Goal: Transaction & Acquisition: Purchase product/service

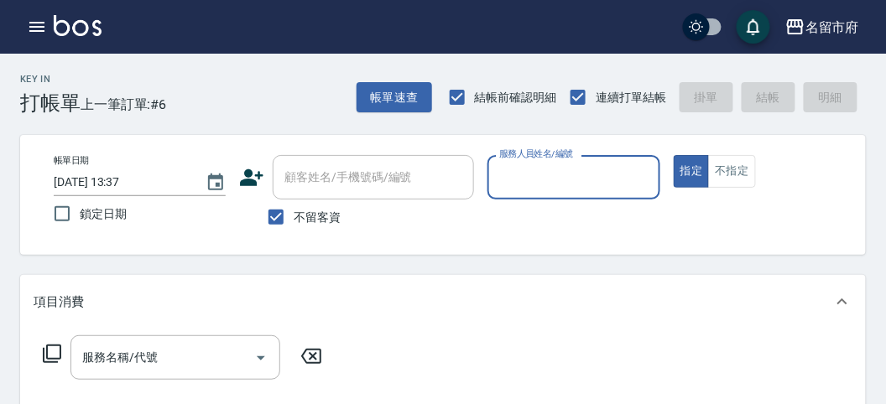
drag, startPoint x: 508, startPoint y: 184, endPoint x: 509, endPoint y: 241, distance: 56.2
click at [508, 235] on div "帳單日期 [DATE] 13:37 鎖定日期 顧客姓名/手機號碼/編號 顧客姓名/手機號碼/編號 不留客資 服務人員姓名/編號 服務人員姓名/編號 指定 不指定" at bounding box center [442, 195] width 845 height 120
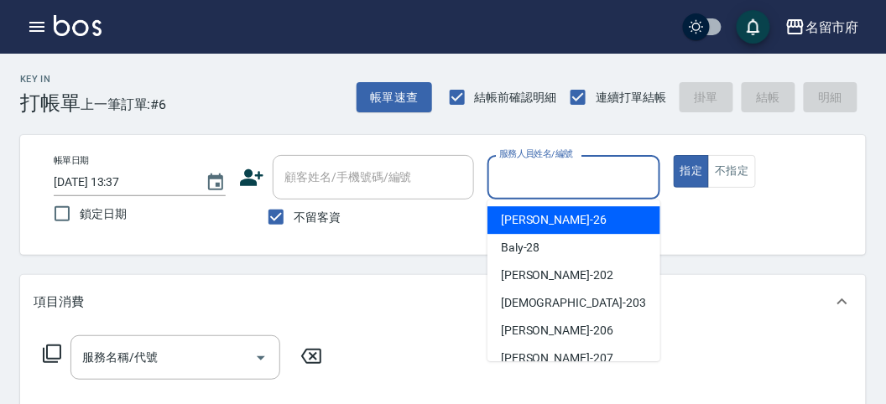
click at [508, 165] on div "服務人員姓名/編號 服務人員姓名/編號" at bounding box center [573, 177] width 172 height 44
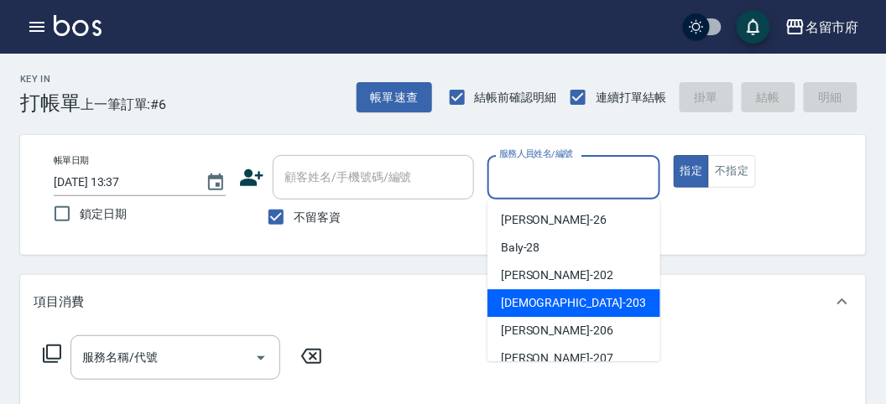
click at [501, 309] on span "聖德 -203" at bounding box center [573, 303] width 145 height 18
type input "聖德-203"
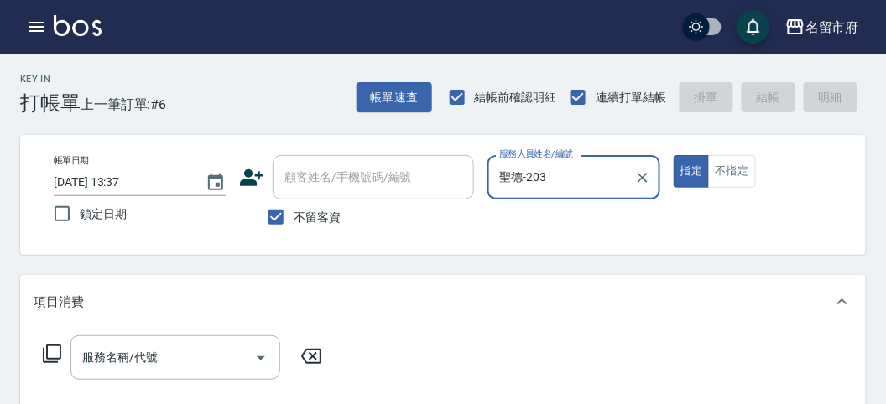
click at [57, 352] on icon at bounding box center [52, 354] width 20 height 20
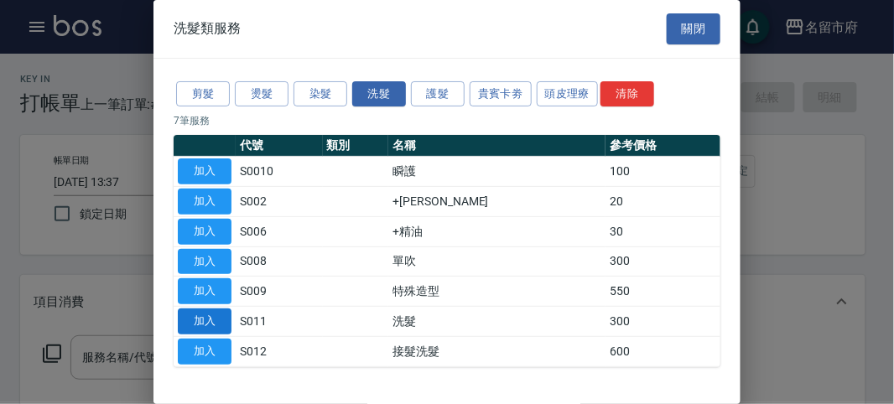
click at [202, 315] on button "加入" at bounding box center [205, 322] width 54 height 26
type input "洗髮(S011)"
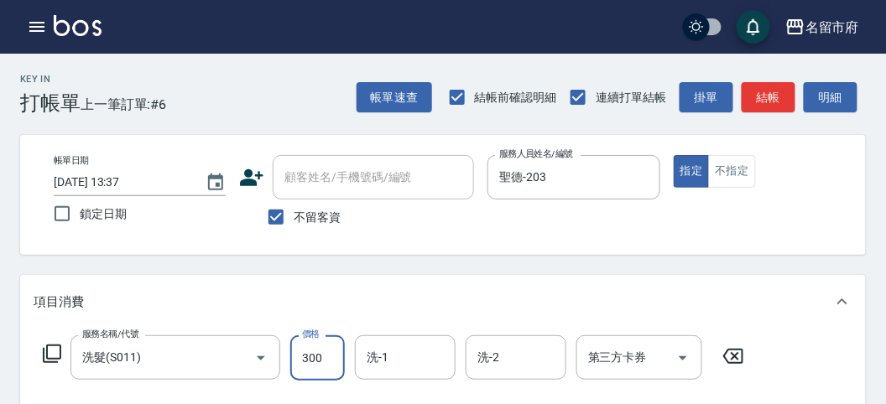
drag, startPoint x: 307, startPoint y: 361, endPoint x: 278, endPoint y: 382, distance: 36.6
click at [307, 361] on input "300" at bounding box center [317, 357] width 55 height 45
type input "330"
click at [830, 90] on button "明細" at bounding box center [830, 97] width 54 height 31
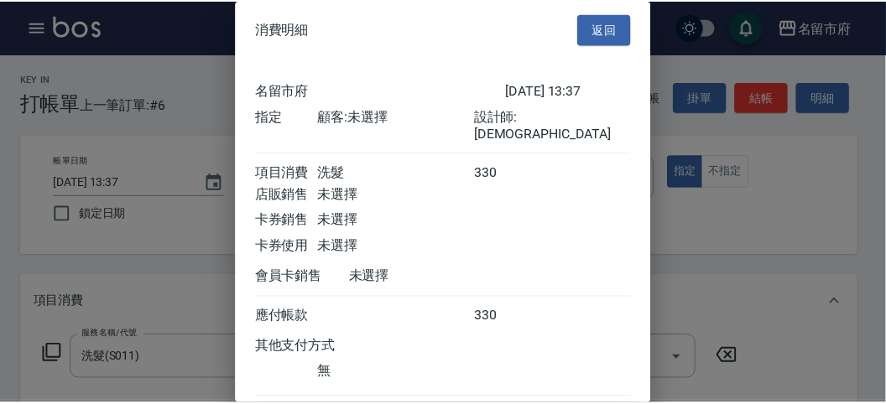
scroll to position [93, 0]
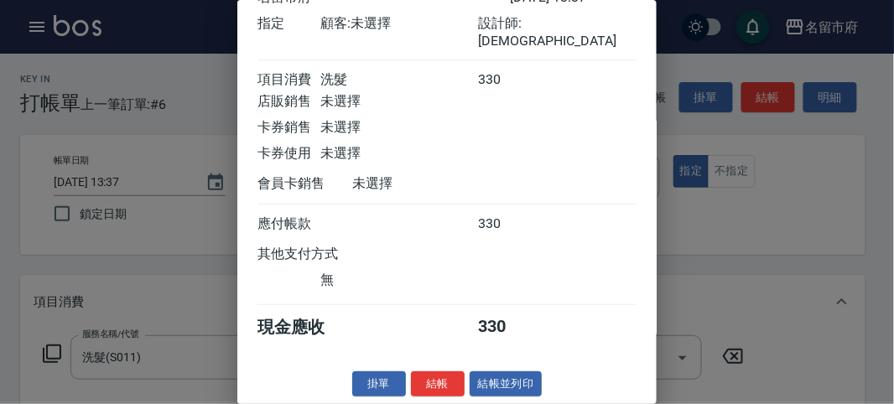
click at [415, 378] on button "結帳" at bounding box center [438, 384] width 54 height 26
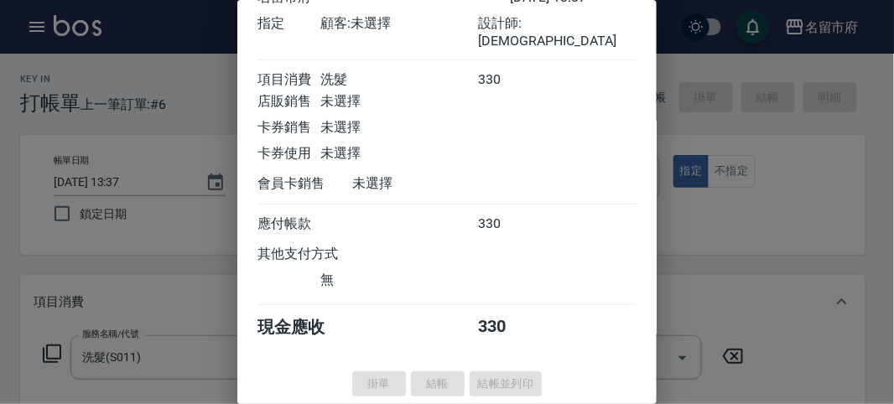
type input "[DATE] 14:54"
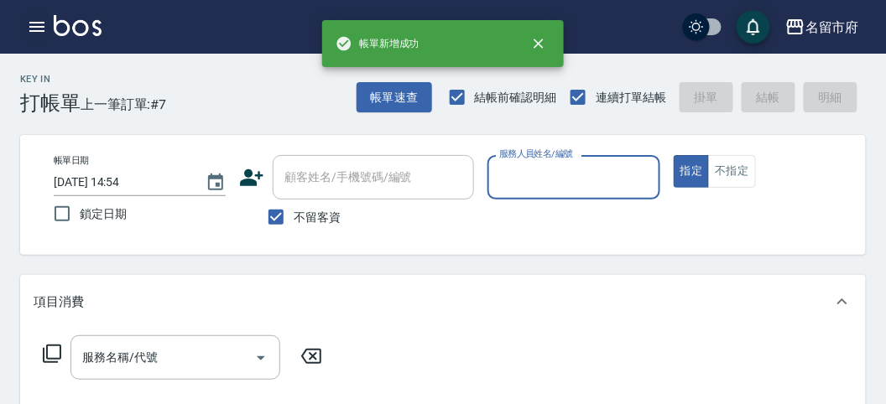
click at [48, 28] on button "button" at bounding box center [37, 27] width 34 height 34
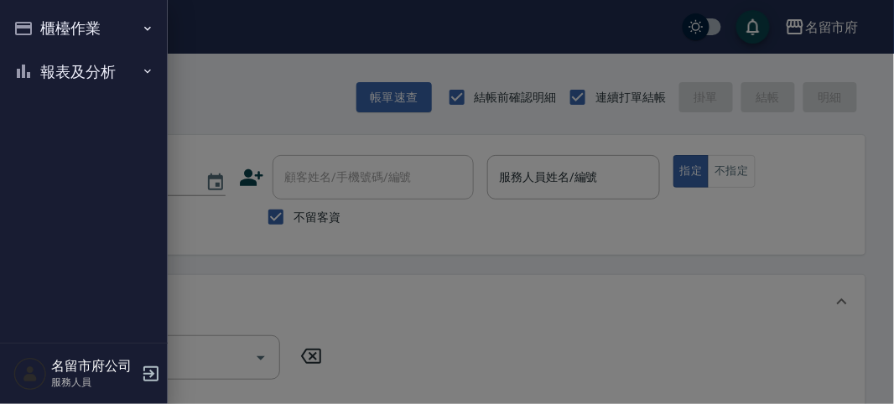
click at [54, 75] on button "報表及分析" at bounding box center [84, 72] width 154 height 44
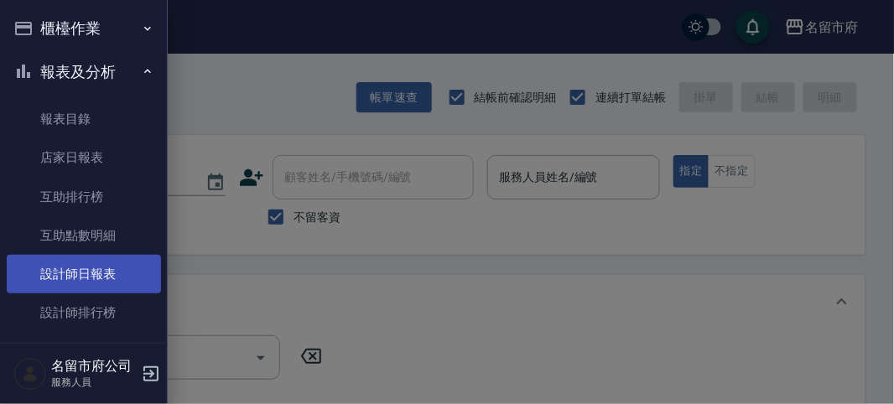
click at [77, 270] on link "設計師日報表" at bounding box center [84, 274] width 154 height 39
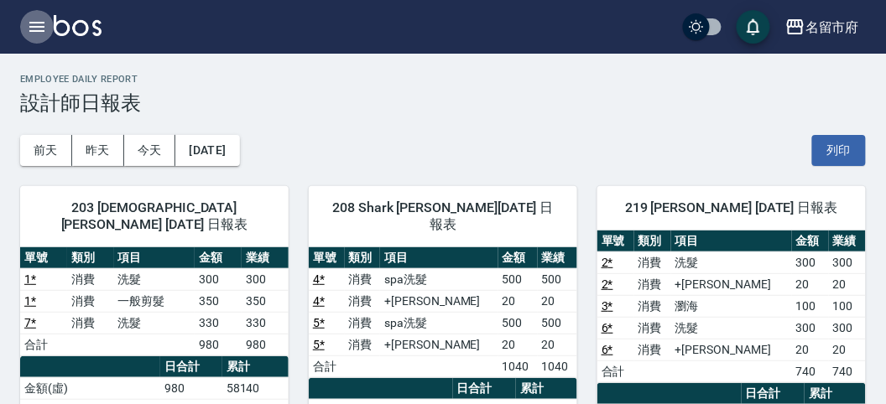
click at [39, 32] on icon "button" at bounding box center [37, 27] width 20 height 20
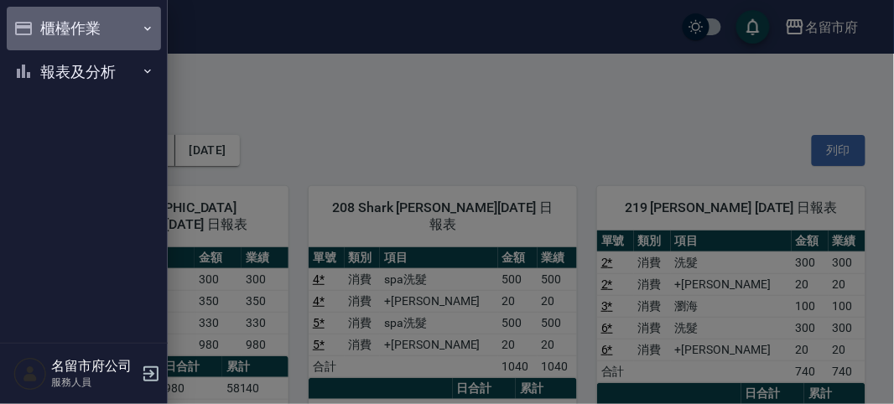
click at [39, 32] on button "櫃檯作業" at bounding box center [84, 29] width 154 height 44
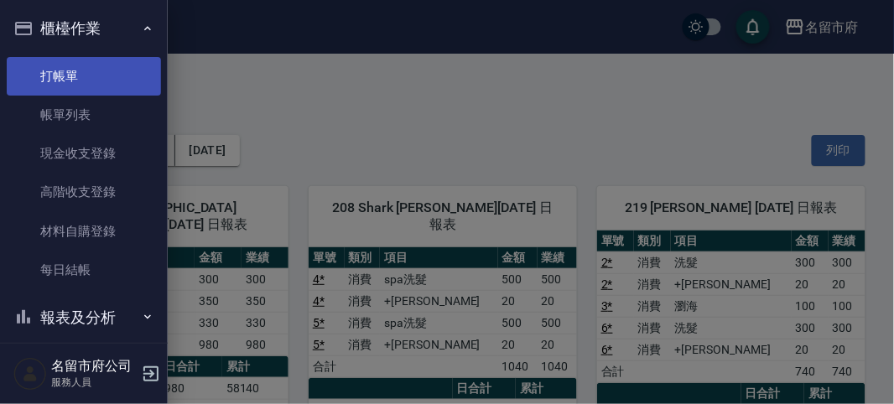
click at [57, 71] on link "打帳單" at bounding box center [84, 76] width 154 height 39
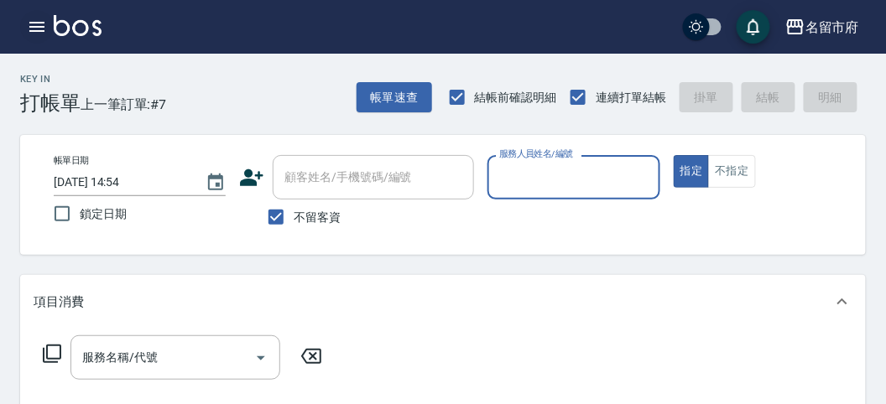
click at [39, 32] on icon "button" at bounding box center [37, 27] width 20 height 20
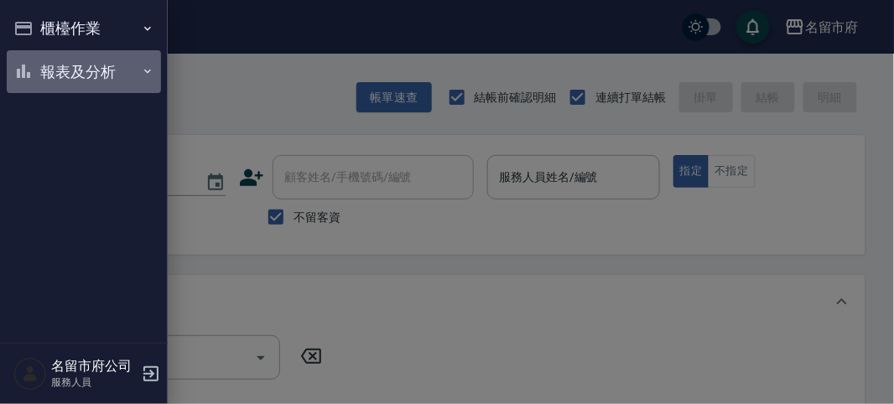
click at [47, 77] on button "報表及分析" at bounding box center [84, 72] width 154 height 44
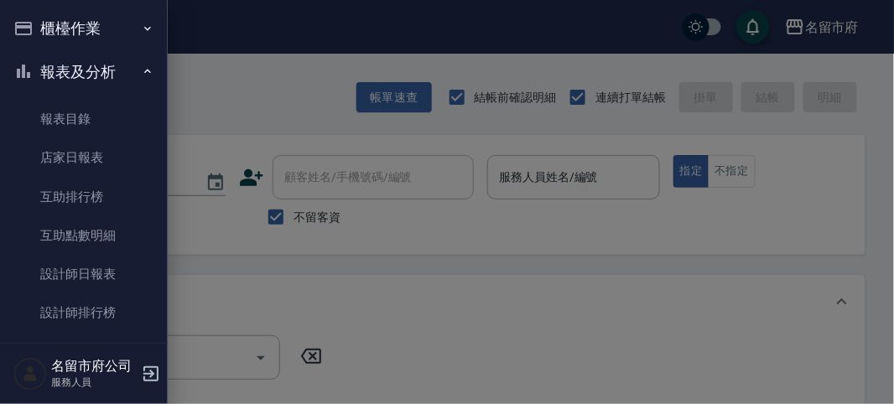
click at [221, 106] on div at bounding box center [447, 202] width 894 height 404
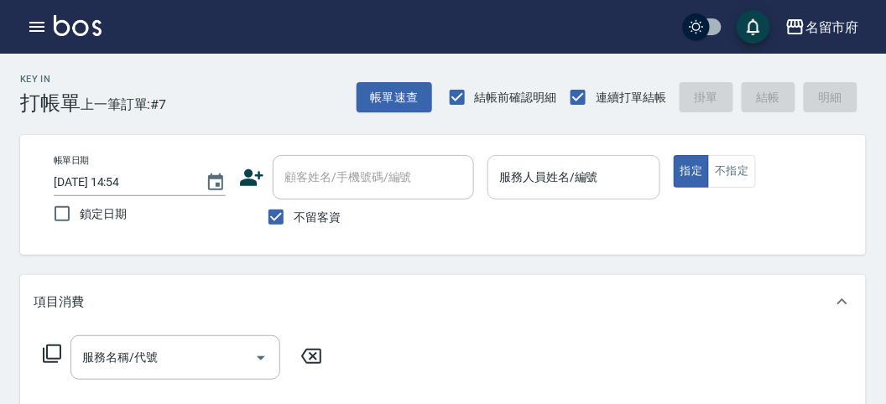
click at [528, 191] on input "服務人員姓名/編號" at bounding box center [573, 177] width 157 height 29
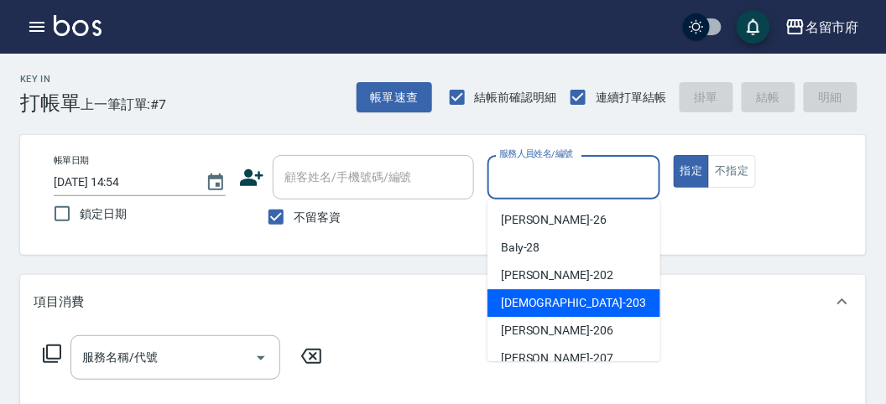
click at [539, 311] on span "聖德 -203" at bounding box center [573, 303] width 145 height 18
type input "聖德-203"
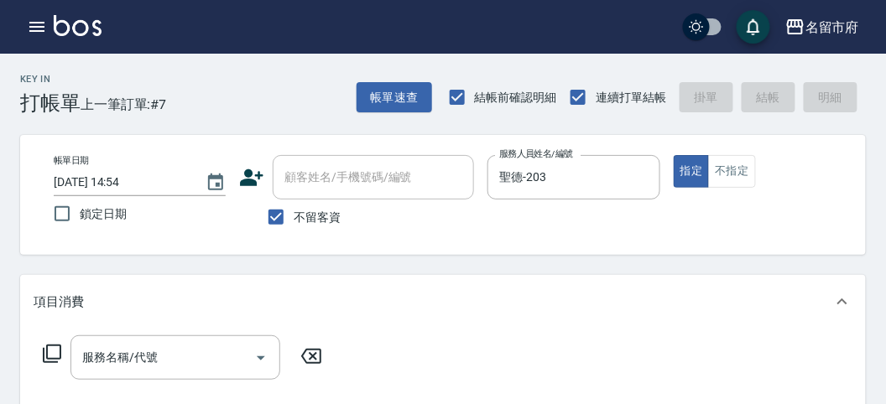
drag, startPoint x: 51, startPoint y: 342, endPoint x: 49, endPoint y: 351, distance: 9.6
click at [49, 345] on div "服務名稱/代號 服務名稱/代號" at bounding box center [183, 357] width 299 height 44
click at [49, 359] on icon at bounding box center [52, 354] width 18 height 18
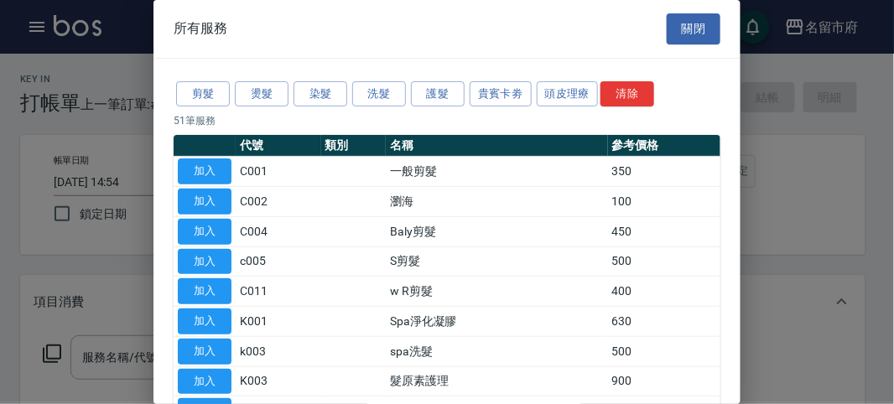
click at [392, 106] on div "剪髮 燙髮 染髮 洗髮 護髮 貴賓卡劵 頭皮理療 清除" at bounding box center [447, 94] width 547 height 31
click at [376, 92] on button "洗髮" at bounding box center [379, 94] width 54 height 26
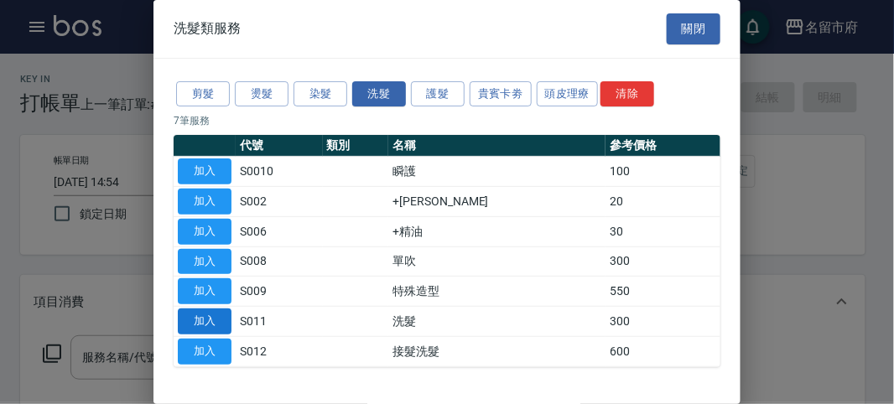
click at [221, 303] on td "加入" at bounding box center [205, 292] width 62 height 30
click at [219, 309] on button "加入" at bounding box center [205, 322] width 54 height 26
type input "洗髮(S011)"
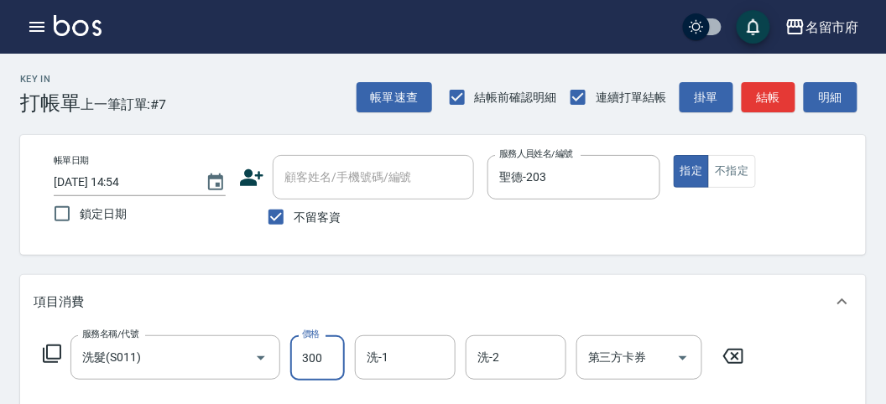
drag, startPoint x: 321, startPoint y: 366, endPoint x: 339, endPoint y: 339, distance: 32.8
click at [320, 366] on input "300" at bounding box center [317, 357] width 55 height 45
type input "350"
click at [826, 90] on button "明細" at bounding box center [830, 97] width 54 height 31
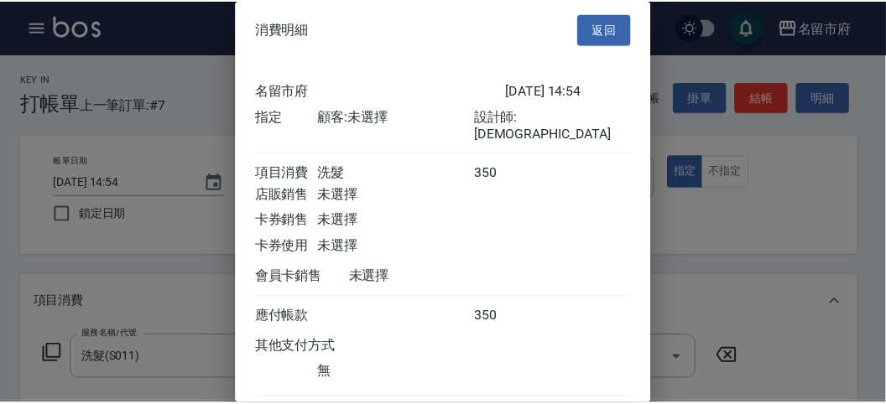
scroll to position [93, 0]
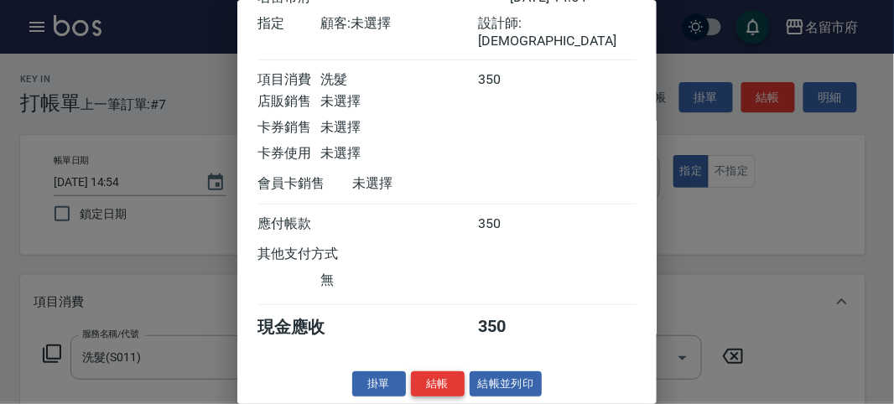
click at [444, 391] on button "結帳" at bounding box center [438, 384] width 54 height 26
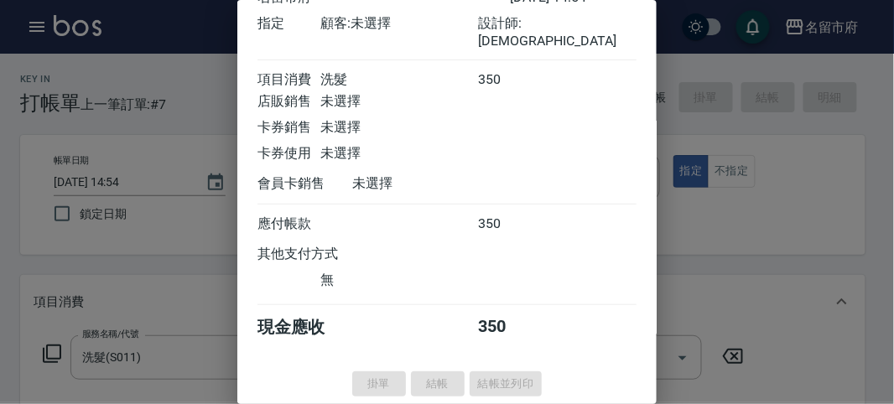
type input "[DATE] 15:55"
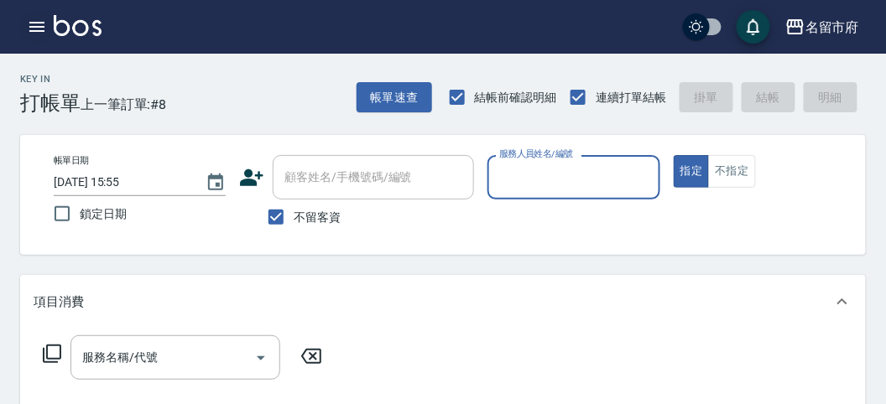
click at [44, 30] on icon "button" at bounding box center [37, 27] width 20 height 20
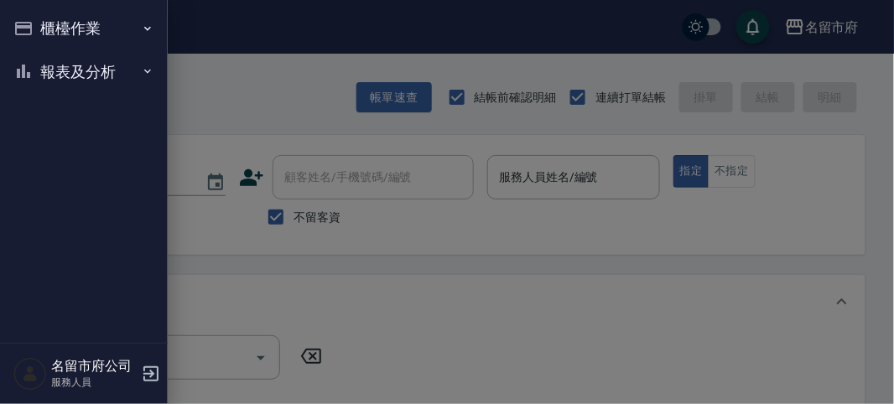
click at [53, 93] on ul "櫃檯作業 打帳單 帳單列表 現金收支登錄 高階收支登錄 材料自購登錄 每日結帳 報表及分析 報表目錄 店家日報表 互助排行榜 互助點數明細 設計師日報表 設計…" at bounding box center [84, 50] width 154 height 100
click at [69, 73] on button "報表及分析" at bounding box center [84, 72] width 154 height 44
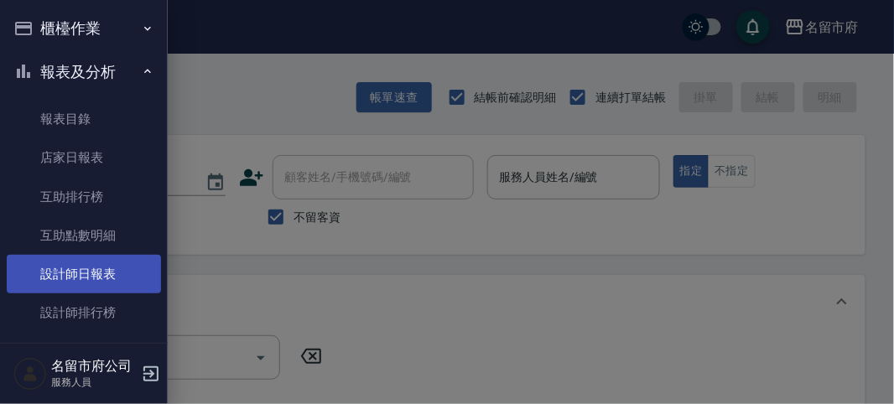
click at [74, 270] on link "設計師日報表" at bounding box center [84, 274] width 154 height 39
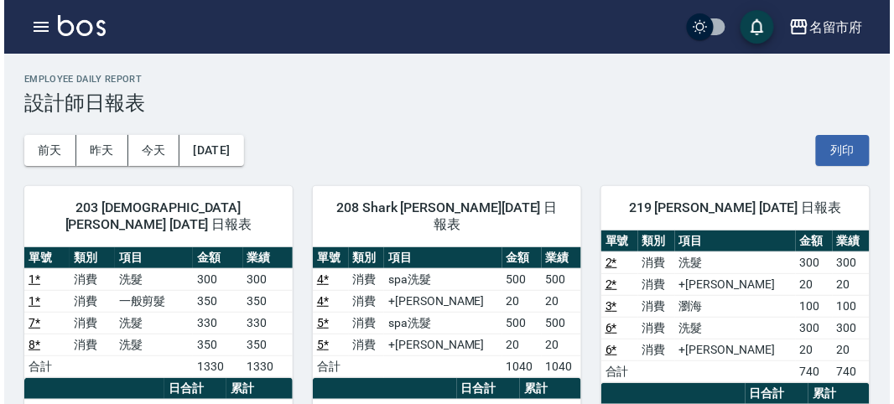
scroll to position [93, 0]
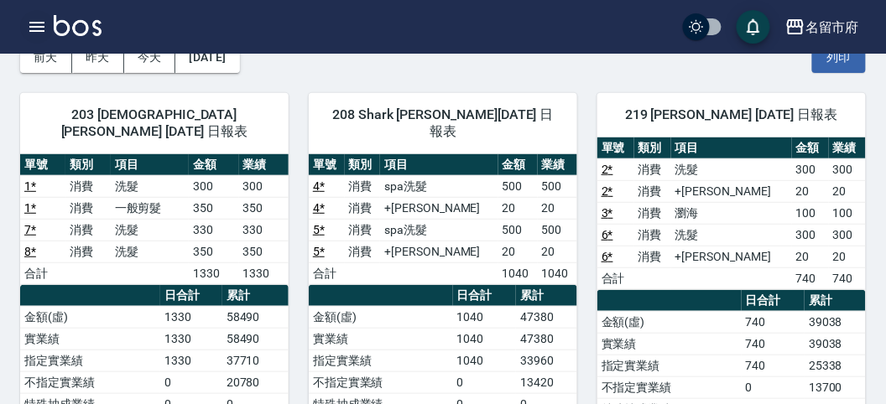
click at [37, 19] on icon "button" at bounding box center [37, 27] width 20 height 20
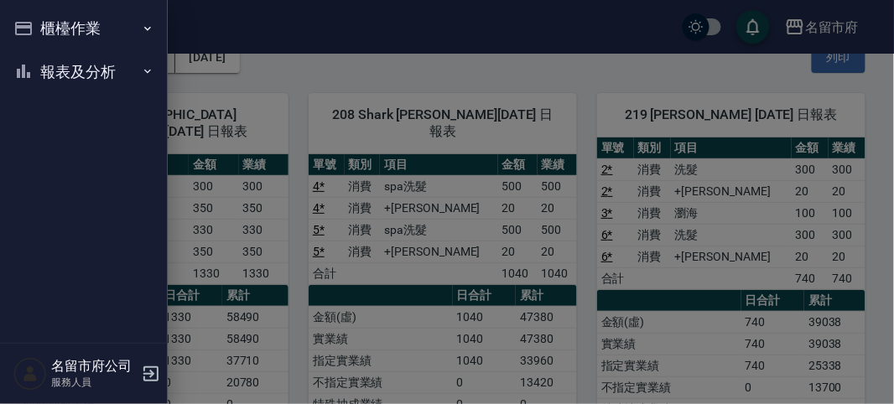
click at [38, 20] on button "櫃檯作業" at bounding box center [84, 29] width 154 height 44
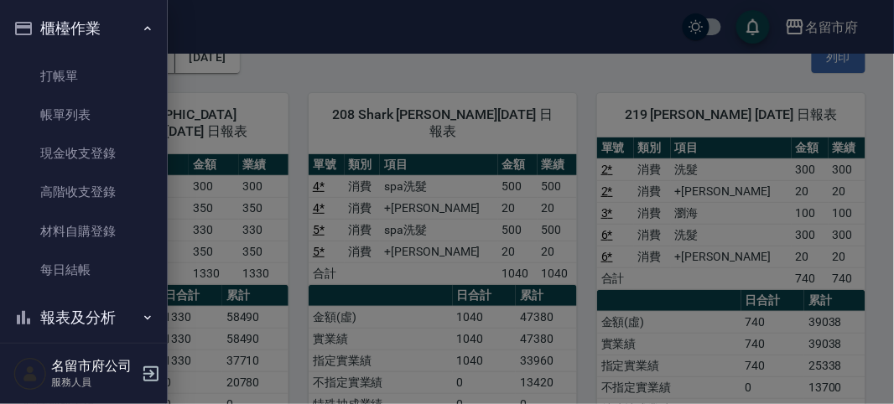
click at [47, 52] on ul "打帳單 帳單列表 現金收支登錄 高階收支登錄 材料自購登錄 每日結帳" at bounding box center [84, 173] width 154 height 247
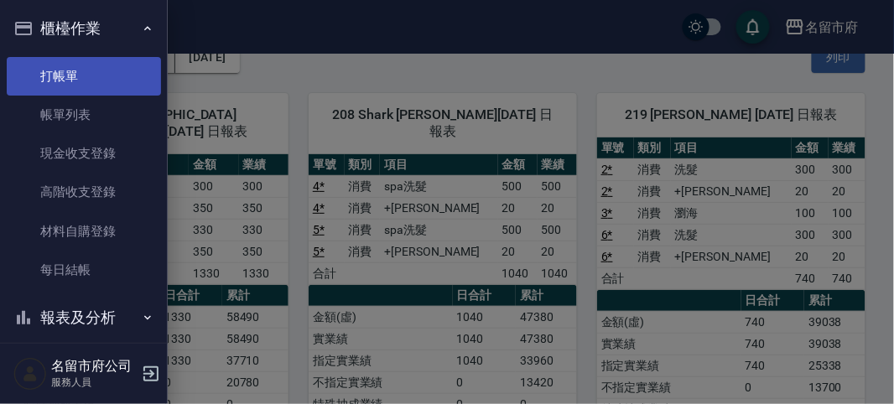
click at [47, 69] on link "打帳單" at bounding box center [84, 76] width 154 height 39
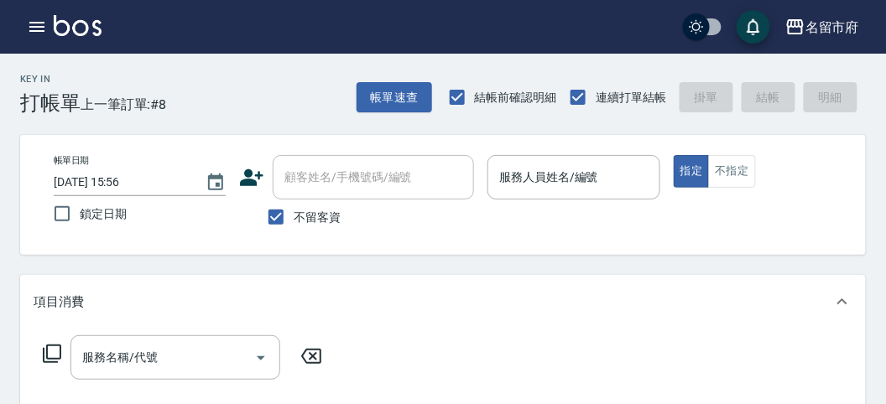
click at [299, 90] on div "Key In 打帳單 上一筆訂單:#8 帳單速查 結帳前確認明細 連續打單結帳 掛單 結帳 明細" at bounding box center [432, 84] width 865 height 61
click at [596, 175] on input "服務人員姓名/編號" at bounding box center [573, 177] width 157 height 29
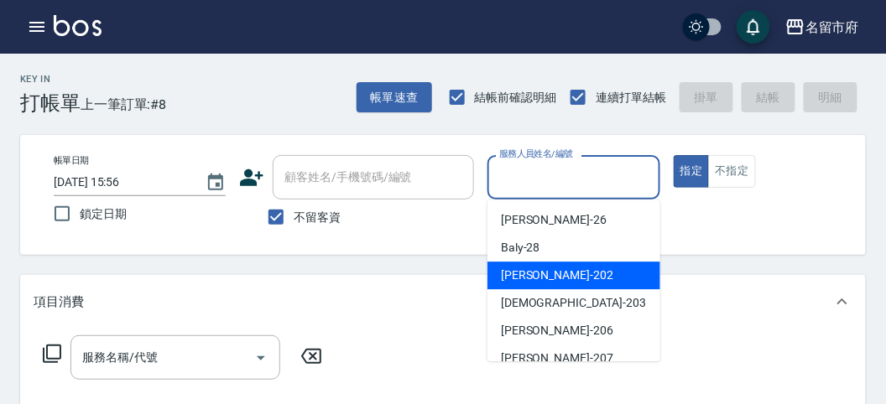
click at [588, 295] on div "聖德 -203" at bounding box center [573, 303] width 173 height 28
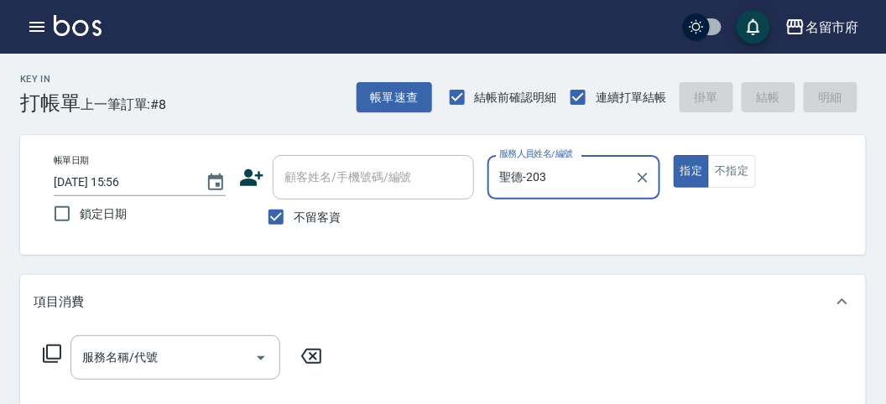
click at [569, 189] on input "聖德-203" at bounding box center [561, 177] width 132 height 29
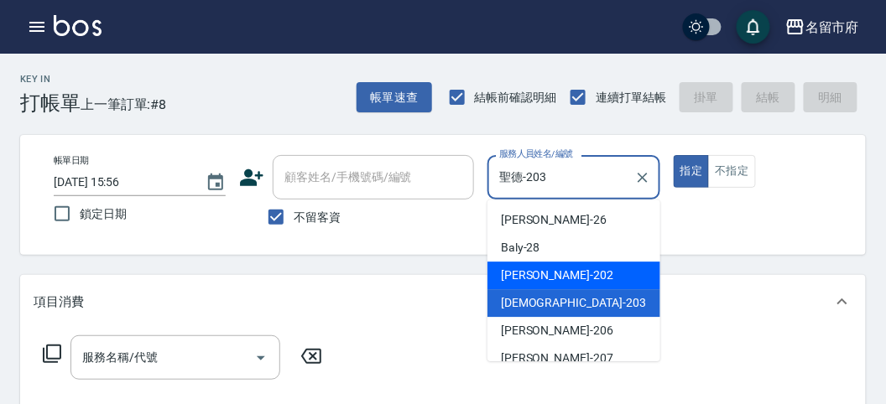
drag, startPoint x: 556, startPoint y: 277, endPoint x: 408, endPoint y: 288, distance: 148.8
click at [555, 277] on div "[PERSON_NAME] -202" at bounding box center [573, 276] width 173 height 28
type input "[PERSON_NAME]-202"
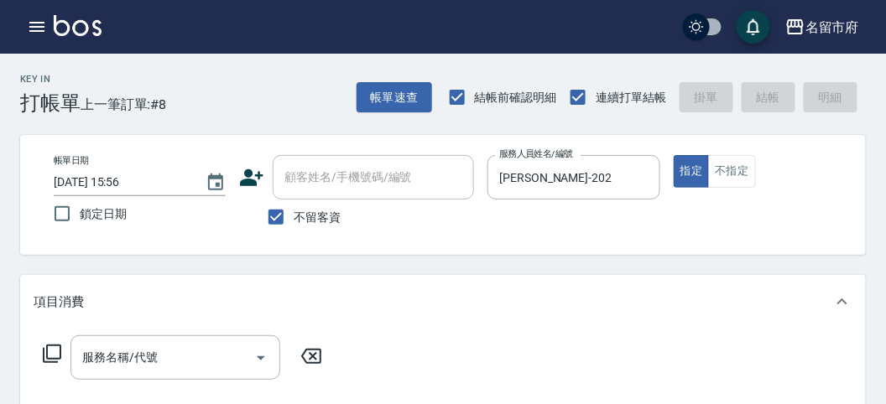
click at [50, 350] on icon at bounding box center [52, 354] width 20 height 20
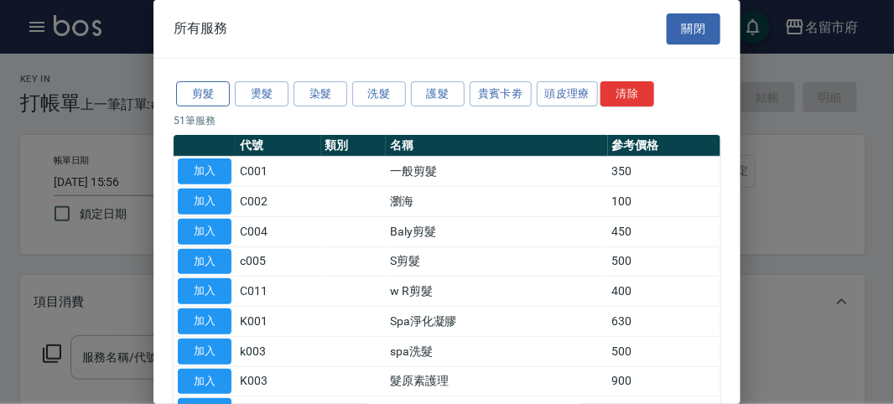
click at [207, 86] on button "剪髮" at bounding box center [203, 94] width 54 height 26
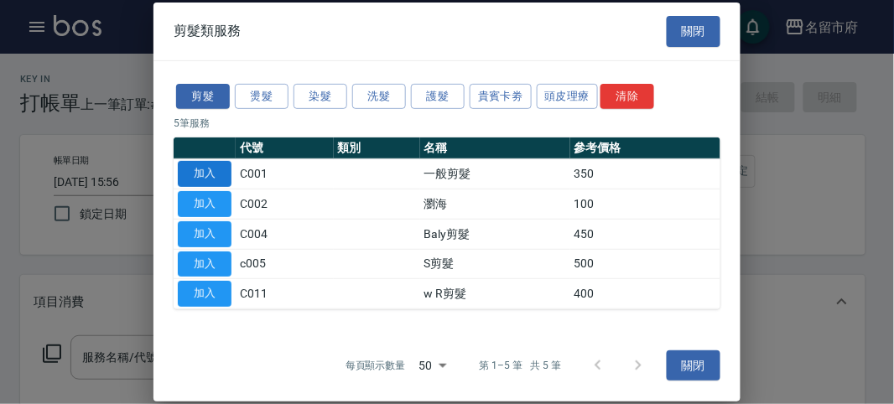
click at [209, 171] on button "加入" at bounding box center [205, 174] width 54 height 26
type input "一般剪髮(C001)"
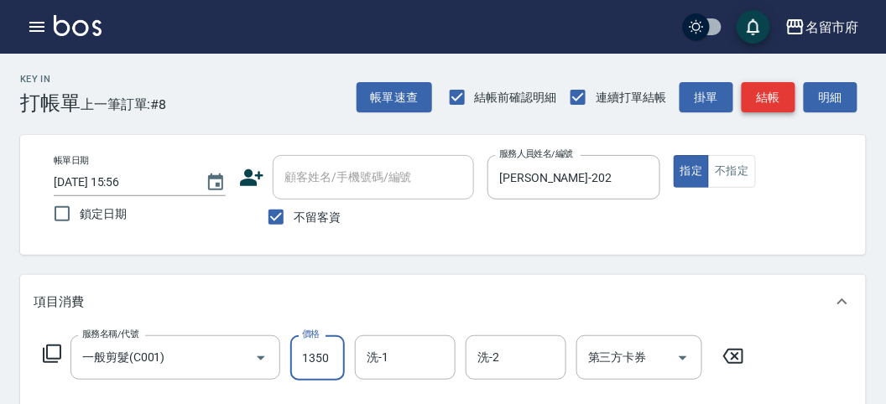
type input "1350"
drag, startPoint x: 757, startPoint y: 95, endPoint x: 626, endPoint y: 147, distance: 140.8
click at [756, 96] on button "結帳" at bounding box center [768, 97] width 54 height 31
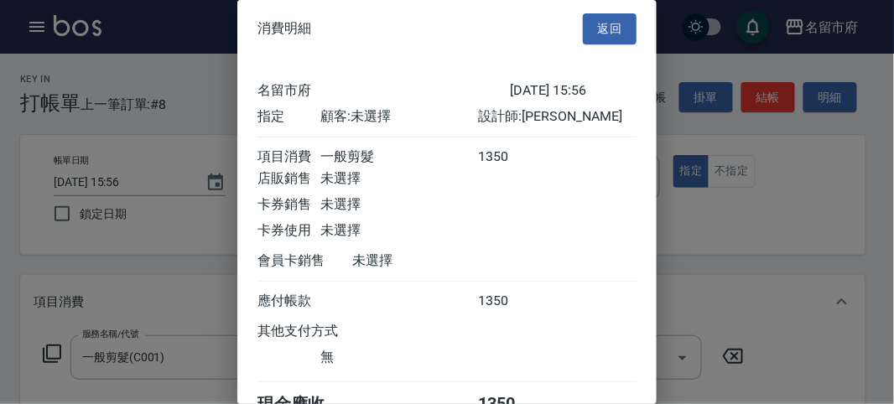
scroll to position [93, 0]
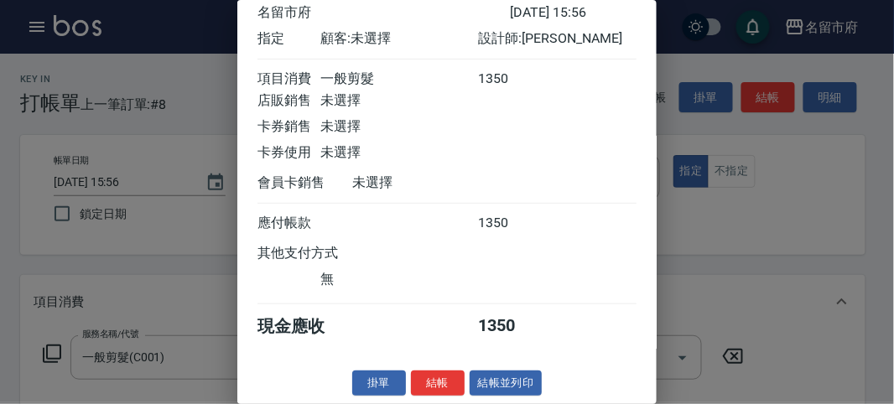
click at [446, 387] on button "結帳" at bounding box center [438, 384] width 54 height 26
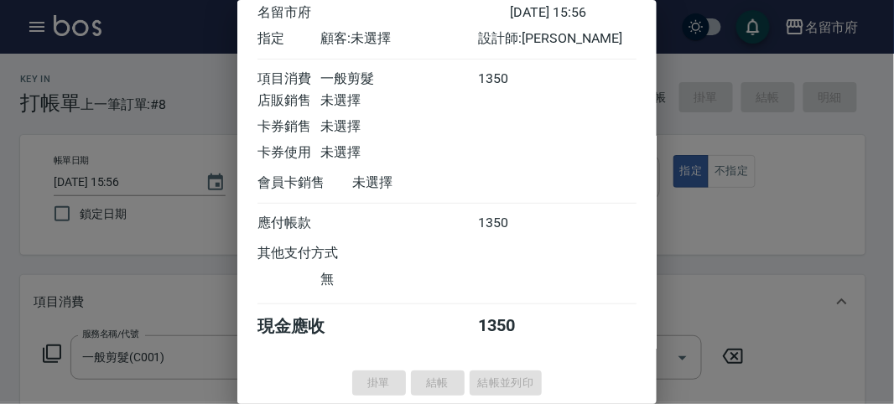
type input "[DATE] 16:05"
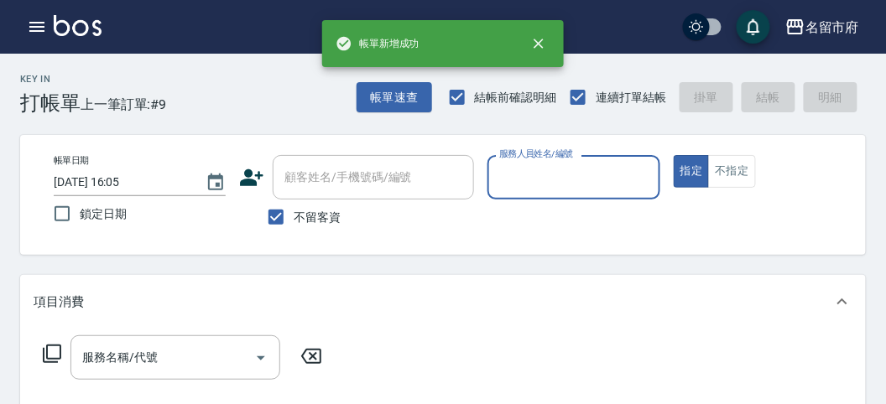
click at [533, 178] on input "服務人員姓名/編號" at bounding box center [573, 177] width 157 height 29
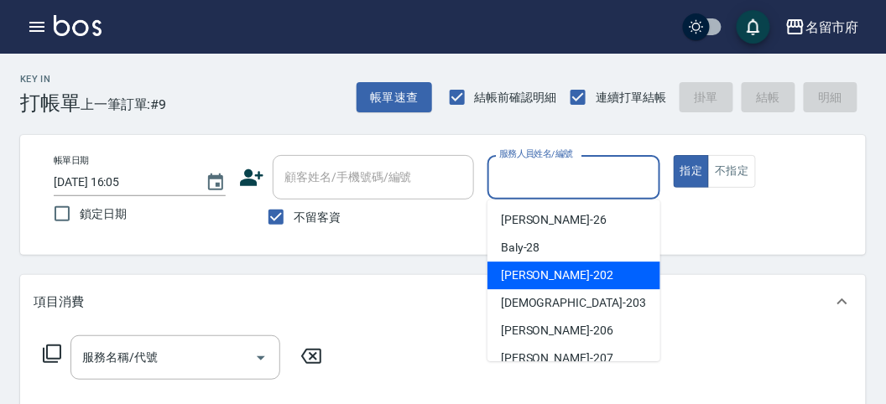
click at [536, 270] on span "[PERSON_NAME] -202" at bounding box center [557, 276] width 112 height 18
type input "[PERSON_NAME]-202"
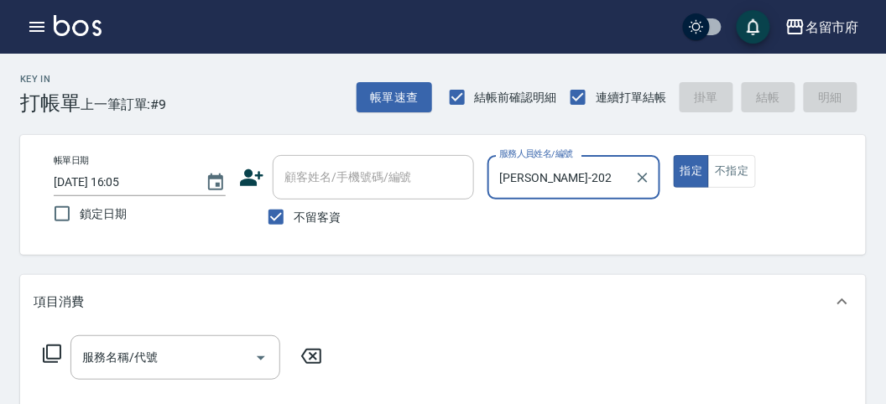
click at [52, 350] on icon at bounding box center [52, 354] width 20 height 20
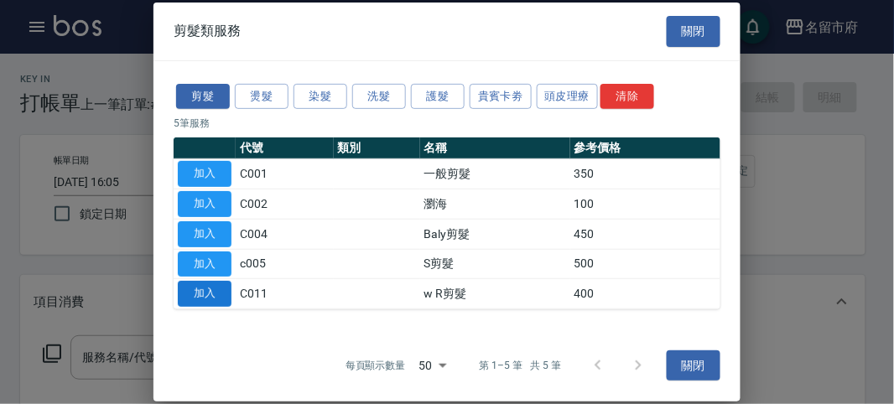
click at [190, 292] on button "加入" at bounding box center [205, 294] width 54 height 26
type input "w R剪髮(C011)"
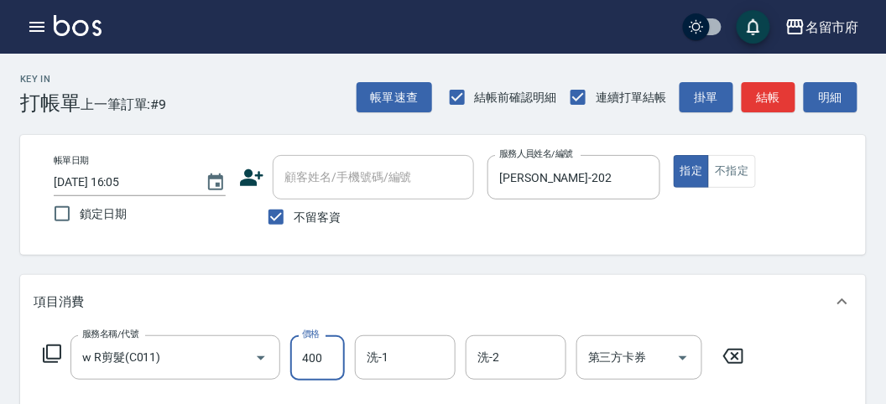
click at [299, 365] on input "400" at bounding box center [317, 357] width 55 height 45
type input "800"
drag, startPoint x: 756, startPoint y: 93, endPoint x: 715, endPoint y: 118, distance: 48.2
click at [756, 93] on button "結帳" at bounding box center [768, 97] width 54 height 31
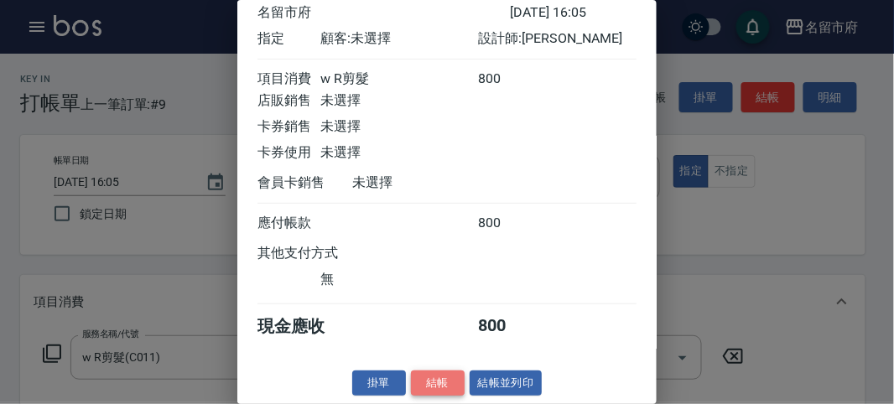
click at [436, 379] on button "結帳" at bounding box center [438, 384] width 54 height 26
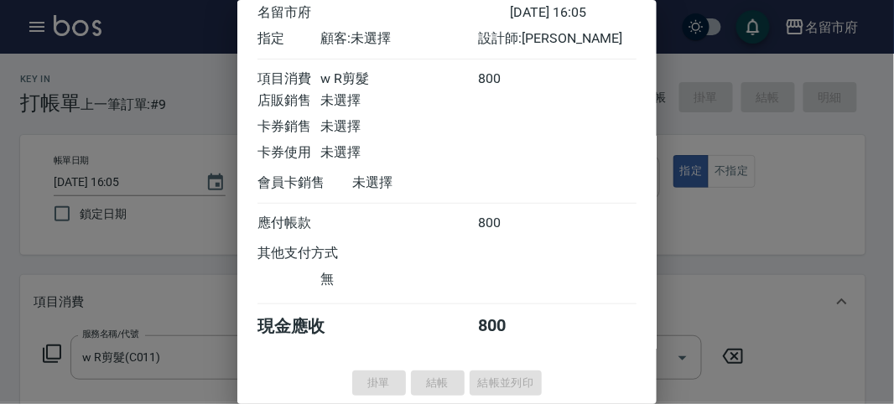
type input "[DATE] 16:06"
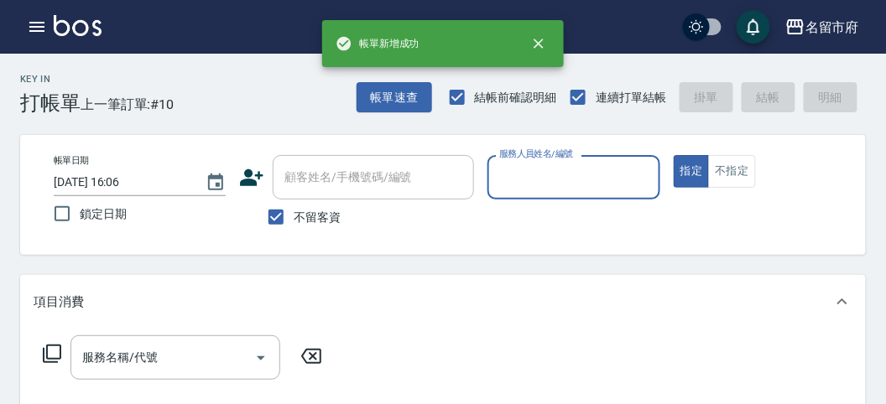
click at [548, 179] on input "服務人員姓名/編號" at bounding box center [573, 177] width 157 height 29
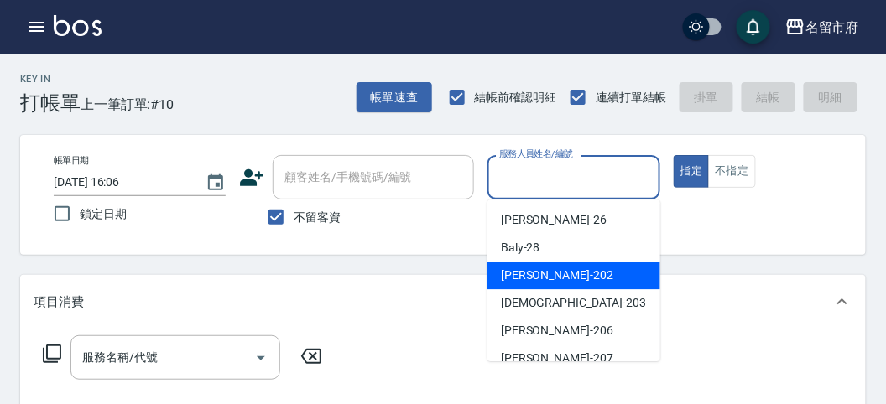
click at [548, 269] on div "[PERSON_NAME] -202" at bounding box center [573, 276] width 173 height 28
type input "[PERSON_NAME]-202"
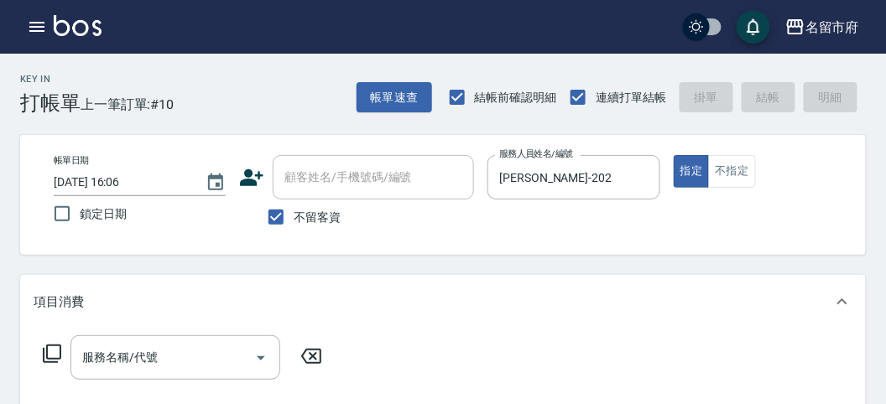
click at [50, 345] on icon at bounding box center [52, 354] width 18 height 18
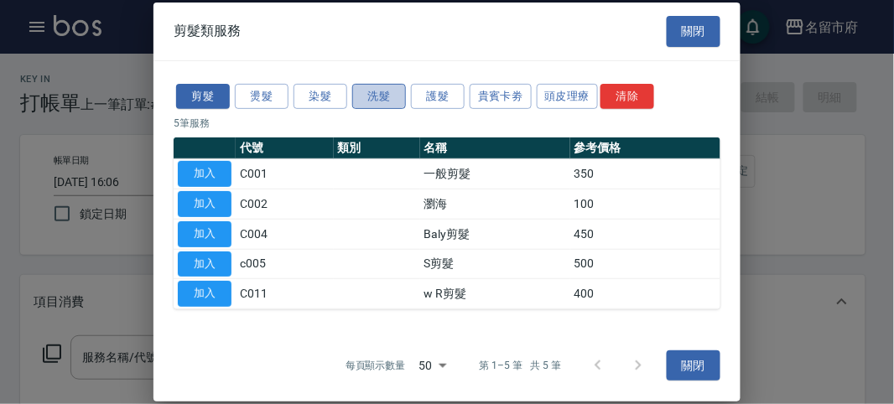
click at [377, 97] on button "洗髮" at bounding box center [379, 96] width 54 height 26
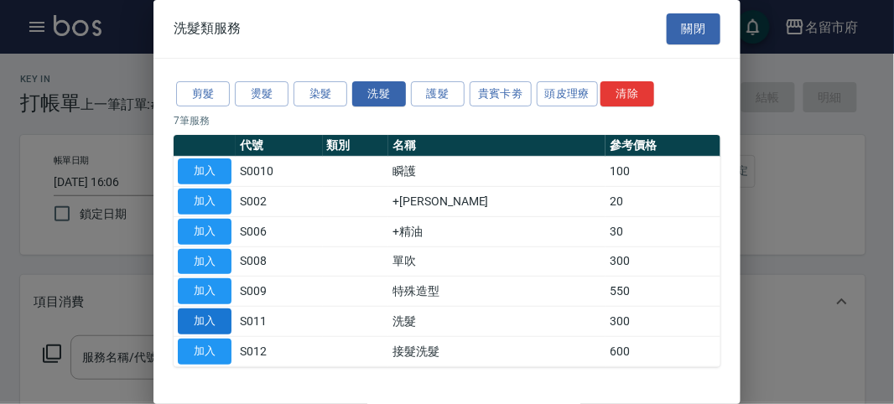
click at [196, 320] on button "加入" at bounding box center [205, 322] width 54 height 26
type input "洗髮(S011)"
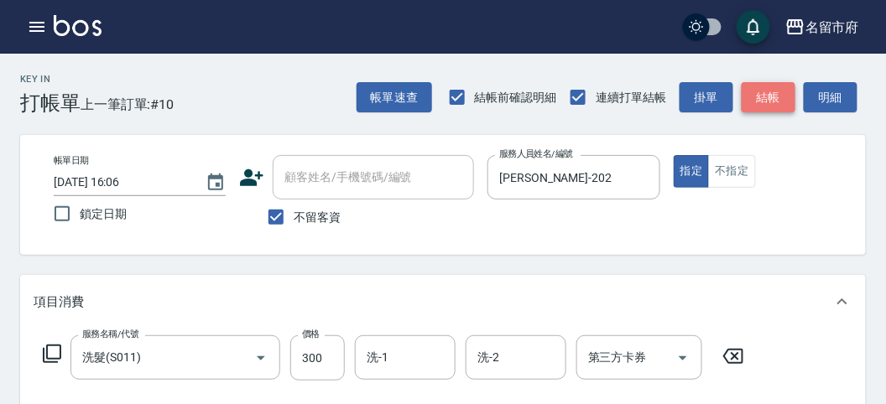
click at [773, 105] on button "結帳" at bounding box center [768, 97] width 54 height 31
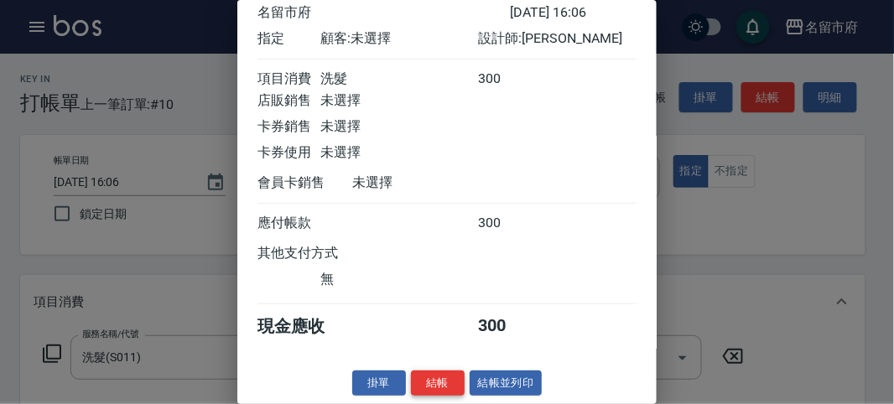
click at [428, 383] on button "結帳" at bounding box center [438, 384] width 54 height 26
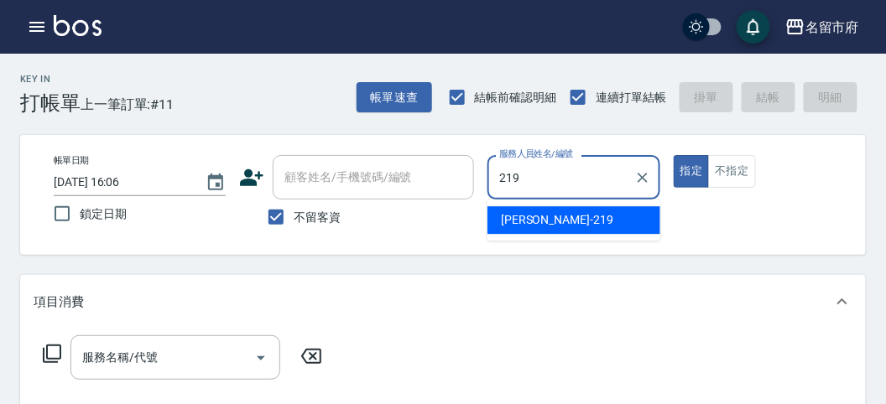
type input "[PERSON_NAME]-219"
type button "true"
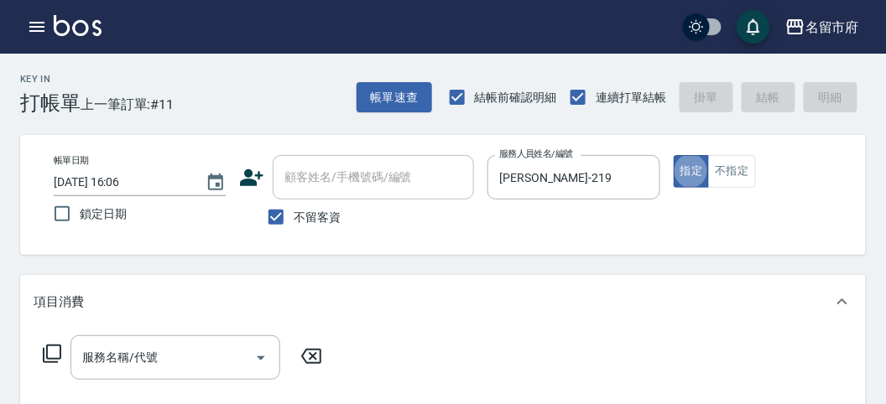
click at [59, 356] on icon at bounding box center [52, 354] width 20 height 20
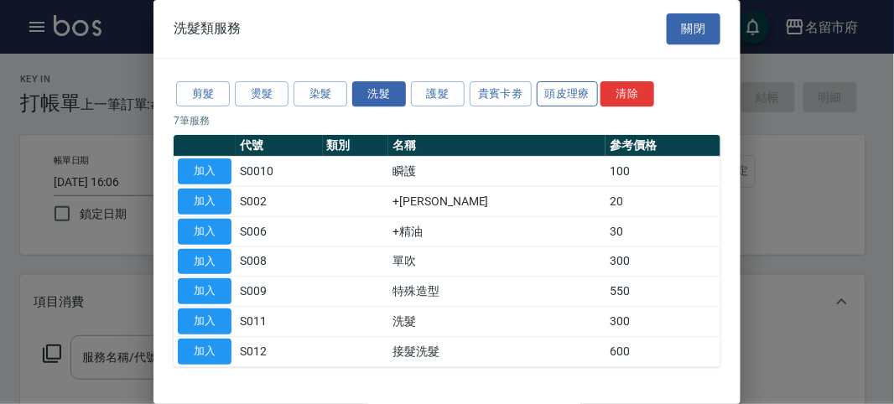
click at [561, 86] on button "頭皮理療" at bounding box center [568, 94] width 62 height 26
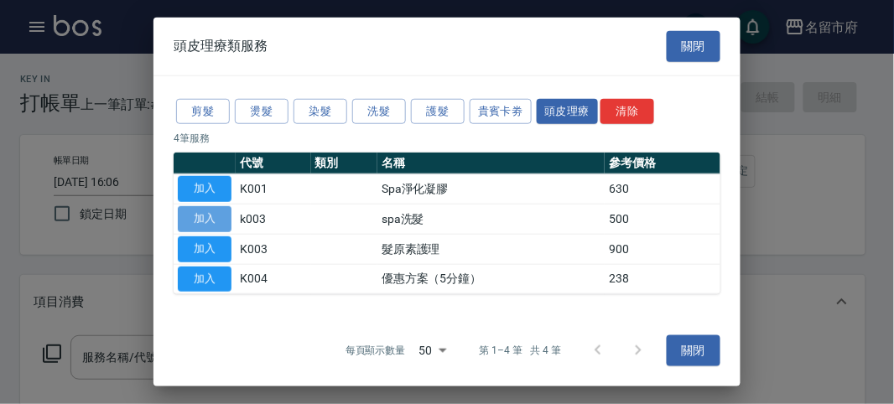
click at [221, 219] on button "加入" at bounding box center [205, 219] width 54 height 26
type input "spa洗髮(k003)"
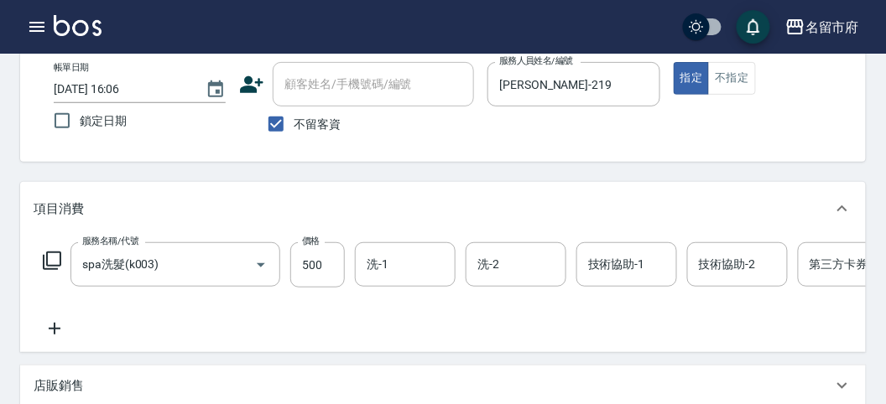
scroll to position [186, 0]
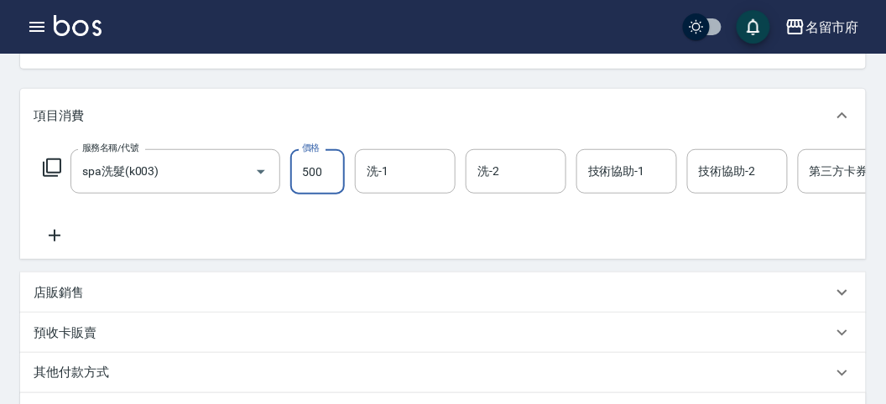
click at [321, 167] on input "500" at bounding box center [317, 171] width 55 height 45
type input "520"
type input "[DATE] 16:18"
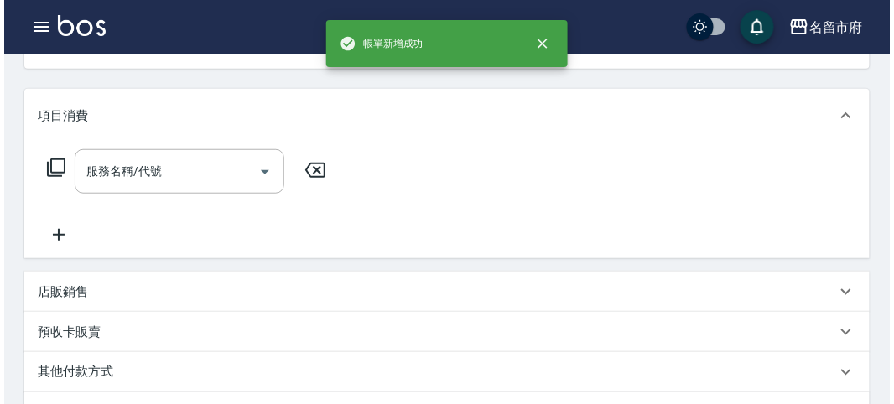
scroll to position [162, 0]
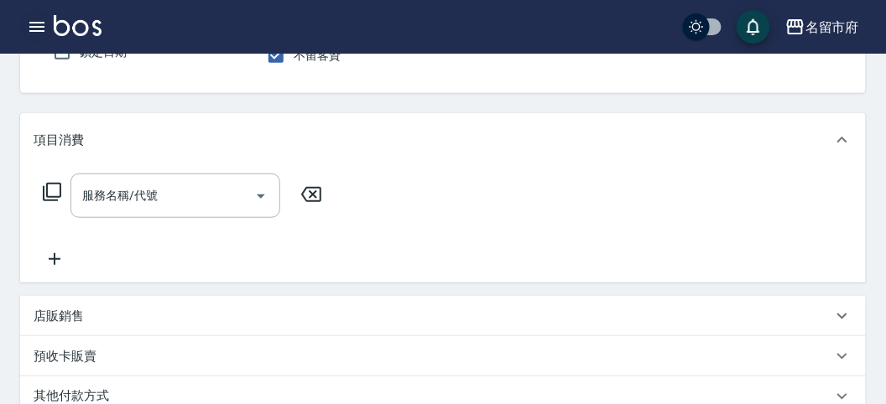
click at [35, 29] on icon "button" at bounding box center [37, 27] width 20 height 20
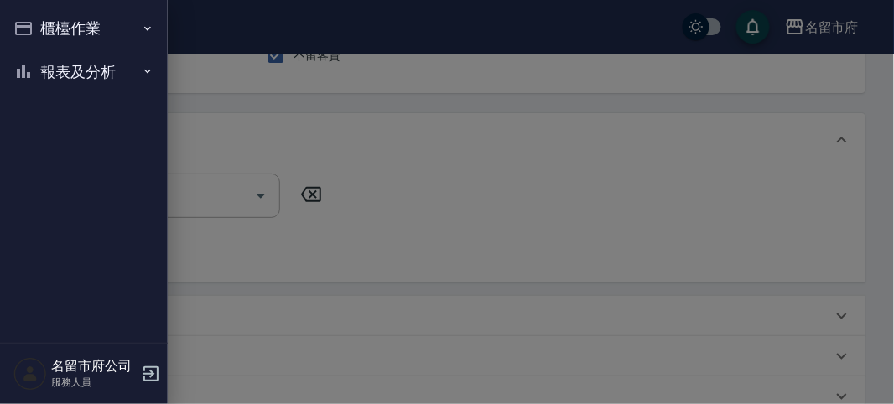
click at [56, 31] on button "櫃檯作業" at bounding box center [84, 29] width 154 height 44
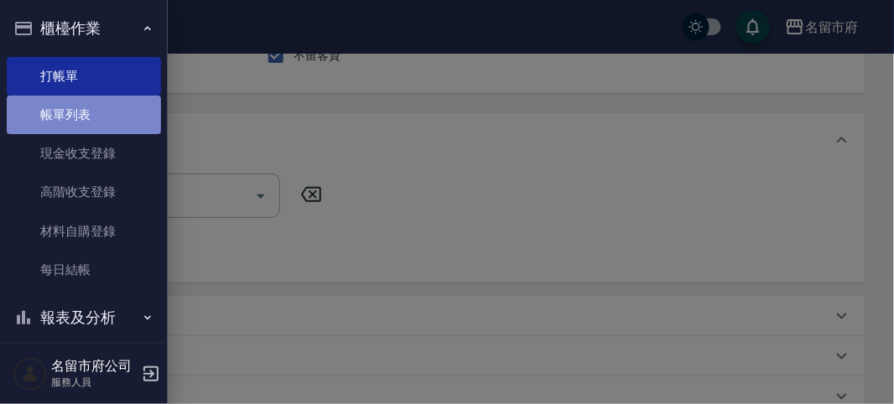
click at [93, 111] on link "帳單列表" at bounding box center [84, 115] width 154 height 39
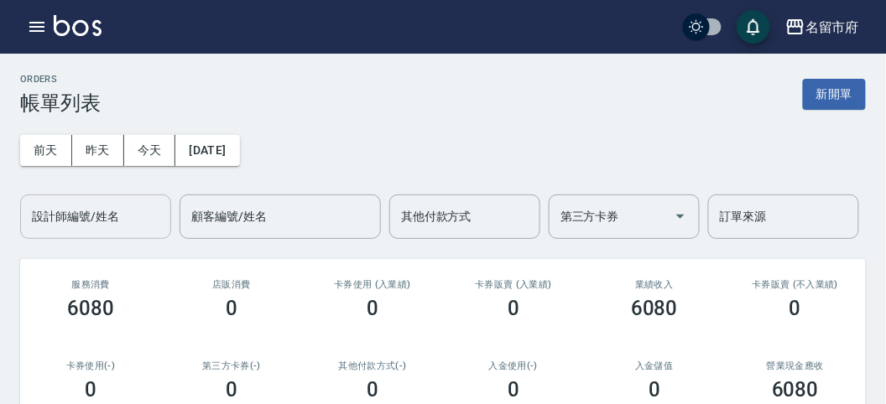
click at [130, 225] on input "設計師編號/姓名" at bounding box center [96, 216] width 136 height 29
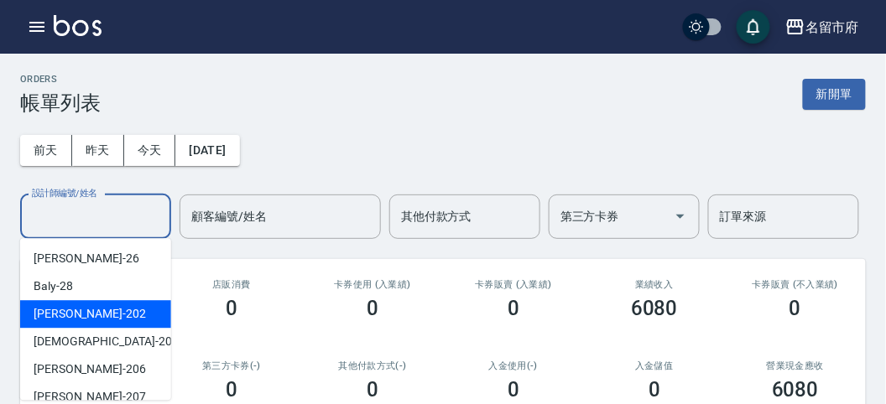
click at [122, 300] on div "[PERSON_NAME] -202" at bounding box center [95, 314] width 151 height 28
type input "[PERSON_NAME]-202"
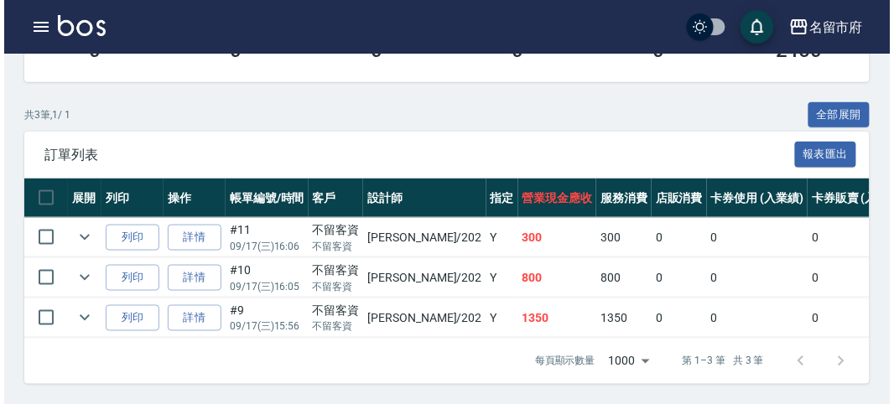
scroll to position [165, 0]
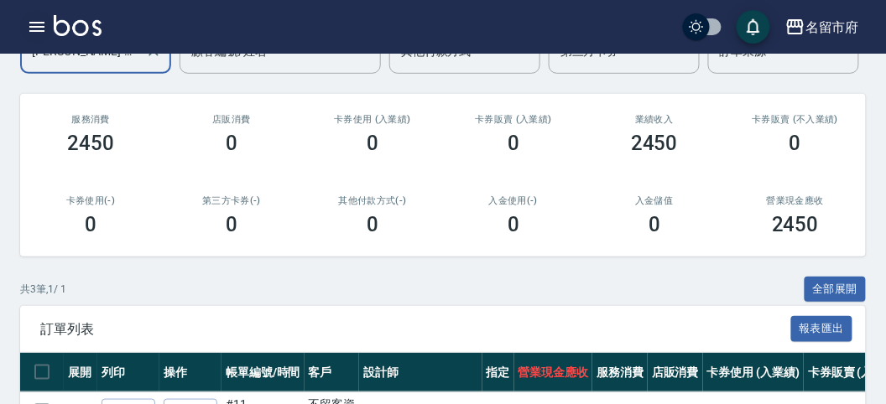
click at [38, 23] on icon "button" at bounding box center [36, 27] width 15 height 10
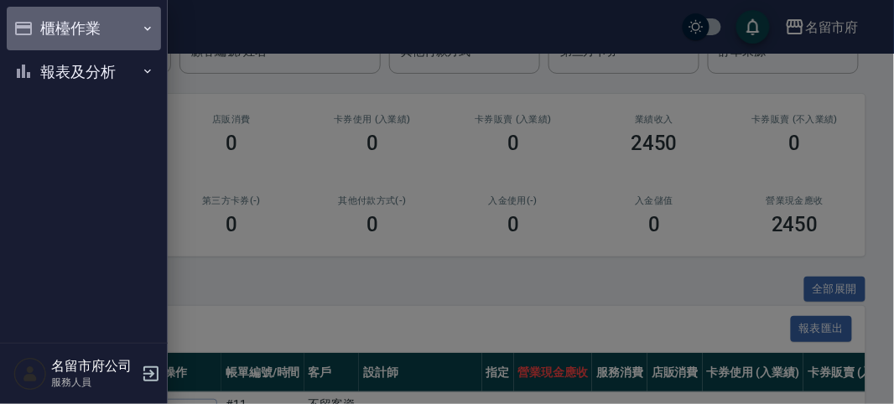
click at [41, 32] on button "櫃檯作業" at bounding box center [84, 29] width 154 height 44
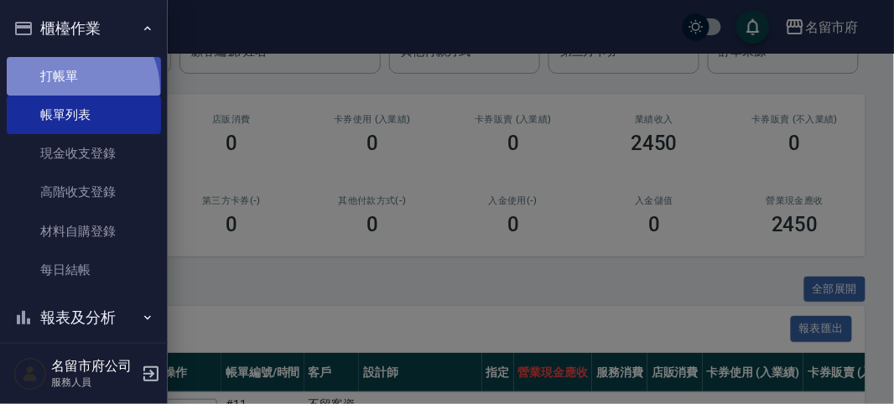
click at [69, 90] on link "打帳單" at bounding box center [84, 76] width 154 height 39
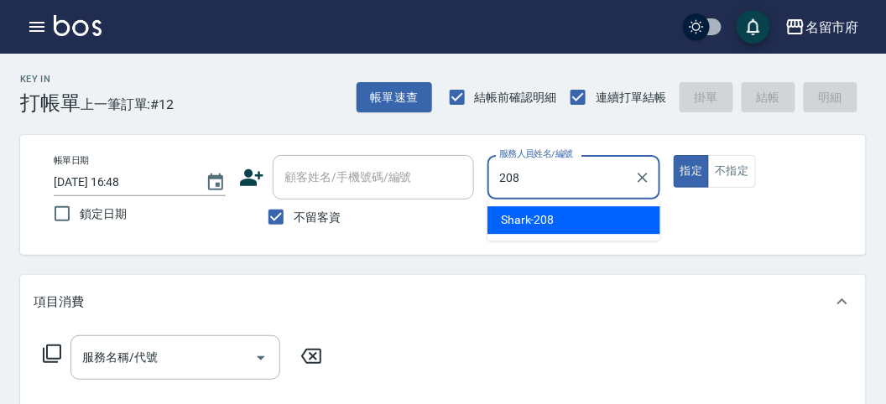
click at [548, 224] on span "Shark -208" at bounding box center [528, 220] width 54 height 18
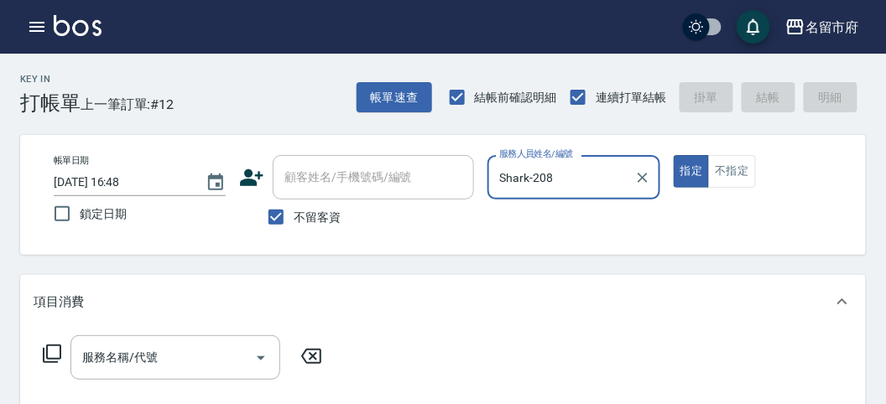
type input "Shark-208"
click at [51, 352] on icon at bounding box center [52, 354] width 20 height 20
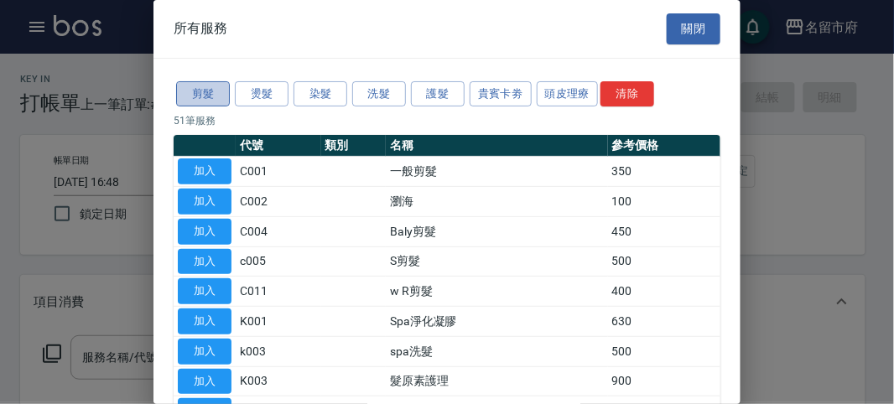
click at [207, 92] on button "剪髮" at bounding box center [203, 94] width 54 height 26
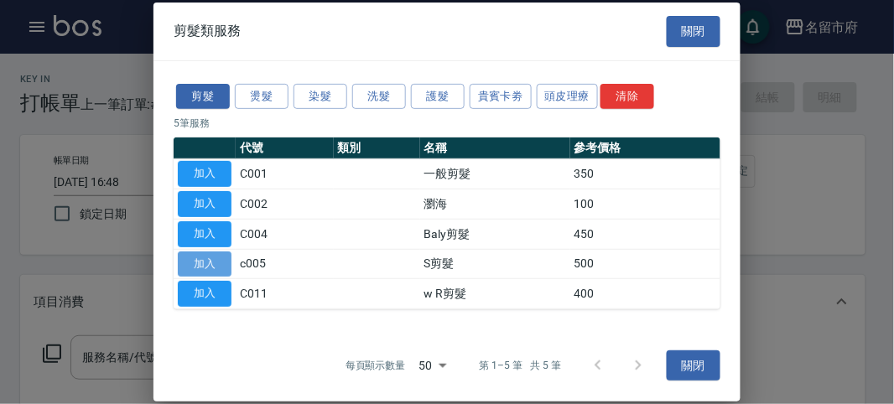
click at [205, 254] on button "加入" at bounding box center [205, 264] width 54 height 26
type input "S剪髮(c005)"
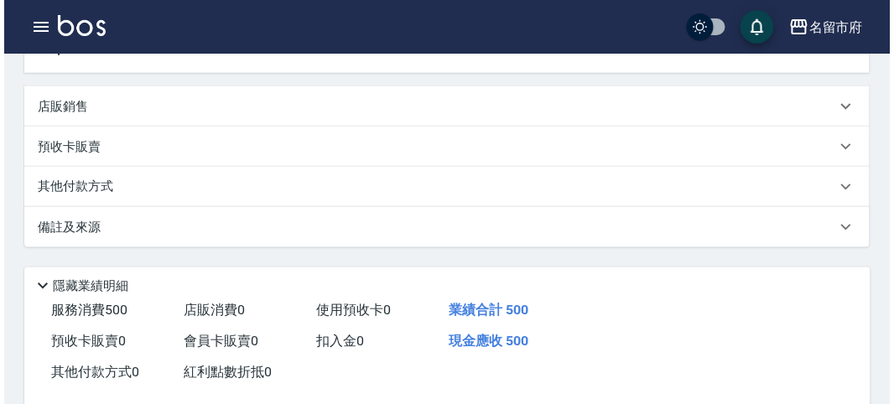
scroll to position [491, 0]
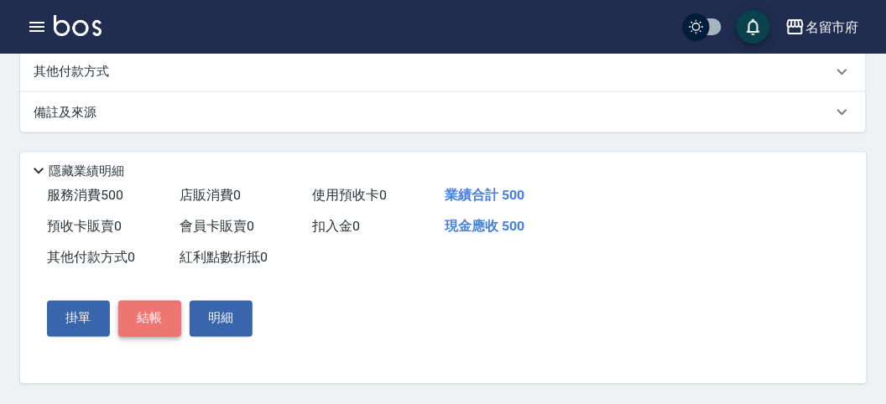
click at [155, 319] on button "結帳" at bounding box center [149, 318] width 63 height 35
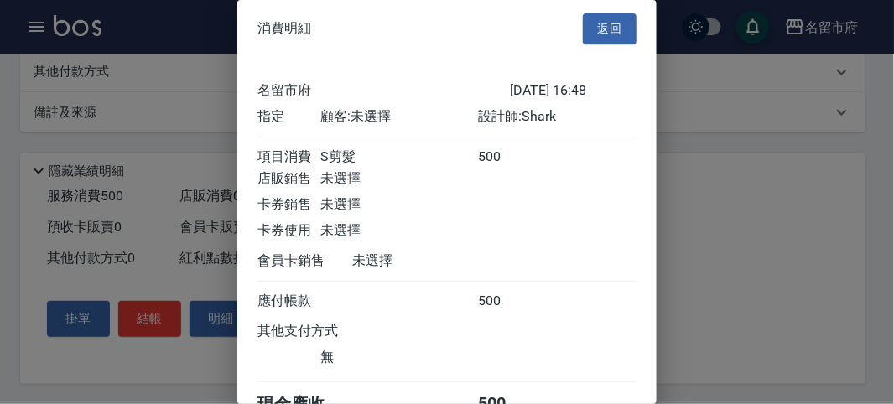
scroll to position [93, 0]
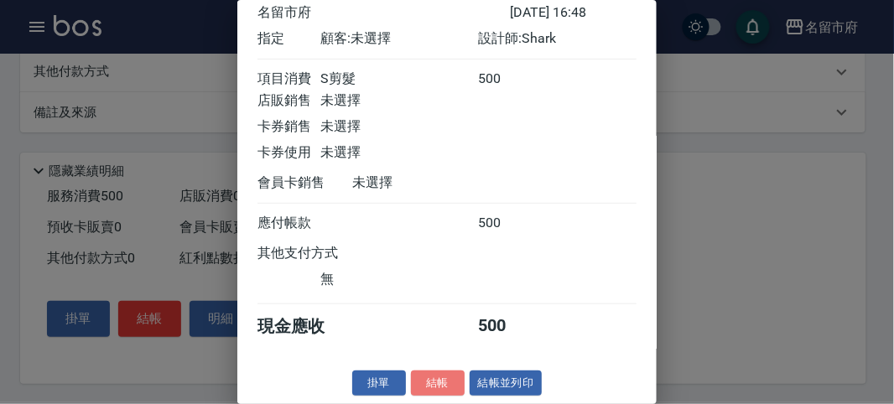
click at [432, 386] on button "結帳" at bounding box center [438, 384] width 54 height 26
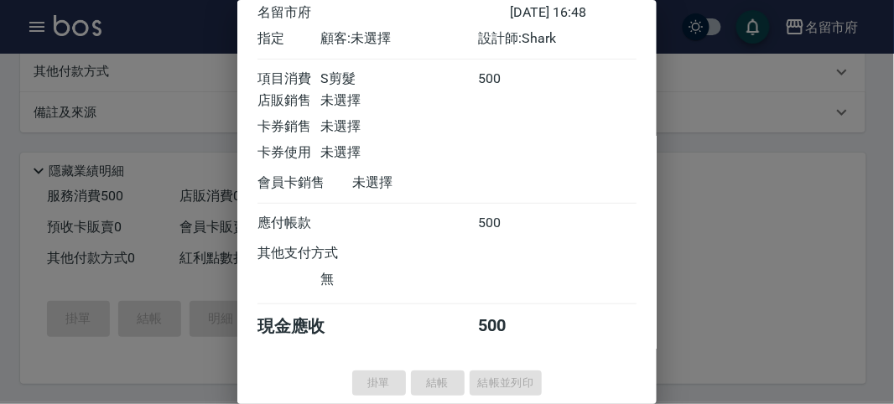
type input "[DATE] 17:04"
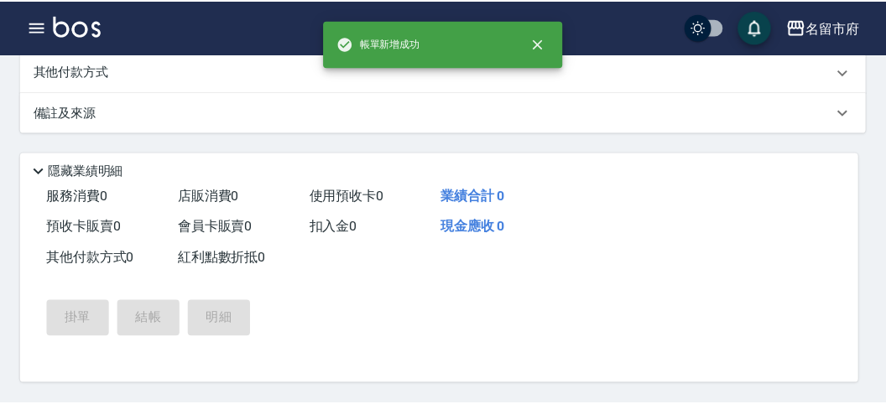
scroll to position [0, 0]
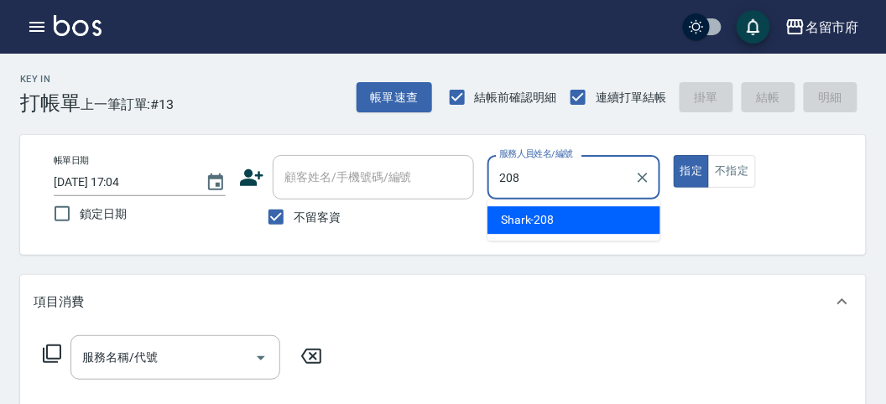
click at [553, 225] on div "Shark -208" at bounding box center [573, 220] width 173 height 28
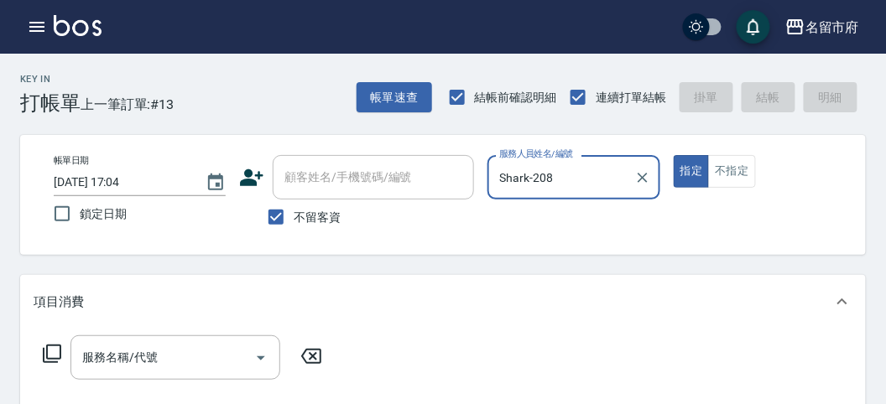
type input "Shark-208"
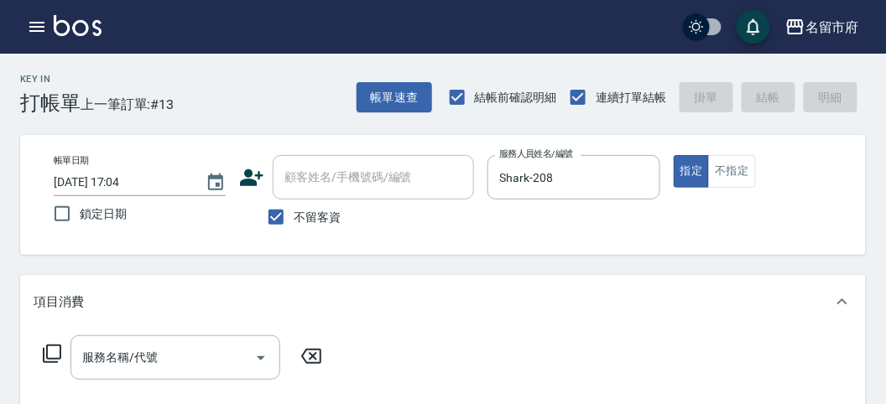
click at [48, 350] on icon at bounding box center [52, 354] width 20 height 20
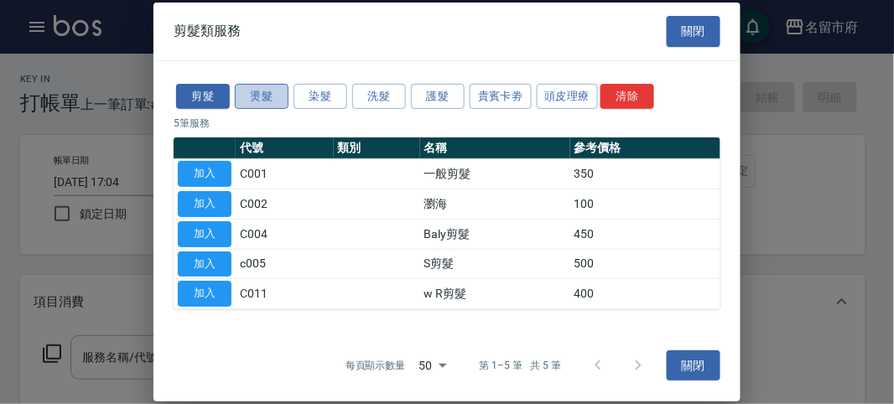
click at [264, 99] on button "燙髮" at bounding box center [262, 96] width 54 height 26
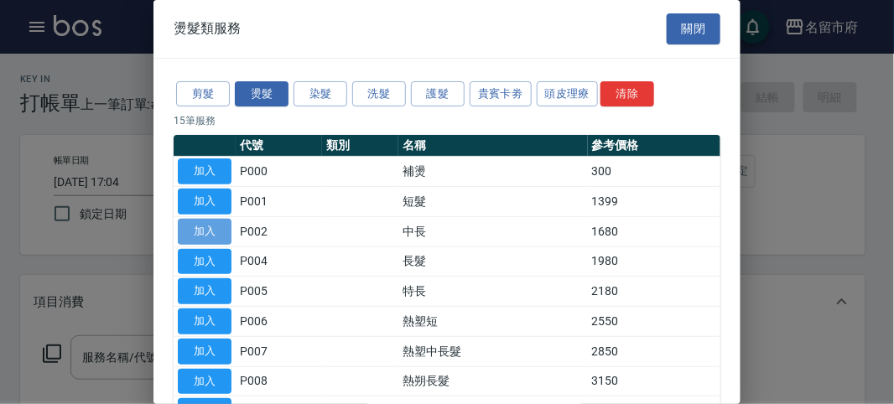
click at [206, 231] on button "加入" at bounding box center [205, 232] width 54 height 26
type input "中長(P002)"
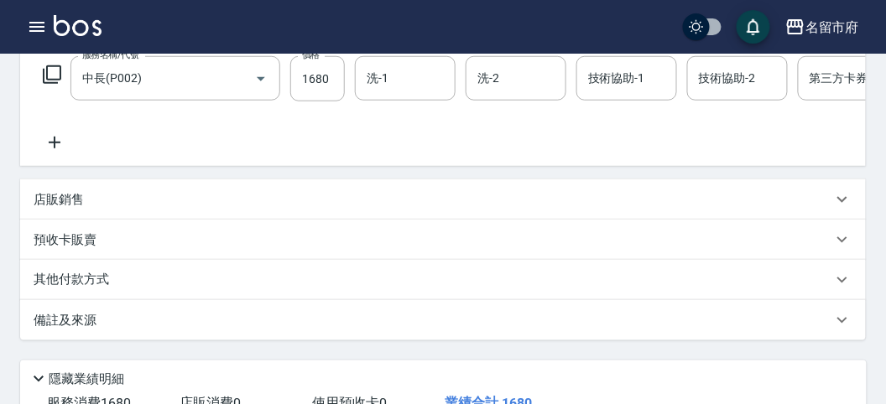
scroll to position [186, 0]
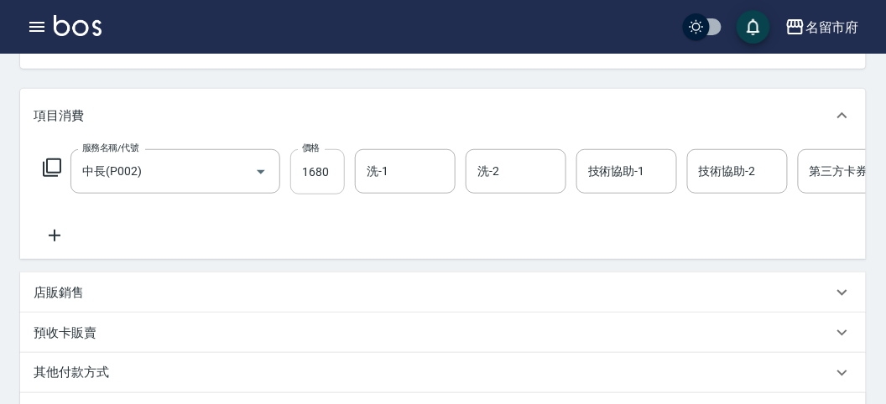
click at [336, 169] on input "1680" at bounding box center [317, 171] width 55 height 45
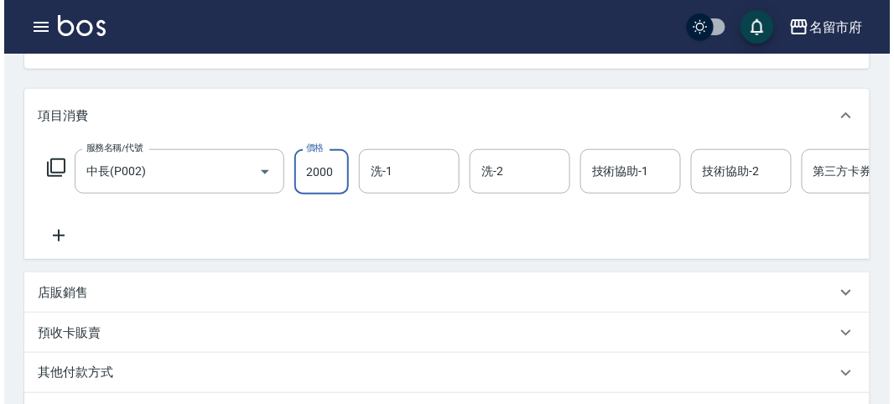
scroll to position [506, 0]
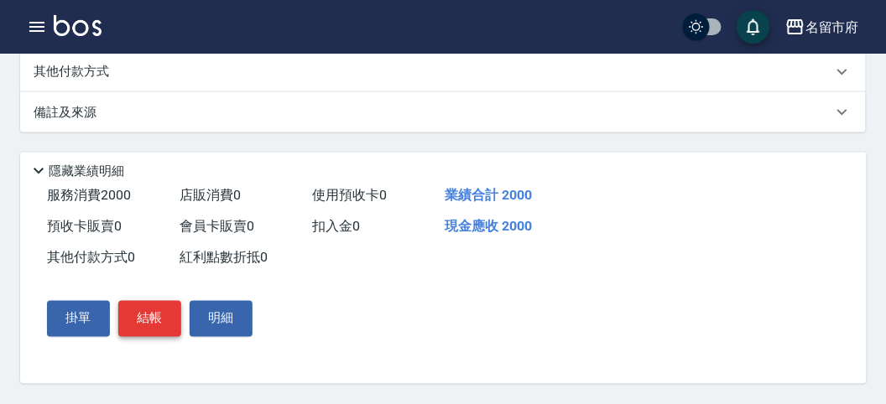
type input "2000"
click at [144, 316] on button "結帳" at bounding box center [149, 318] width 63 height 35
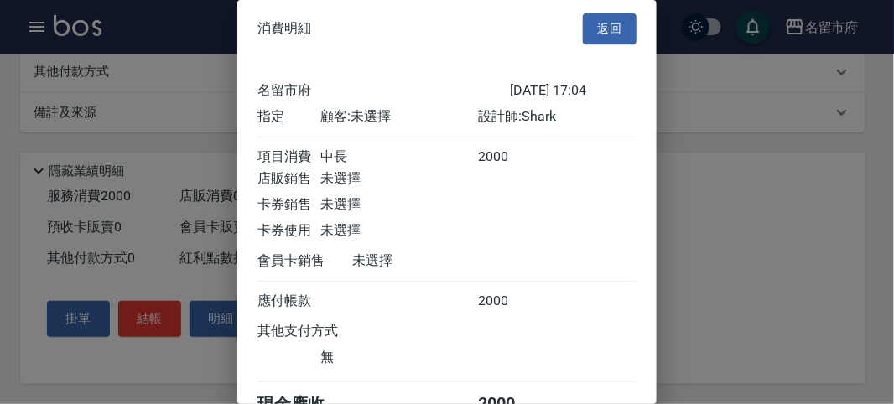
scroll to position [93, 0]
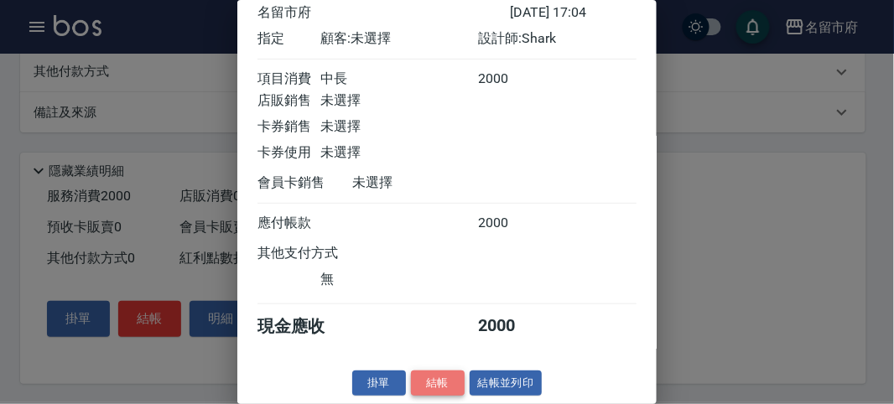
click at [436, 389] on button "結帳" at bounding box center [438, 384] width 54 height 26
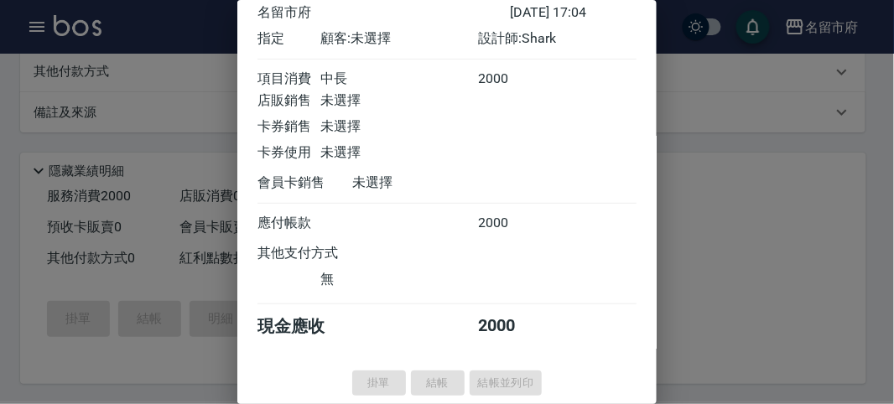
type input "[DATE] 17:05"
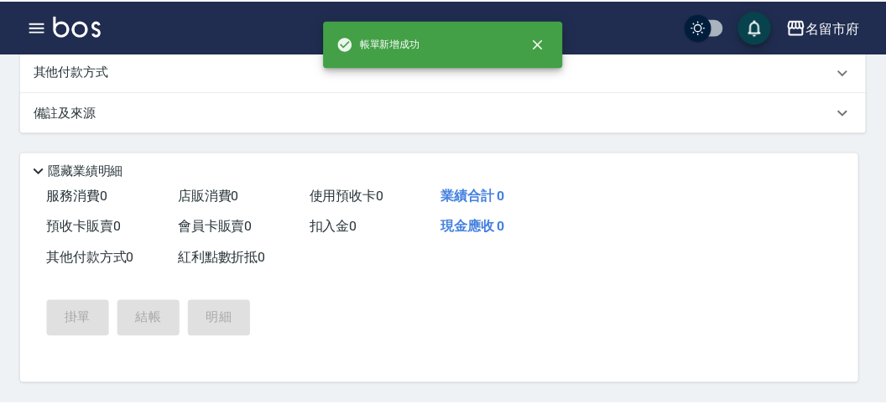
scroll to position [0, 0]
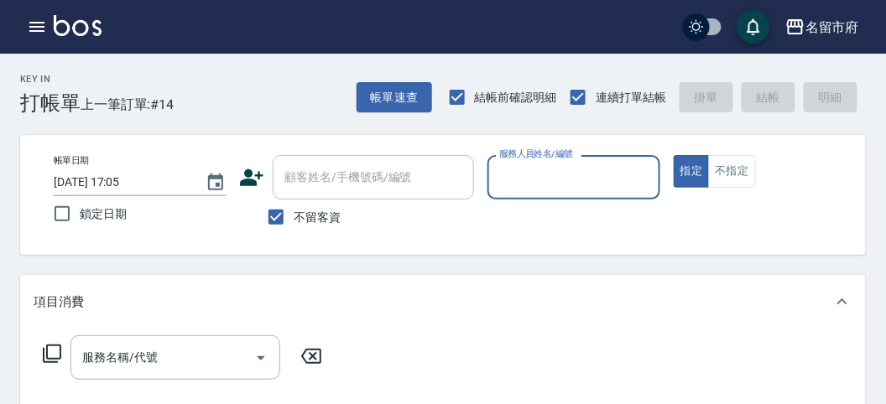
click at [527, 190] on input "服務人員姓名/編號" at bounding box center [573, 177] width 157 height 29
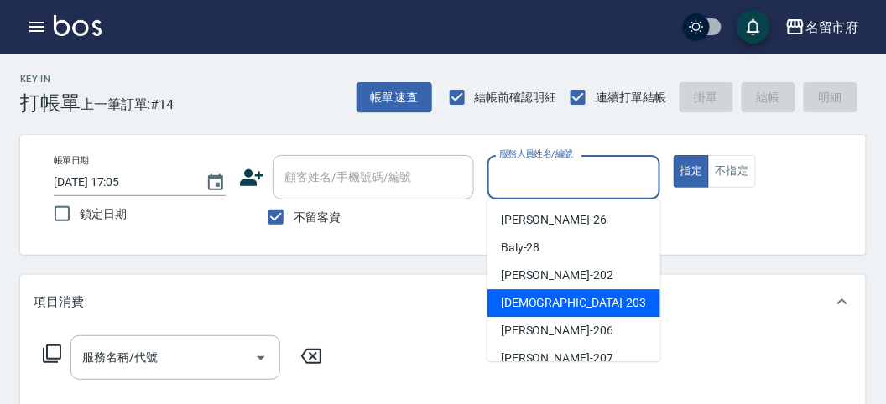
click at [503, 303] on span "聖德 -203" at bounding box center [573, 303] width 145 height 18
type input "聖德-203"
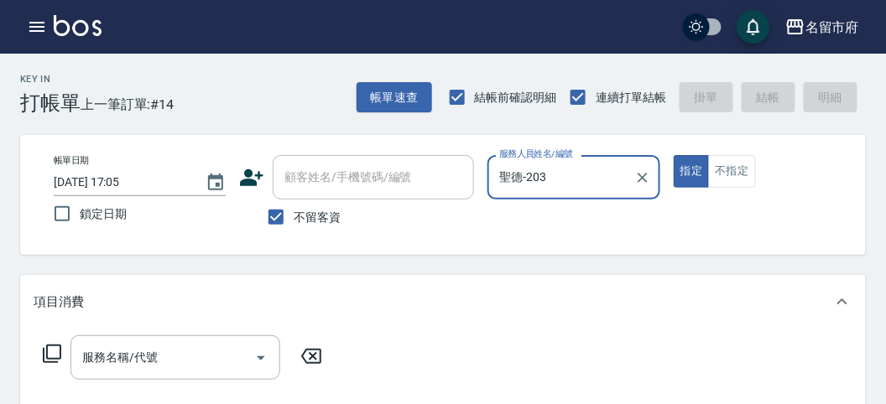
click at [64, 357] on div "服務名稱/代號 服務名稱/代號" at bounding box center [183, 357] width 299 height 44
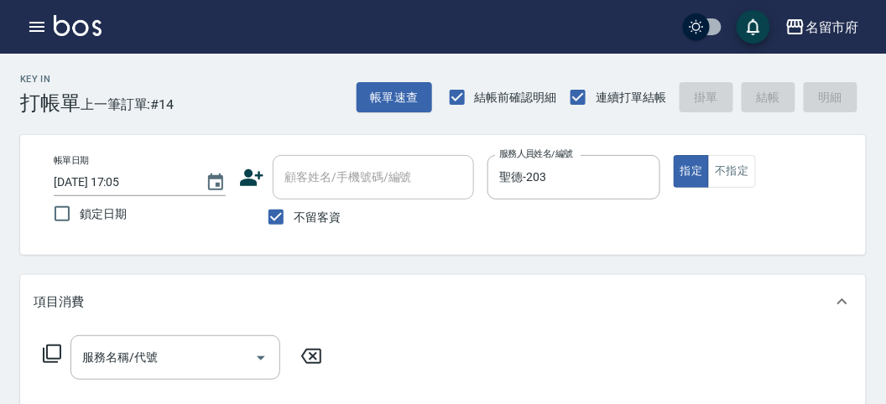
click at [52, 356] on icon at bounding box center [52, 354] width 20 height 20
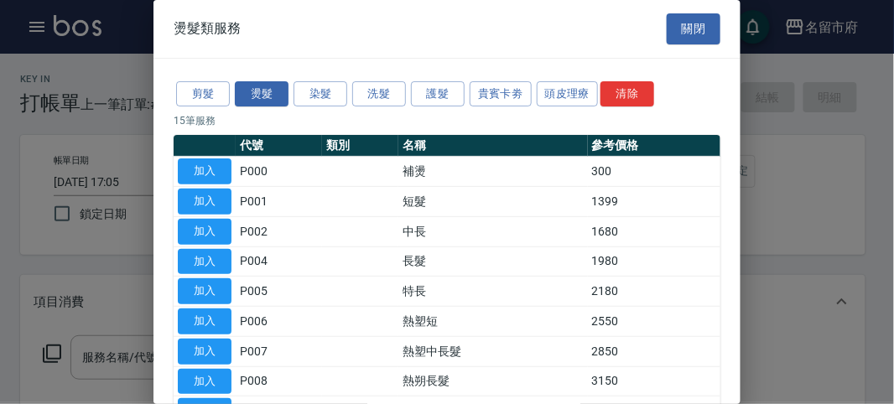
click at [366, 106] on div "剪髮 燙髮 染髮 洗髮 護髮 貴賓卡劵 頭皮理療 清除" at bounding box center [447, 94] width 547 height 31
click at [370, 101] on button "洗髮" at bounding box center [379, 94] width 54 height 26
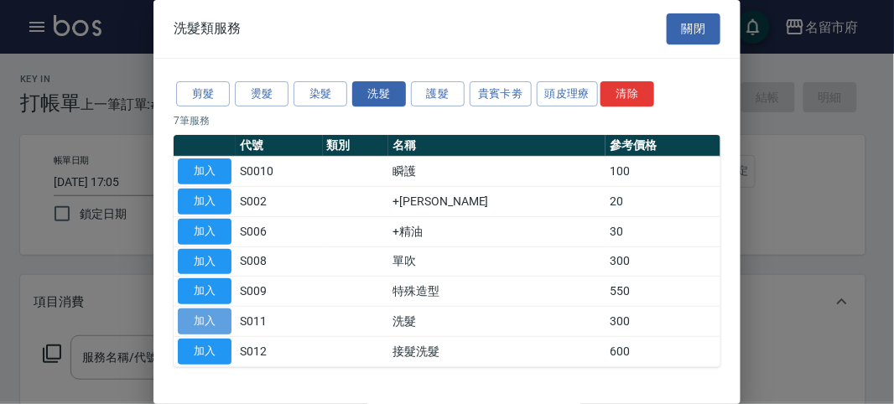
click at [201, 322] on button "加入" at bounding box center [205, 322] width 54 height 26
type input "洗髮(S011)"
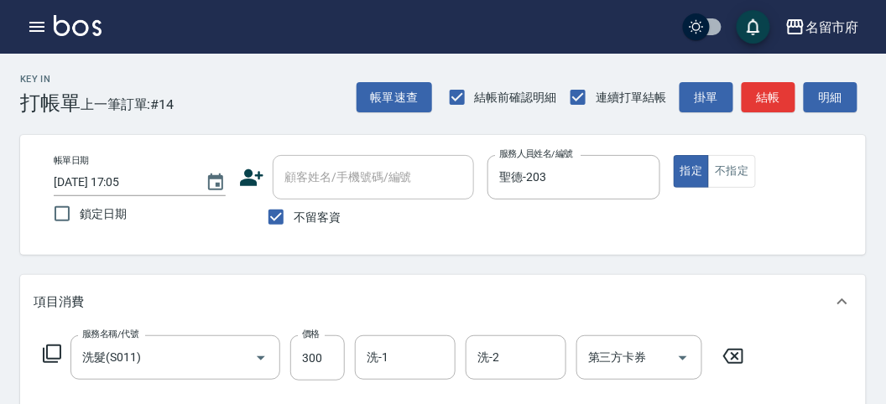
click at [46, 355] on icon at bounding box center [52, 354] width 18 height 18
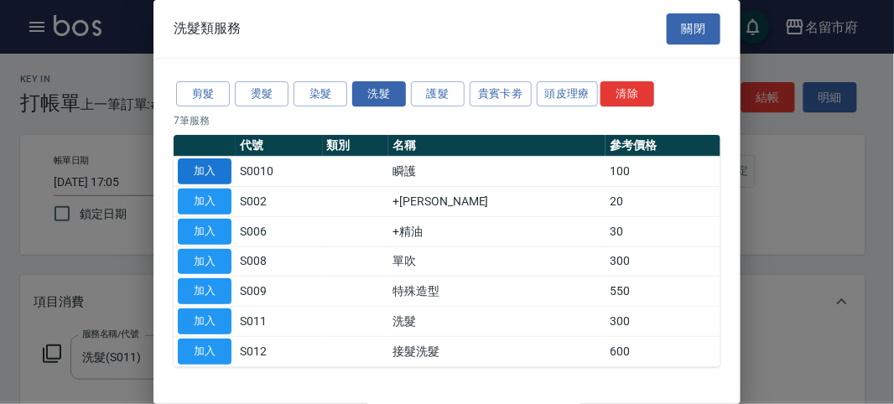
click at [197, 179] on button "加入" at bounding box center [205, 171] width 54 height 26
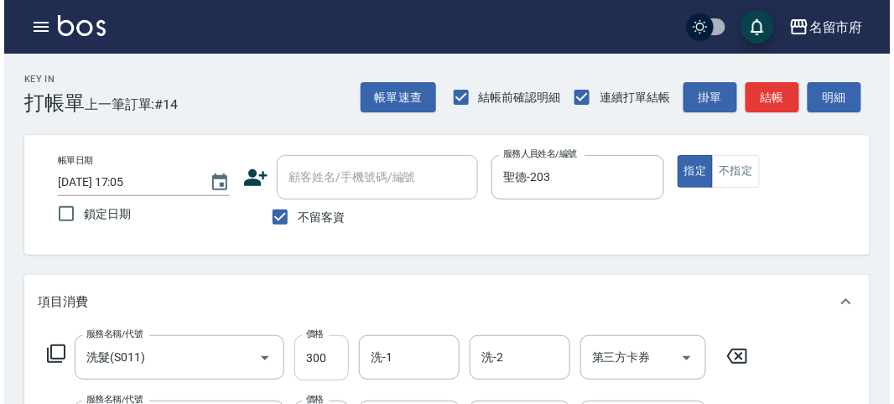
scroll to position [42, 0]
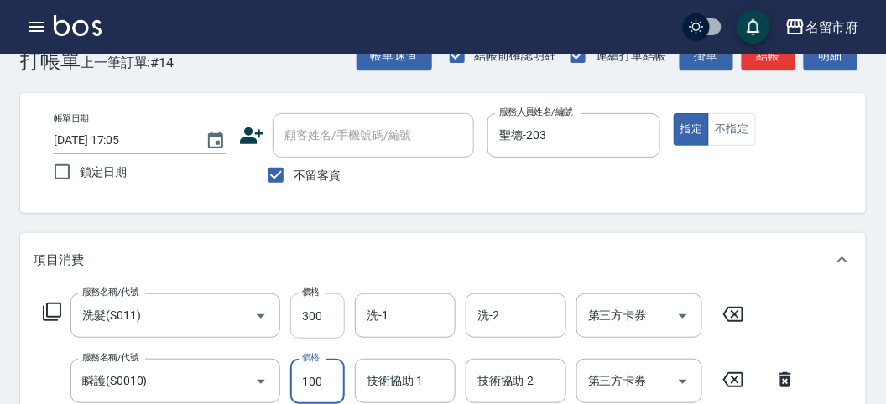
click at [314, 338] on input "300" at bounding box center [317, 315] width 55 height 45
type input "330"
click at [827, 65] on button "明細" at bounding box center [830, 55] width 54 height 31
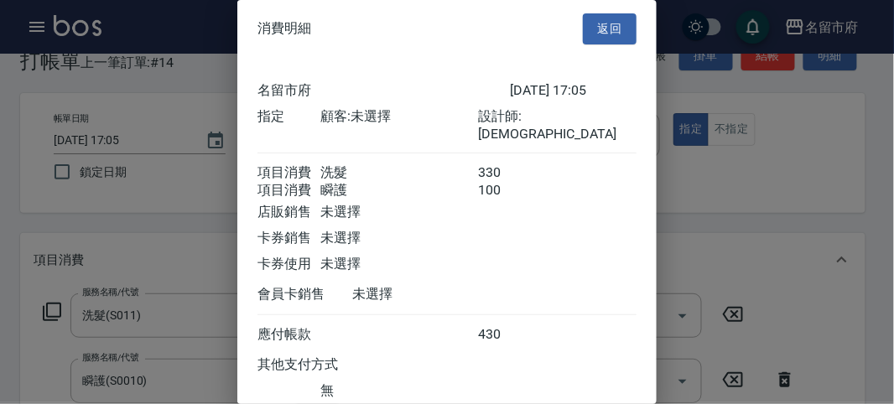
scroll to position [112, 0]
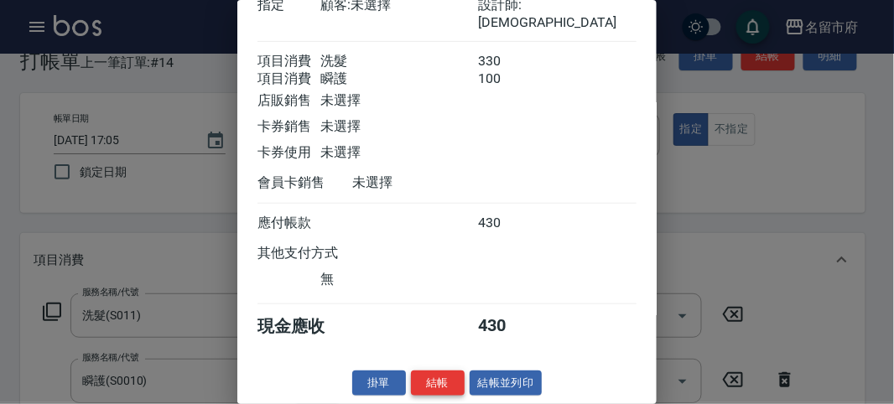
click at [441, 377] on button "結帳" at bounding box center [438, 384] width 54 height 26
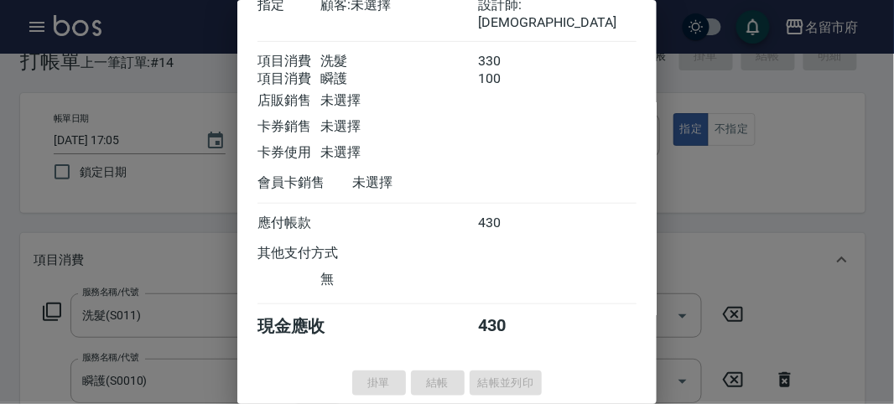
type input "[DATE] 17:16"
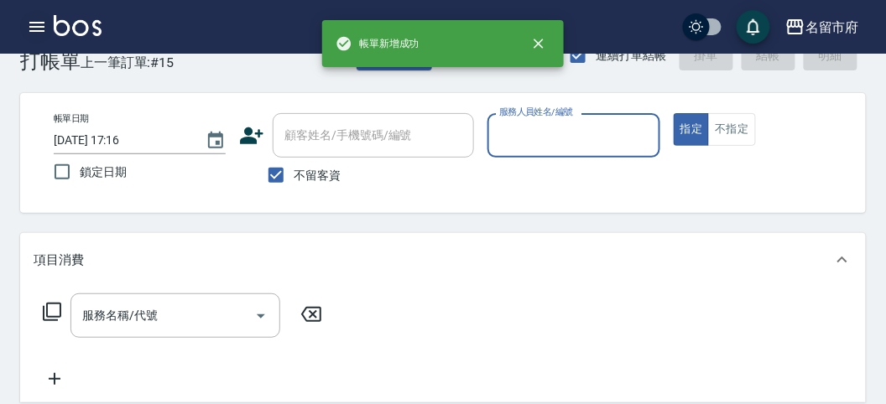
click at [41, 34] on icon "button" at bounding box center [37, 27] width 20 height 20
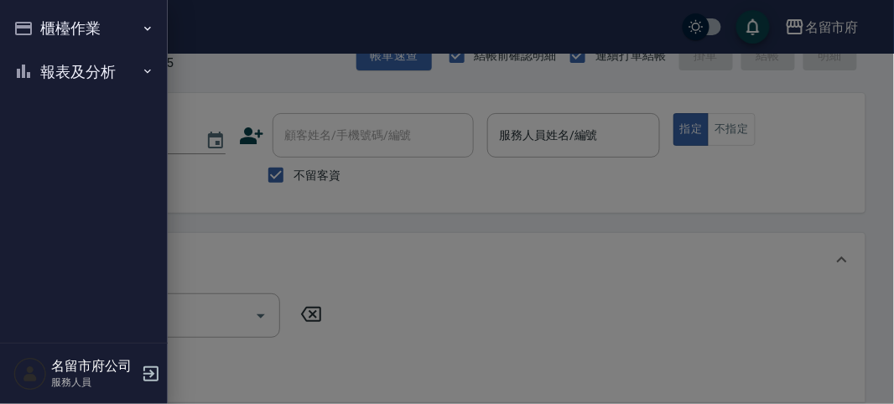
click at [64, 69] on button "報表及分析" at bounding box center [84, 72] width 154 height 44
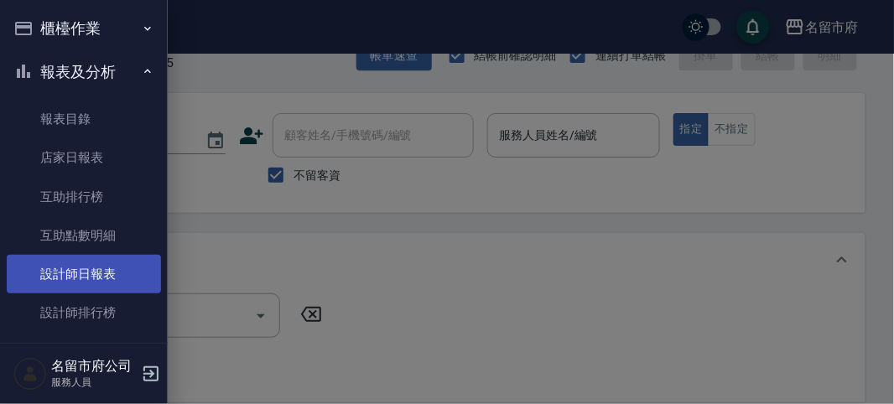
click at [49, 281] on link "設計師日報表" at bounding box center [84, 274] width 154 height 39
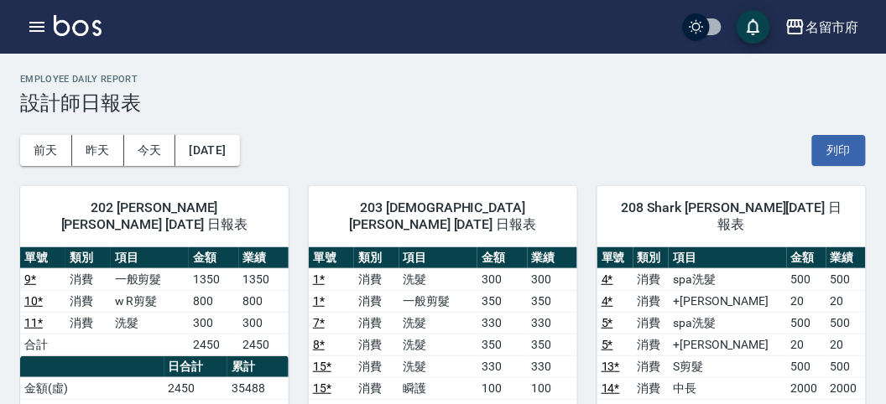
scroll to position [93, 0]
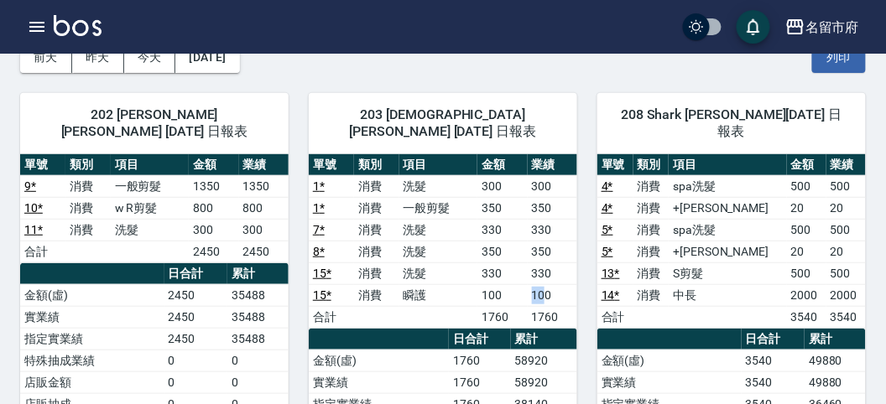
drag, startPoint x: 526, startPoint y: 274, endPoint x: 546, endPoint y: 276, distance: 20.2
click at [546, 284] on tr "15 * 消費 瞬護 100 100" at bounding box center [443, 295] width 268 height 22
click at [546, 284] on td "100" at bounding box center [551, 295] width 49 height 22
drag, startPoint x: 510, startPoint y: 340, endPoint x: 551, endPoint y: 345, distance: 41.3
click at [551, 350] on tr "金額(虛) 1760 58920" at bounding box center [443, 361] width 268 height 22
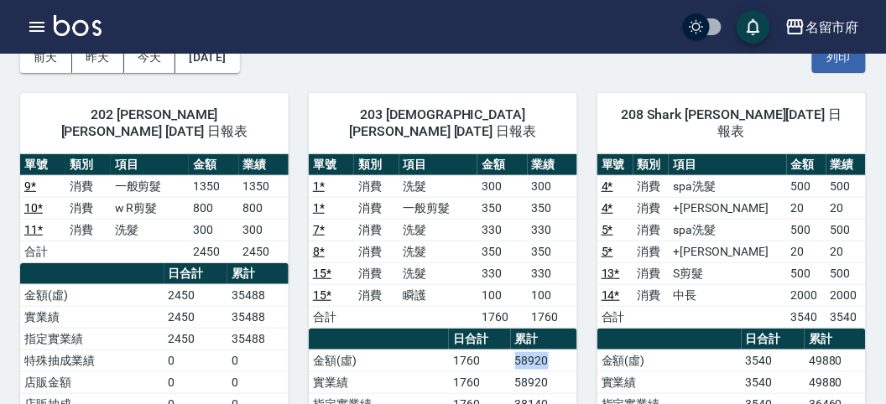
click at [551, 350] on td "58920" at bounding box center [544, 361] width 66 height 22
drag, startPoint x: 806, startPoint y: 340, endPoint x: 844, endPoint y: 336, distance: 37.9
click at [844, 350] on td "49880" at bounding box center [834, 361] width 61 height 22
drag, startPoint x: 466, startPoint y: 236, endPoint x: 516, endPoint y: 235, distance: 49.5
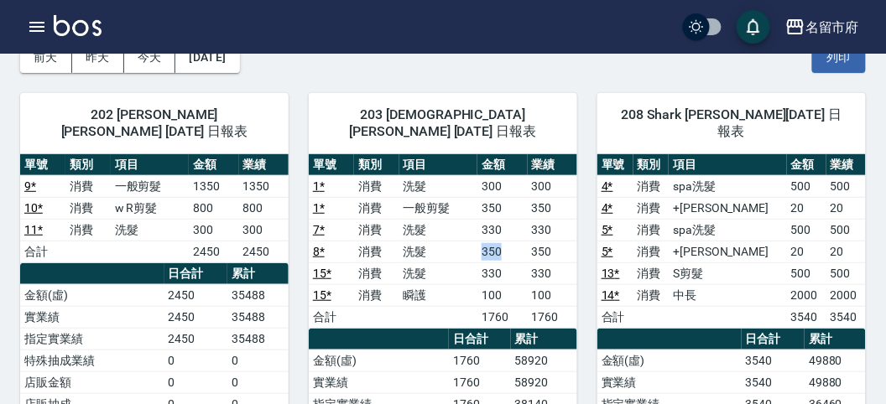
click at [516, 241] on tr "8 * 消費 洗髮 350 350" at bounding box center [443, 252] width 268 height 22
click at [516, 241] on td "350" at bounding box center [501, 252] width 49 height 22
drag, startPoint x: 482, startPoint y: 252, endPoint x: 512, endPoint y: 273, distance: 36.8
click at [512, 273] on tbody "1 * 消費 洗髮 300 300 1 * 消費 一般剪髮 350 350 7 * 消費 洗髮 330 330 8 * 消費 洗髮 350 350 15 * …" at bounding box center [443, 251] width 268 height 153
click at [512, 284] on td "100" at bounding box center [501, 295] width 49 height 22
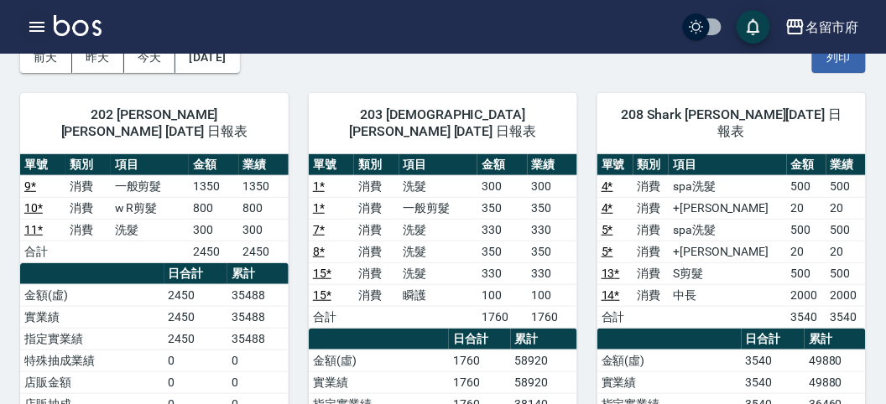
click at [37, 22] on icon "button" at bounding box center [36, 27] width 15 height 10
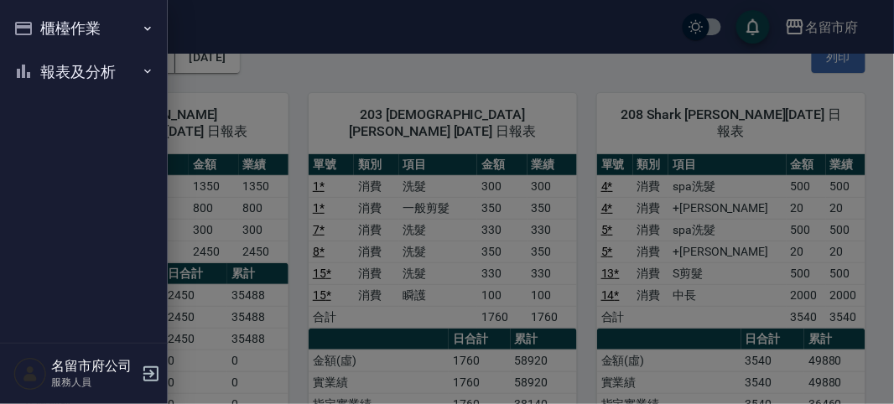
click at [39, 25] on button "櫃檯作業" at bounding box center [84, 29] width 154 height 44
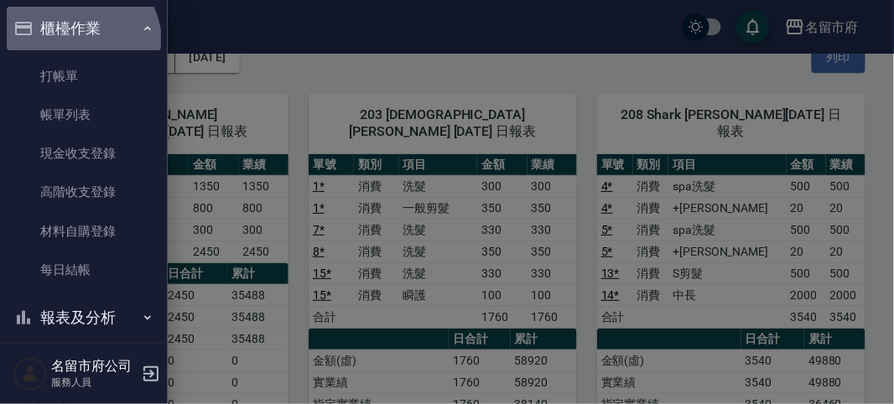
drag, startPoint x: 60, startPoint y: 47, endPoint x: 66, endPoint y: 70, distance: 23.4
click at [60, 49] on button "櫃檯作業" at bounding box center [84, 29] width 154 height 44
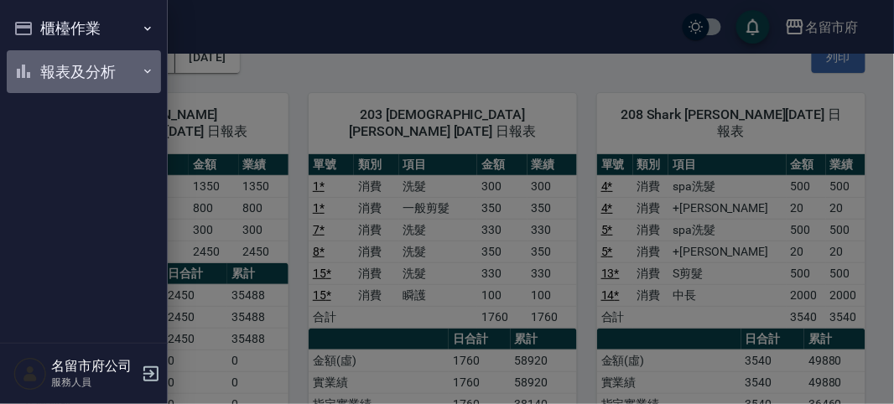
click at [66, 70] on button "報表及分析" at bounding box center [84, 72] width 154 height 44
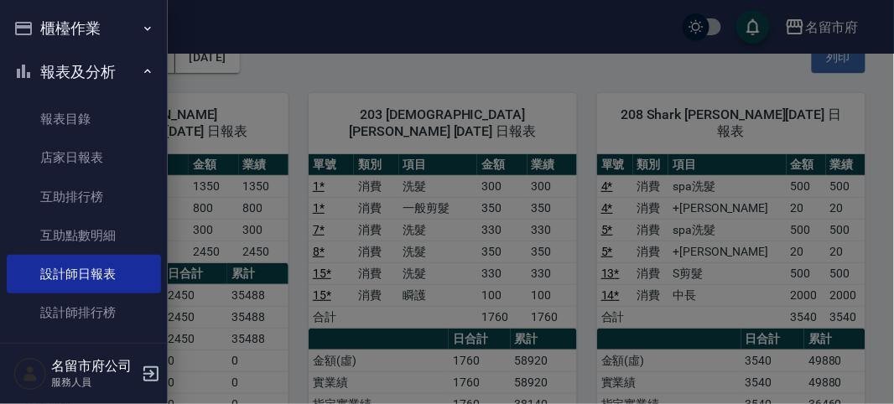
click at [67, 11] on button "櫃檯作業" at bounding box center [84, 29] width 154 height 44
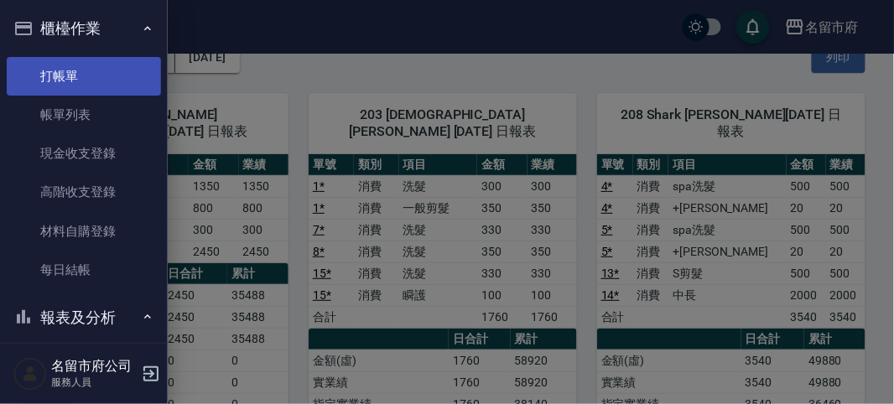
click at [96, 68] on link "打帳單" at bounding box center [84, 76] width 154 height 39
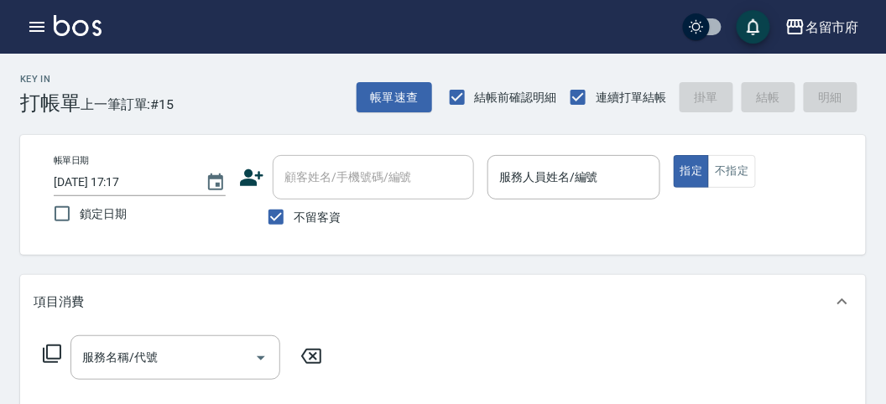
click at [227, 106] on div "Key In 打帳單 上一筆訂單:#15 帳單速查 結帳前確認明細 連續打單結帳 掛單 結帳 明細" at bounding box center [432, 84] width 865 height 61
click at [285, 103] on div "Key In 打帳單 上一筆訂單:#15 帳單速查 結帳前確認明細 連續打單結帳 掛單 結帳 明細" at bounding box center [432, 84] width 865 height 61
click at [534, 172] on input "服務人員姓名/編號" at bounding box center [573, 177] width 157 height 29
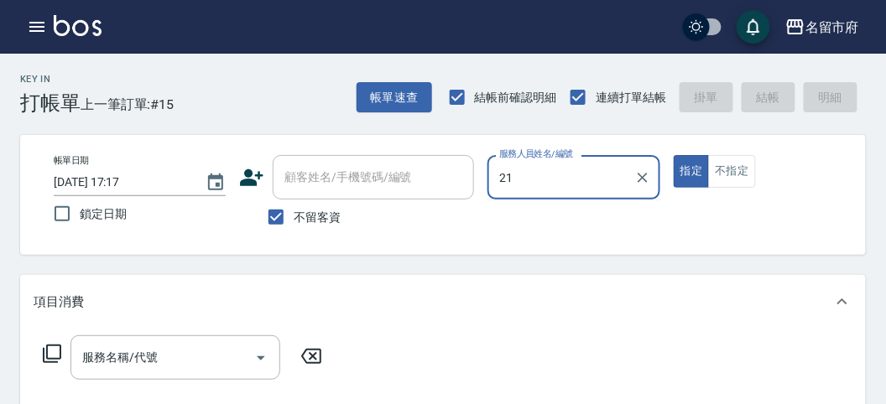
type input "2"
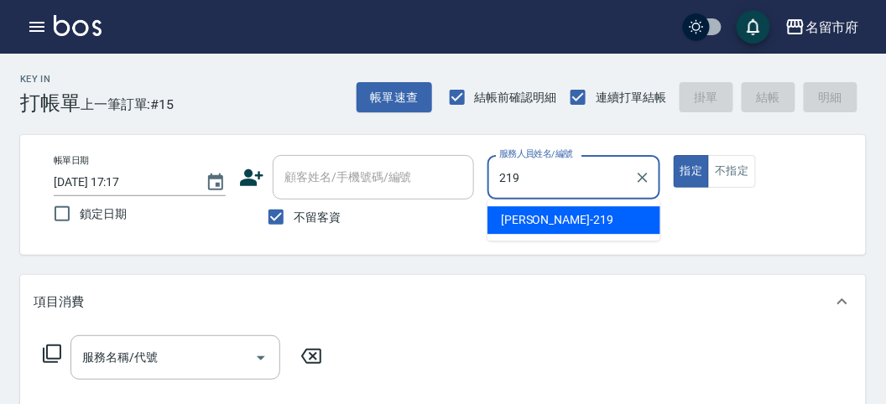
type input "[PERSON_NAME]-219"
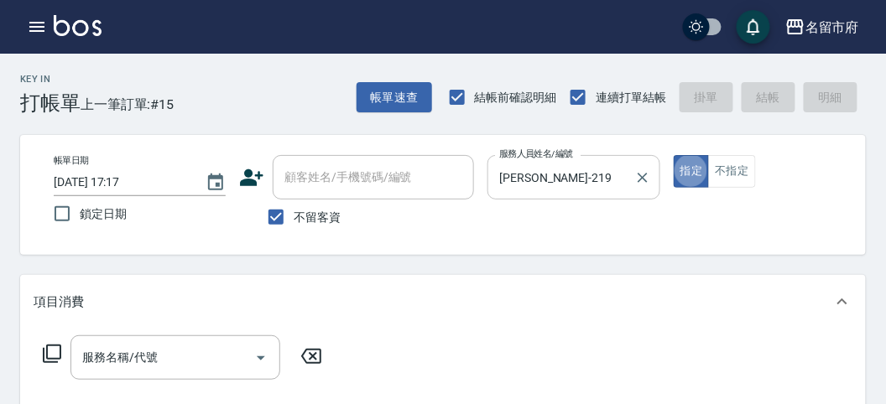
type button "true"
click at [53, 355] on icon at bounding box center [52, 354] width 20 height 20
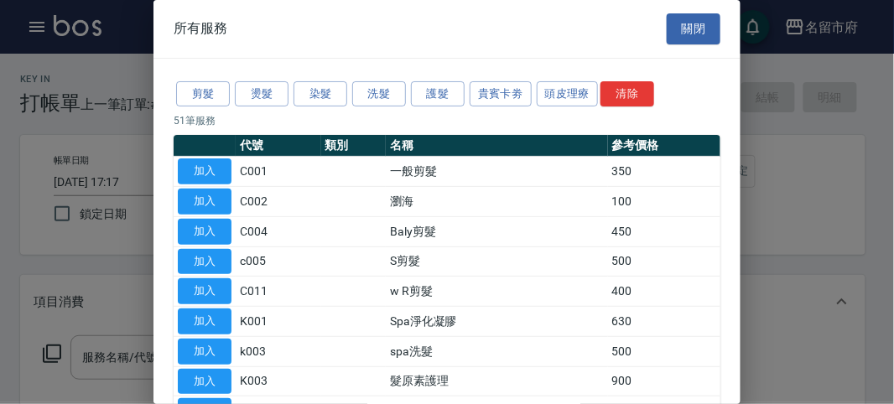
click at [377, 85] on button "洗髮" at bounding box center [379, 94] width 54 height 26
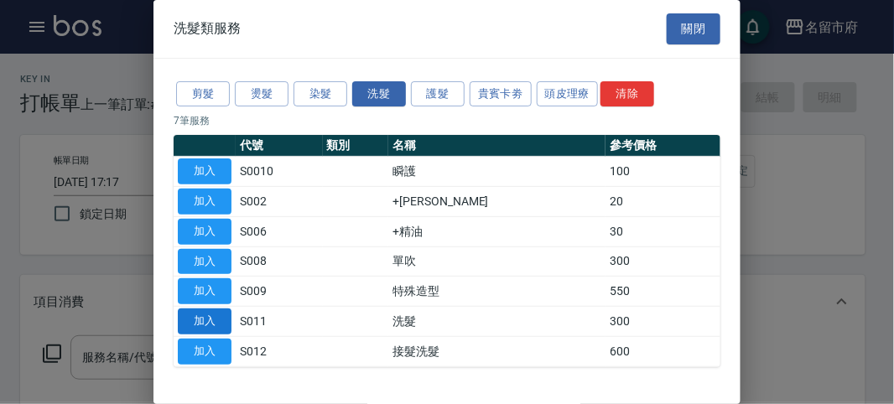
click at [214, 321] on button "加入" at bounding box center [205, 322] width 54 height 26
type input "洗髮(S011)"
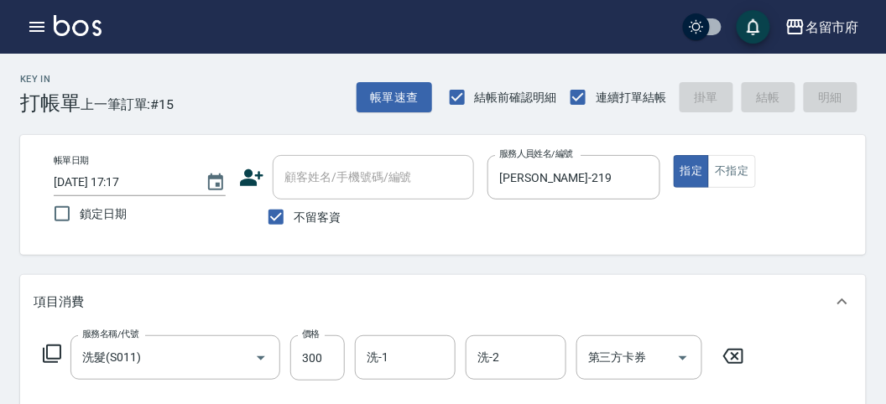
type input "[DATE] 17:25"
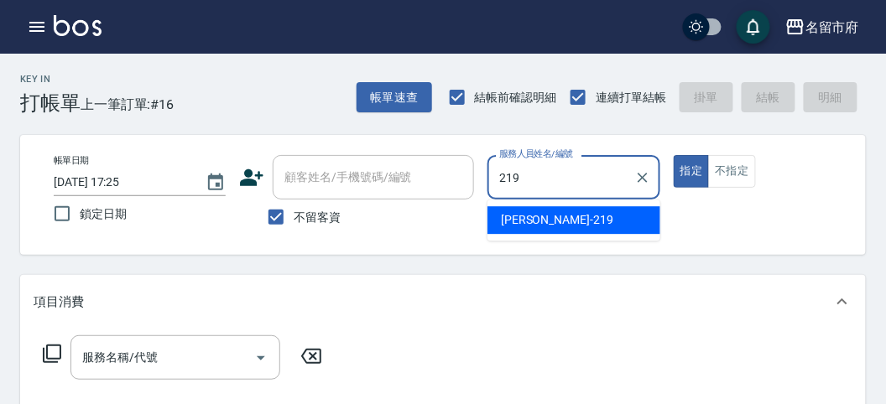
type input "[PERSON_NAME]-219"
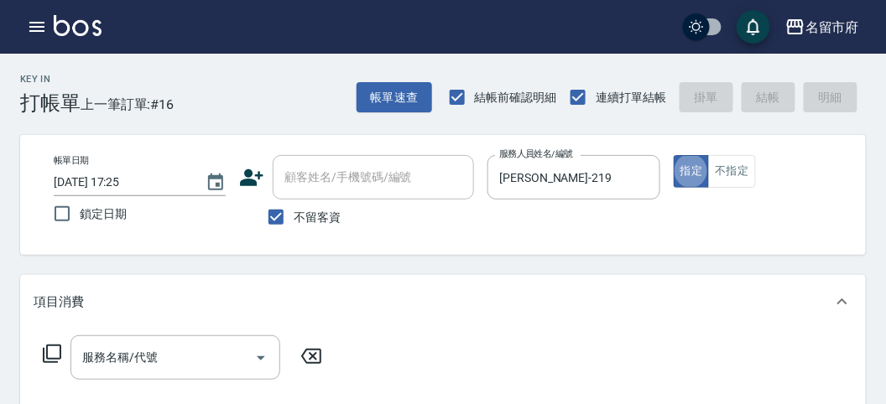
click at [57, 351] on icon at bounding box center [52, 354] width 20 height 20
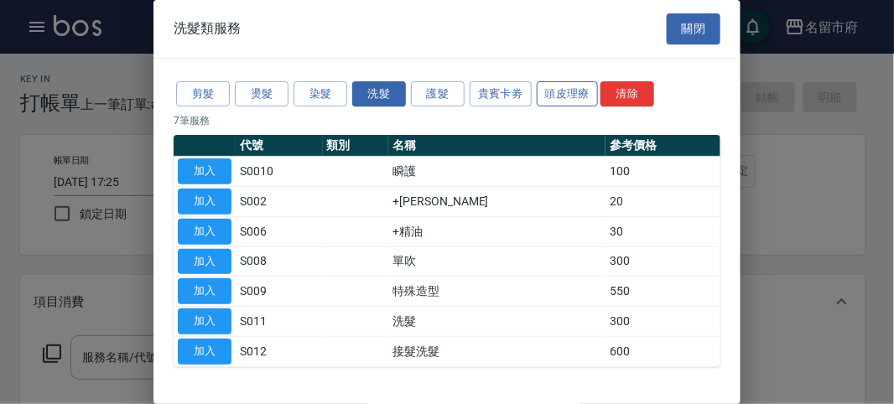
click at [551, 86] on button "頭皮理療" at bounding box center [568, 94] width 62 height 26
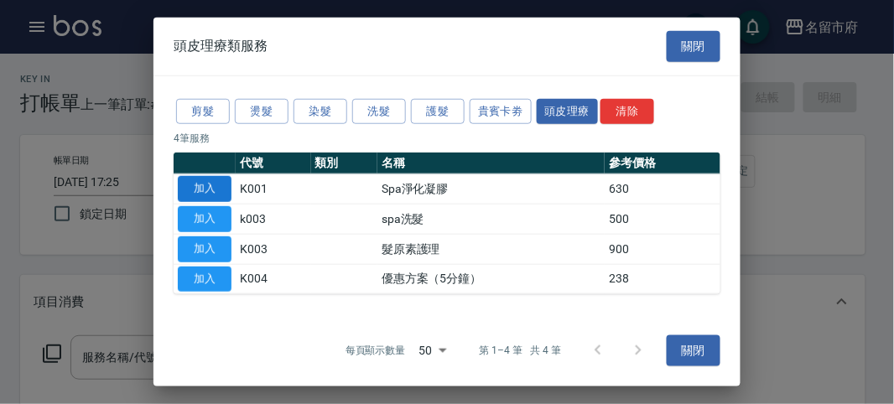
drag, startPoint x: 215, startPoint y: 199, endPoint x: 246, endPoint y: 210, distance: 32.9
click at [215, 198] on button "加入" at bounding box center [205, 189] width 54 height 26
type input "Spa淨化凝膠(K001)"
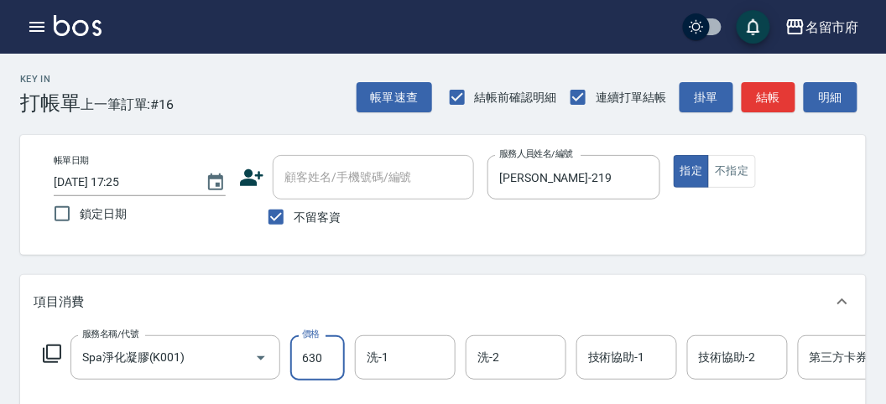
click at [333, 351] on input "630" at bounding box center [317, 357] width 55 height 45
type input "650"
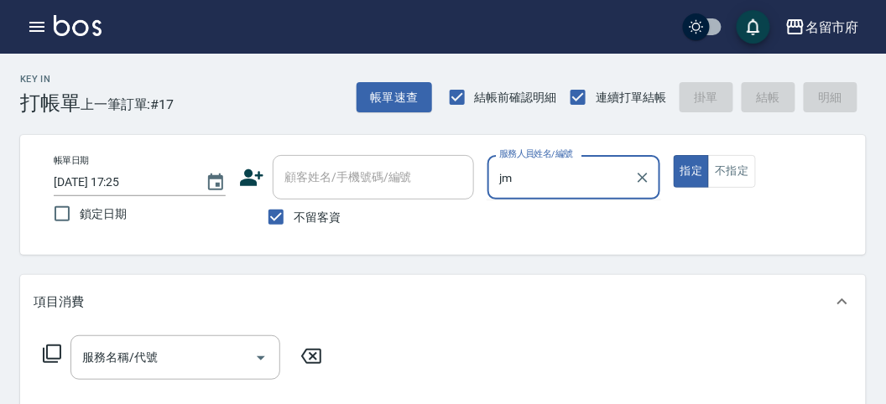
type input "j"
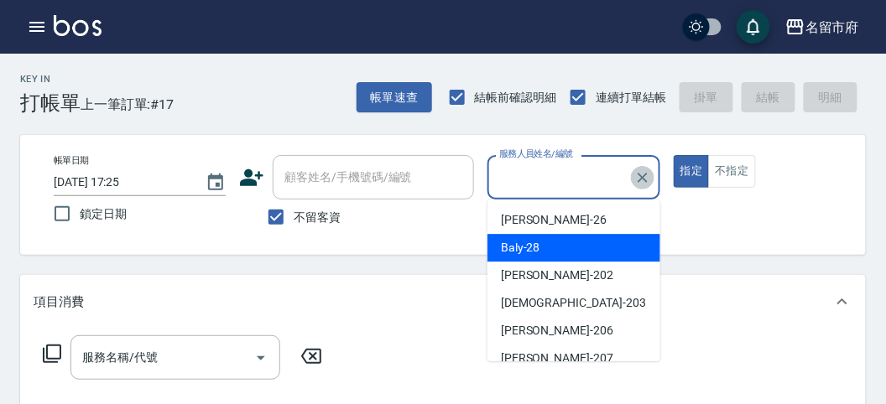
click at [647, 177] on icon "Clear" at bounding box center [642, 177] width 17 height 17
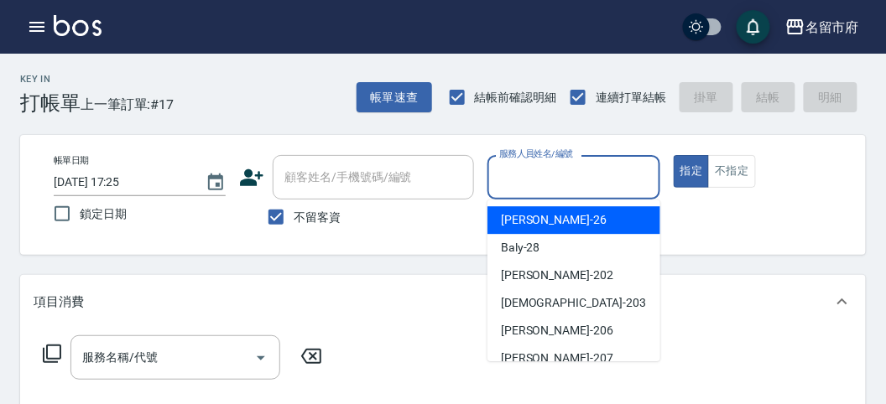
click at [307, 92] on div "Key In 打帳單 上一筆訂單:#17 帳單速查 結帳前確認明細 連續打單結帳 掛單 結帳 明細" at bounding box center [432, 84] width 865 height 61
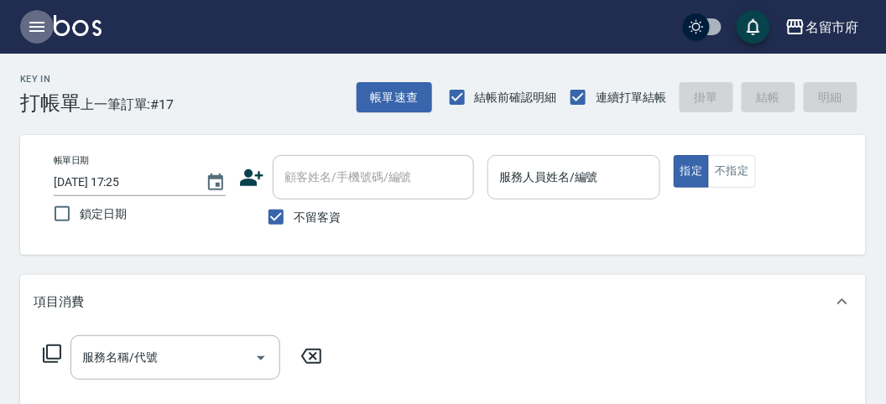
click at [43, 23] on icon "button" at bounding box center [36, 27] width 15 height 10
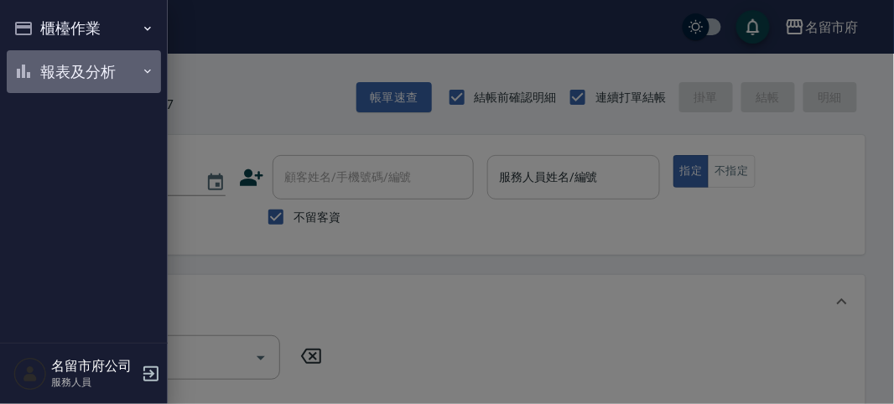
click at [85, 68] on button "報表及分析" at bounding box center [84, 72] width 154 height 44
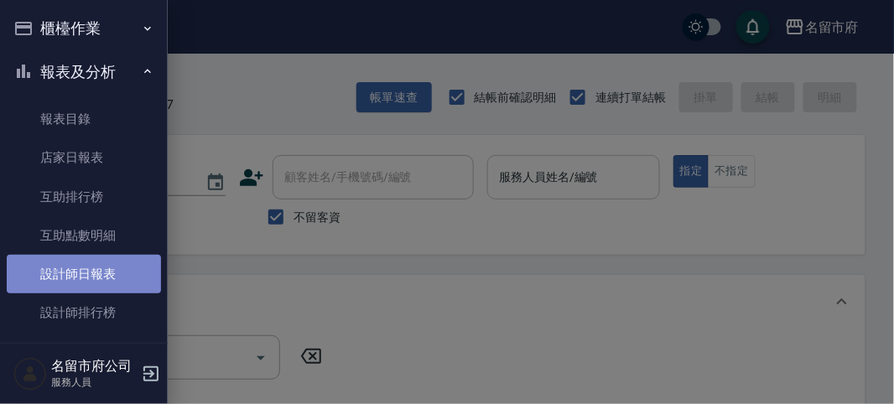
click at [86, 277] on link "設計師日報表" at bounding box center [84, 274] width 154 height 39
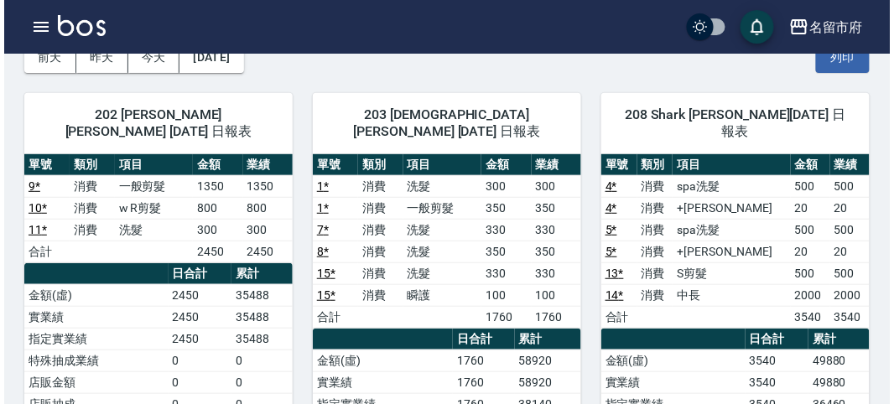
scroll to position [186, 0]
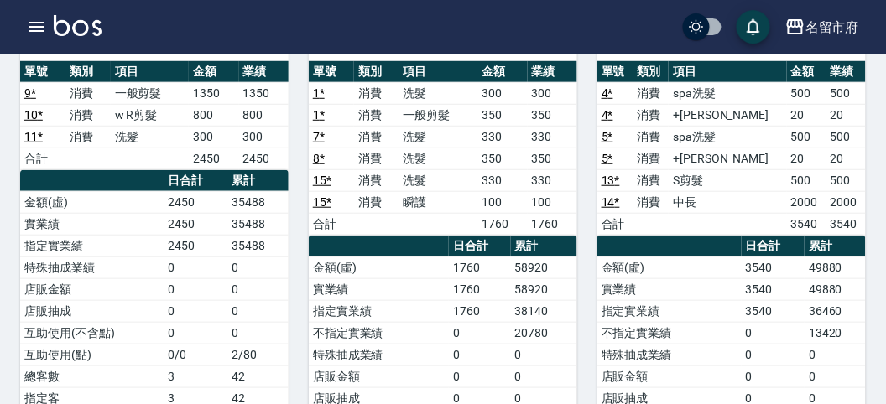
click at [131, 13] on div "名留市府 登出" at bounding box center [443, 27] width 886 height 54
click at [35, 23] on icon "button" at bounding box center [36, 27] width 15 height 10
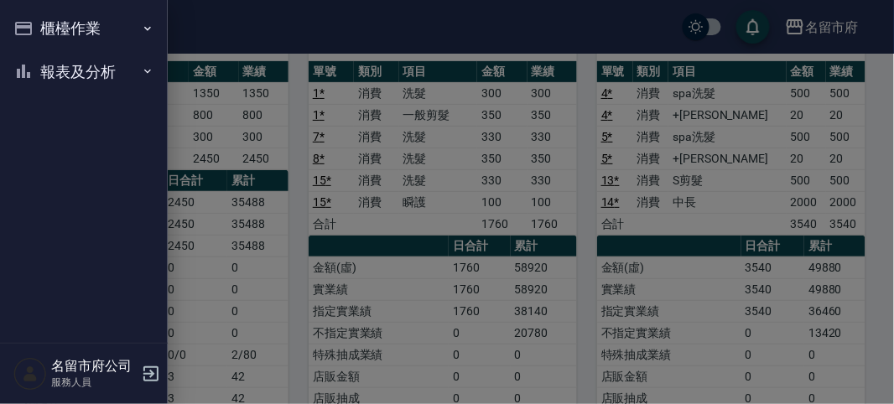
click at [70, 30] on button "櫃檯作業" at bounding box center [84, 29] width 154 height 44
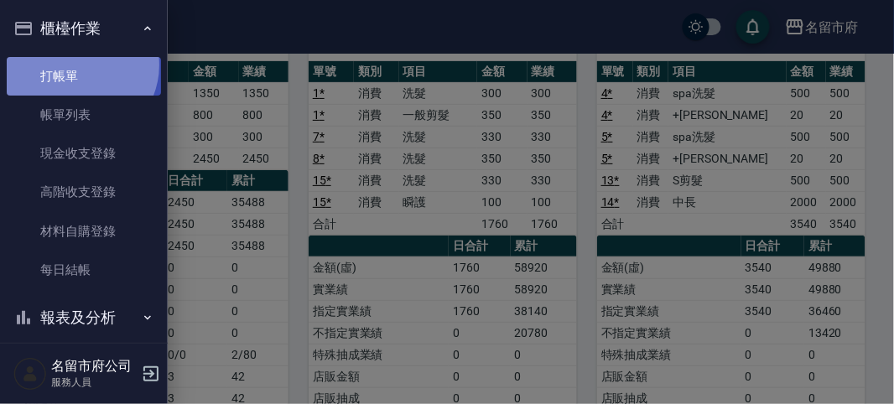
click at [77, 65] on link "打帳單" at bounding box center [84, 76] width 154 height 39
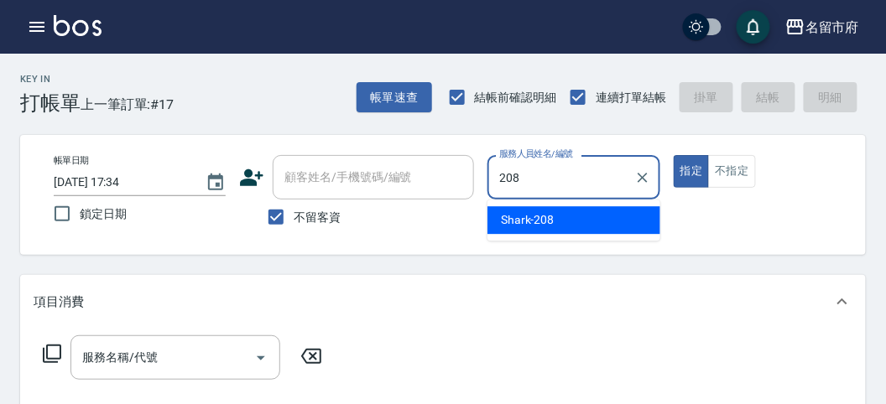
click at [554, 227] on div "Shark -208" at bounding box center [573, 220] width 173 height 28
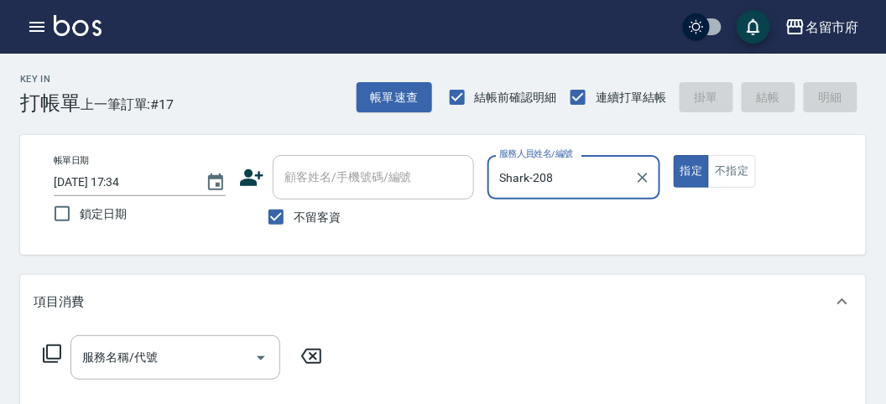
type input "Shark-208"
click at [48, 351] on icon at bounding box center [52, 354] width 20 height 20
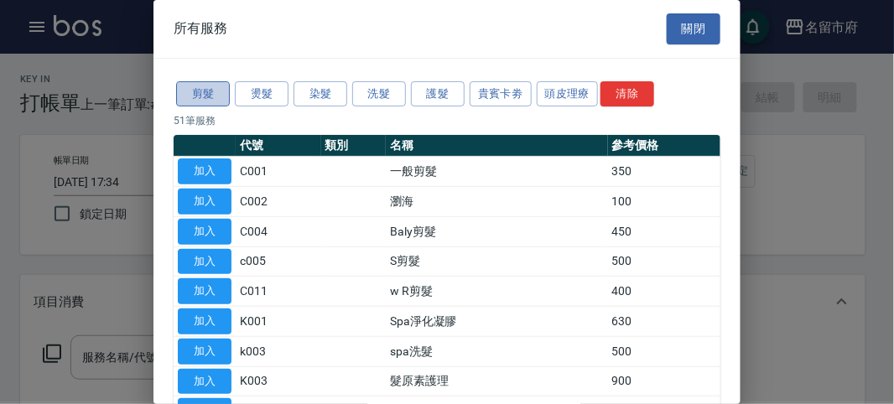
click at [184, 94] on button "剪髮" at bounding box center [203, 94] width 54 height 26
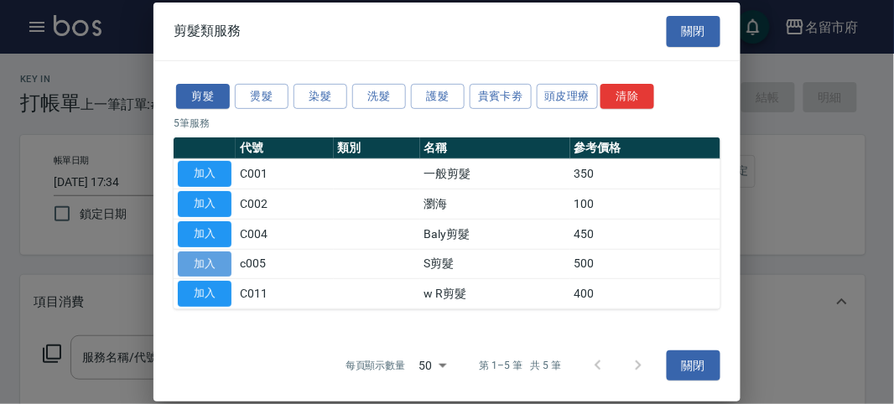
click at [215, 260] on button "加入" at bounding box center [205, 264] width 54 height 26
type input "S剪髮(c005)"
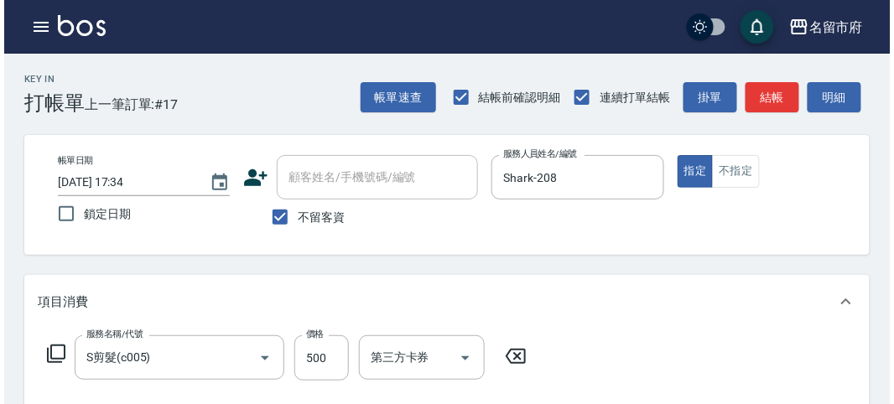
scroll to position [465, 0]
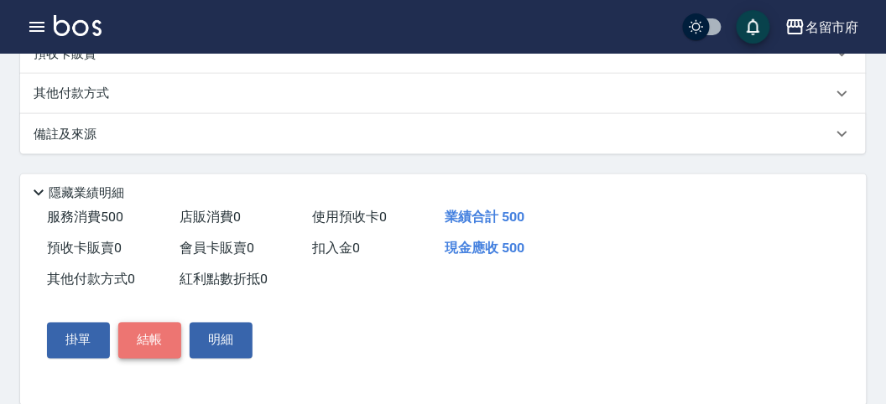
click at [141, 337] on button "結帳" at bounding box center [149, 340] width 63 height 35
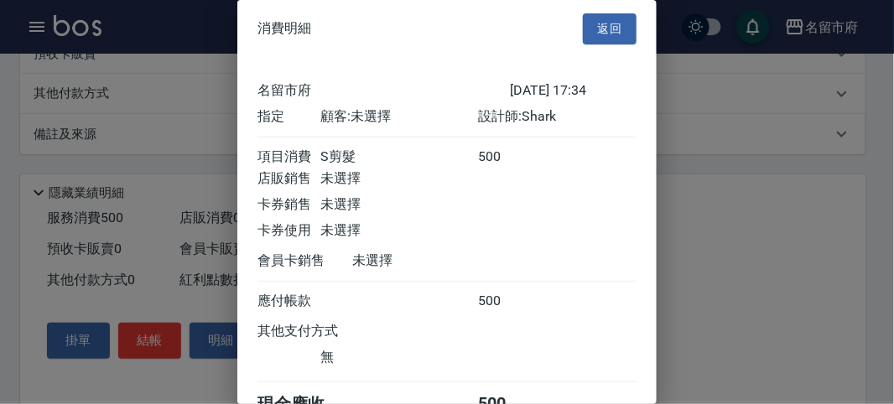
scroll to position [93, 0]
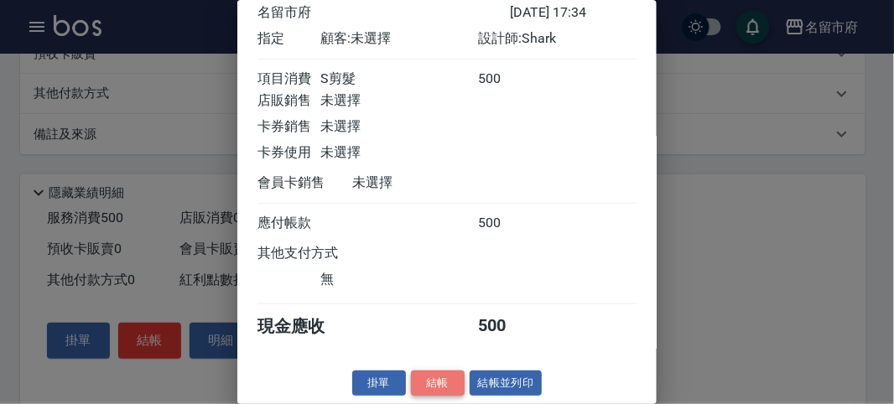
click at [434, 389] on button "結帳" at bounding box center [438, 384] width 54 height 26
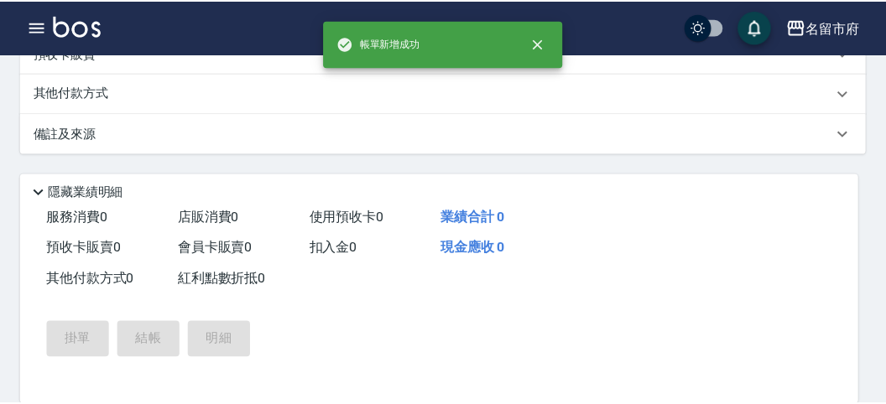
scroll to position [0, 0]
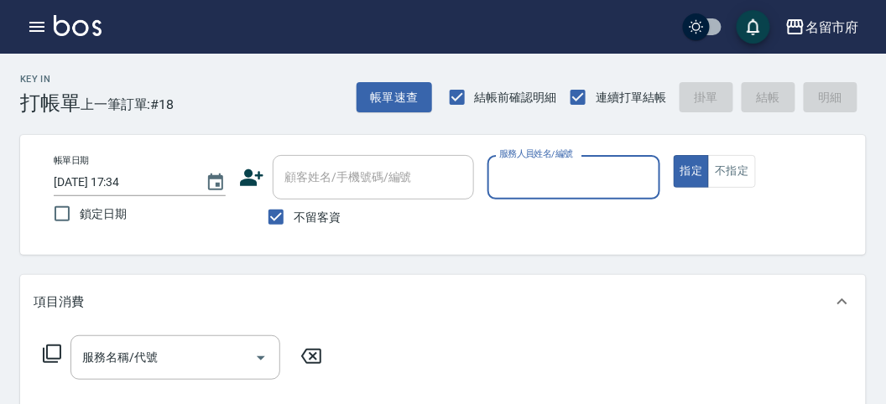
click at [582, 160] on div "服務人員姓名/編號" at bounding box center [573, 177] width 172 height 44
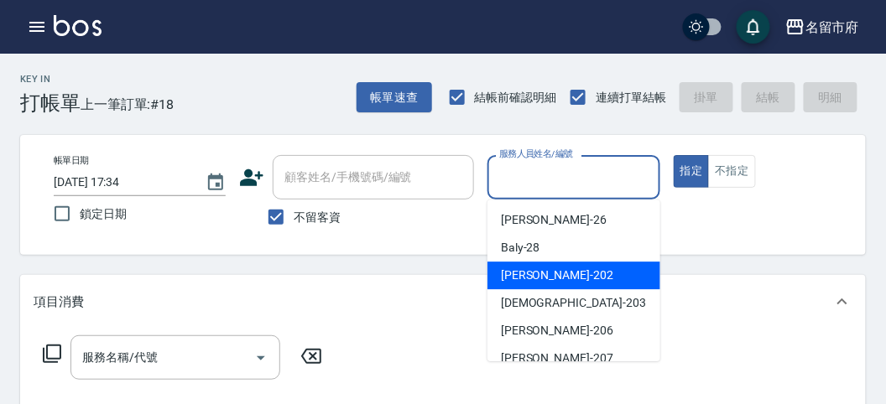
click at [590, 275] on div "[PERSON_NAME] -202" at bounding box center [573, 276] width 173 height 28
type input "[PERSON_NAME]-202"
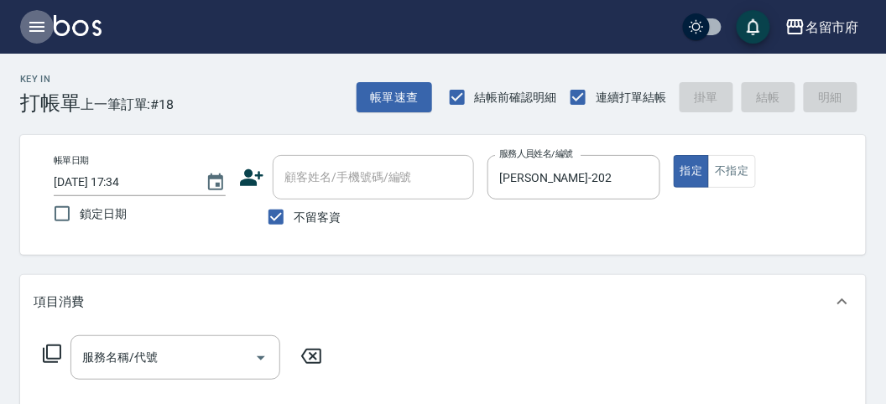
click at [34, 34] on icon "button" at bounding box center [37, 27] width 20 height 20
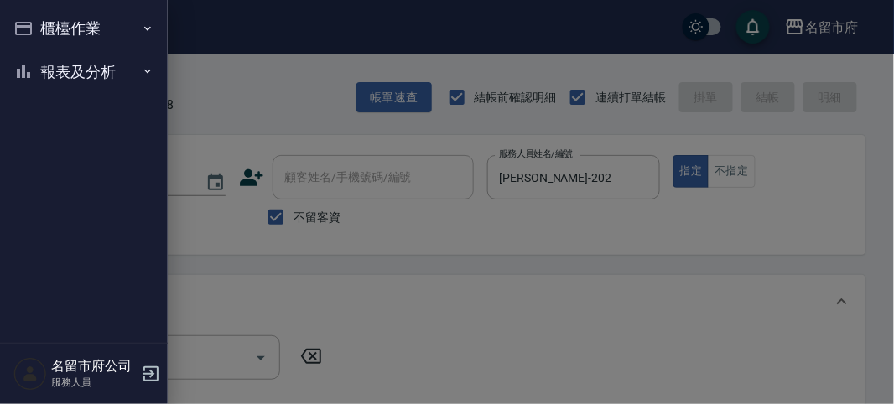
click at [91, 64] on button "報表及分析" at bounding box center [84, 72] width 154 height 44
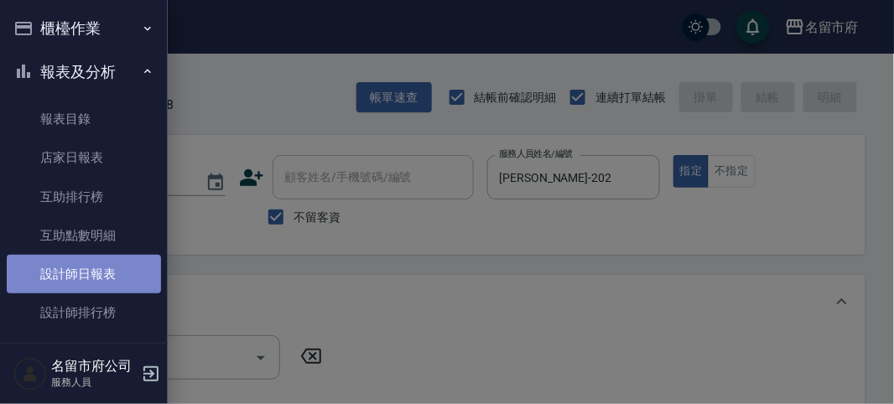
click at [132, 268] on link "設計師日報表" at bounding box center [84, 274] width 154 height 39
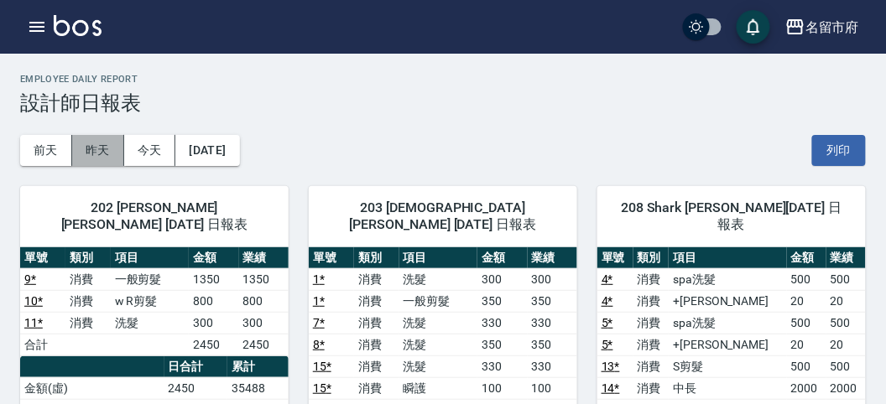
click at [89, 143] on button "昨天" at bounding box center [98, 150] width 52 height 31
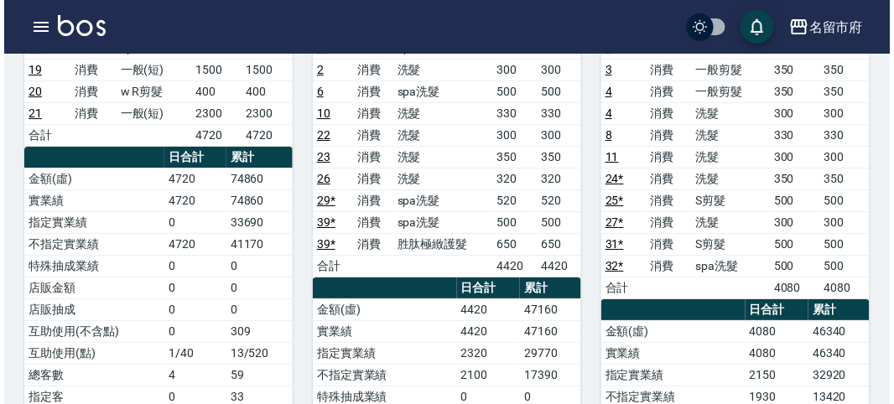
scroll to position [1025, 0]
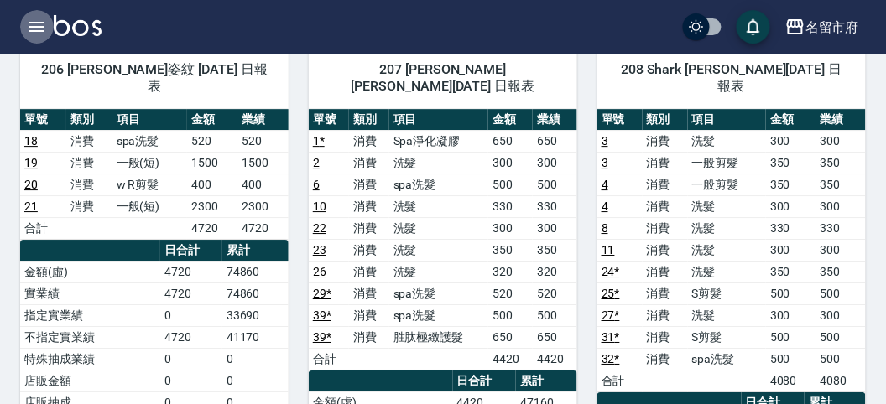
click at [41, 27] on icon "button" at bounding box center [36, 27] width 15 height 10
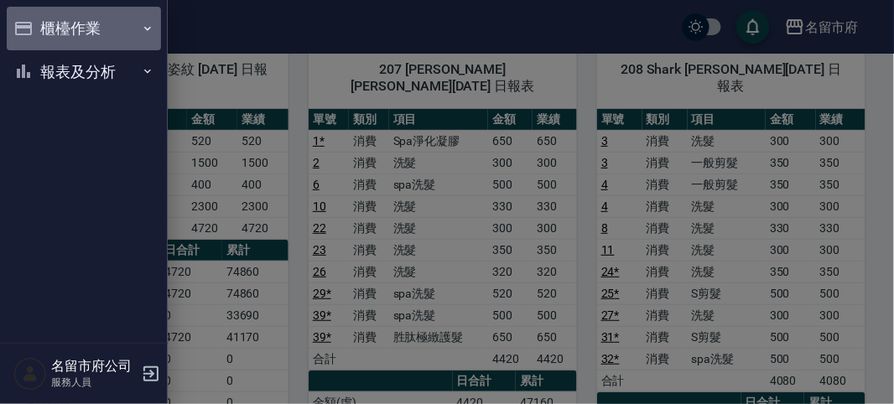
click at [41, 27] on button "櫃檯作業" at bounding box center [84, 29] width 154 height 44
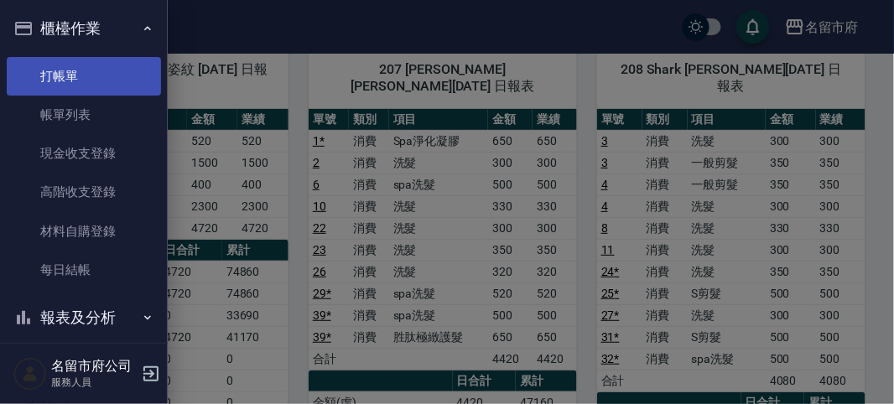
click at [85, 81] on link "打帳單" at bounding box center [84, 76] width 154 height 39
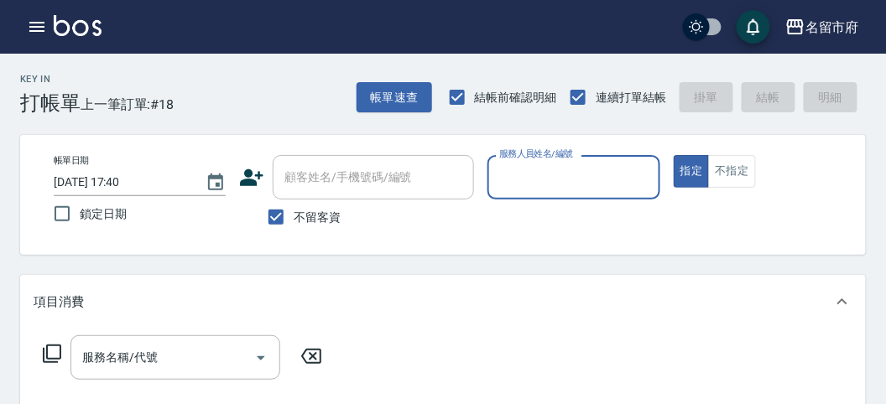
click at [513, 172] on input "服務人員姓名/編號" at bounding box center [573, 177] width 157 height 29
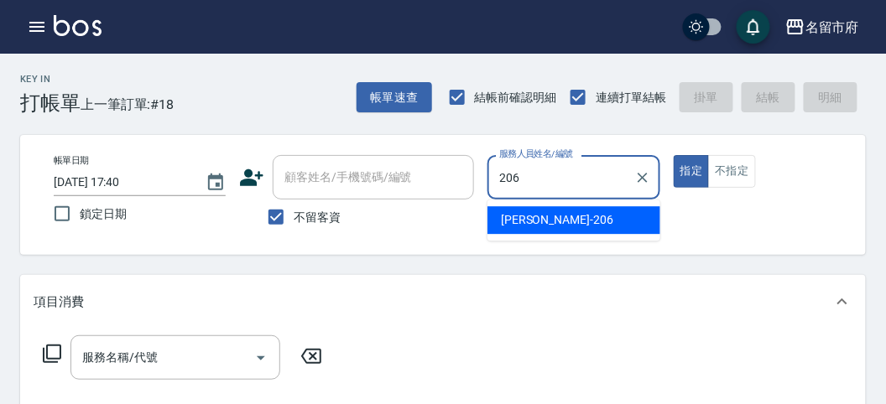
type input "[PERSON_NAME]-206"
type button "true"
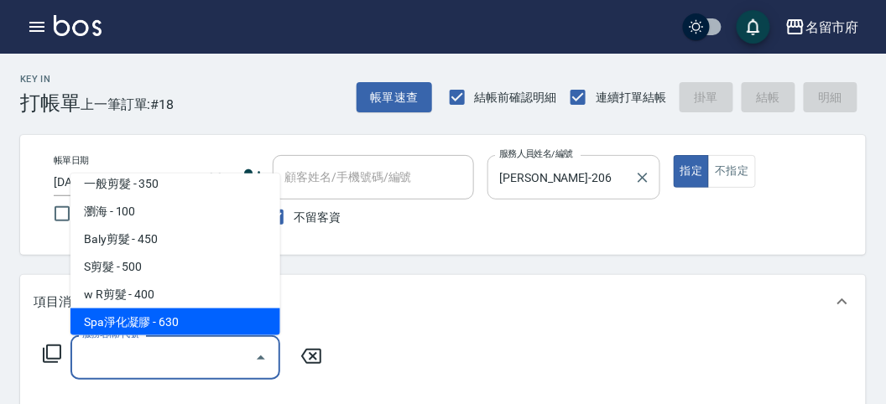
scroll to position [38, 0]
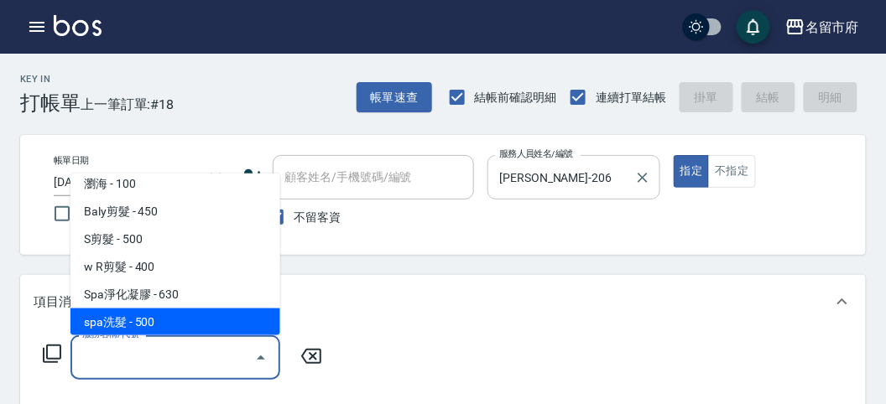
type input "spa洗髮(k003)"
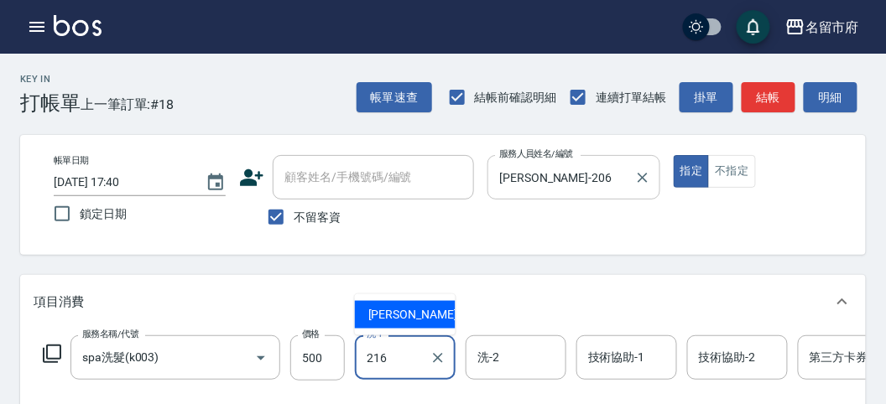
type input "小靜-216"
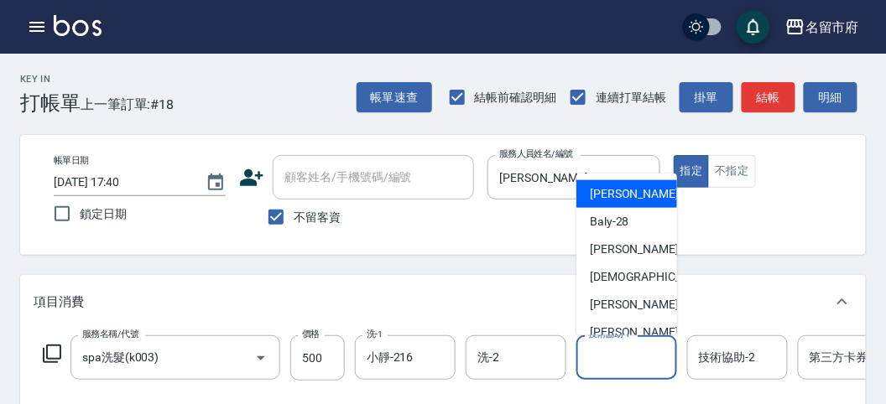
click at [651, 358] on input "技術協助-1" at bounding box center [627, 357] width 86 height 29
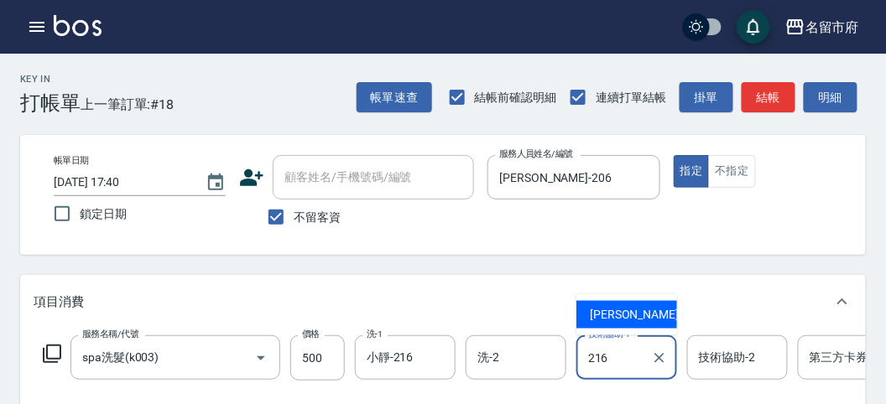
type input "小靜-216"
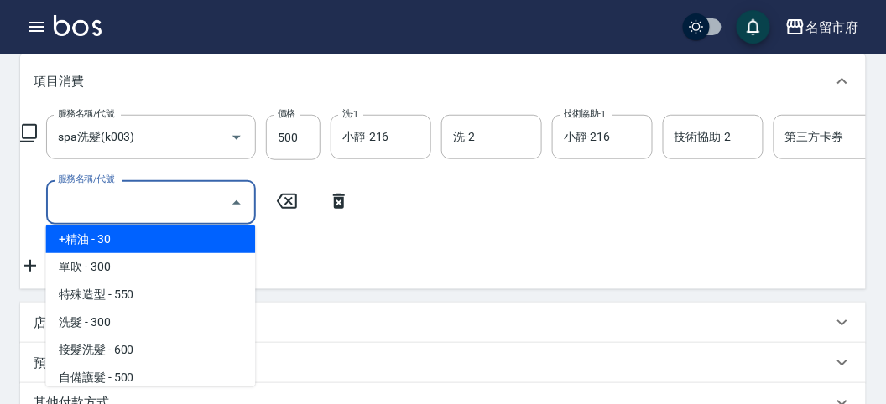
scroll to position [948, 0]
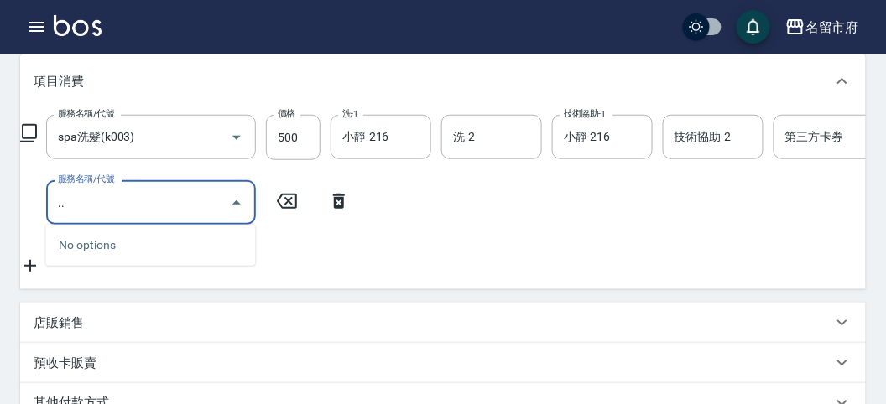
type input "."
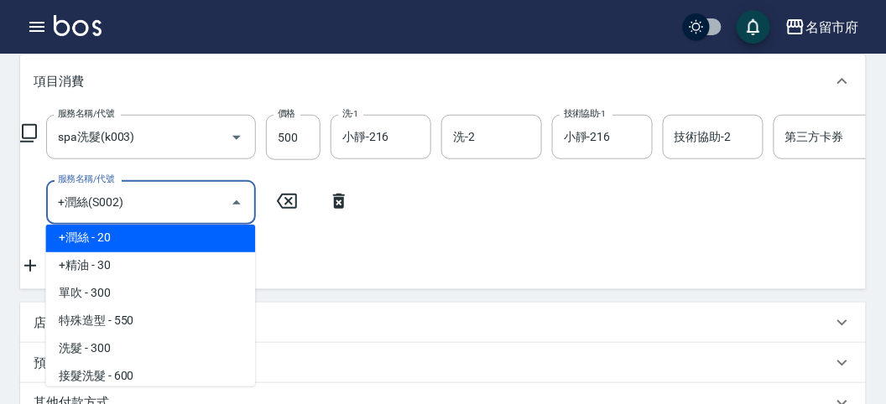
type input "+潤絲(S002)"
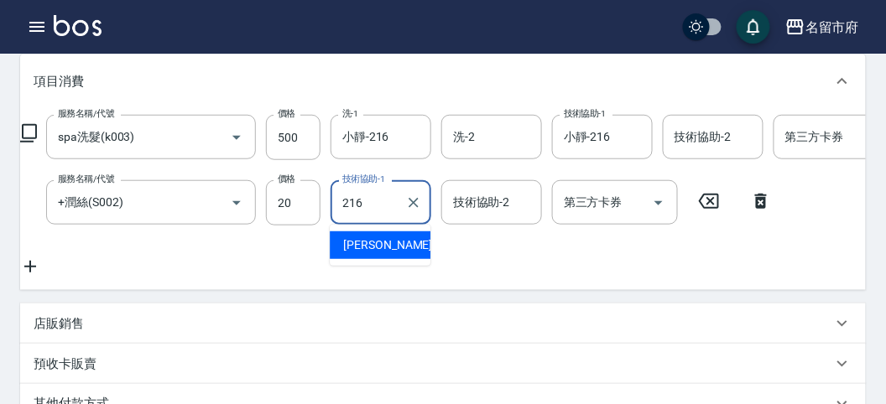
type input "小靜-216"
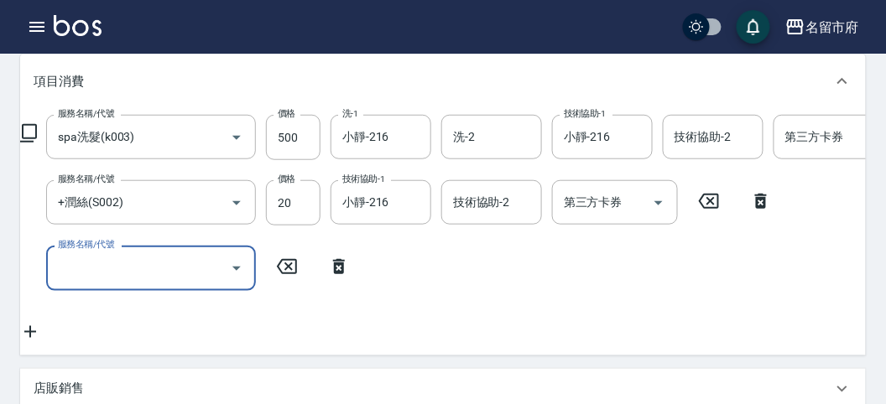
type input "[DATE] 17:58"
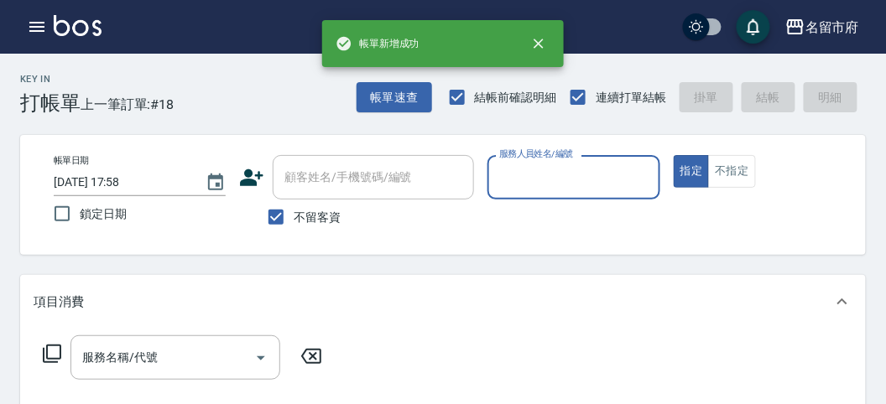
scroll to position [0, 0]
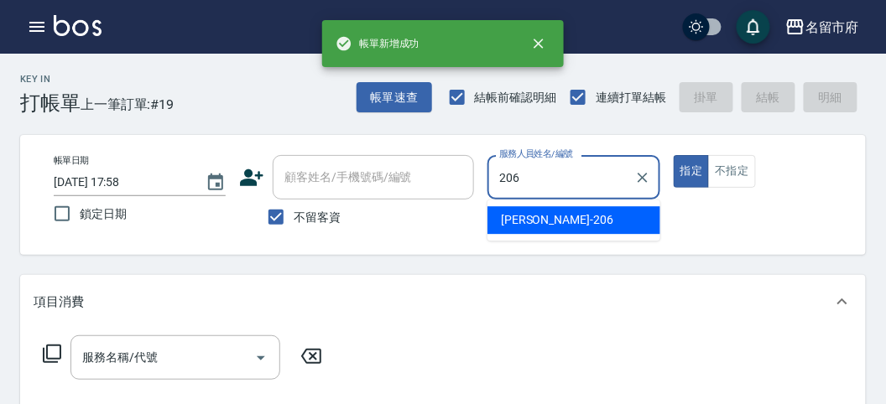
type input "[PERSON_NAME]-206"
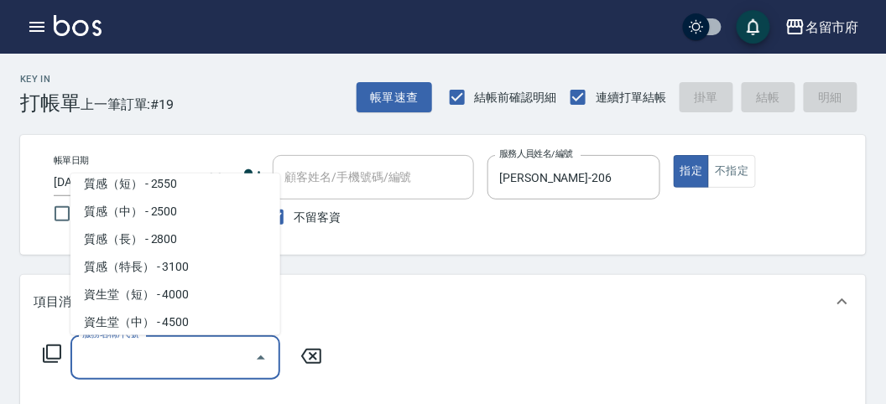
scroll to position [537, 0]
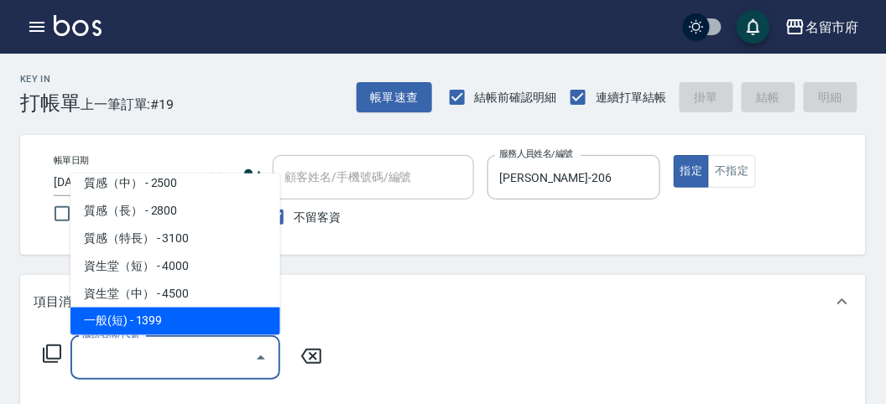
type input "一般(短)(R000)"
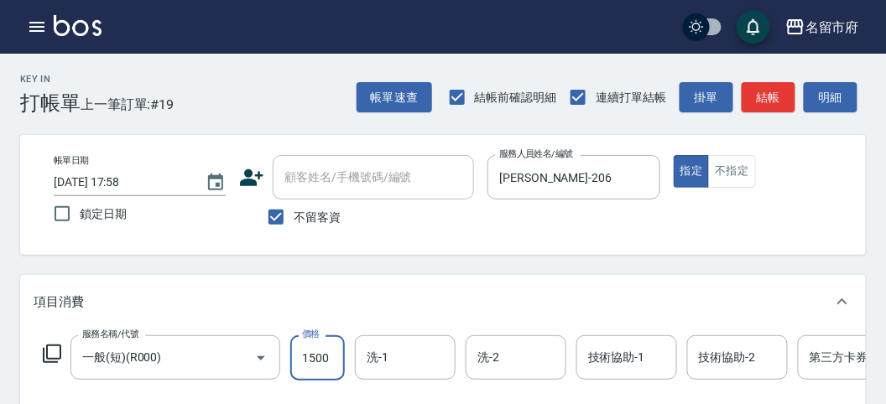
type input "1500"
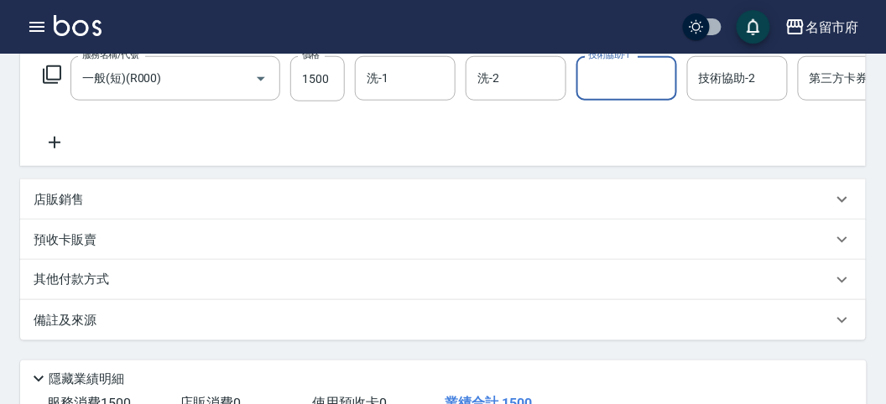
scroll to position [186, 0]
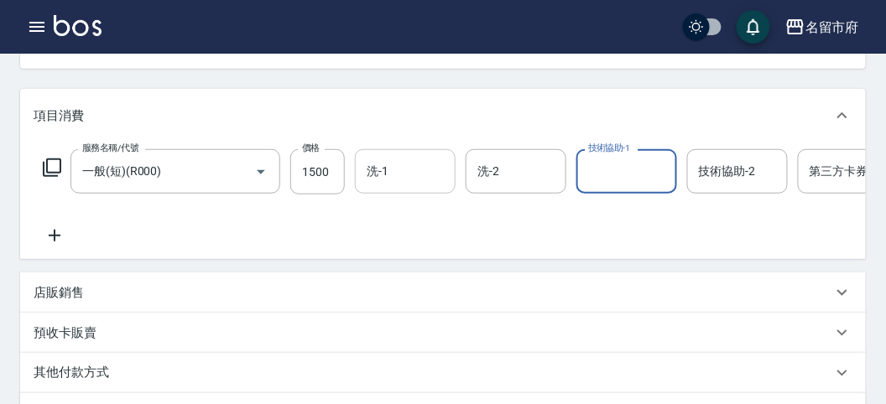
click at [391, 164] on input "洗-1" at bounding box center [405, 171] width 86 height 29
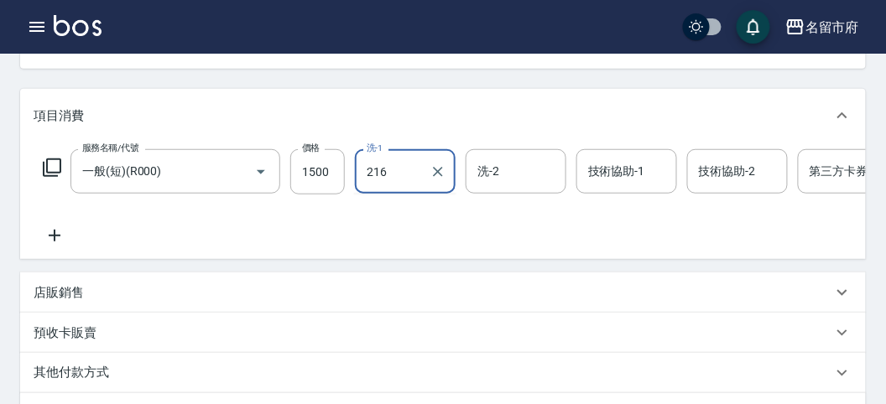
type input "小靜-216"
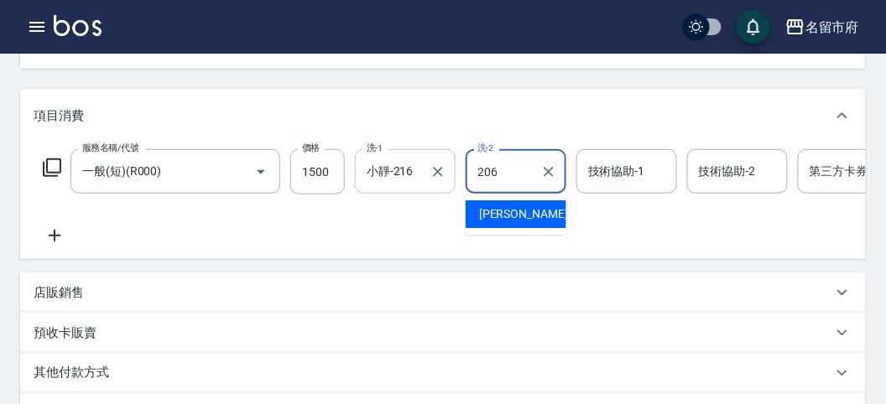
type input "[PERSON_NAME]-206"
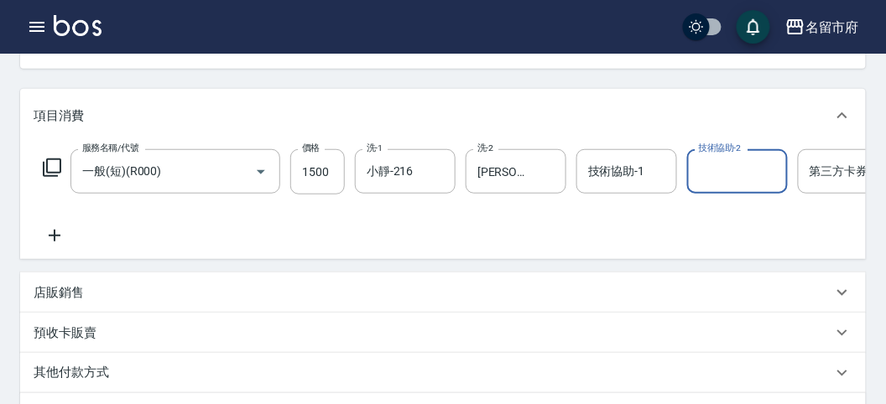
scroll to position [372, 0]
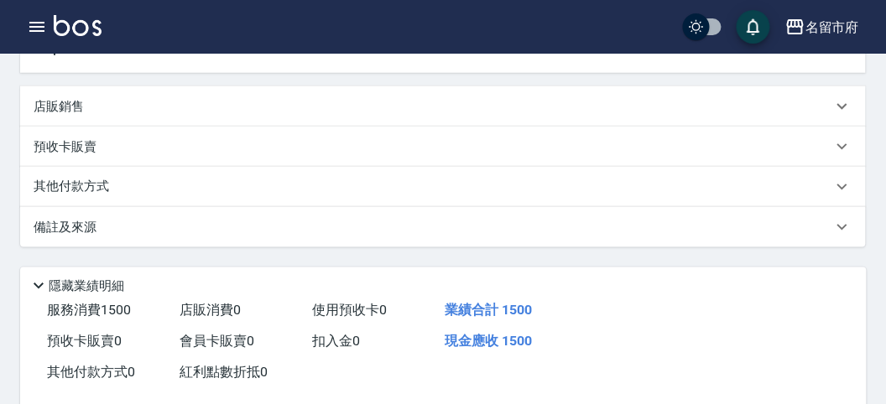
click at [143, 191] on div "其他付款方式" at bounding box center [442, 187] width 845 height 40
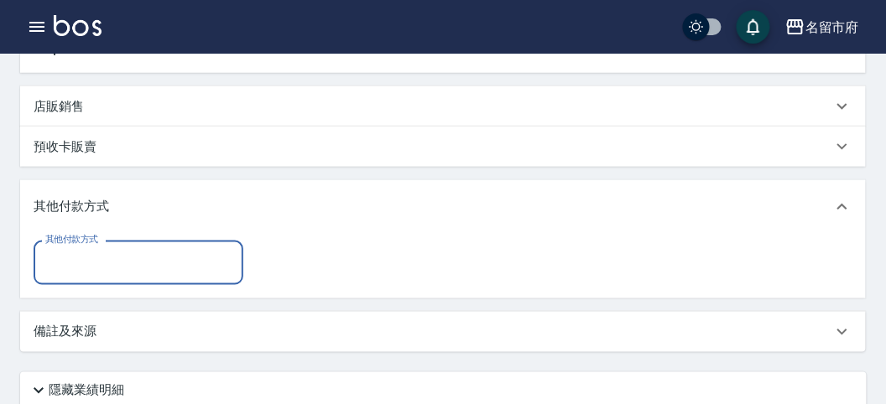
scroll to position [0, 0]
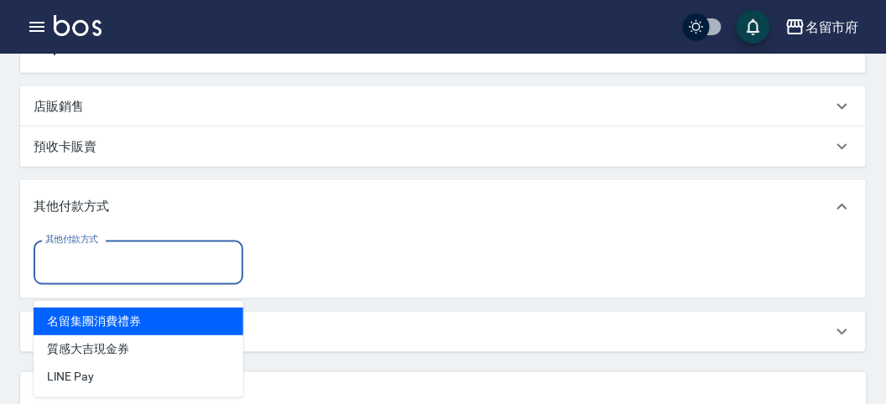
click at [183, 278] on input "其他付款方式" at bounding box center [138, 262] width 195 height 29
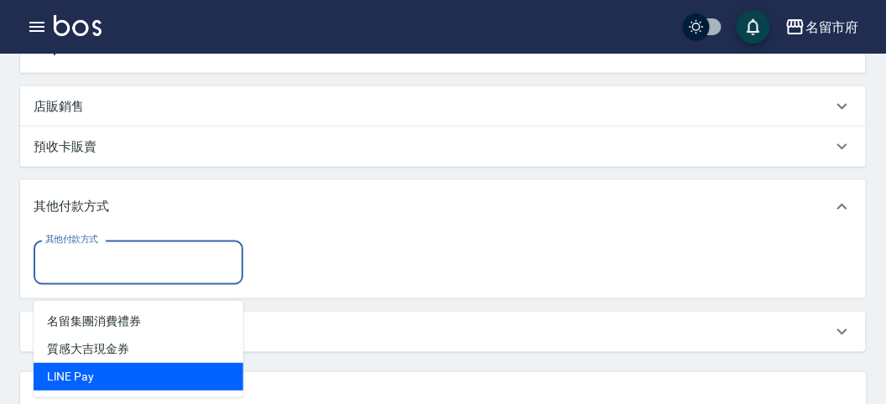
click at [158, 371] on span "LlNE Pay" at bounding box center [139, 377] width 210 height 28
type input "LlNE Pay"
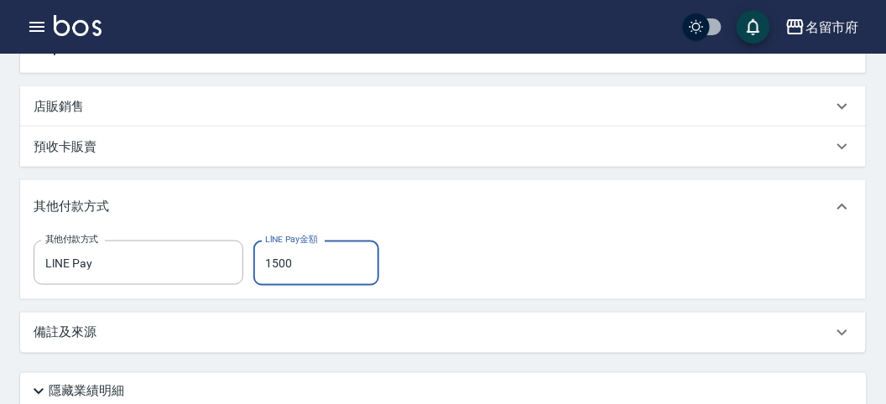
type input "1500"
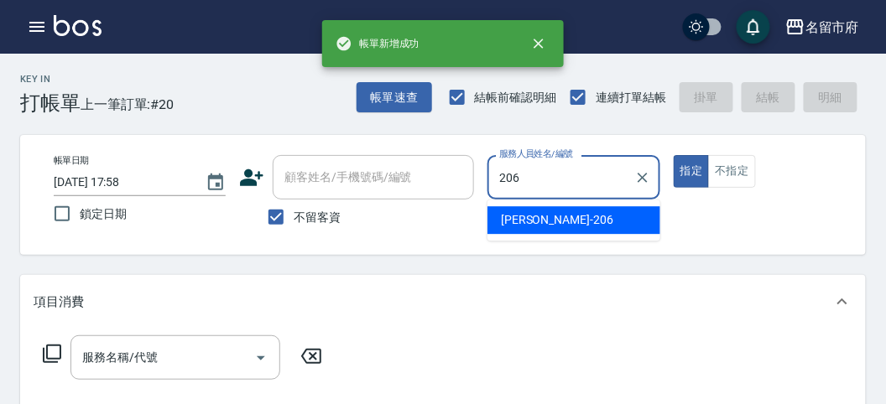
type input "[PERSON_NAME]-206"
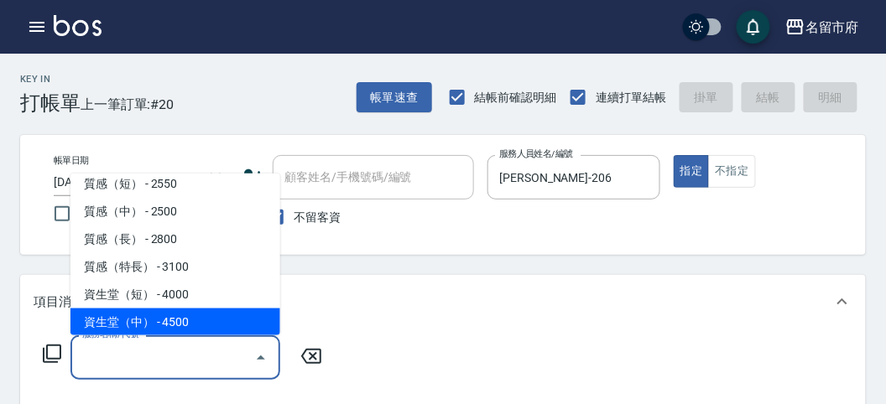
scroll to position [537, 0]
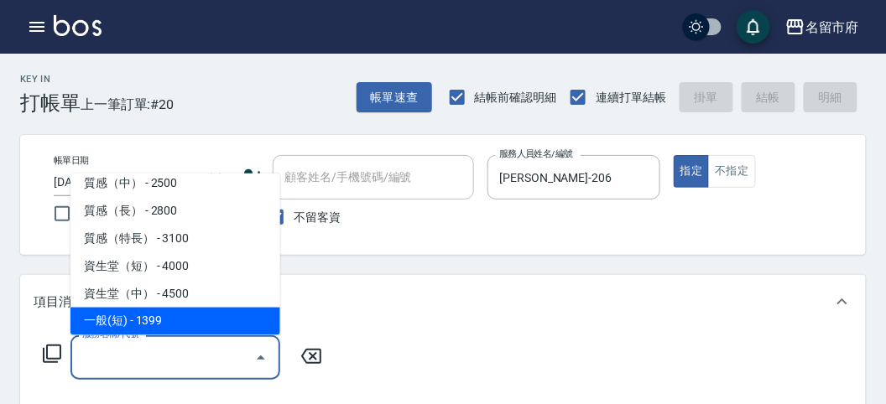
type input "一般(短)(R000)"
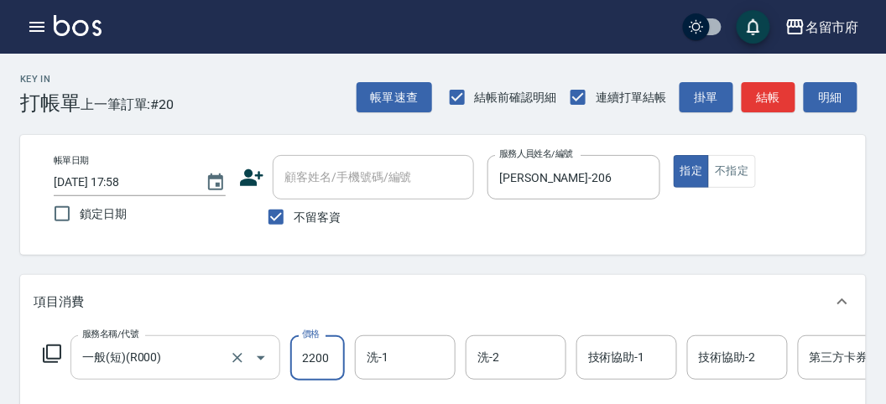
type input "2200"
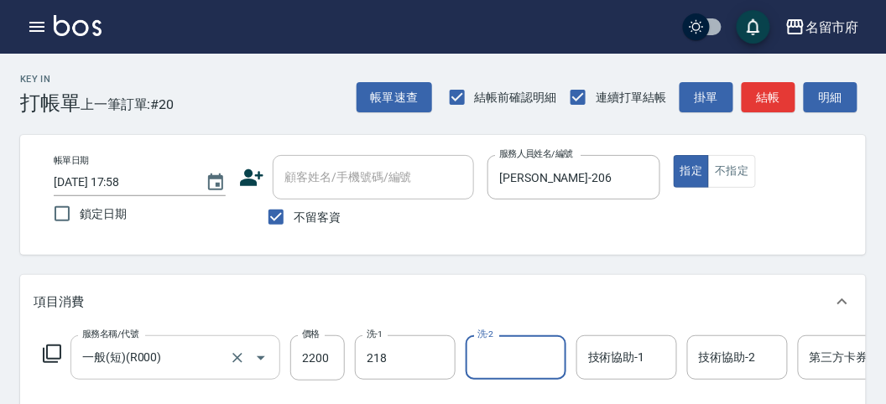
type input "Min Min-218"
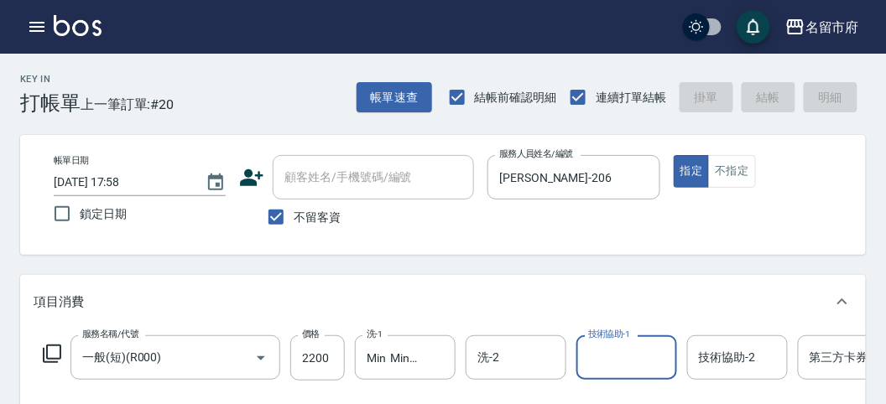
type input "[DATE] 17:59"
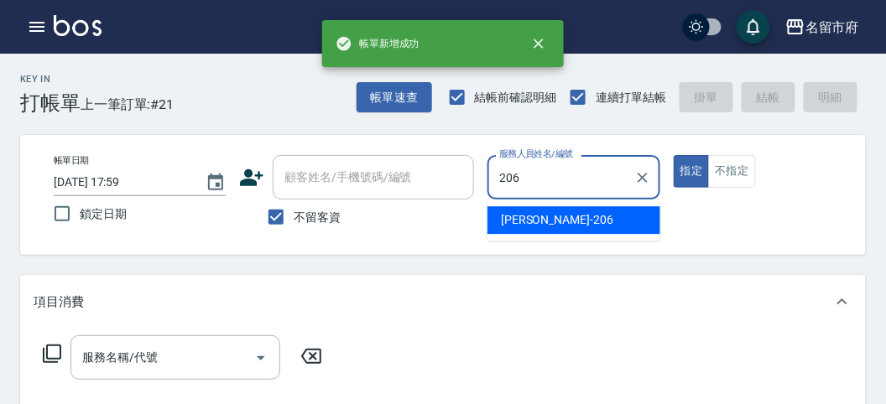
type input "[PERSON_NAME]-206"
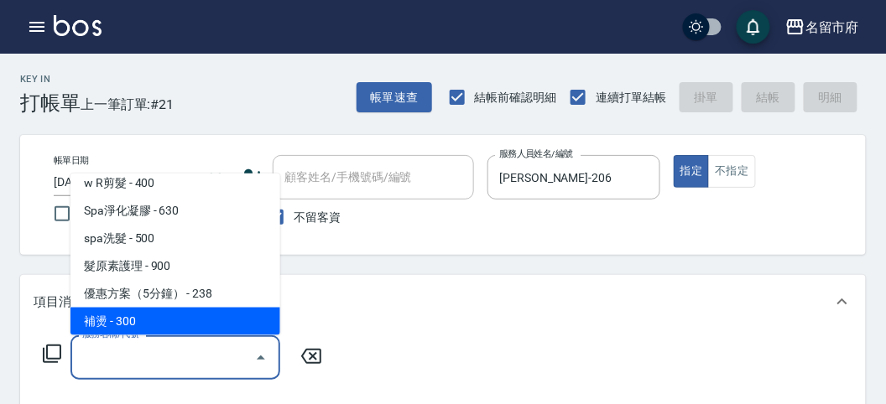
scroll to position [176, 0]
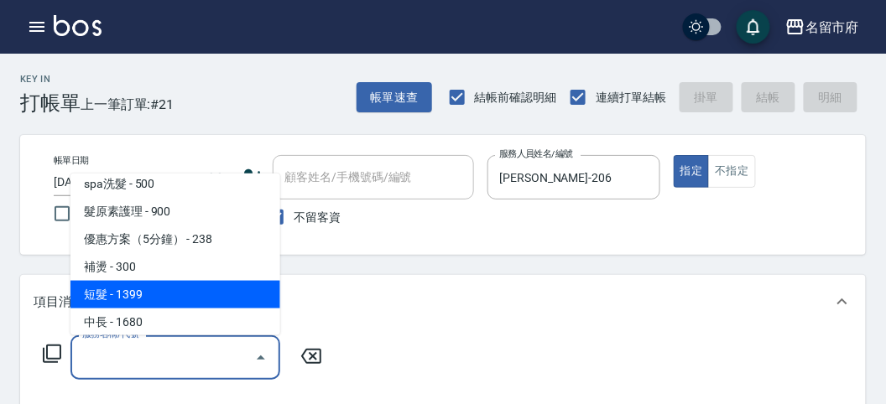
type input "短髮(P001)"
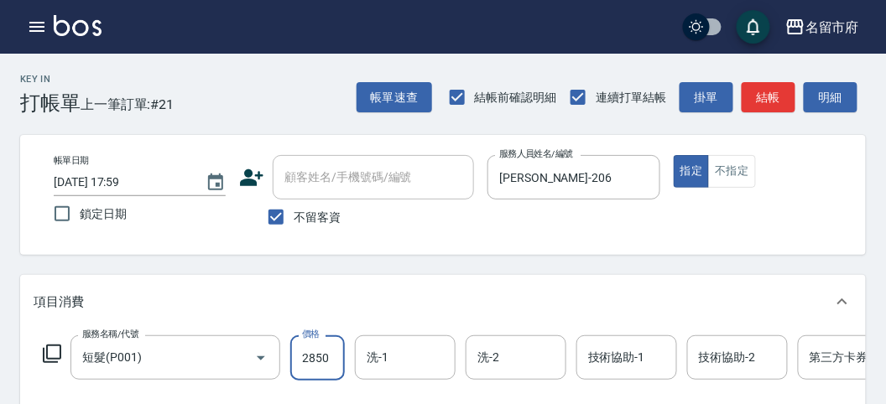
type input "2850"
click at [539, 304] on div "項目消費" at bounding box center [433, 302] width 798 height 18
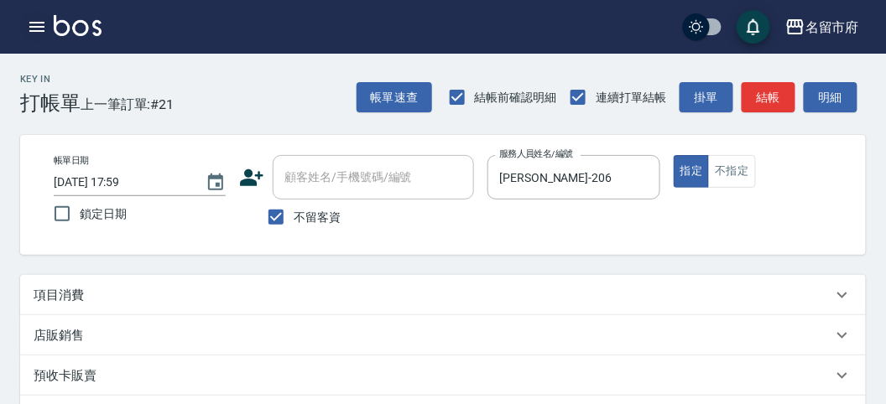
drag, startPoint x: 36, startPoint y: 46, endPoint x: 50, endPoint y: 32, distance: 20.2
click at [50, 32] on div "名留市府 登出" at bounding box center [443, 27] width 886 height 54
click at [49, 27] on button "button" at bounding box center [37, 27] width 34 height 34
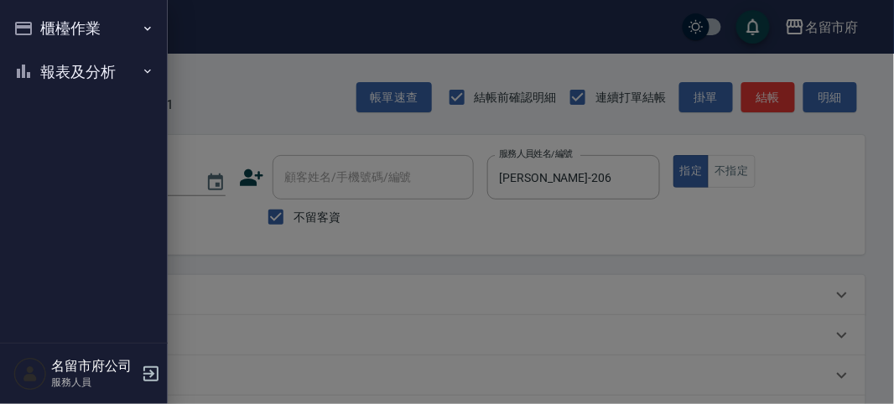
click at [46, 28] on button "櫃檯作業" at bounding box center [84, 29] width 154 height 44
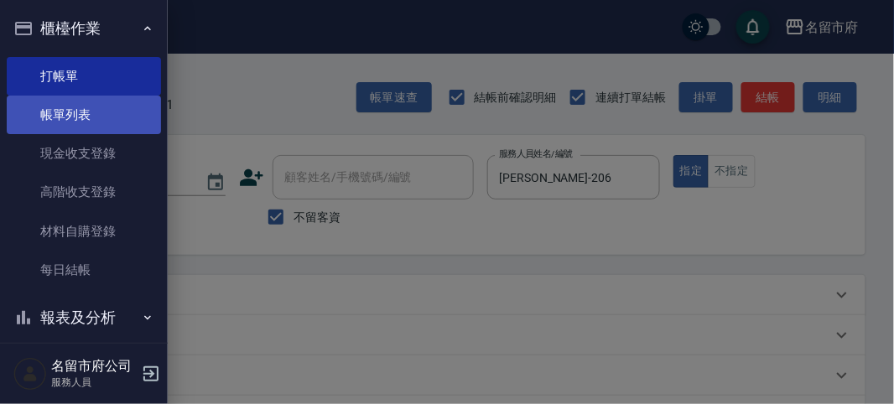
click at [90, 127] on link "帳單列表" at bounding box center [84, 115] width 154 height 39
click at [78, 122] on link "帳單列表" at bounding box center [84, 115] width 154 height 39
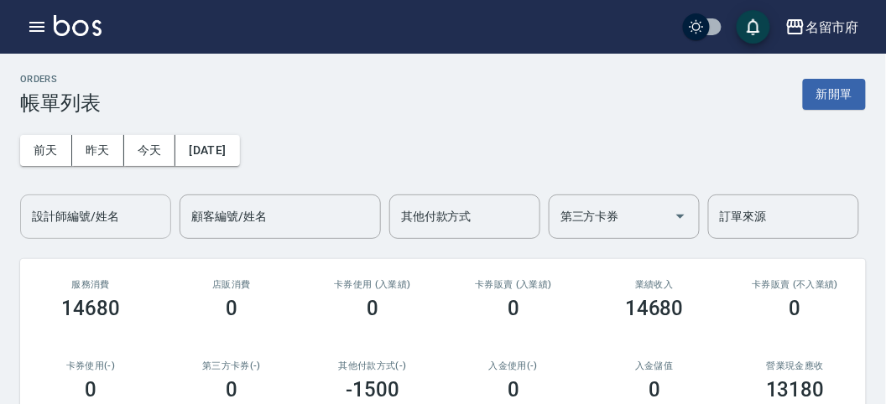
click at [86, 220] on input "設計師編號/姓名" at bounding box center [96, 216] width 136 height 29
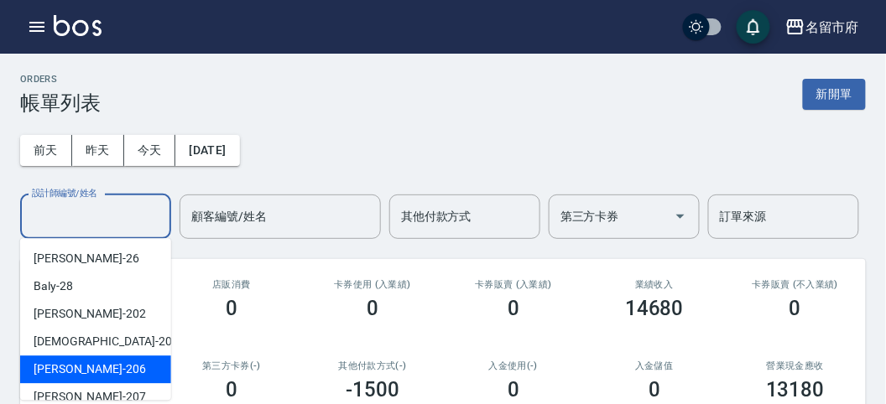
click at [118, 370] on div "[PERSON_NAME] -206" at bounding box center [95, 370] width 151 height 28
type input "[PERSON_NAME]-206"
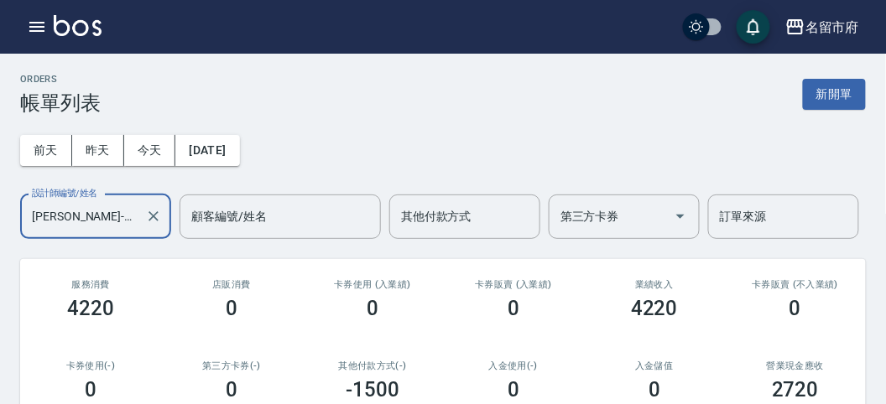
scroll to position [352, 0]
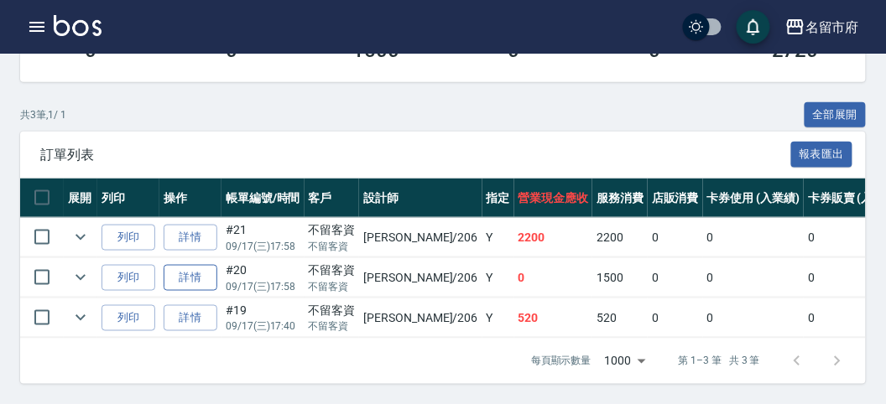
click at [183, 267] on link "詳情" at bounding box center [191, 278] width 54 height 26
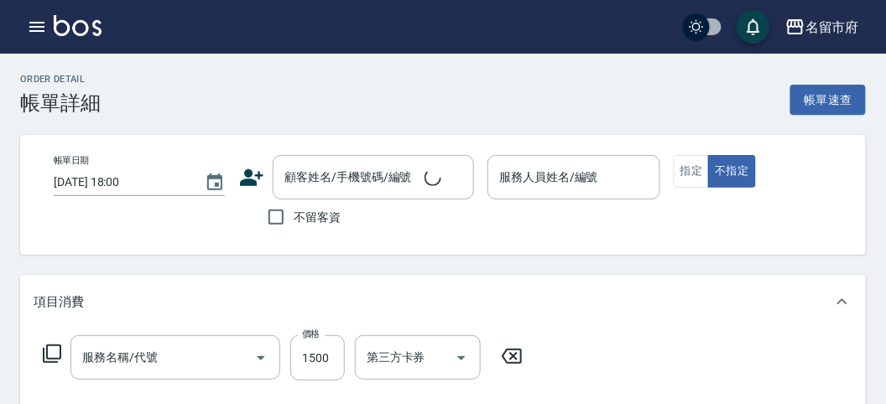
type input "[DATE] 17:58"
checkbox input "true"
type input "[PERSON_NAME]-206"
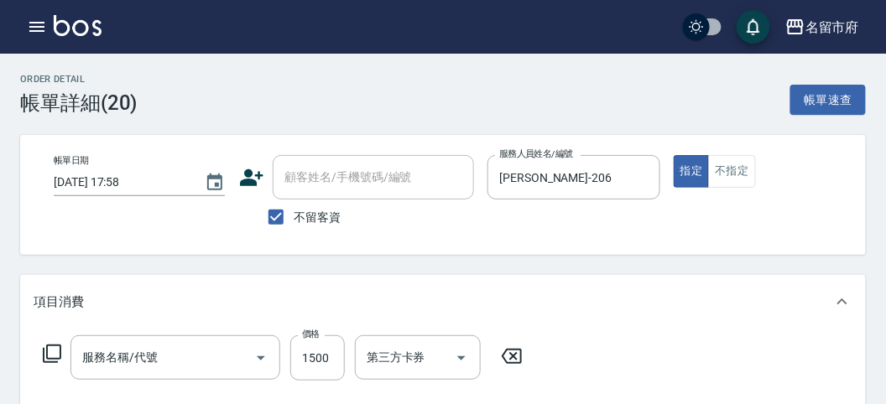
scroll to position [93, 0]
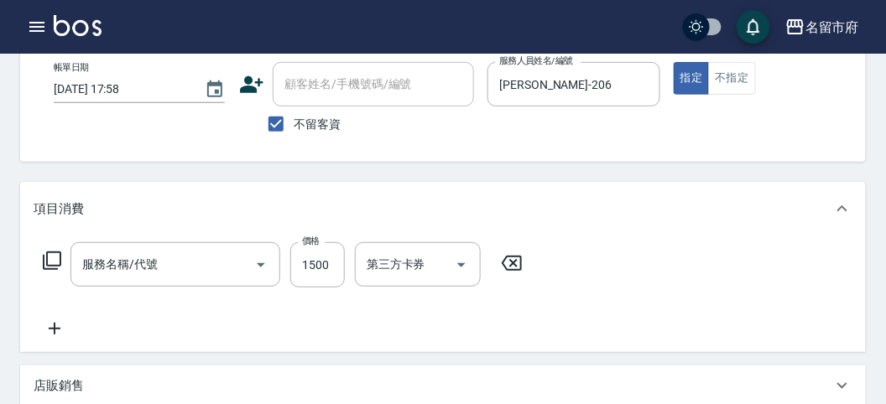
type input "一般(短)(R000)"
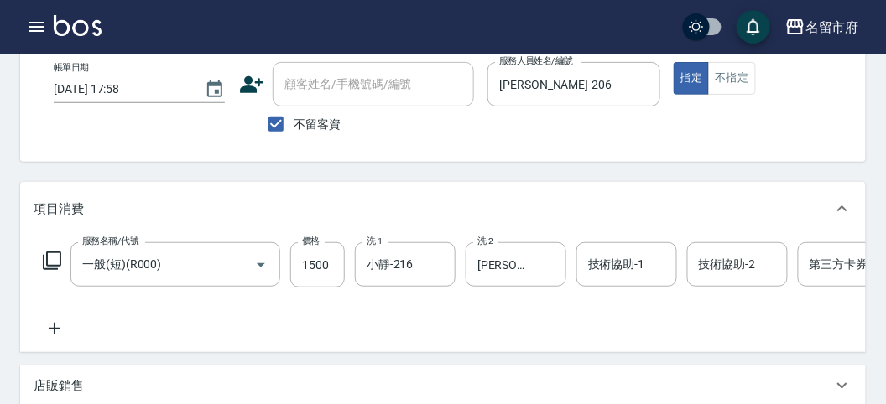
scroll to position [0, 0]
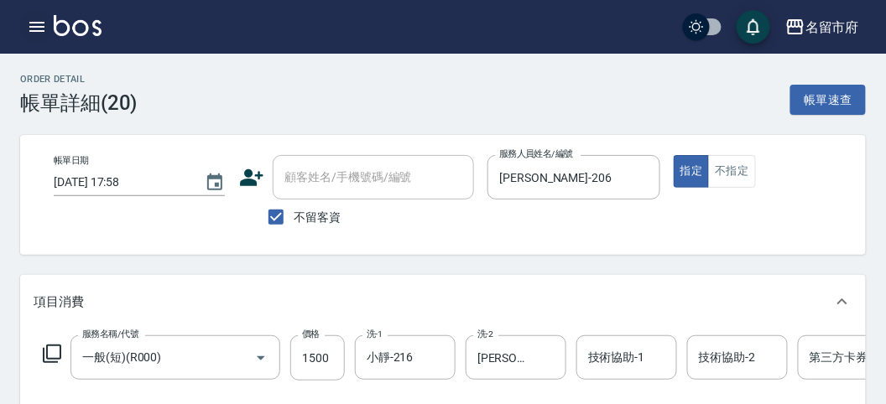
click at [39, 19] on icon "button" at bounding box center [37, 27] width 20 height 20
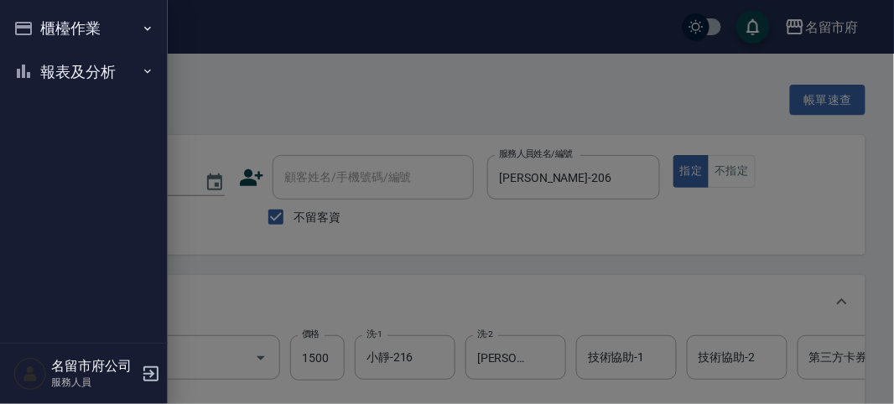
click at [49, 18] on button "櫃檯作業" at bounding box center [84, 29] width 154 height 44
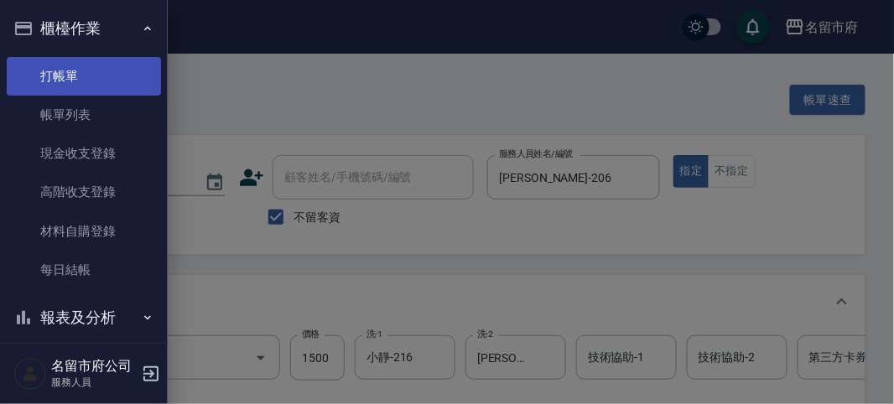
click at [73, 84] on link "打帳單" at bounding box center [84, 76] width 154 height 39
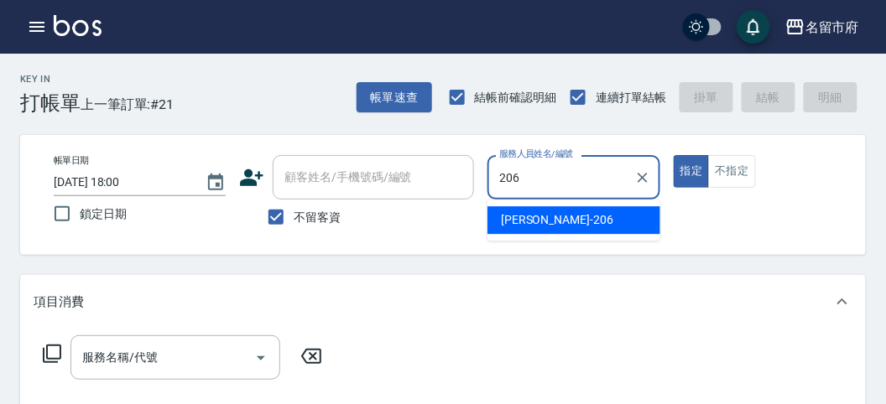
type input "[PERSON_NAME]-206"
type button "true"
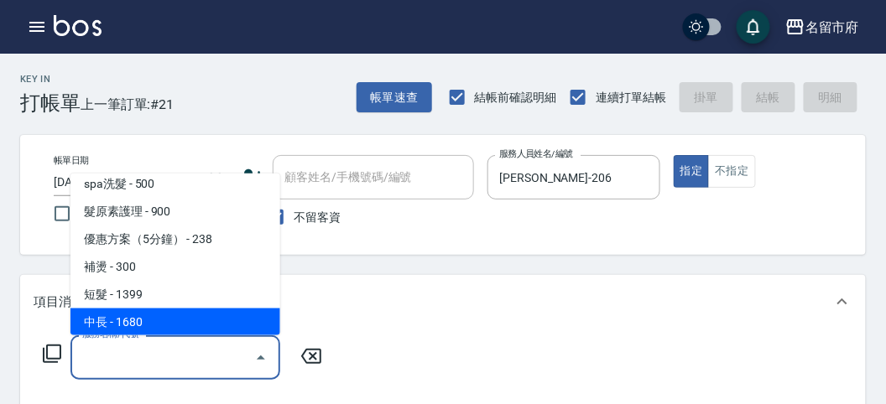
scroll to position [204, 0]
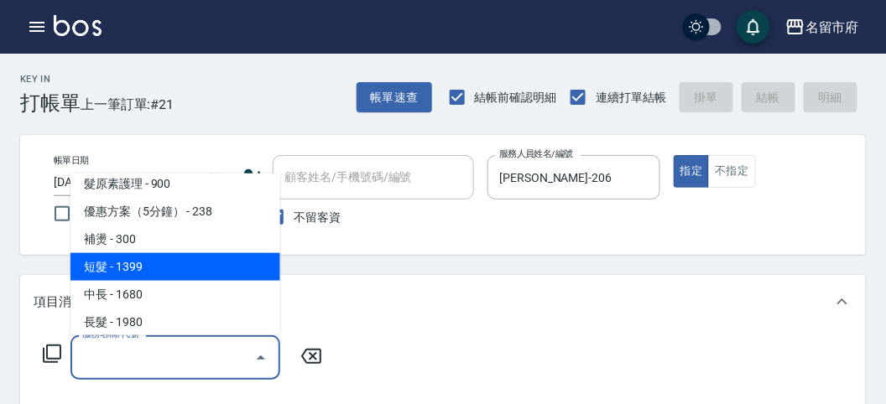
type input "短髮(P001)"
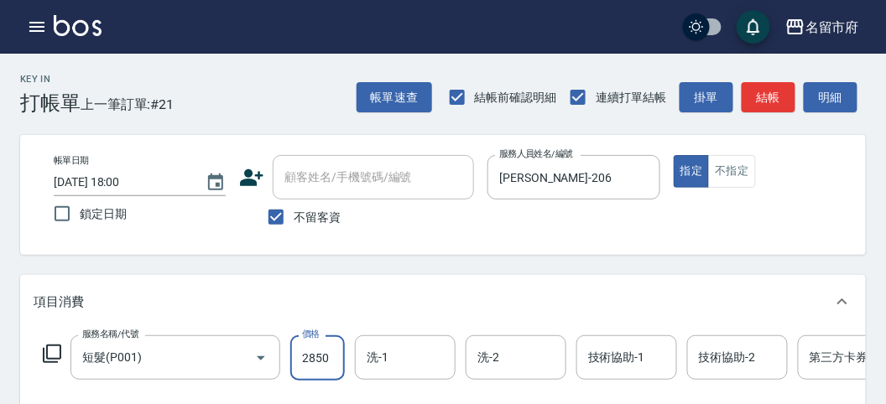
type input "2850"
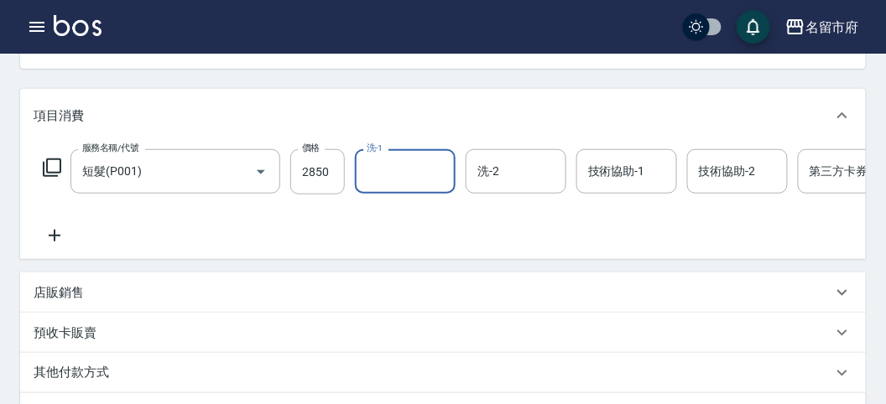
scroll to position [279, 0]
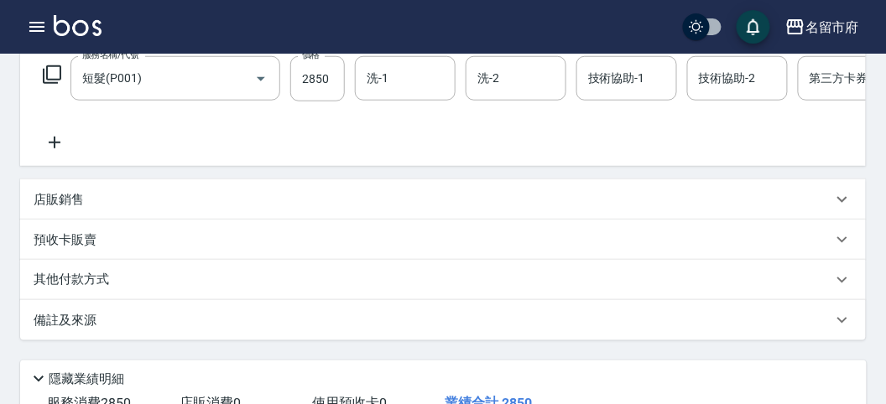
click at [131, 289] on div "其他付款方式" at bounding box center [433, 280] width 798 height 18
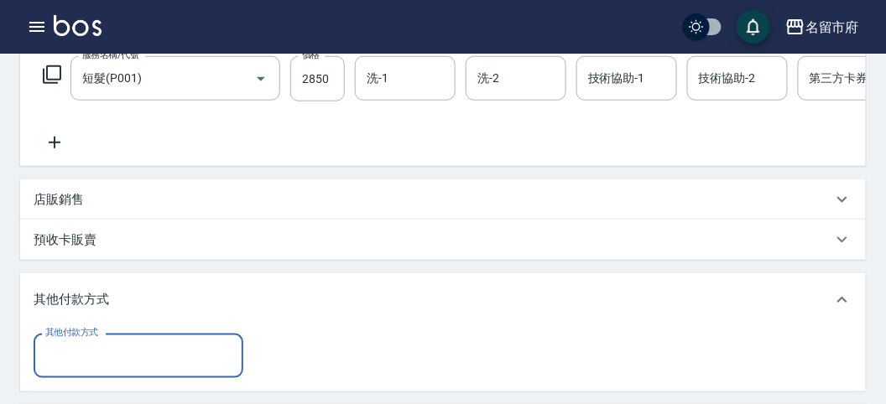
scroll to position [0, 0]
click at [135, 304] on div "其他付款方式" at bounding box center [442, 300] width 845 height 54
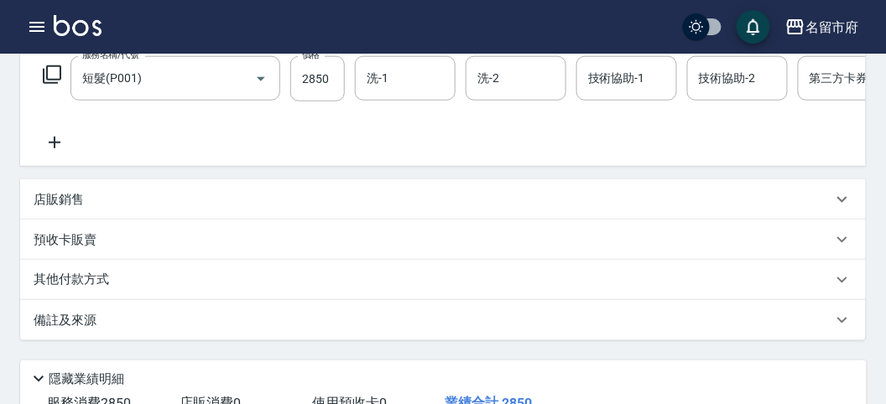
click at [133, 300] on div "其他付款方式" at bounding box center [442, 280] width 845 height 40
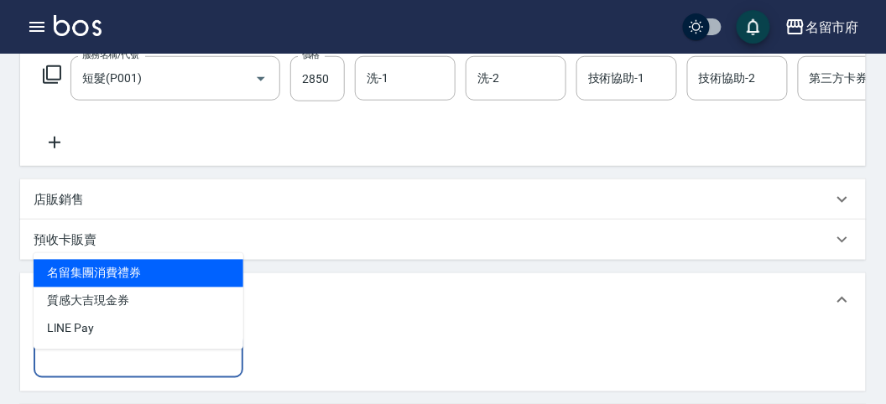
click at [152, 366] on input "其他付款方式" at bounding box center [138, 355] width 195 height 29
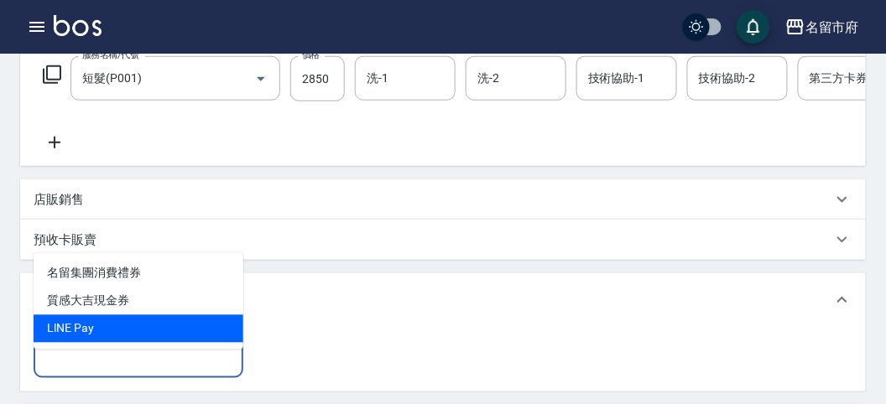
click at [141, 342] on span "LlNE Pay" at bounding box center [139, 329] width 210 height 28
type input "LlNE Pay"
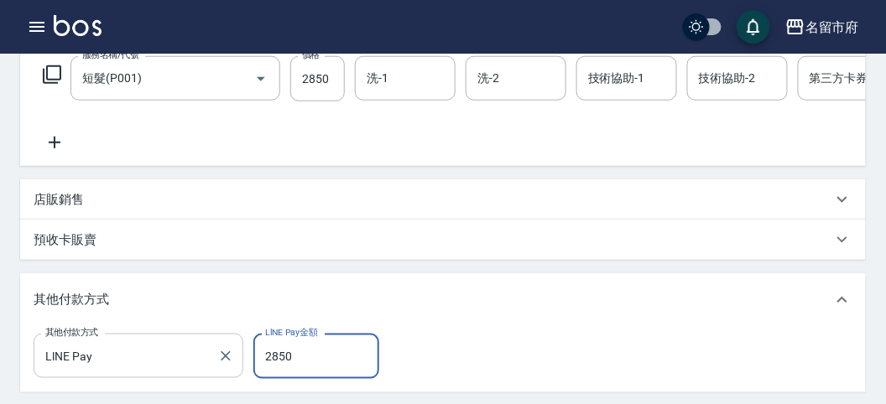
type input "2850"
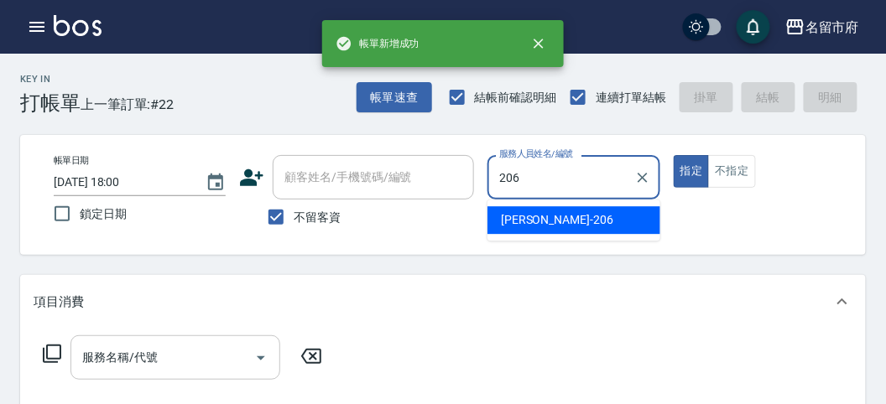
type input "[PERSON_NAME]-206"
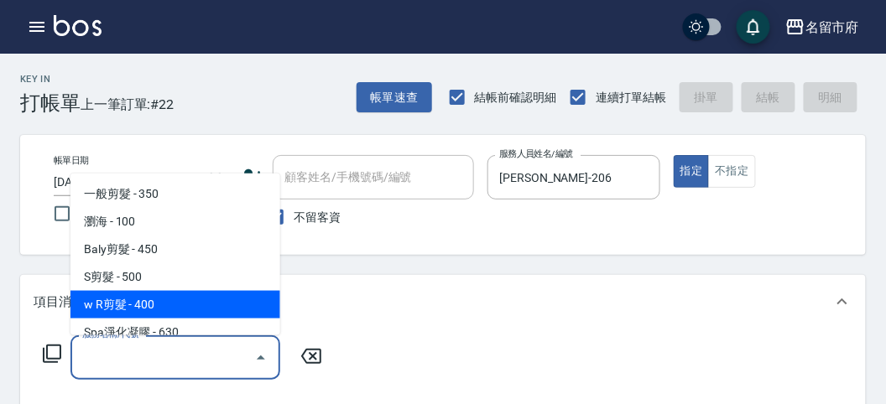
type input "w R剪髮(C011)"
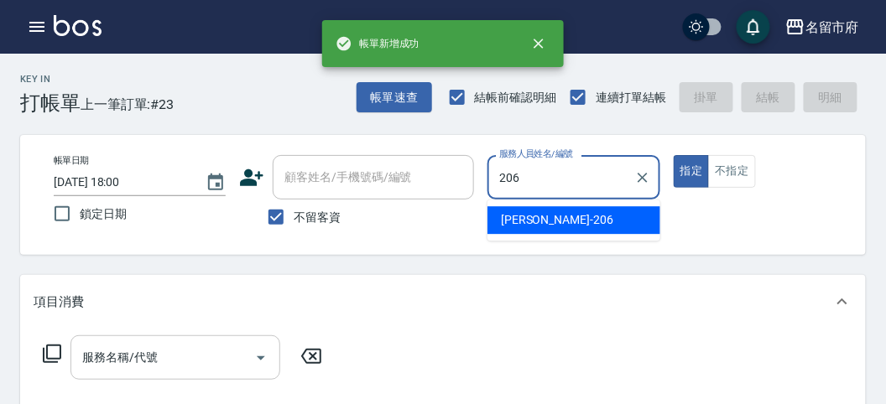
type input "[PERSON_NAME]-206"
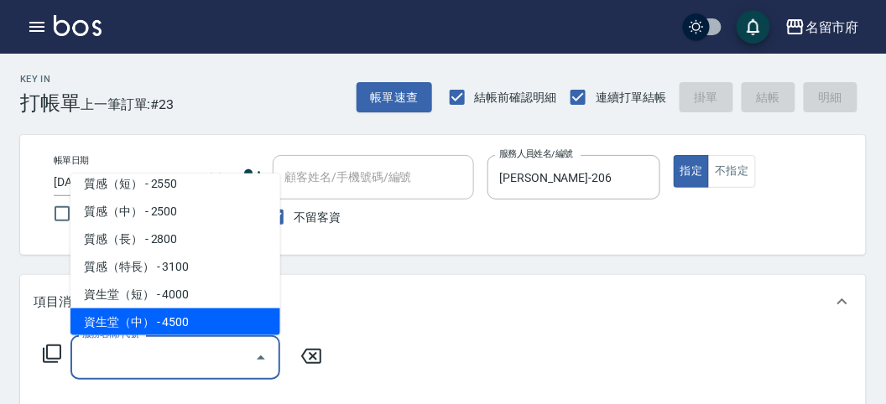
scroll to position [537, 0]
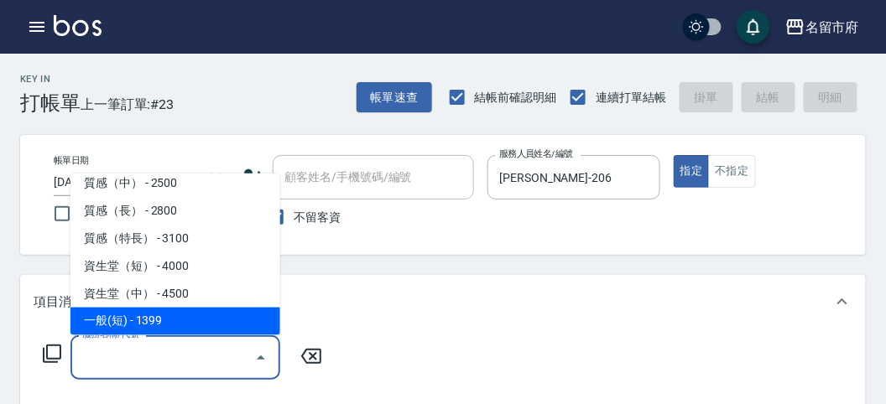
type input "一般(短)(R000)"
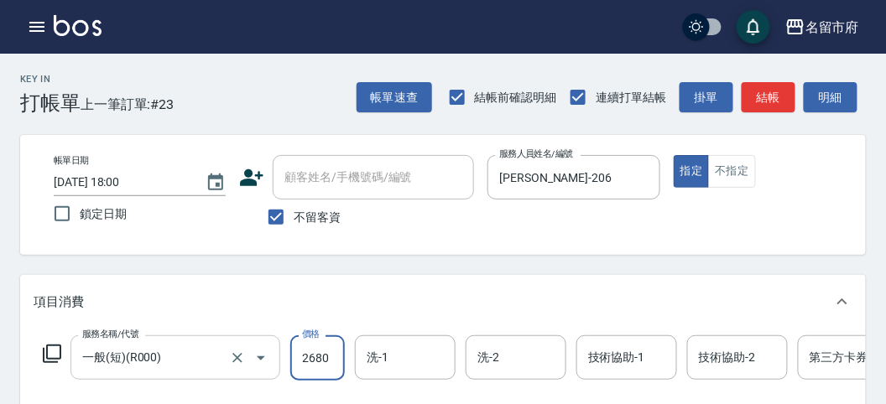
type input "2680"
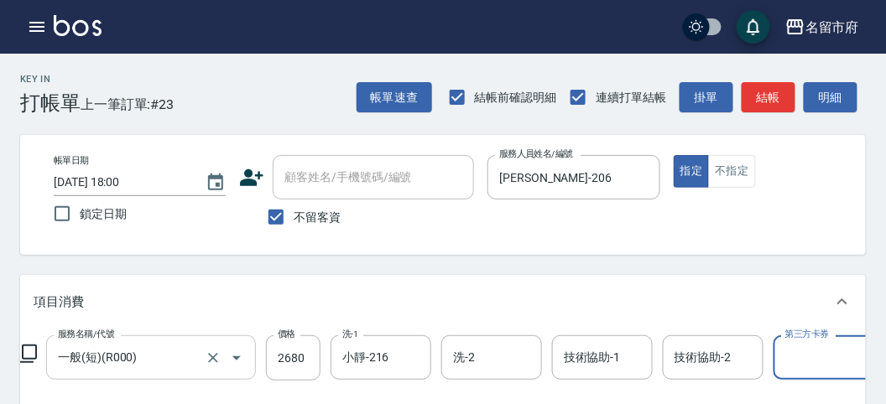
scroll to position [221, 0]
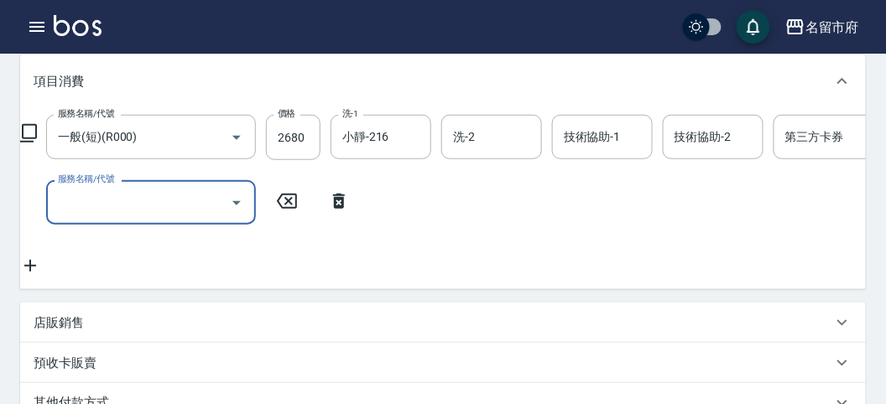
drag, startPoint x: 371, startPoint y: 137, endPoint x: 329, endPoint y: 153, distance: 45.2
click at [361, 138] on input "小靜-216" at bounding box center [368, 136] width 60 height 29
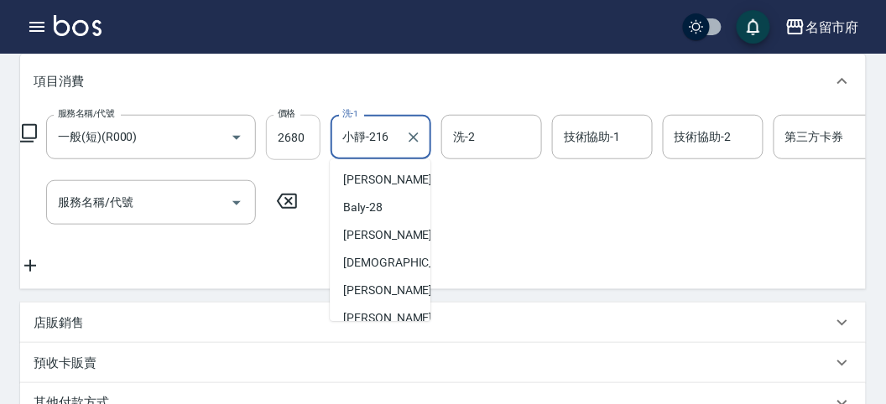
scroll to position [93, 0]
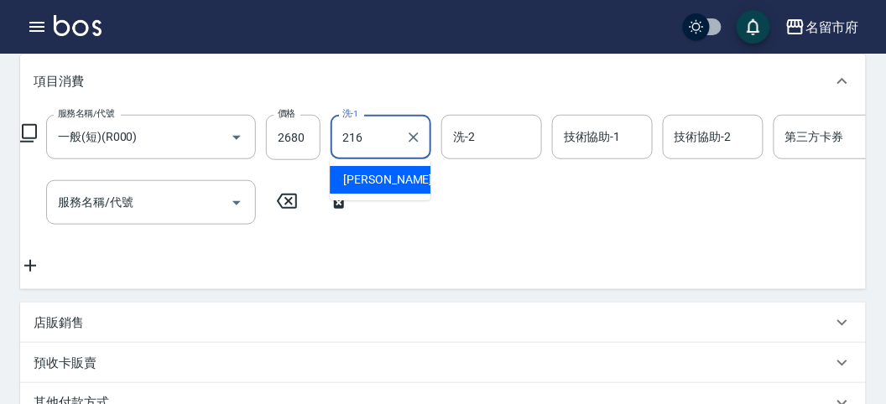
drag, startPoint x: 368, startPoint y: 136, endPoint x: 358, endPoint y: 133, distance: 10.4
click at [363, 135] on input "216" at bounding box center [368, 136] width 60 height 29
type input "Min Min-218"
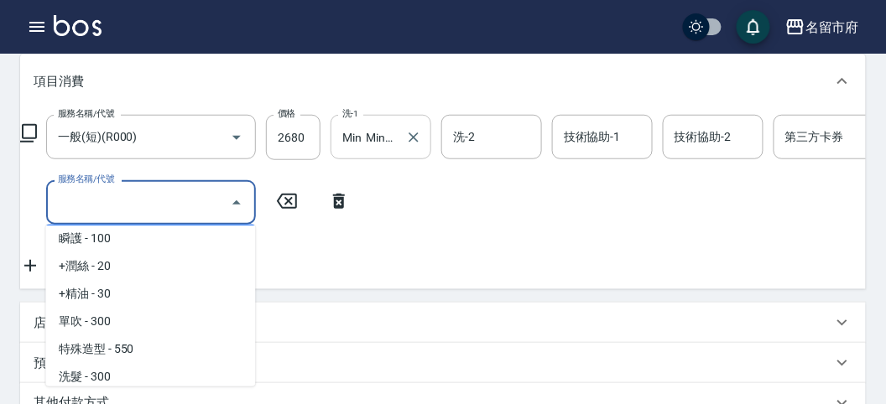
scroll to position [891, 0]
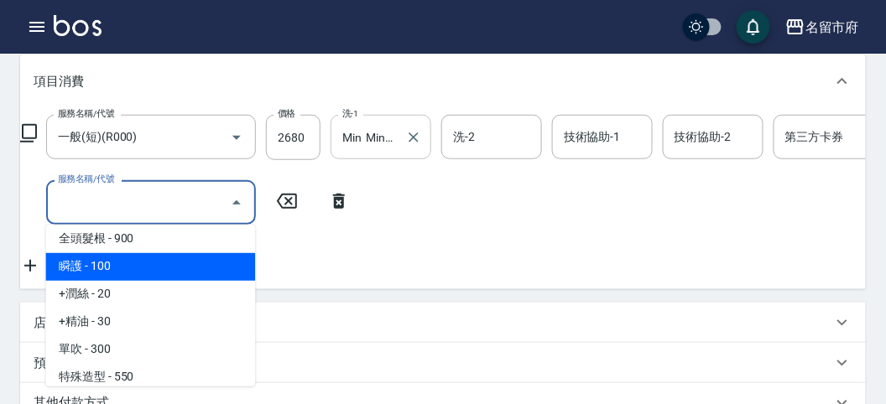
type input "瞬護(S0010)"
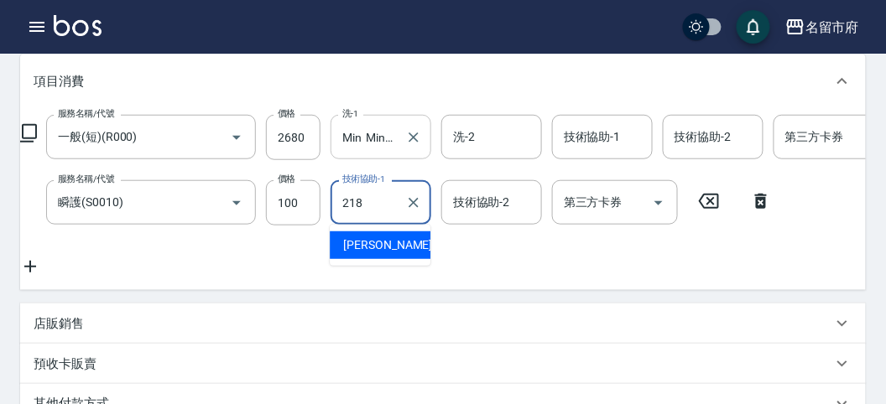
type input "Min Min-218"
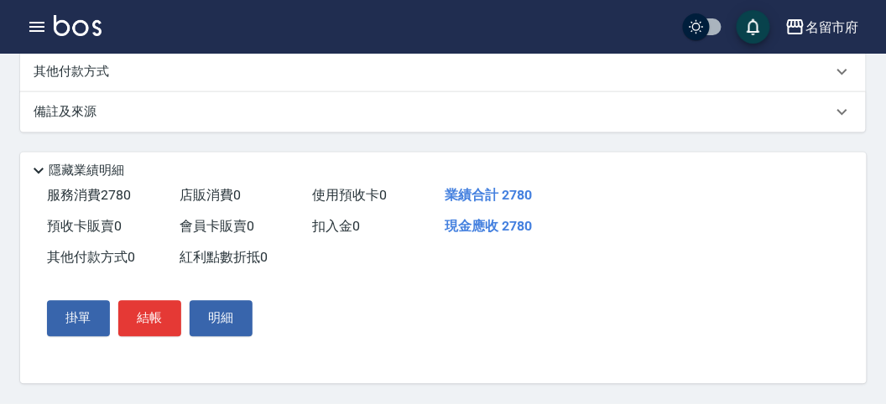
scroll to position [479, 0]
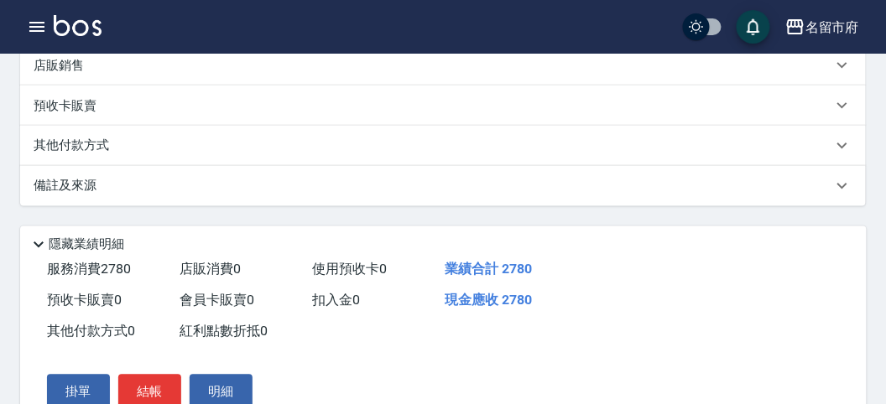
click at [90, 153] on p "其他付款方式" at bounding box center [76, 146] width 84 height 18
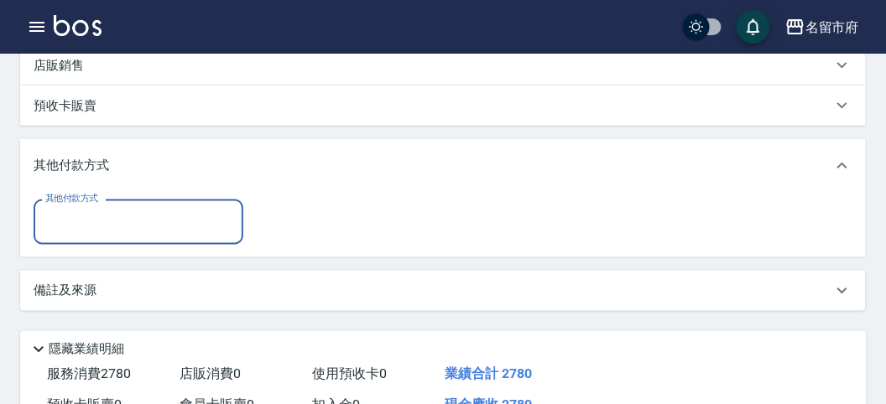
scroll to position [0, 0]
click at [135, 236] on input "其他付款方式" at bounding box center [138, 221] width 195 height 29
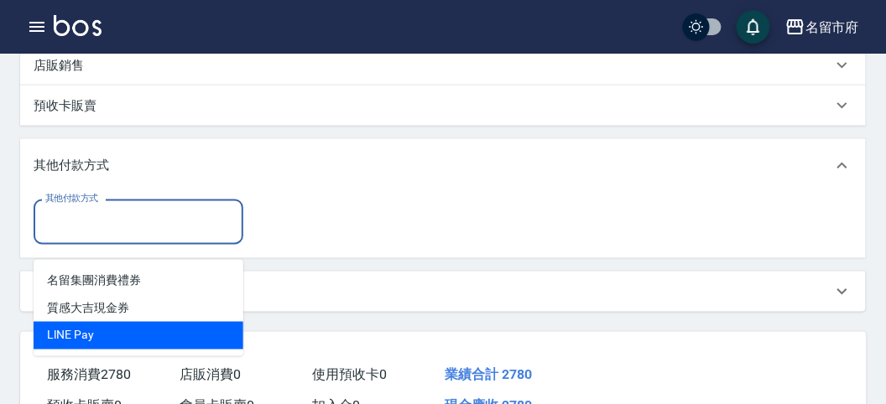
click at [122, 335] on span "LlNE Pay" at bounding box center [139, 336] width 210 height 28
type input "LlNE Pay"
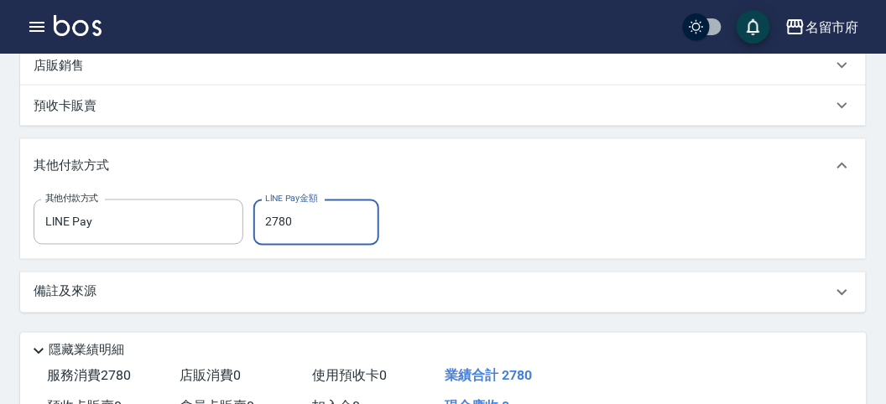
type input "2780"
type input "[DATE] 18:01"
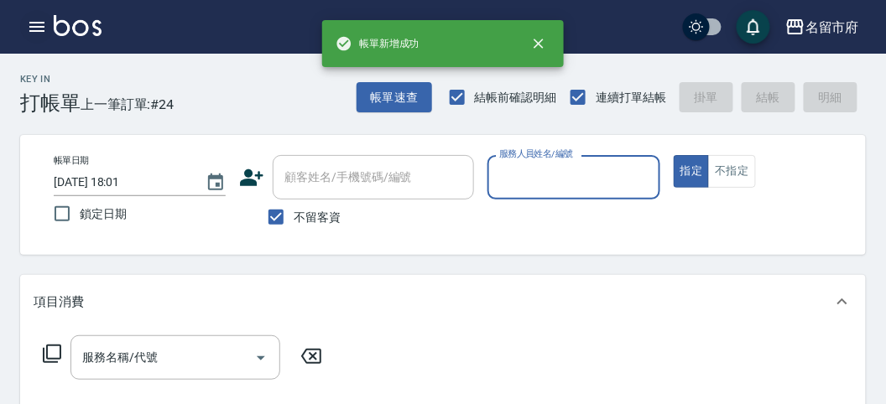
click at [43, 28] on icon "button" at bounding box center [37, 27] width 20 height 20
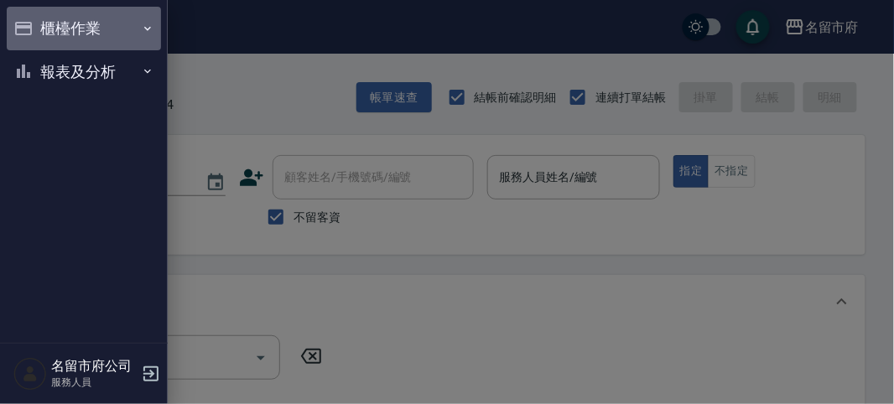
click at [43, 28] on button "櫃檯作業" at bounding box center [84, 29] width 154 height 44
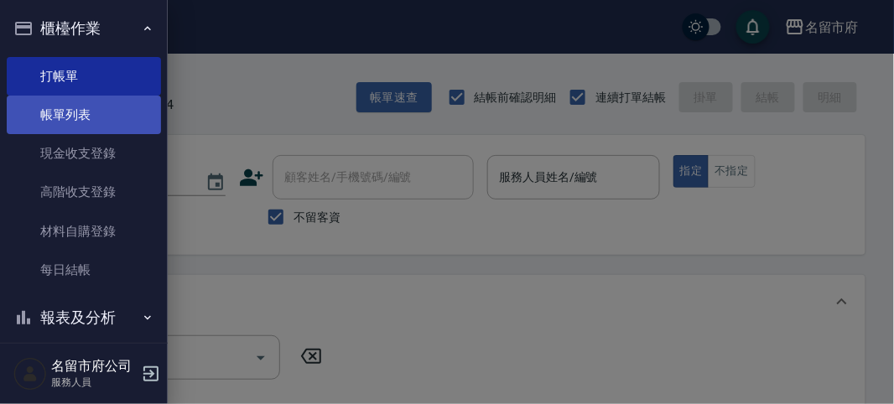
click at [74, 111] on link "帳單列表" at bounding box center [84, 115] width 154 height 39
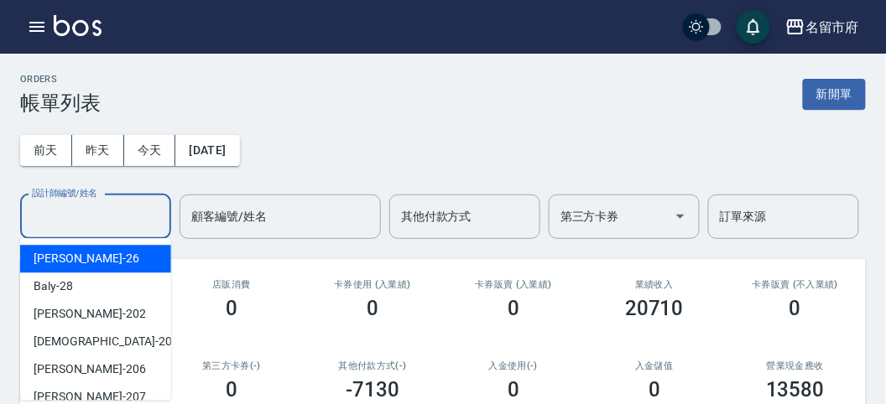
drag, startPoint x: 57, startPoint y: 211, endPoint x: 71, endPoint y: 225, distance: 19.6
click at [57, 211] on input "設計師編號/姓名" at bounding box center [96, 216] width 136 height 29
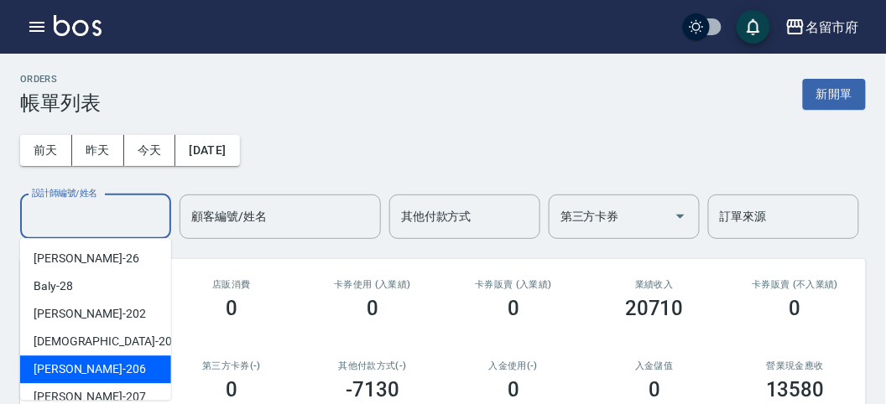
click at [110, 365] on div "[PERSON_NAME] -206" at bounding box center [95, 370] width 151 height 28
type input "[PERSON_NAME]-206"
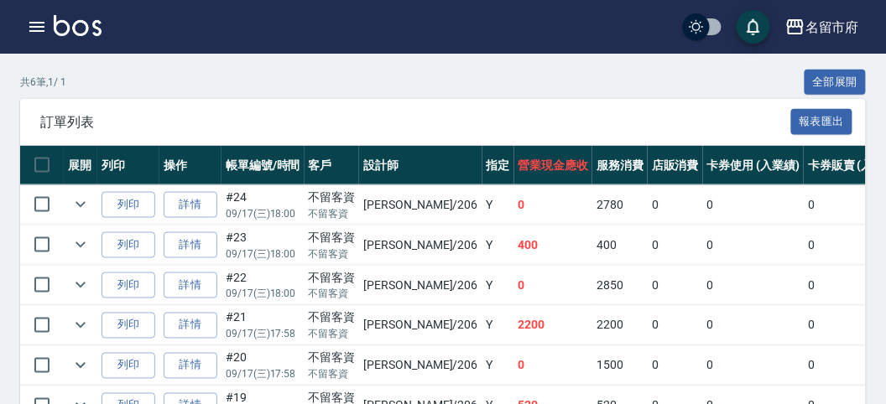
scroll to position [470, 0]
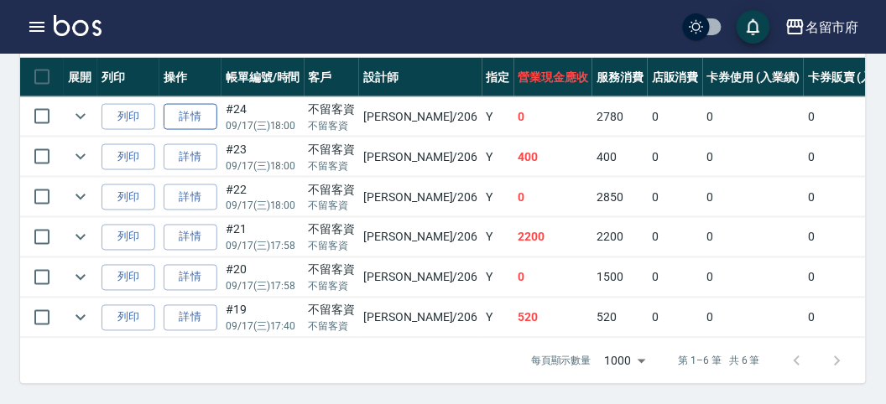
click at [181, 104] on link "詳情" at bounding box center [191, 117] width 54 height 26
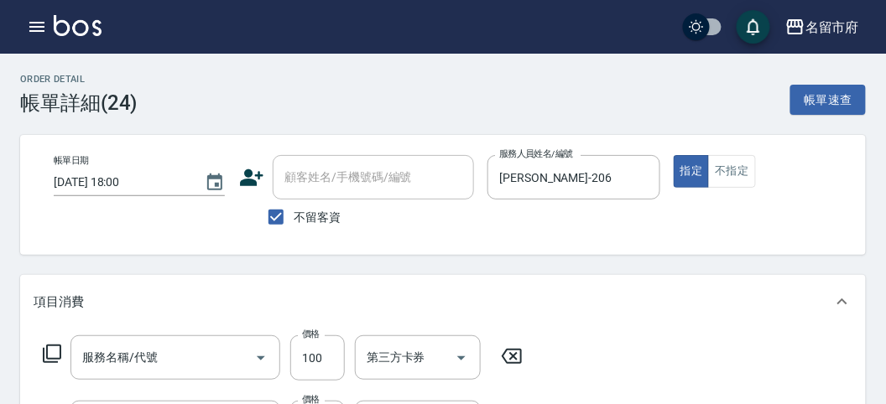
type input "[DATE] 18:00"
checkbox input "true"
type input "[PERSON_NAME]-206"
type input "瞬護(S0010)"
type input "一般(短)(R000)"
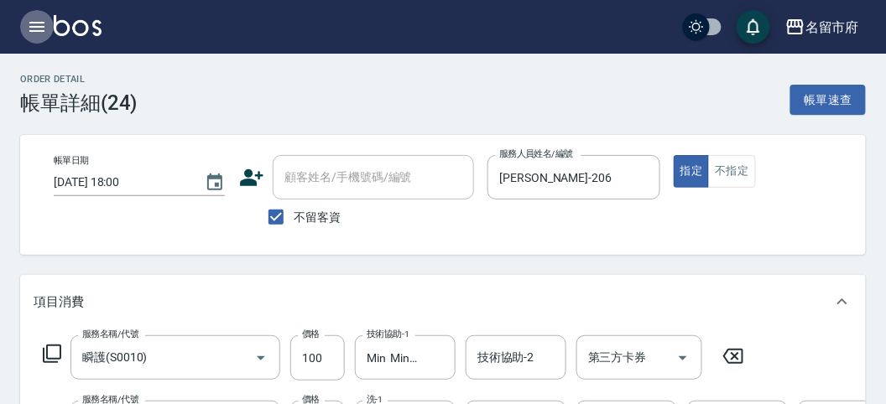
click at [31, 22] on icon "button" at bounding box center [36, 27] width 15 height 10
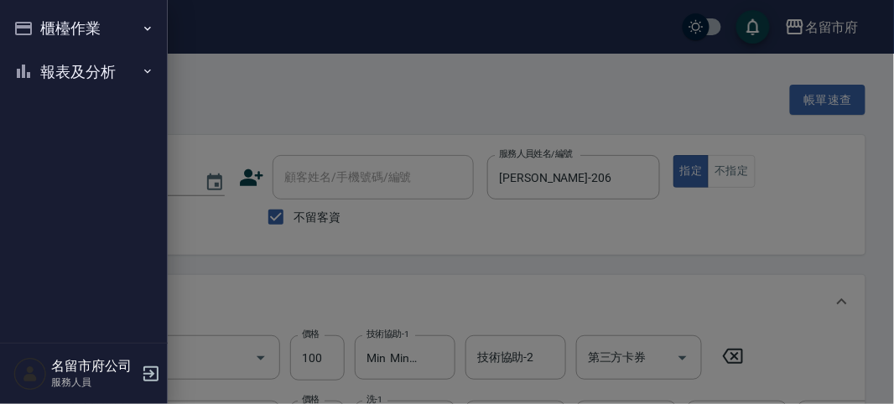
click at [31, 25] on button "櫃檯作業" at bounding box center [84, 29] width 154 height 44
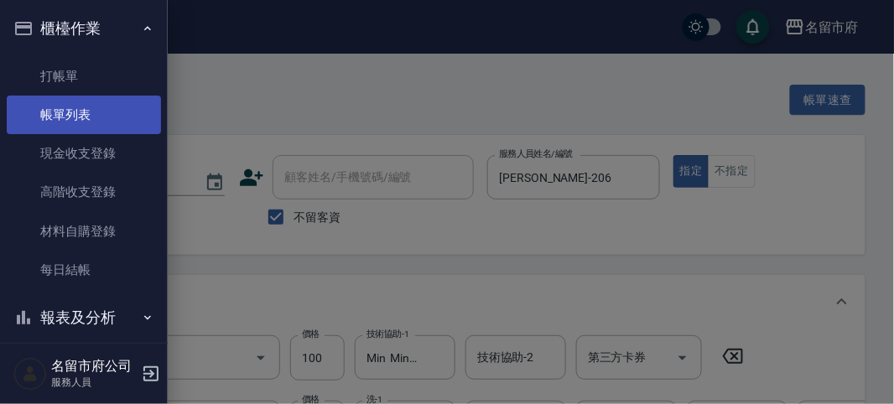
click at [84, 120] on link "帳單列表" at bounding box center [84, 115] width 154 height 39
click at [84, 117] on link "帳單列表" at bounding box center [84, 115] width 154 height 39
click at [59, 119] on link "帳單列表" at bounding box center [84, 115] width 154 height 39
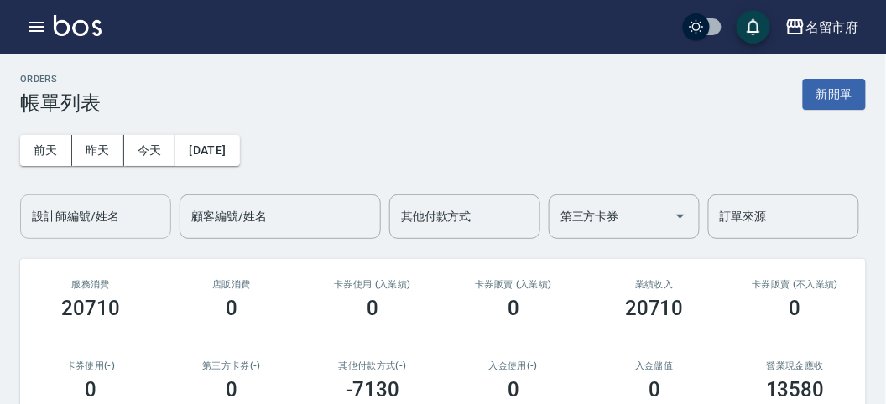
drag, startPoint x: 63, startPoint y: 195, endPoint x: 79, endPoint y: 210, distance: 22.5
click at [71, 204] on div "設計師編號/姓名" at bounding box center [95, 217] width 151 height 44
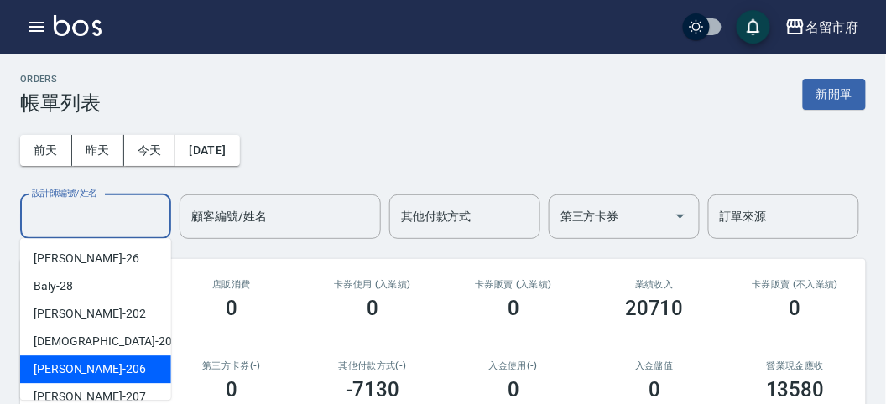
click at [91, 358] on div "[PERSON_NAME] -206" at bounding box center [95, 370] width 151 height 28
type input "[PERSON_NAME]-206"
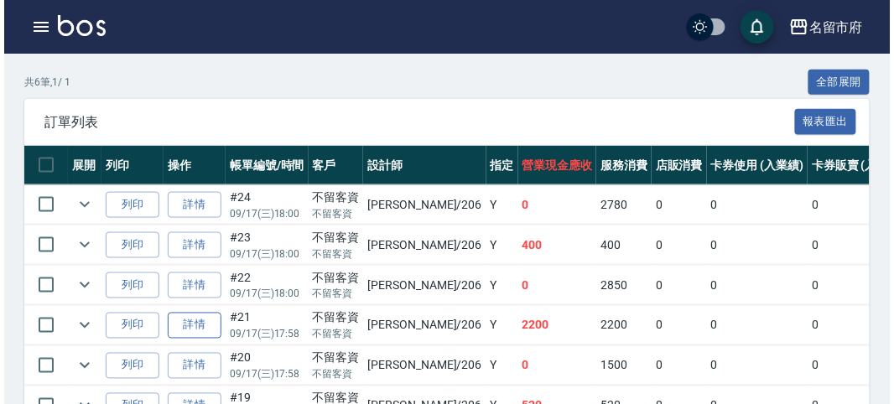
scroll to position [470, 0]
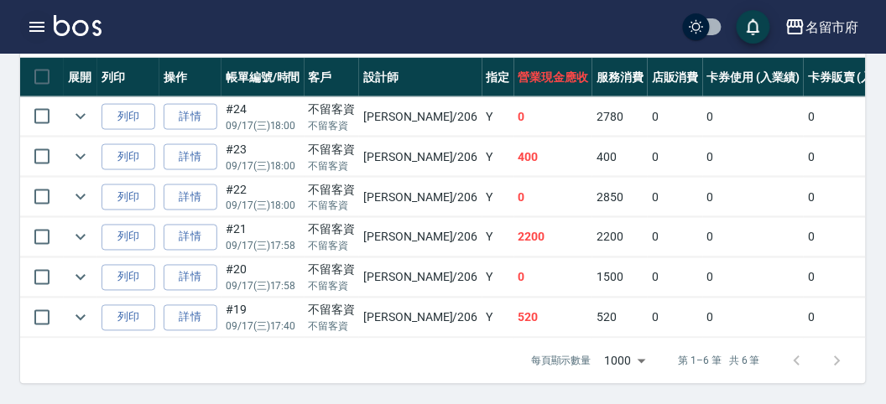
click at [42, 29] on icon "button" at bounding box center [37, 27] width 20 height 20
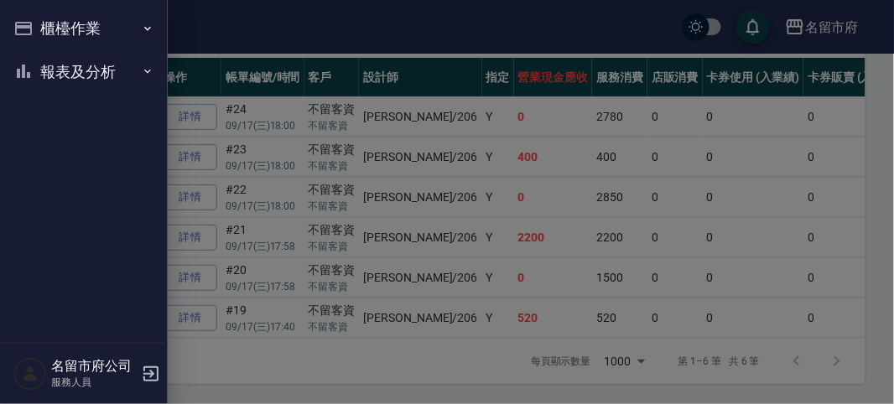
click at [319, 366] on div at bounding box center [447, 202] width 894 height 404
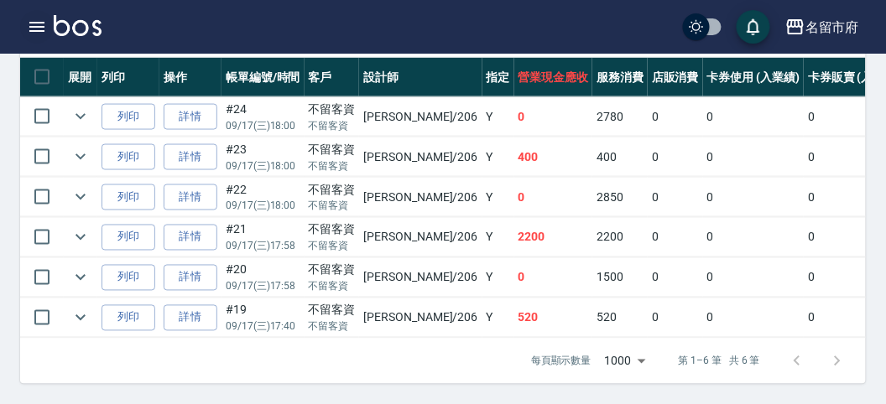
click at [36, 14] on button "button" at bounding box center [37, 27] width 34 height 34
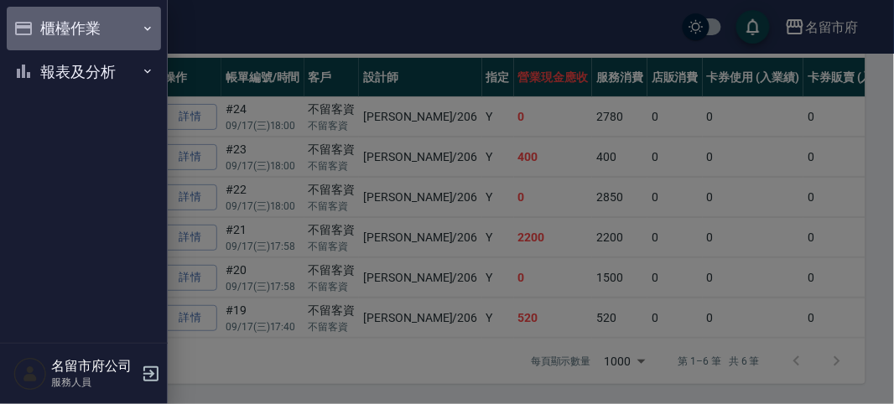
click at [50, 43] on button "櫃檯作業" at bounding box center [84, 29] width 154 height 44
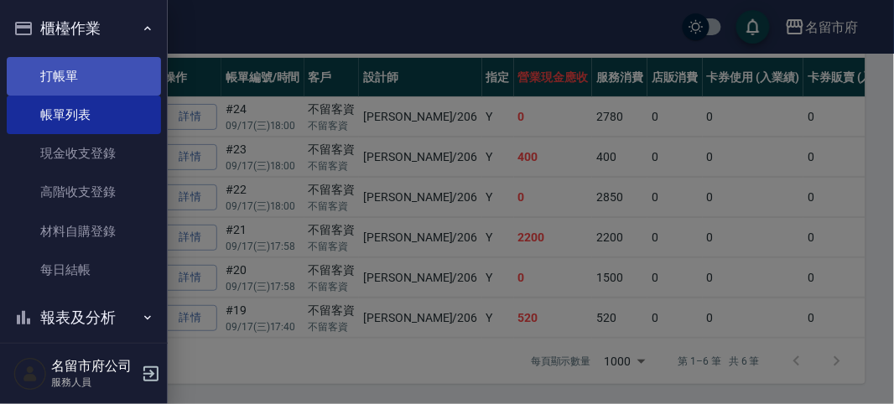
click at [65, 88] on link "打帳單" at bounding box center [84, 76] width 154 height 39
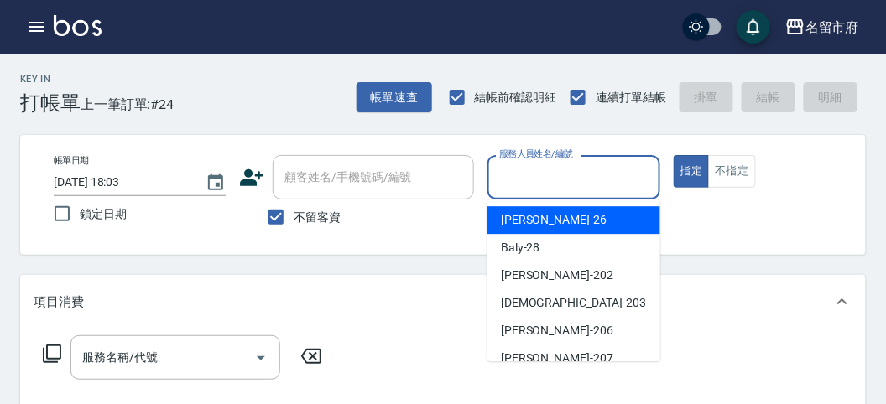
click at [537, 175] on input "服務人員姓名/編號" at bounding box center [573, 177] width 157 height 29
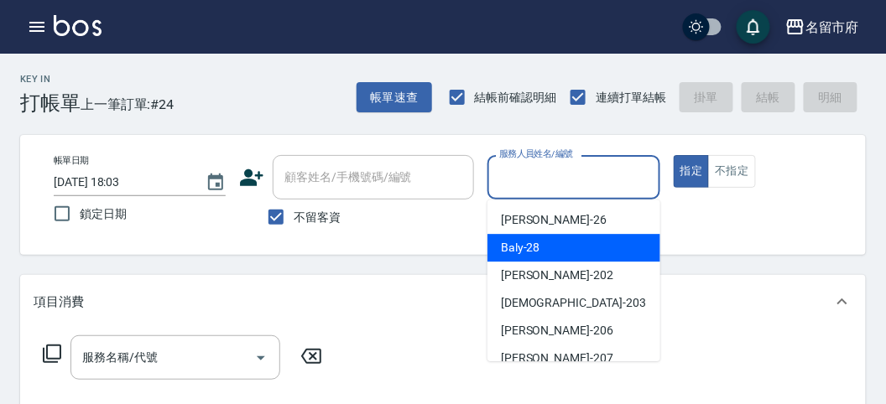
click at [534, 253] on span "Baly -28" at bounding box center [520, 248] width 39 height 18
type input "Baly-28"
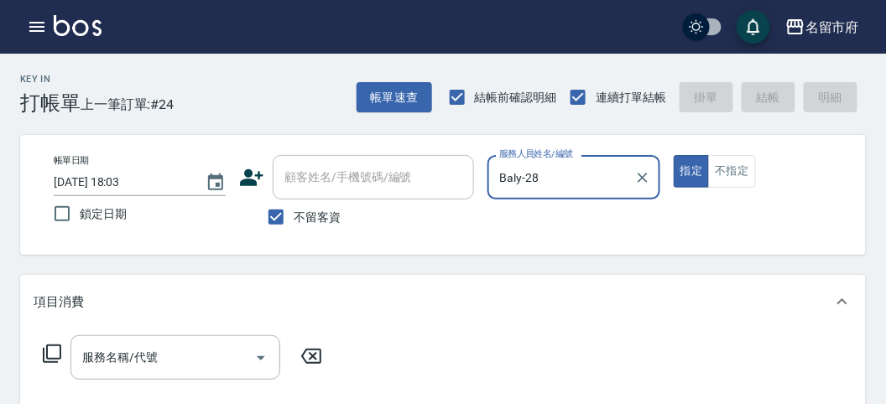
click at [52, 352] on icon at bounding box center [52, 354] width 20 height 20
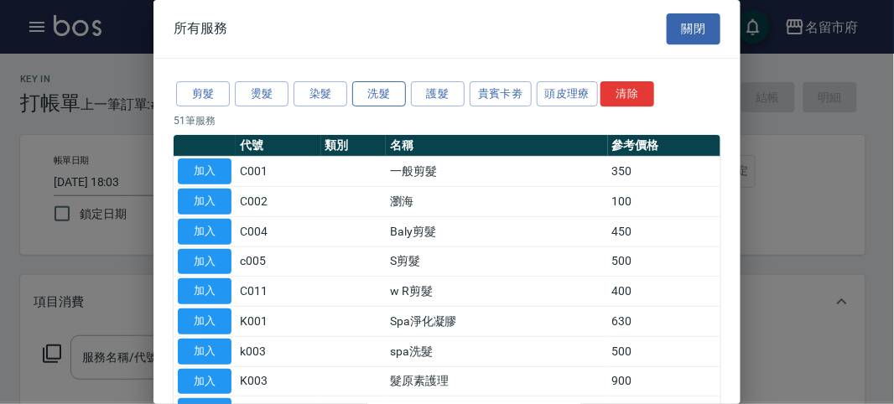
click at [397, 91] on button "洗髮" at bounding box center [379, 94] width 54 height 26
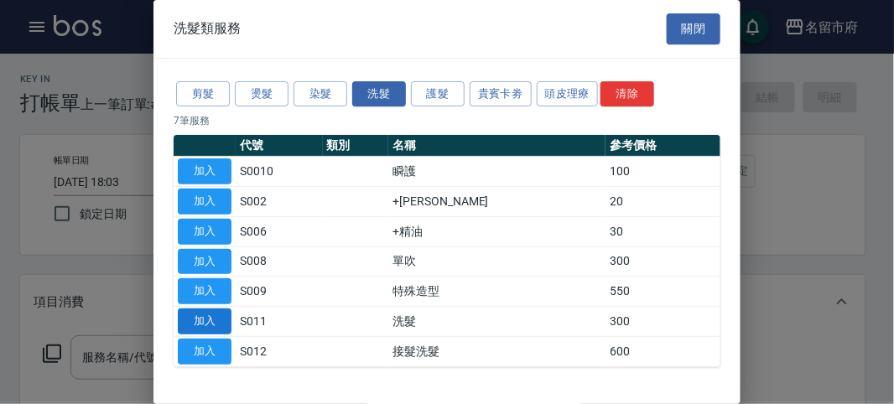
click at [205, 319] on button "加入" at bounding box center [205, 322] width 54 height 26
type input "洗髮(S011)"
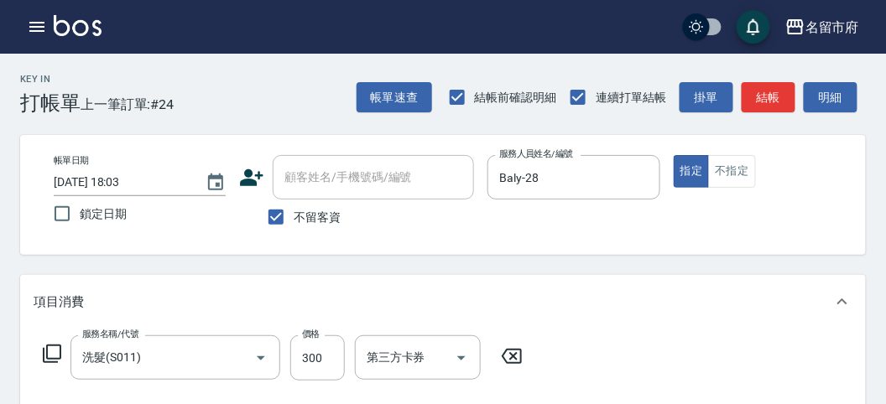
click at [51, 356] on icon at bounding box center [52, 354] width 20 height 20
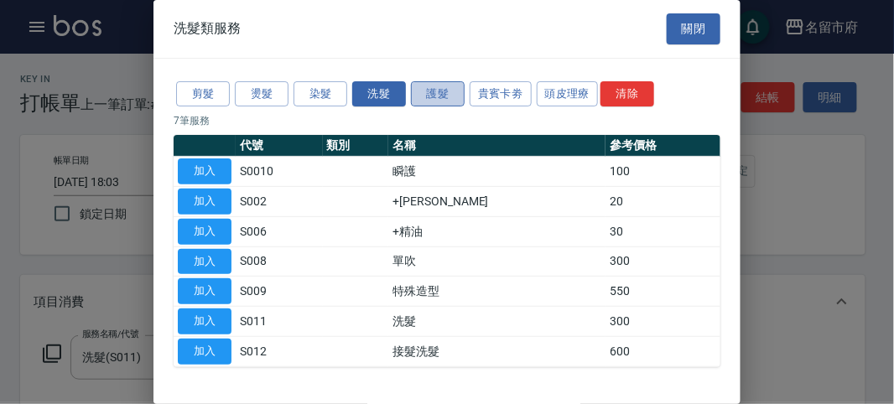
click at [450, 95] on button "護髮" at bounding box center [438, 94] width 54 height 26
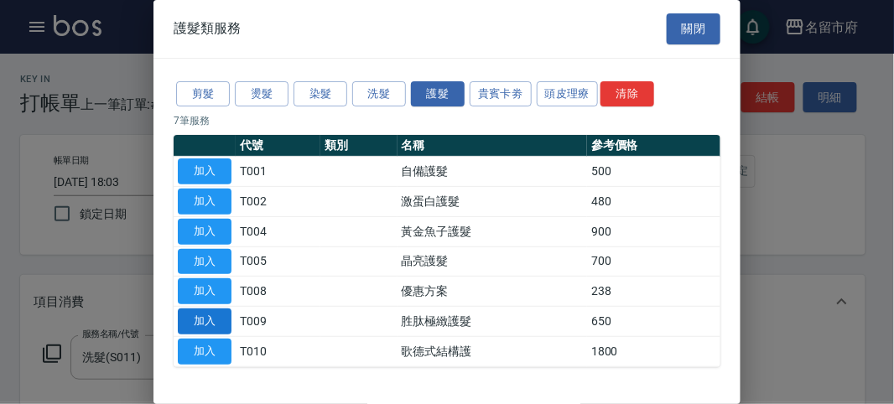
click at [219, 319] on button "加入" at bounding box center [205, 322] width 54 height 26
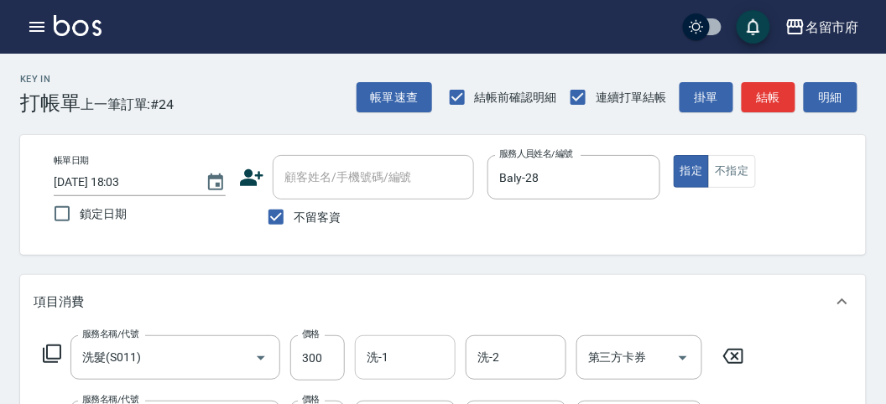
click at [397, 361] on input "洗-1" at bounding box center [405, 357] width 86 height 29
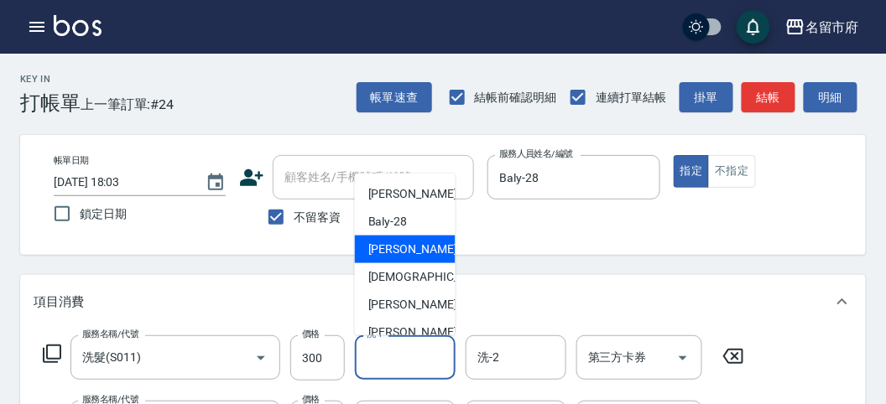
scroll to position [183, 0]
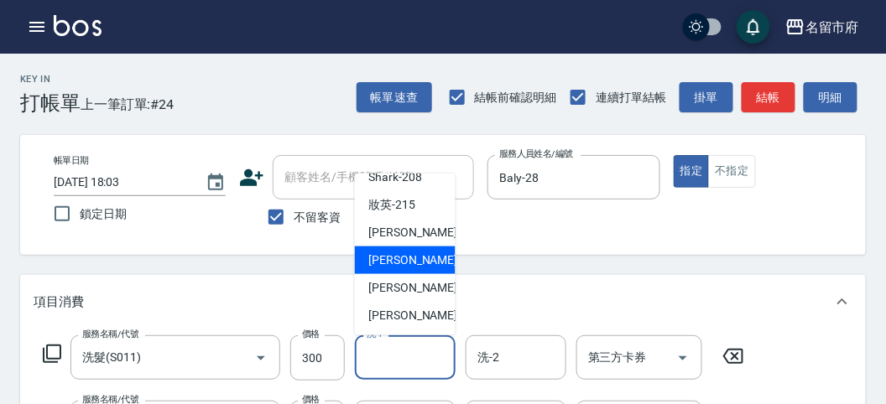
click at [420, 265] on span "Min Min -218" at bounding box center [424, 261] width 112 height 18
type input "Min Min-218"
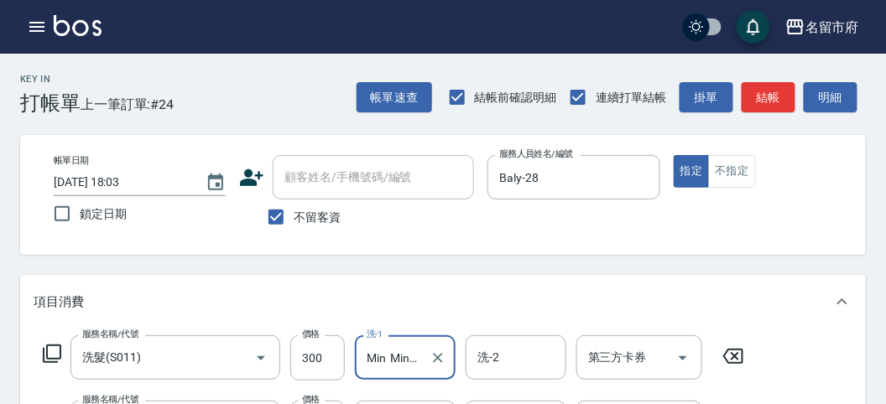
scroll to position [186, 0]
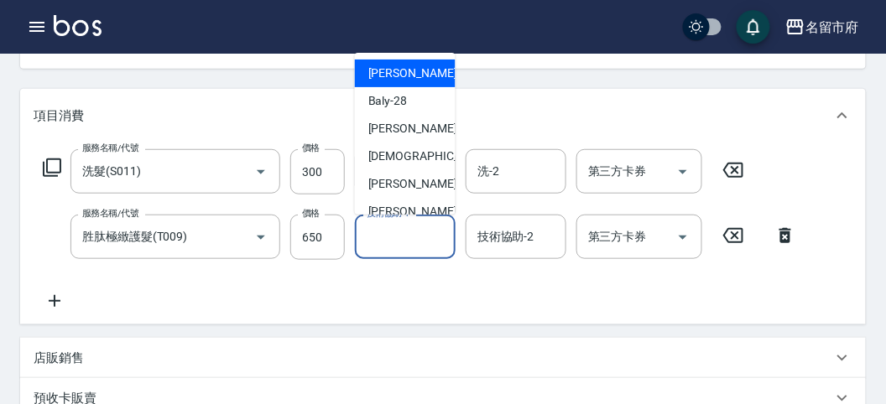
click at [400, 233] on input "技術協助-1" at bounding box center [405, 236] width 86 height 29
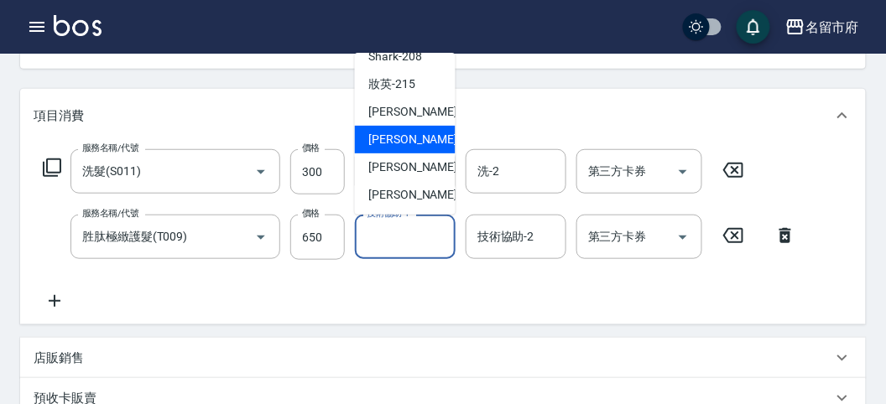
click at [418, 144] on span "Min Min -218" at bounding box center [424, 140] width 112 height 18
type input "Min Min-218"
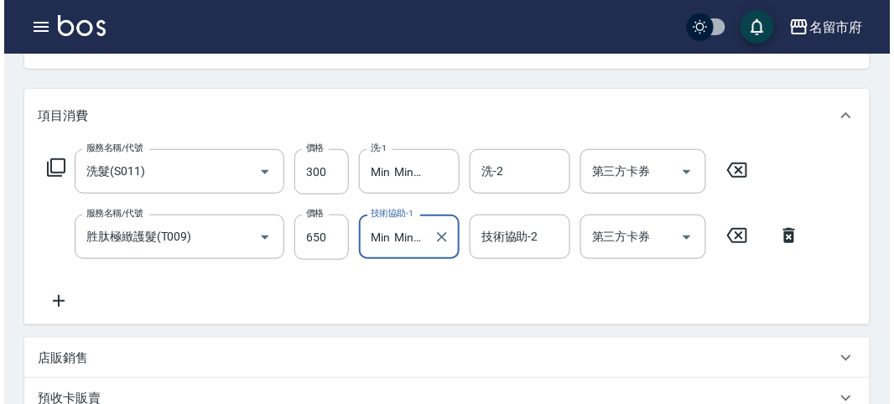
scroll to position [556, 0]
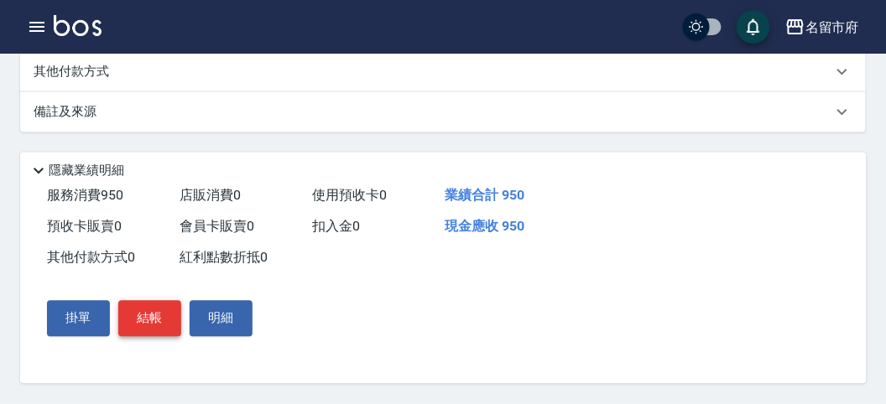
click at [141, 318] on button "結帳" at bounding box center [149, 318] width 63 height 35
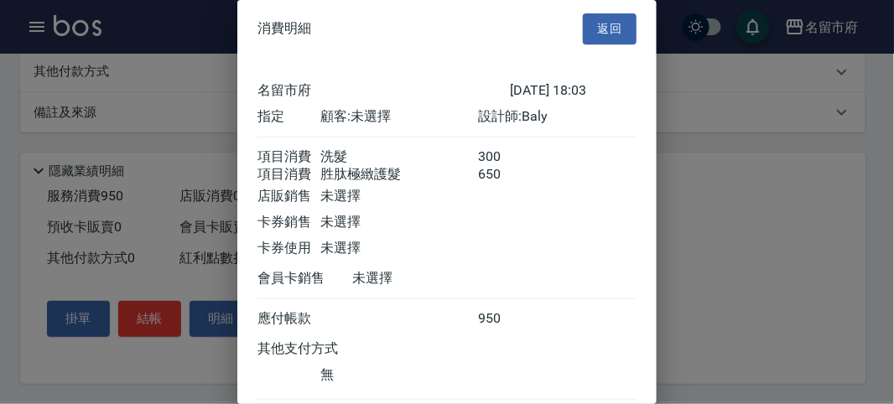
scroll to position [112, 0]
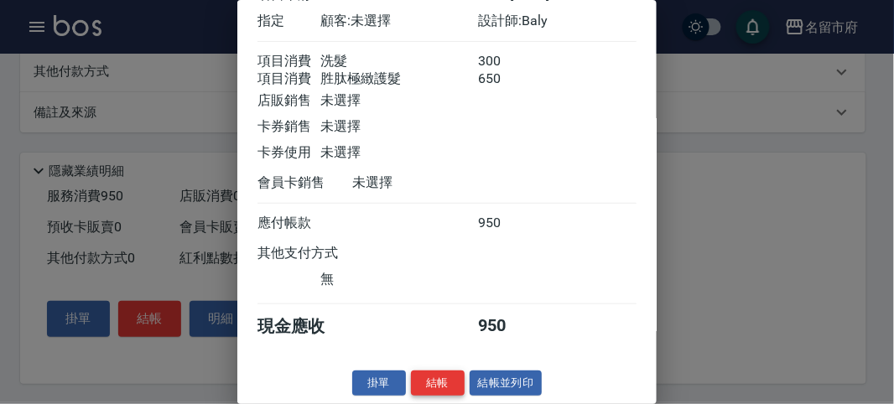
click at [429, 385] on button "結帳" at bounding box center [438, 384] width 54 height 26
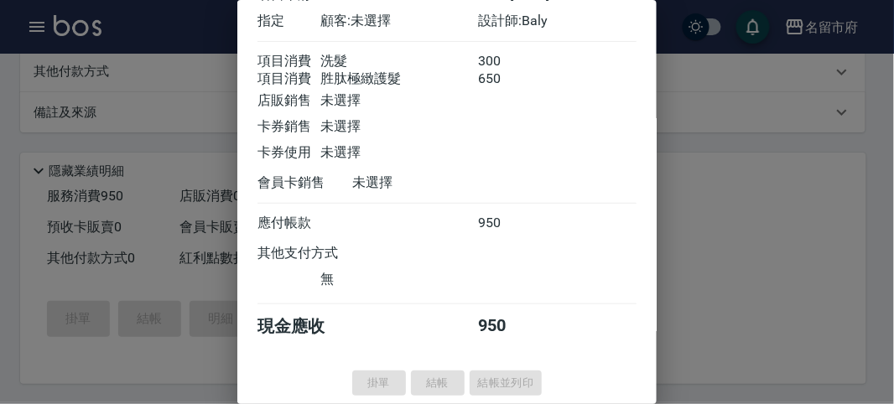
type input "[DATE] 18:05"
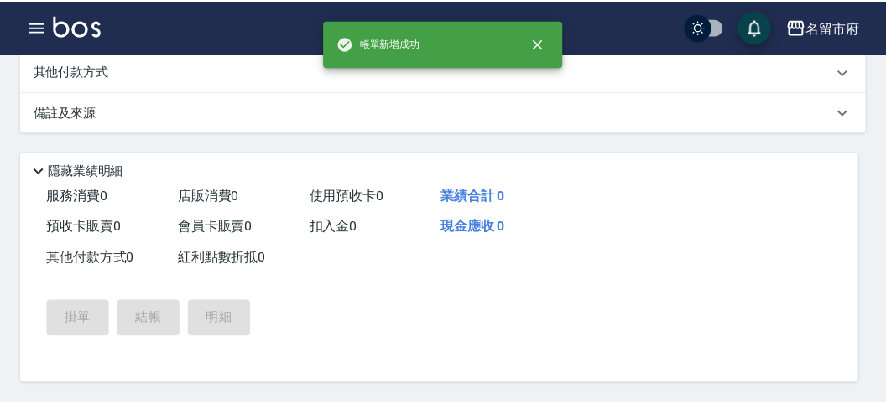
scroll to position [0, 0]
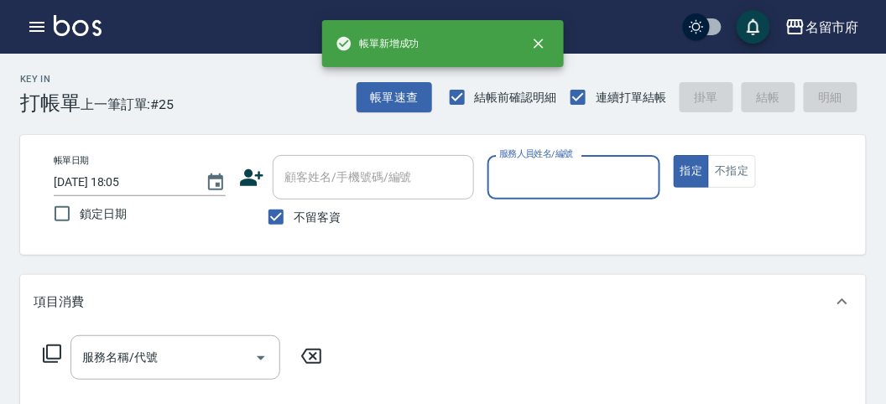
click at [539, 177] on input "服務人員姓名/編號" at bounding box center [573, 177] width 157 height 29
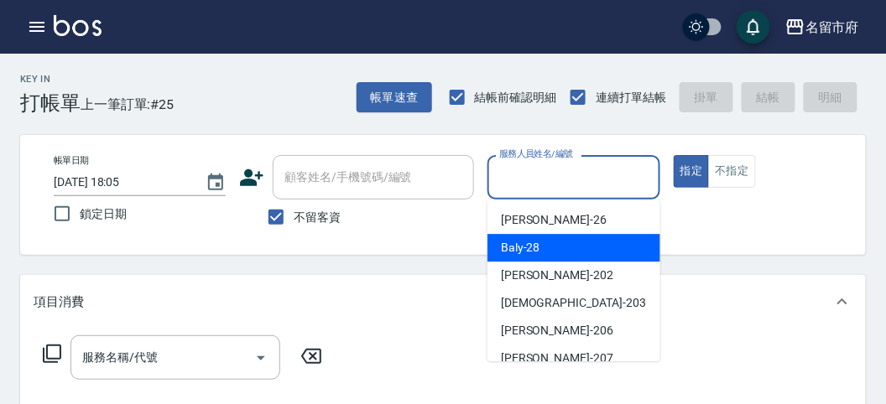
click at [531, 245] on span "Baly -28" at bounding box center [520, 248] width 39 height 18
type input "Baly-28"
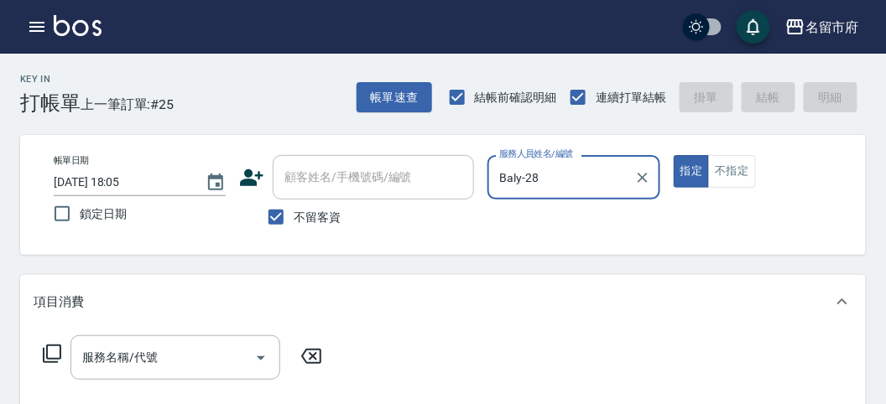
click at [50, 348] on icon at bounding box center [52, 354] width 20 height 20
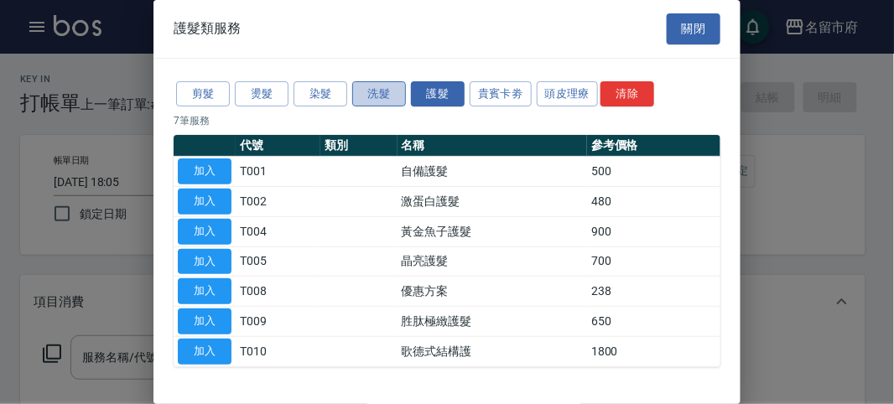
click at [377, 91] on button "洗髮" at bounding box center [379, 94] width 54 height 26
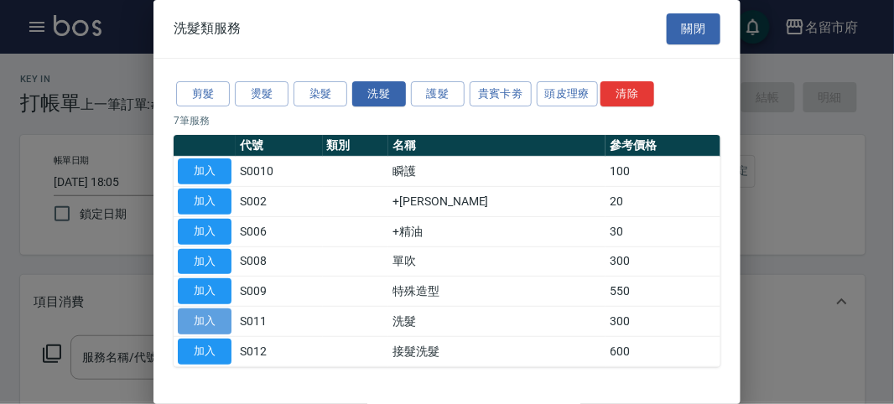
click at [207, 309] on button "加入" at bounding box center [205, 322] width 54 height 26
type input "洗髮(S011)"
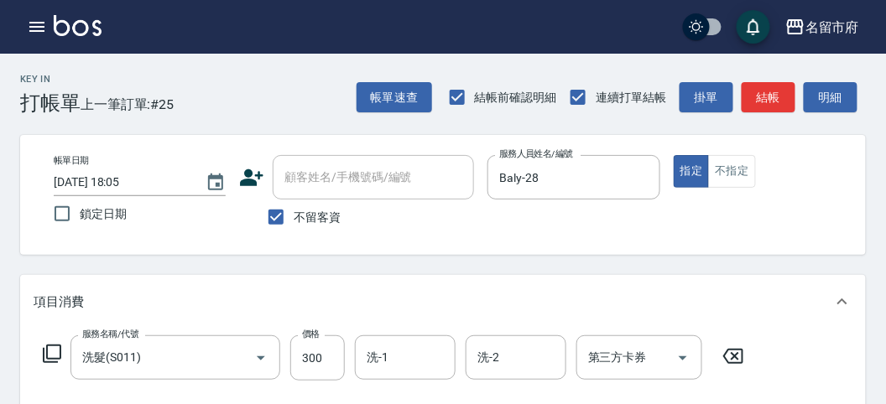
click at [44, 346] on icon at bounding box center [52, 354] width 20 height 20
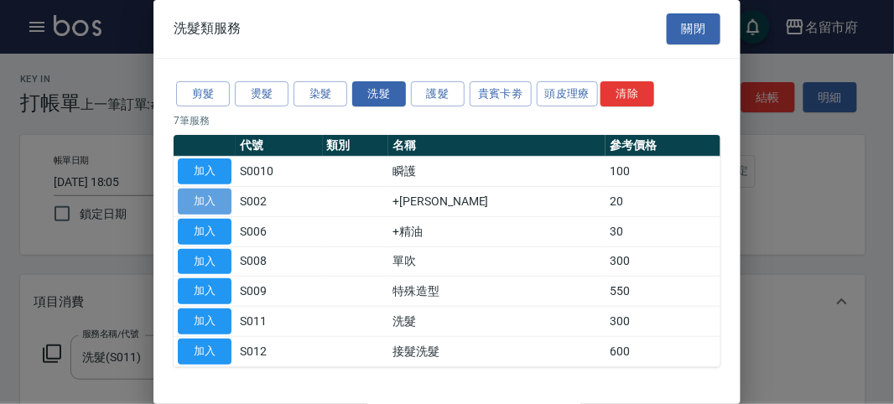
click at [204, 197] on button "加入" at bounding box center [205, 202] width 54 height 26
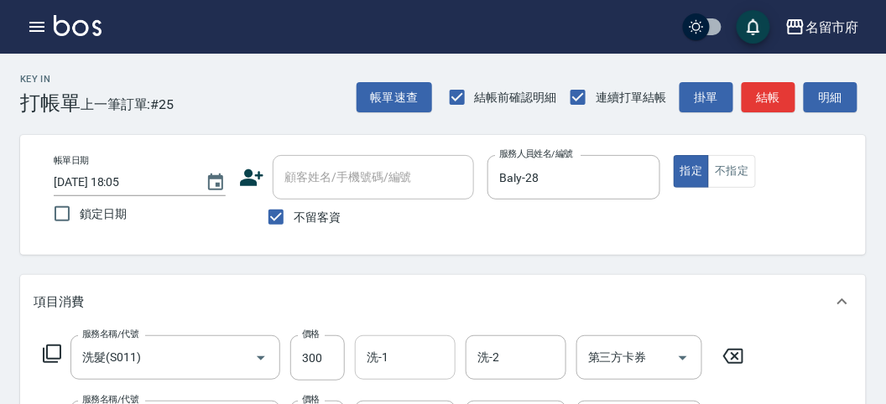
click at [411, 357] on input "洗-1" at bounding box center [405, 357] width 86 height 29
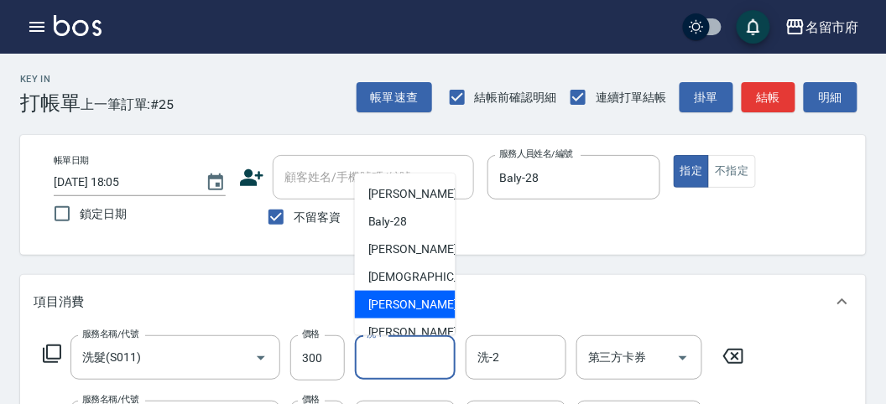
scroll to position [183, 0]
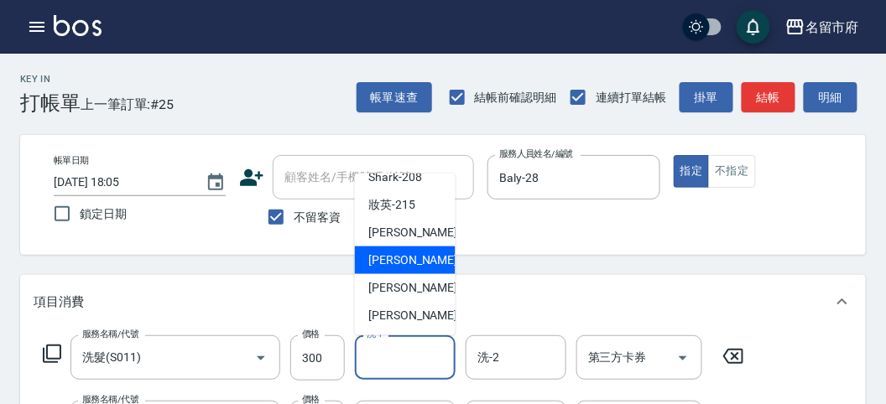
click at [419, 269] on div "Min Min -218" at bounding box center [405, 261] width 101 height 28
type input "Min Min-218"
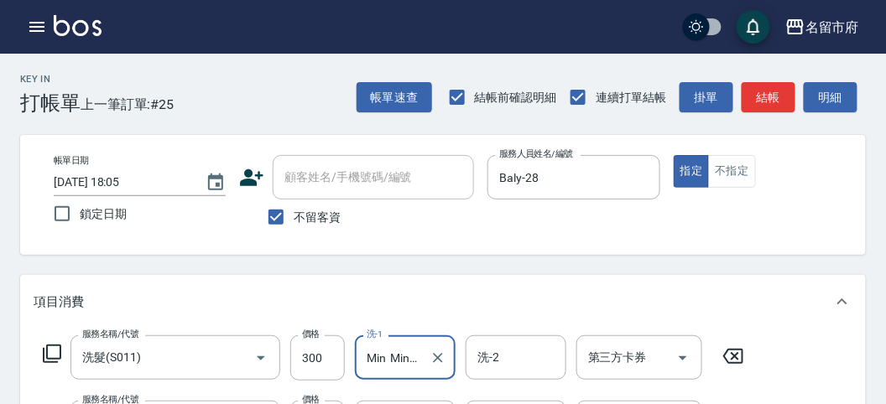
scroll to position [186, 0]
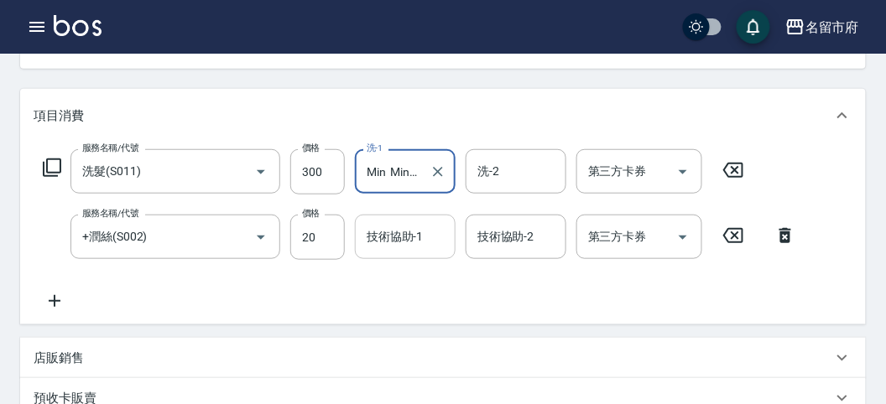
click at [411, 241] on input "技術協助-1" at bounding box center [405, 236] width 86 height 29
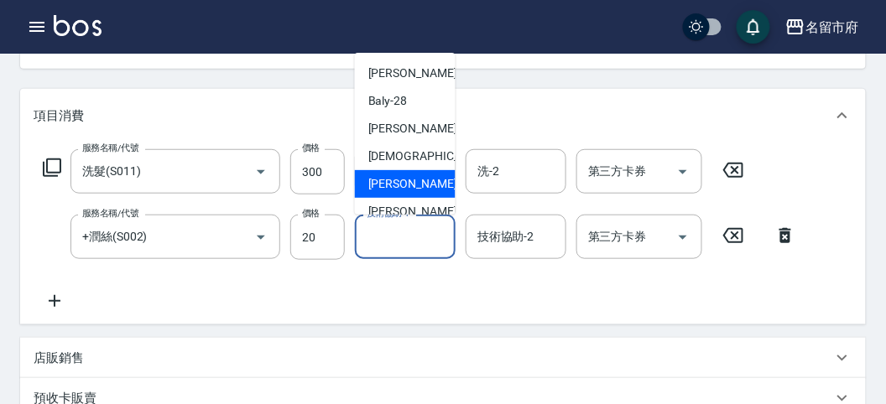
scroll to position [183, 0]
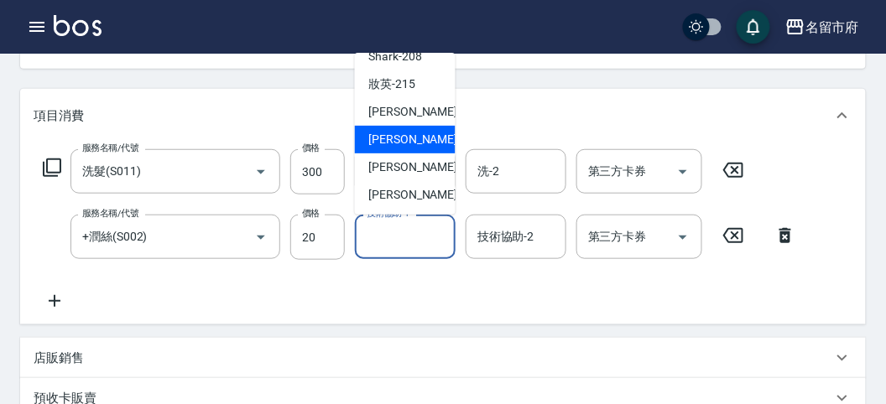
click at [433, 147] on div "Min Min -218" at bounding box center [405, 140] width 101 height 28
type input "Min Min-218"
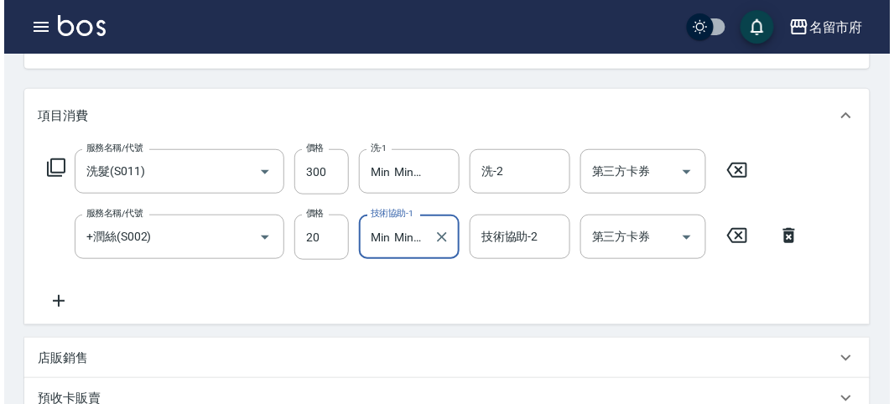
scroll to position [556, 0]
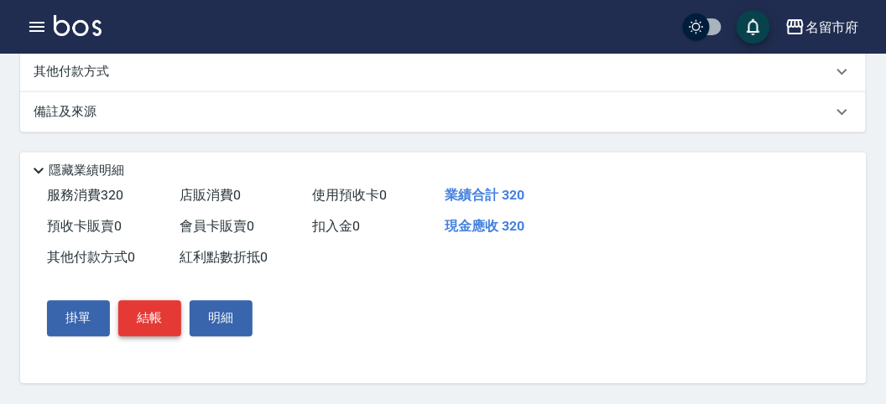
click at [145, 324] on button "結帳" at bounding box center [149, 318] width 63 height 35
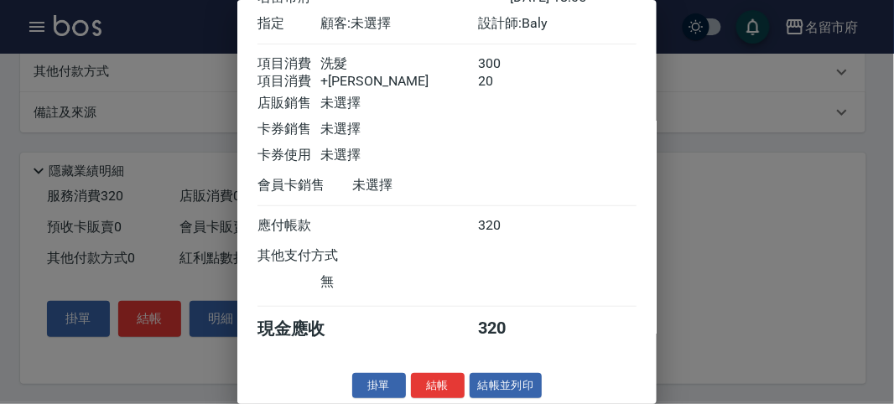
scroll to position [112, 0]
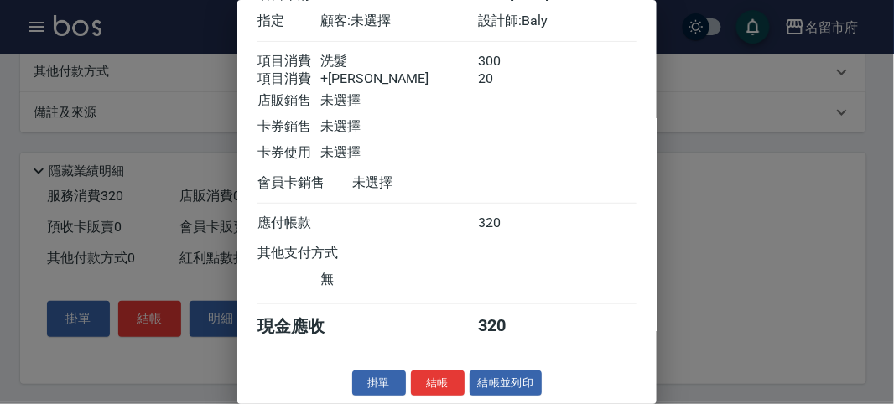
click at [429, 373] on button "結帳" at bounding box center [438, 384] width 54 height 26
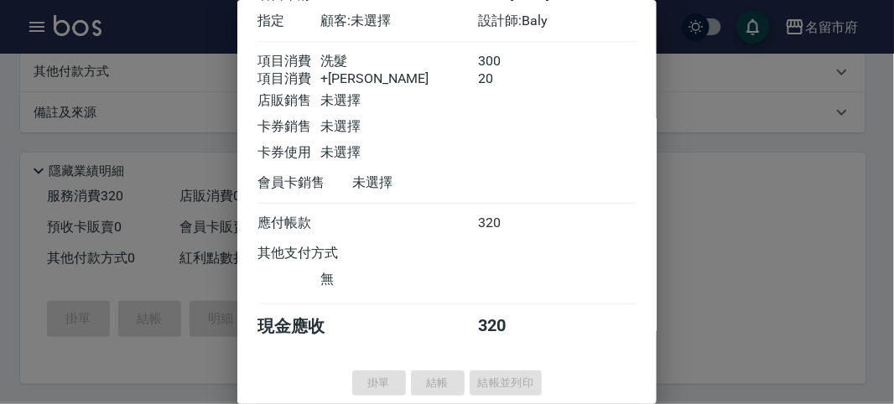
type input "[DATE] 18:06"
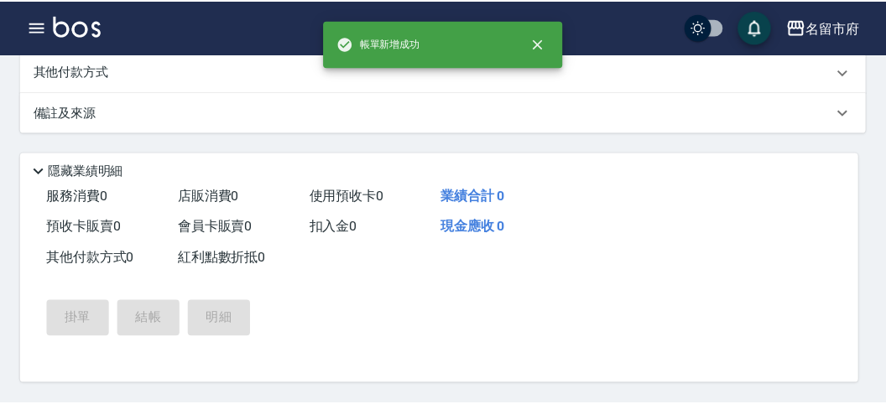
scroll to position [0, 0]
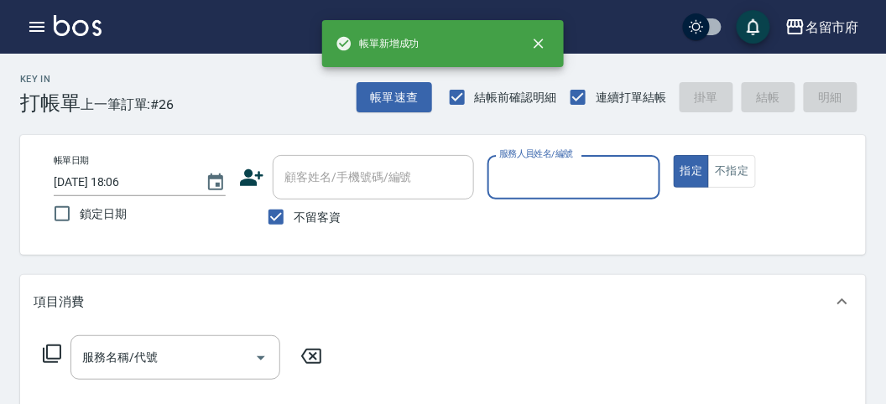
click at [558, 183] on input "服務人員姓名/編號" at bounding box center [573, 177] width 157 height 29
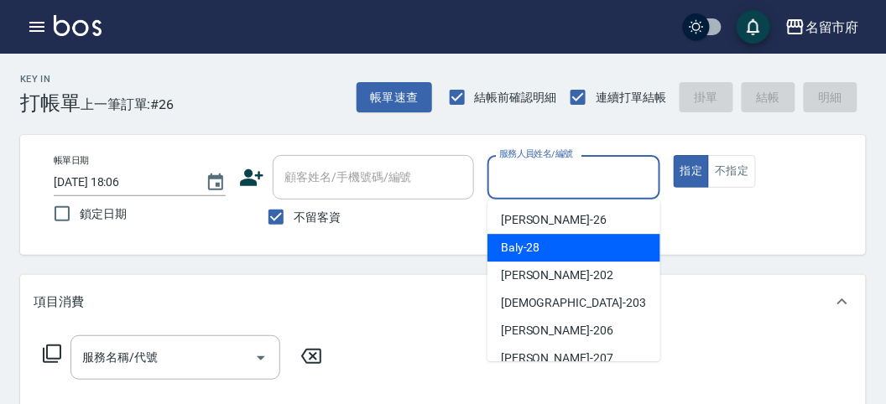
drag, startPoint x: 527, startPoint y: 254, endPoint x: 328, endPoint y: 250, distance: 198.8
click at [521, 253] on span "Baly -28" at bounding box center [520, 248] width 39 height 18
type input "Baly-28"
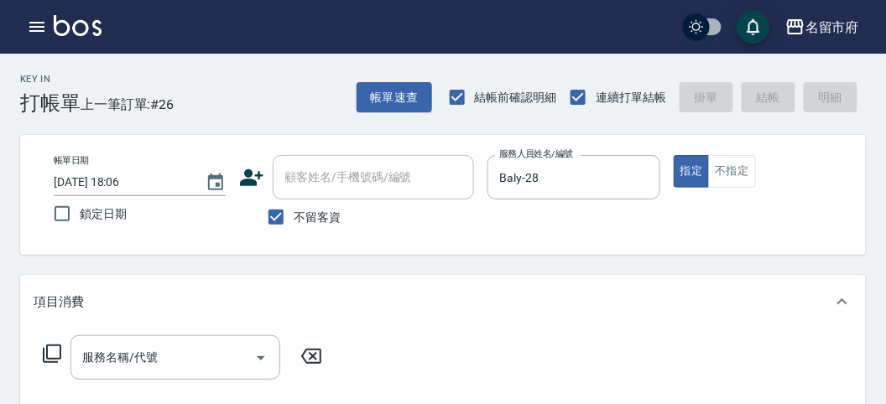
click at [50, 356] on icon at bounding box center [52, 354] width 20 height 20
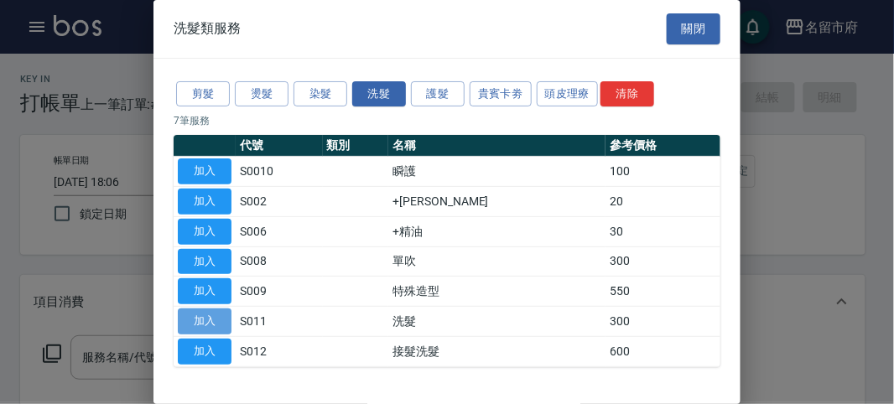
click at [210, 317] on button "加入" at bounding box center [205, 322] width 54 height 26
type input "洗髮(S011)"
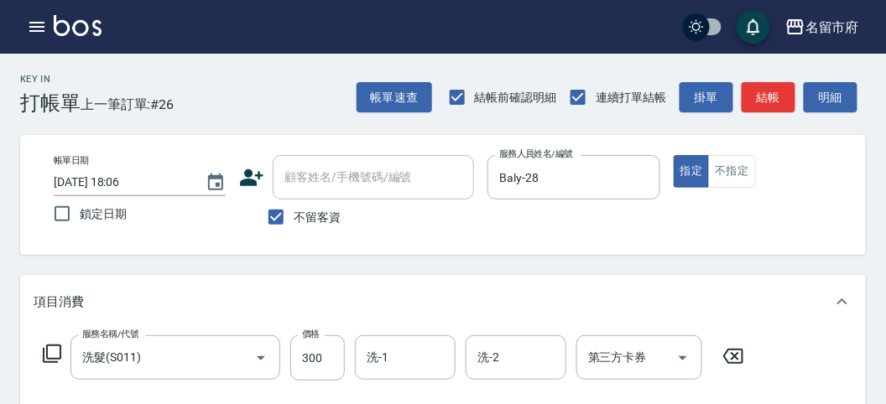
click at [47, 352] on icon at bounding box center [52, 354] width 18 height 18
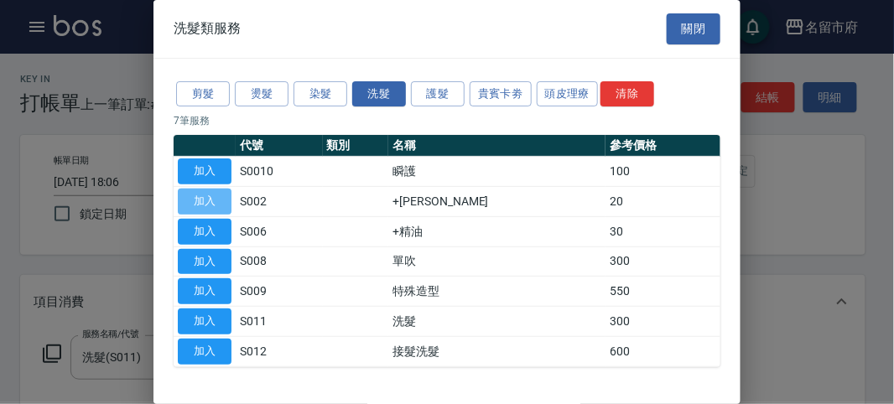
drag, startPoint x: 210, startPoint y: 197, endPoint x: 117, endPoint y: 283, distance: 127.0
click at [210, 195] on button "加入" at bounding box center [205, 202] width 54 height 26
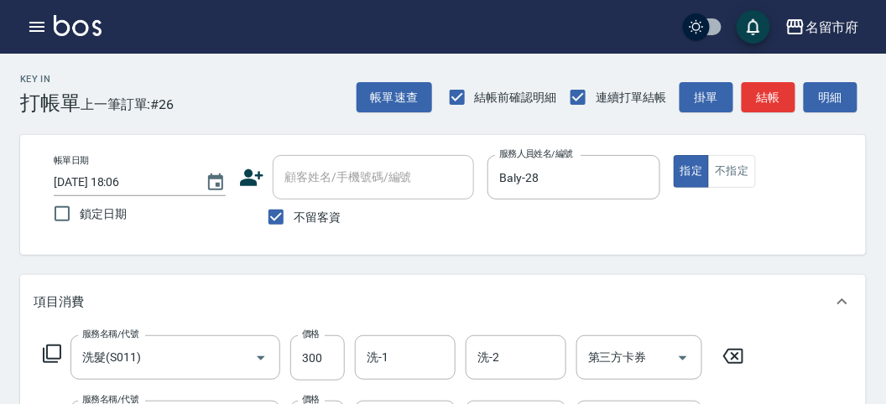
click at [49, 351] on icon at bounding box center [52, 354] width 20 height 20
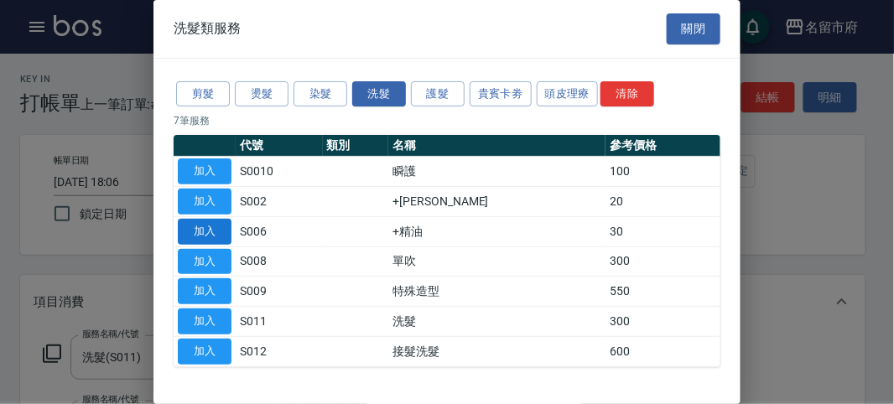
click at [208, 231] on button "加入" at bounding box center [205, 232] width 54 height 26
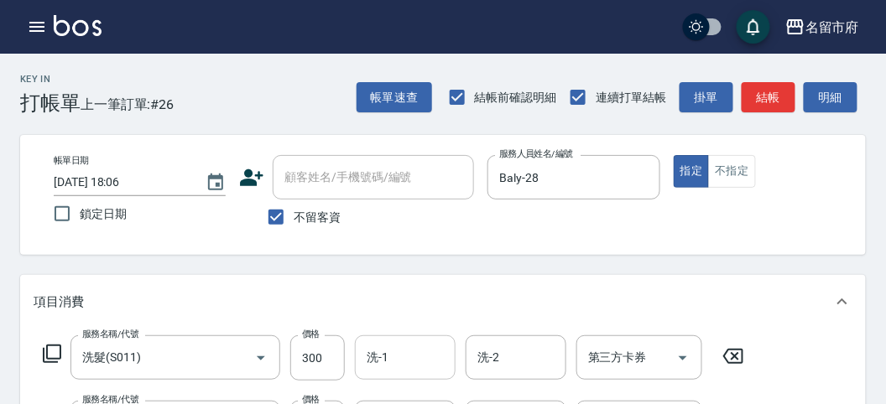
click at [396, 353] on input "洗-1" at bounding box center [405, 357] width 86 height 29
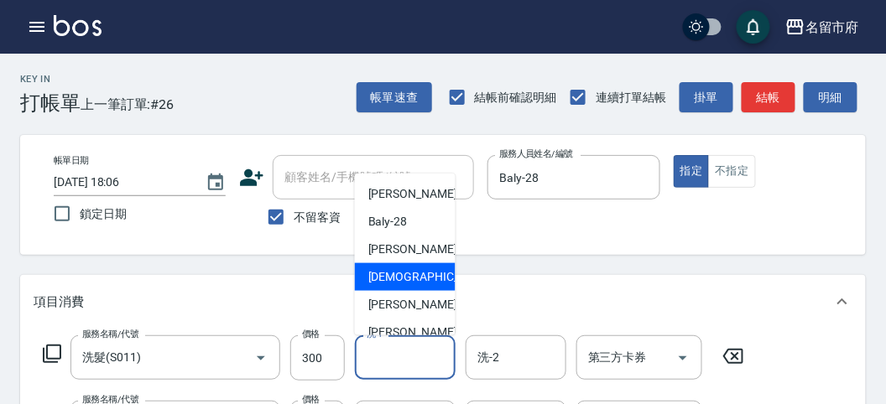
scroll to position [183, 0]
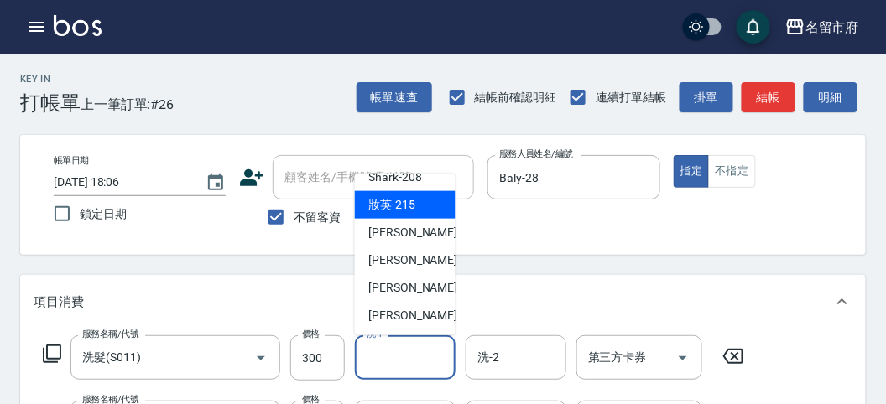
click at [425, 207] on div "妝英 -215" at bounding box center [405, 205] width 101 height 28
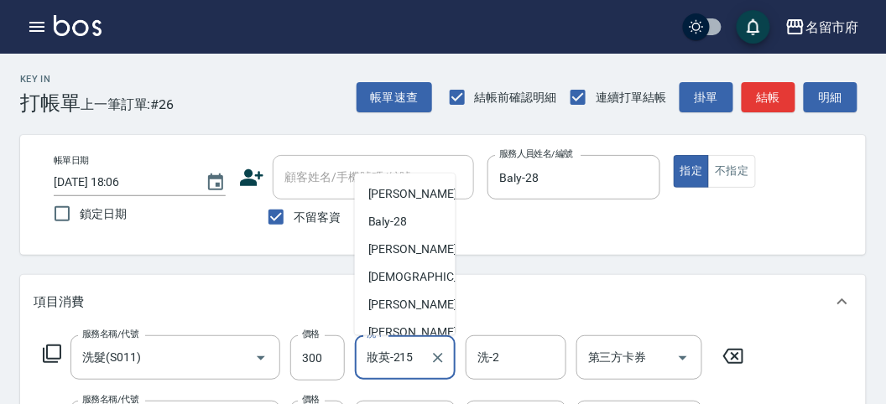
click at [395, 357] on input "妝英-215" at bounding box center [392, 357] width 60 height 29
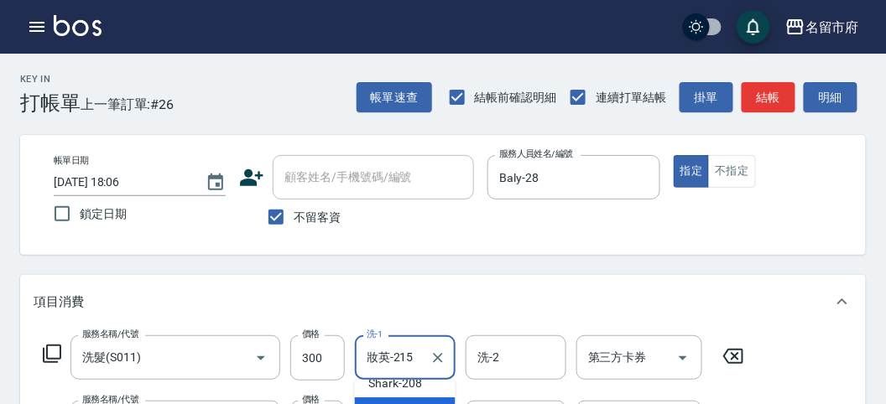
scroll to position [279, 0]
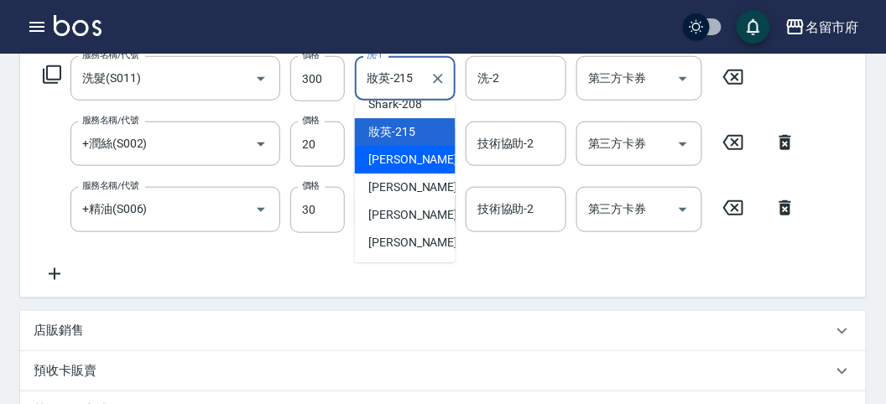
click at [413, 159] on div "小靜 -216" at bounding box center [405, 160] width 101 height 28
type input "小靜-216"
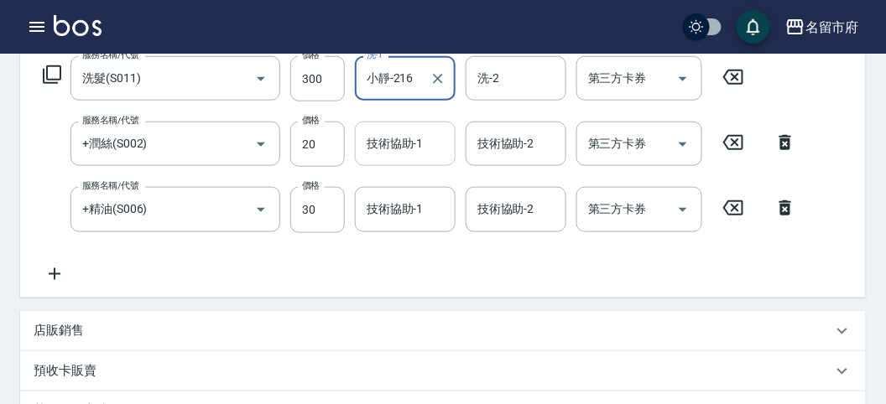
click at [401, 143] on input "技術協助-1" at bounding box center [405, 143] width 86 height 29
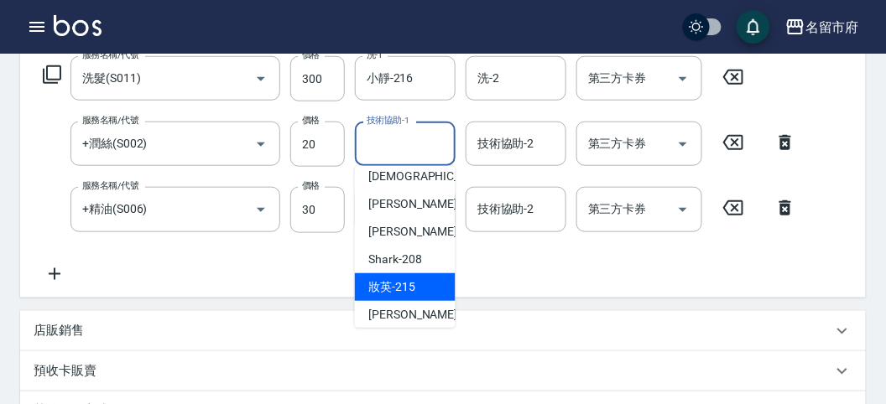
scroll to position [183, 0]
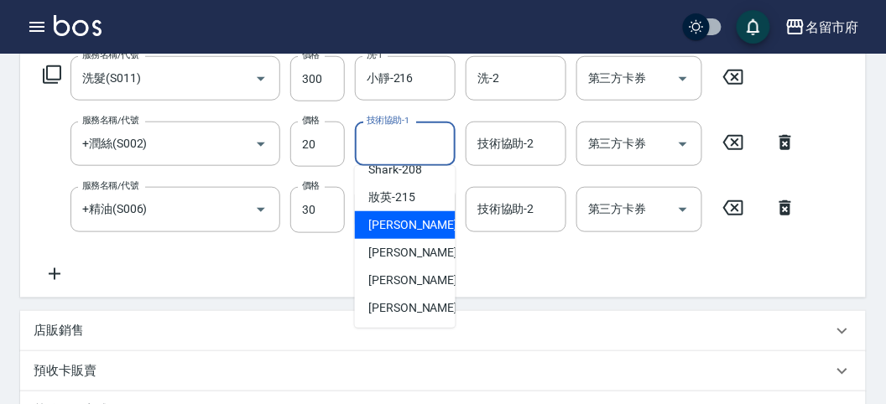
click at [422, 226] on div "小靜 -216" at bounding box center [405, 225] width 101 height 28
type input "小靜-216"
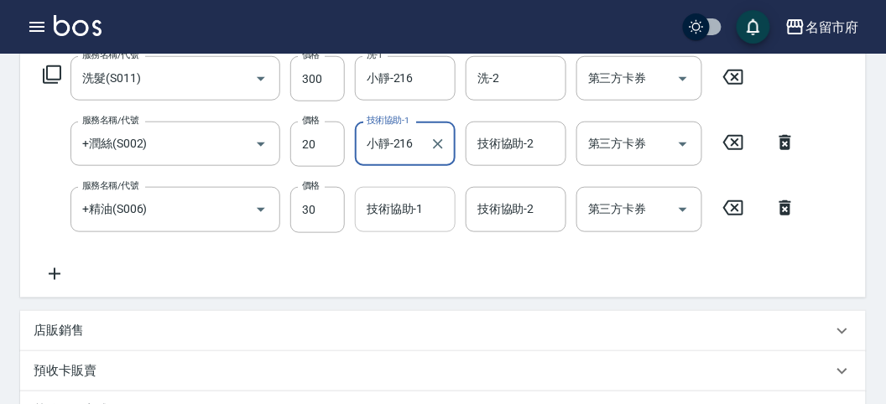
click at [407, 213] on input "技術協助-1" at bounding box center [405, 209] width 86 height 29
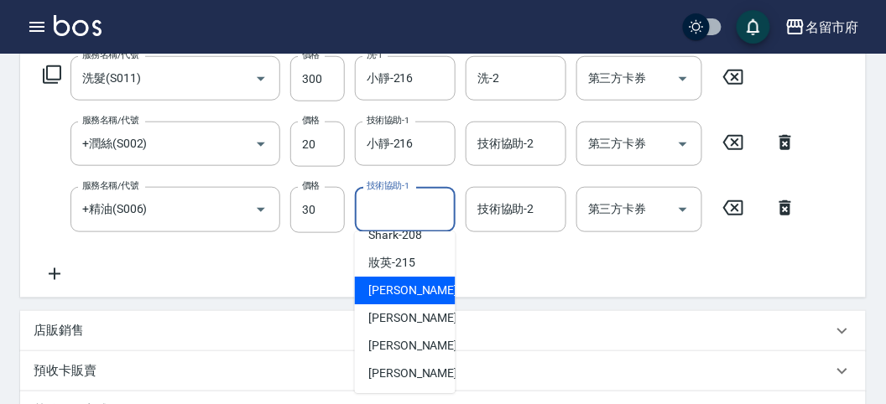
drag, startPoint x: 403, startPoint y: 288, endPoint x: 395, endPoint y: 282, distance: 10.2
click at [403, 288] on span "小靜 -216" at bounding box center [424, 291] width 112 height 18
type input "小靜-216"
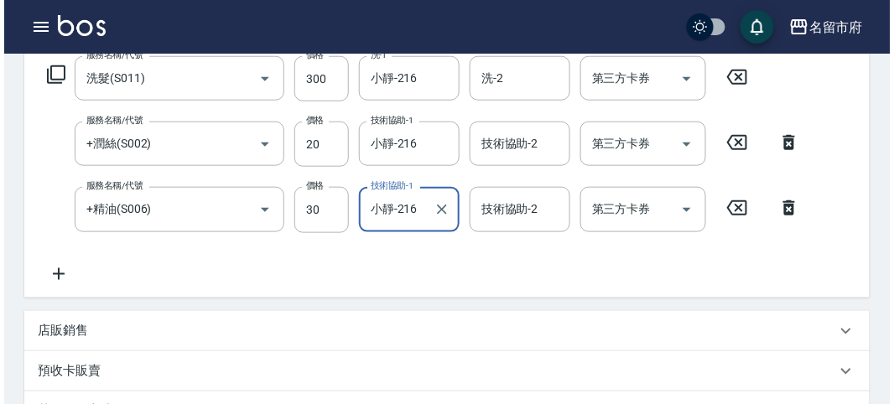
scroll to position [621, 0]
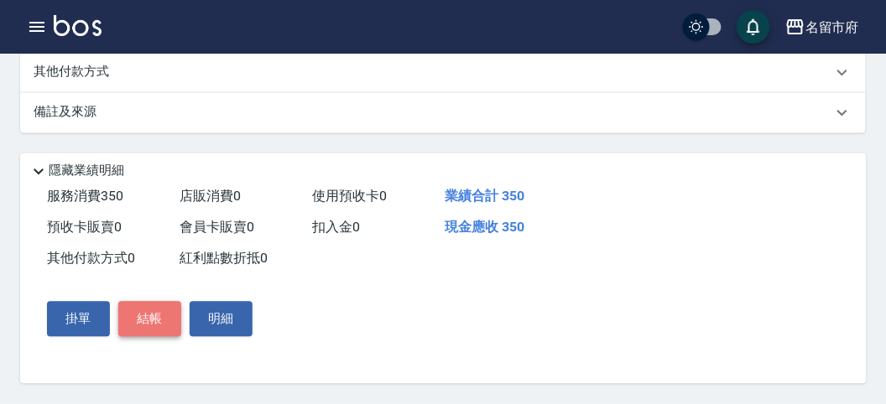
click at [141, 319] on button "結帳" at bounding box center [149, 319] width 63 height 35
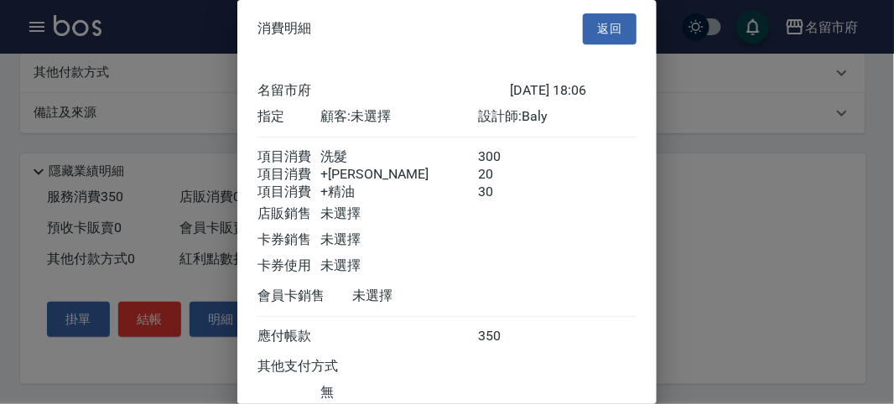
scroll to position [131, 0]
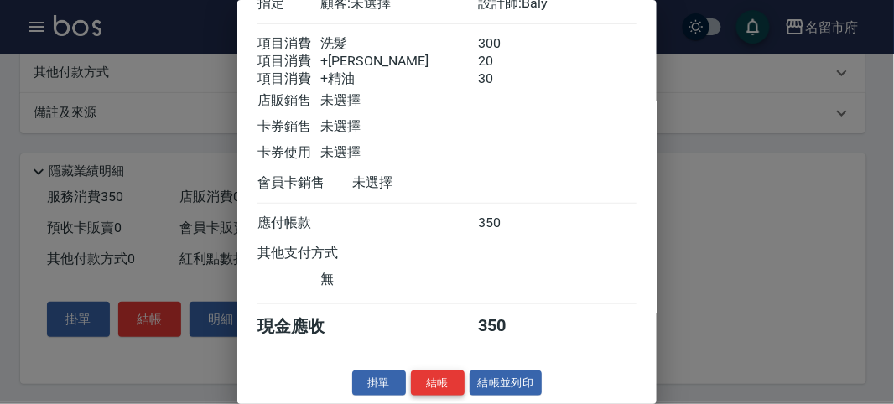
drag, startPoint x: 422, startPoint y: 381, endPoint x: 431, endPoint y: 371, distance: 13.0
click at [422, 381] on button "結帳" at bounding box center [438, 384] width 54 height 26
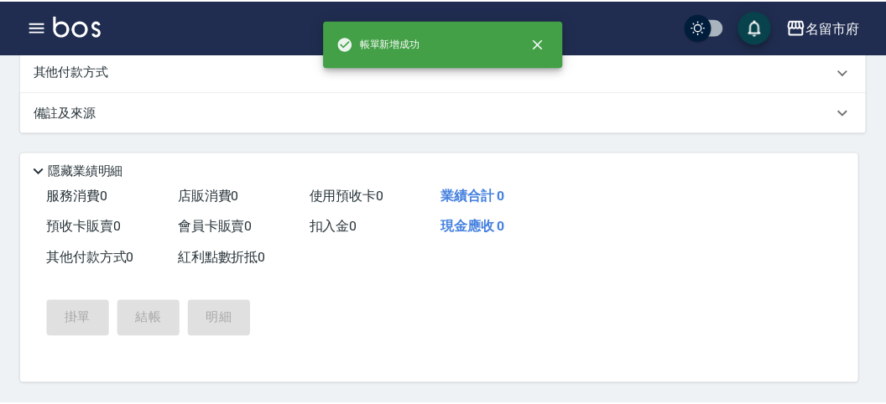
scroll to position [0, 0]
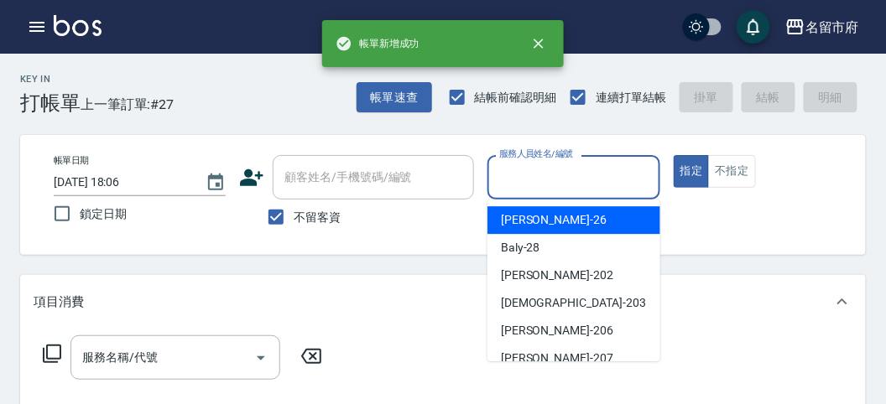
click at [545, 182] on input "服務人員姓名/編號" at bounding box center [573, 177] width 157 height 29
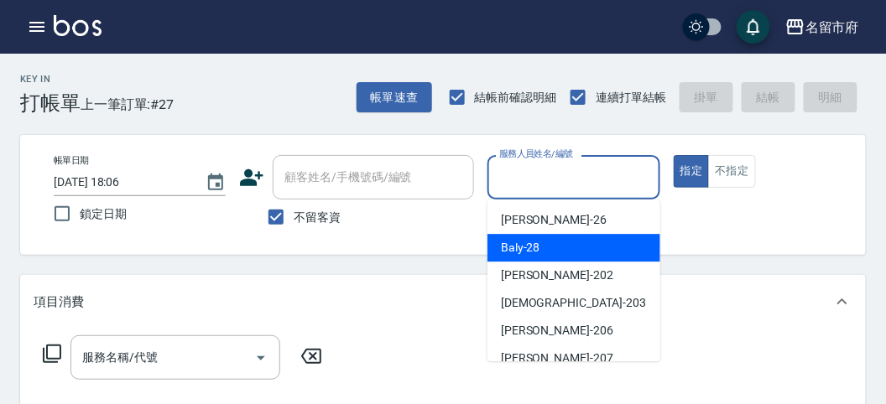
drag, startPoint x: 548, startPoint y: 242, endPoint x: 363, endPoint y: 252, distance: 184.8
click at [548, 242] on div "Baly -28" at bounding box center [573, 248] width 173 height 28
type input "Baly-28"
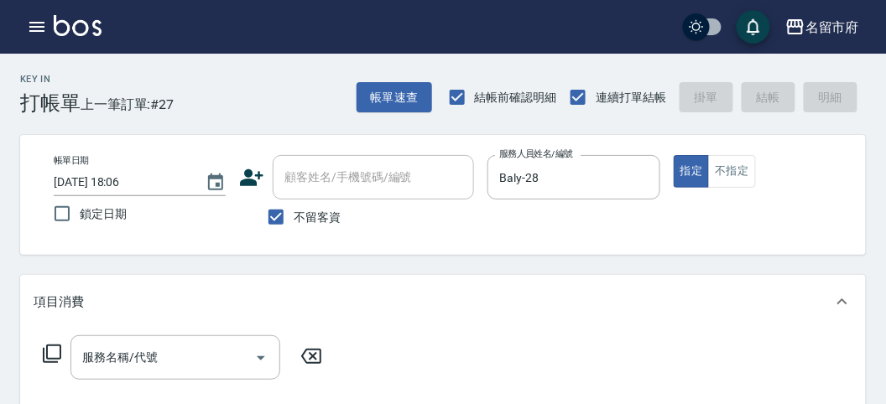
click at [55, 348] on icon at bounding box center [52, 354] width 20 height 20
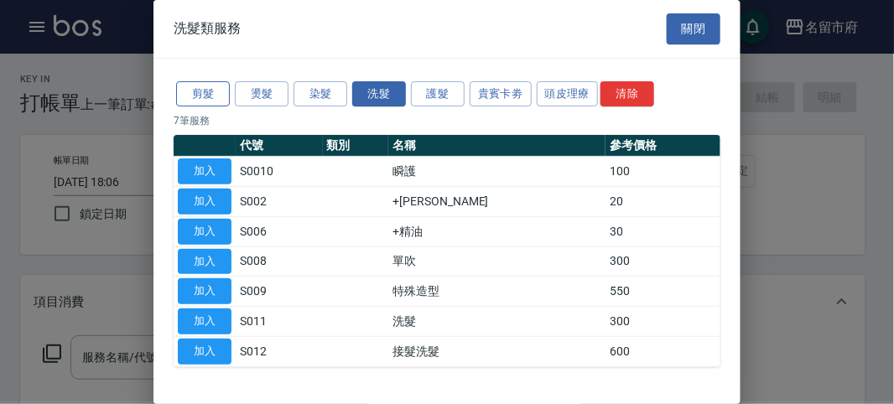
click at [210, 97] on button "剪髮" at bounding box center [203, 94] width 54 height 26
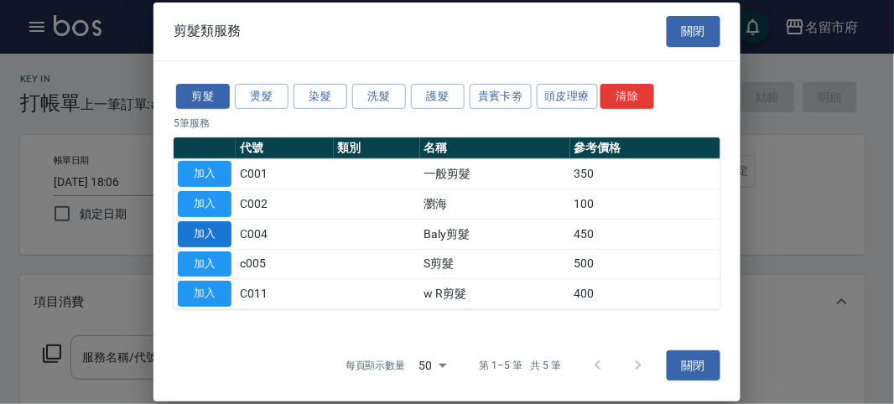
click at [198, 227] on button "加入" at bounding box center [205, 234] width 54 height 26
type input "Baly剪髮(C004)"
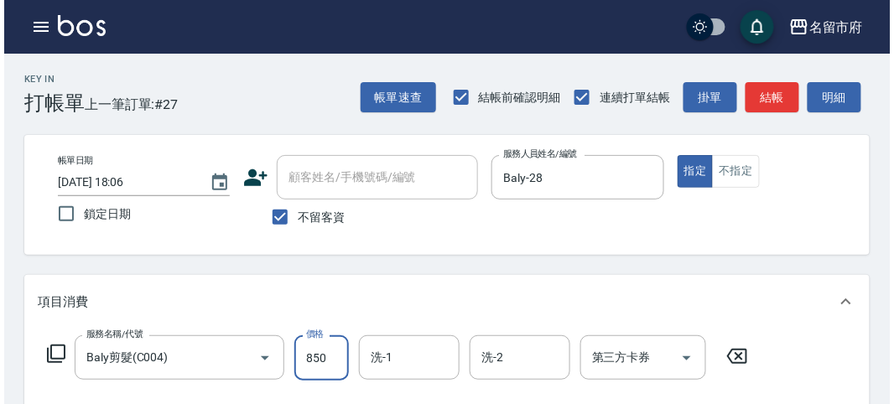
scroll to position [491, 0]
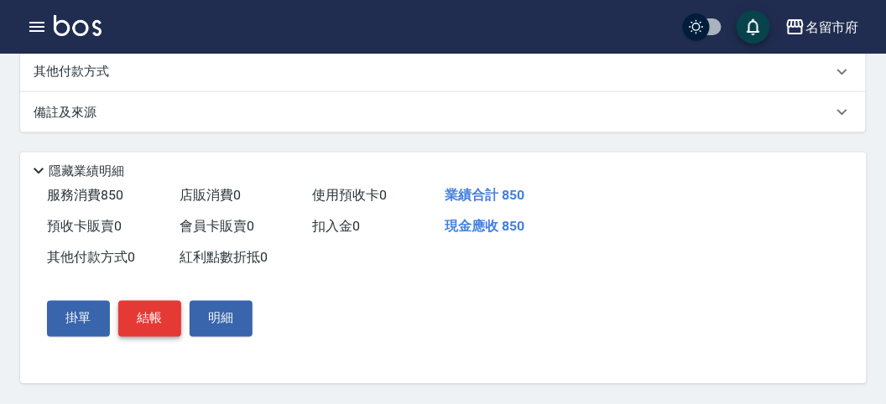
type input "850"
click at [160, 330] on button "結帳" at bounding box center [149, 318] width 63 height 35
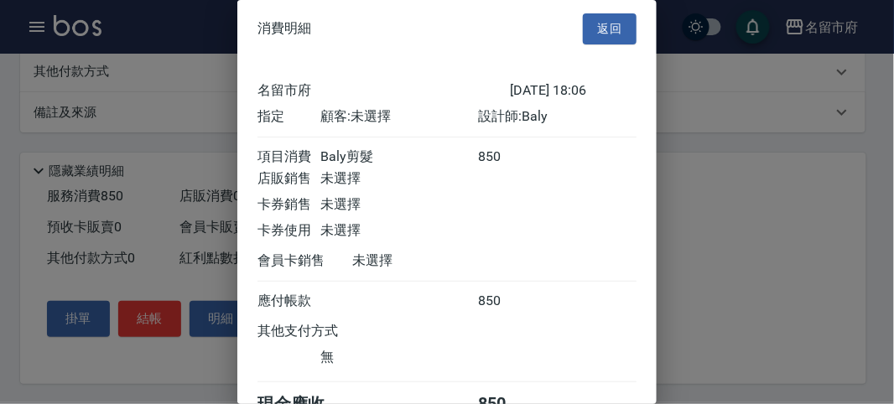
scroll to position [93, 0]
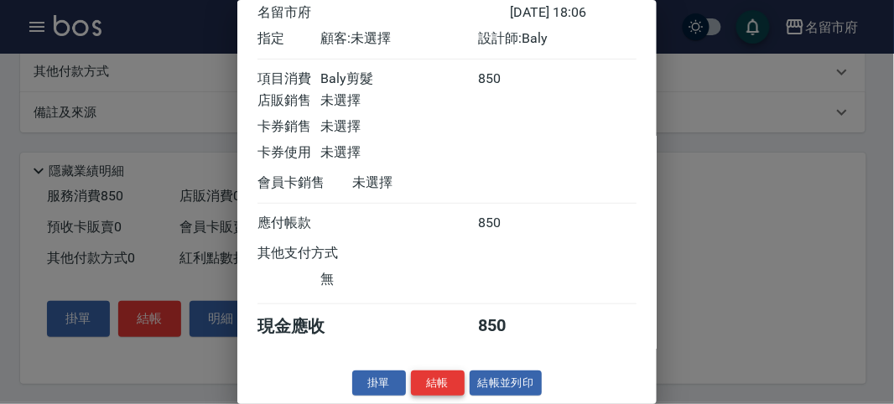
click at [438, 389] on button "結帳" at bounding box center [438, 384] width 54 height 26
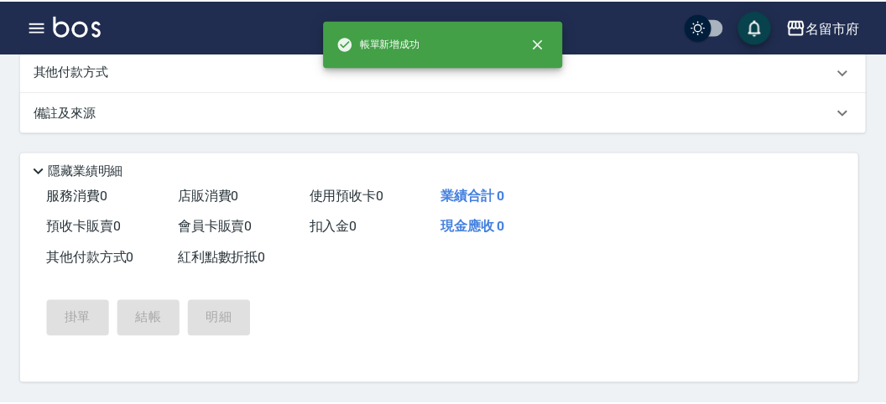
scroll to position [0, 0]
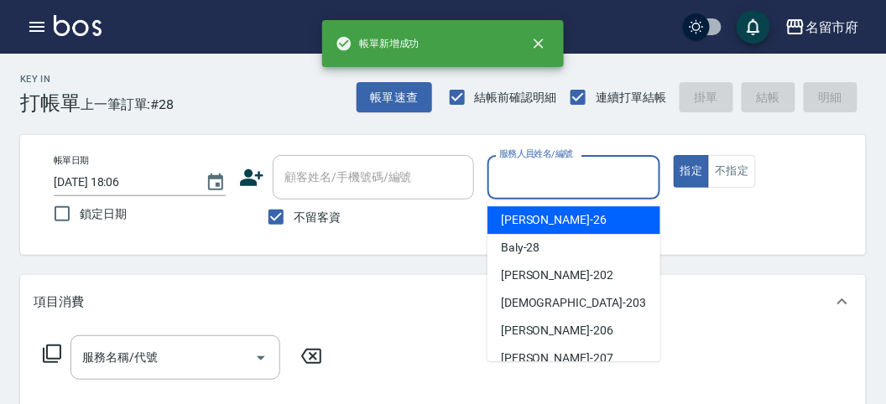
click at [558, 174] on input "服務人員姓名/編號" at bounding box center [573, 177] width 157 height 29
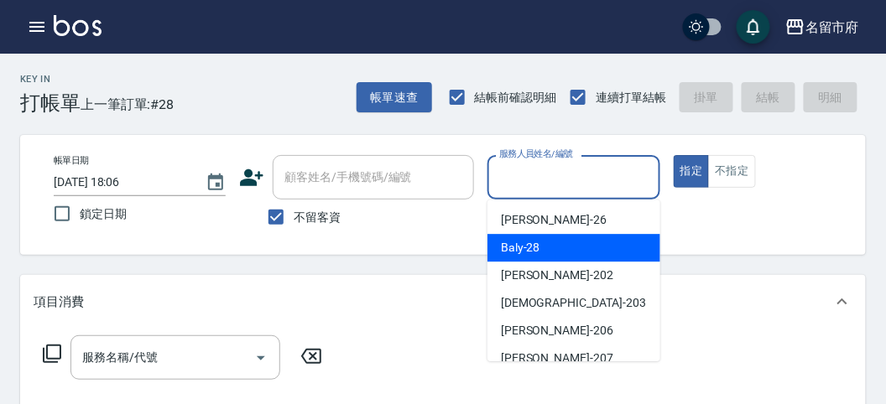
click at [543, 252] on div "Baly -28" at bounding box center [573, 248] width 173 height 28
type input "Baly-28"
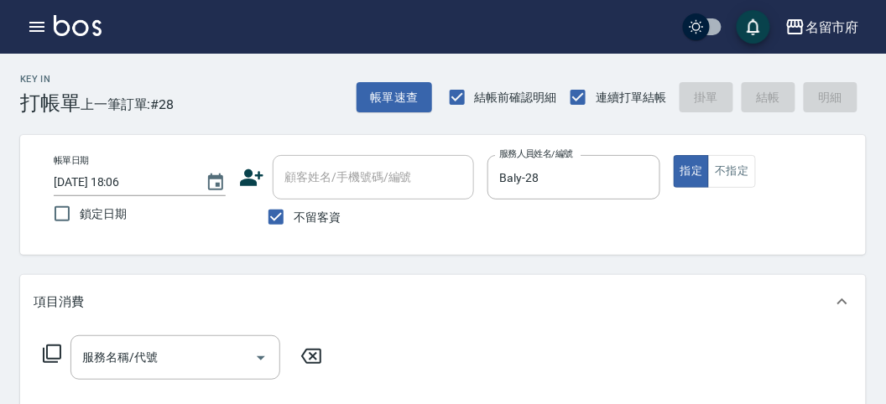
click at [56, 352] on icon at bounding box center [52, 354] width 20 height 20
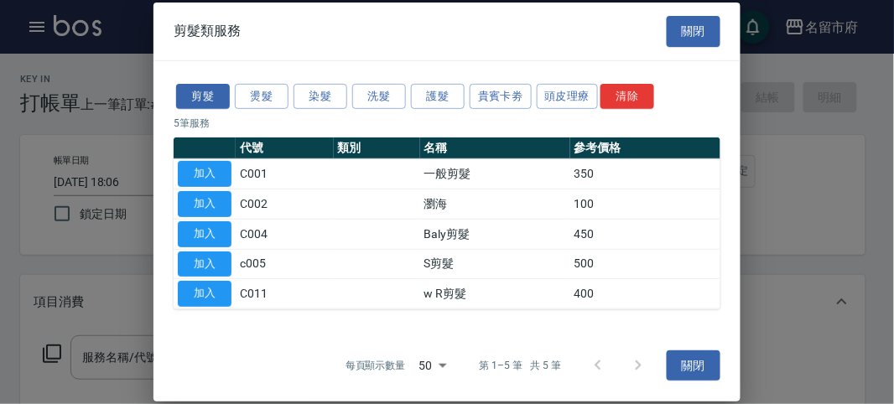
click at [106, 353] on div at bounding box center [447, 202] width 894 height 404
click at [206, 173] on button "加入" at bounding box center [205, 174] width 54 height 26
type input "一般剪髮(C001)"
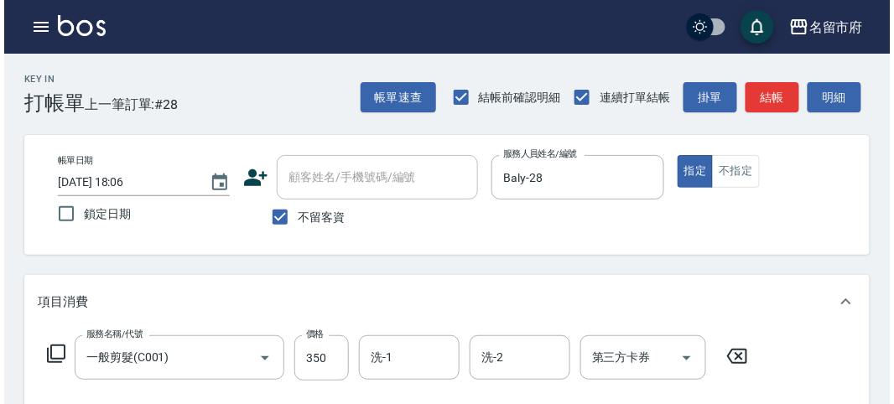
scroll to position [491, 0]
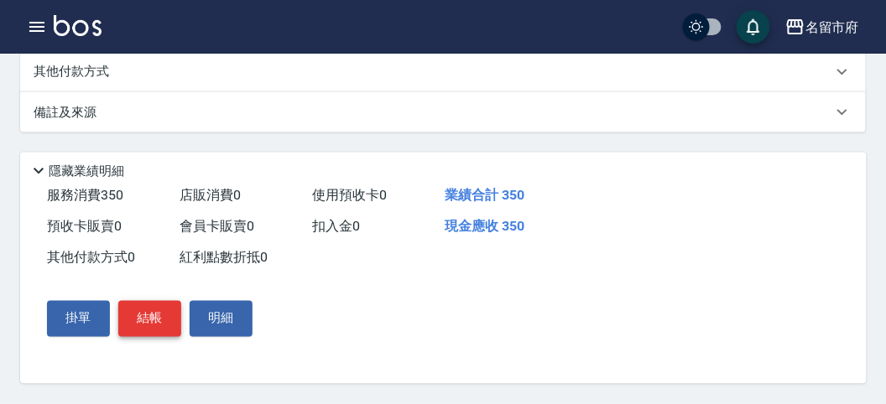
click at [164, 313] on button "結帳" at bounding box center [149, 318] width 63 height 35
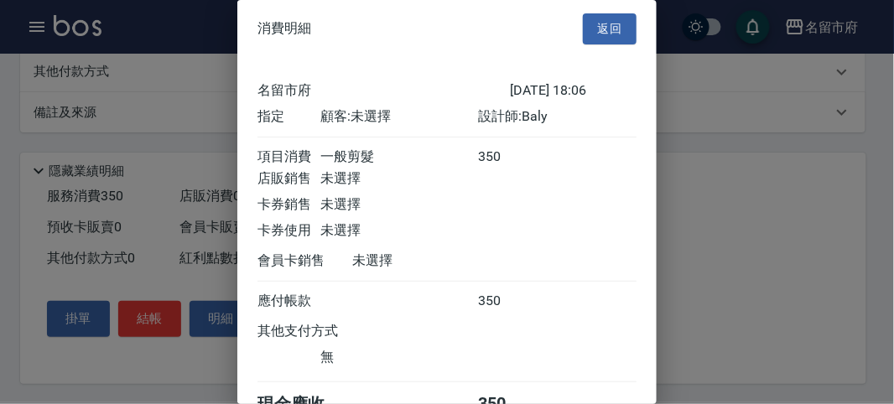
scroll to position [93, 0]
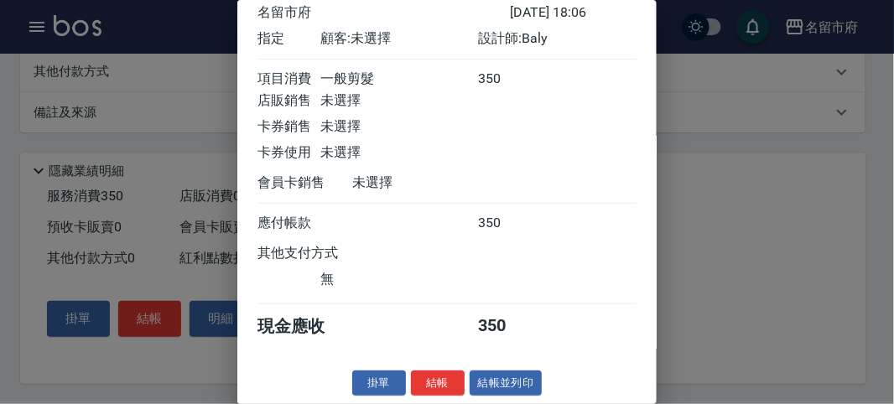
click at [433, 364] on div "消費明細 返回 名留市府 [DATE] 18:06 指定 顧客: 未選擇 設計師: Baly 項目消費 一般剪髮 350 店販銷售 未選擇 卡券銷售 未選擇 …" at bounding box center [446, 202] width 419 height 404
click at [436, 374] on button "結帳" at bounding box center [438, 384] width 54 height 26
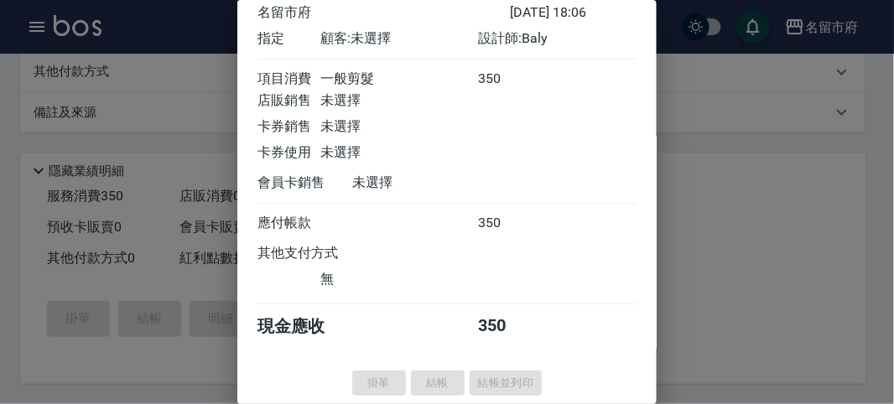
type input "[DATE] 18:07"
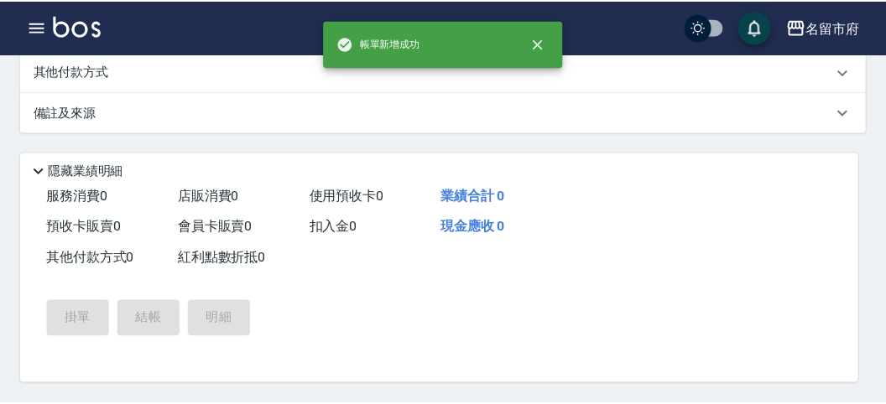
scroll to position [0, 0]
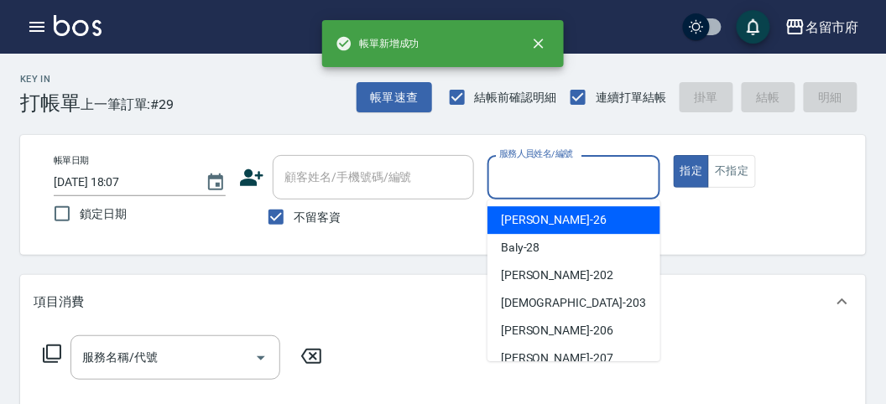
click at [528, 173] on input "服務人員姓名/編號" at bounding box center [573, 177] width 157 height 29
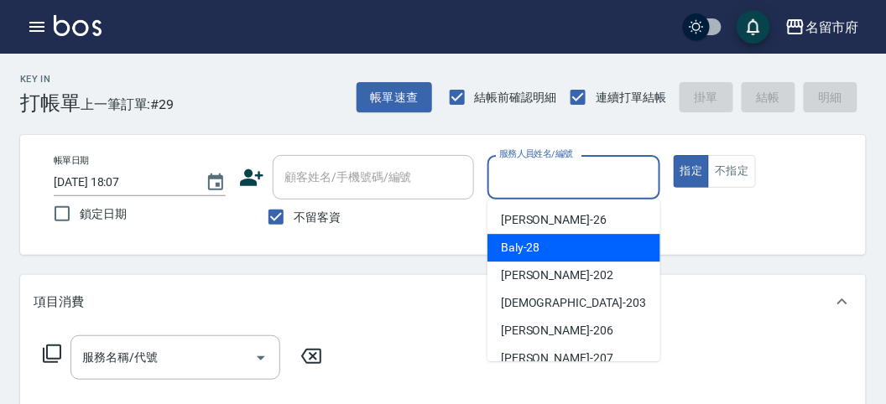
click at [526, 250] on span "Baly -28" at bounding box center [520, 248] width 39 height 18
type input "Baly-28"
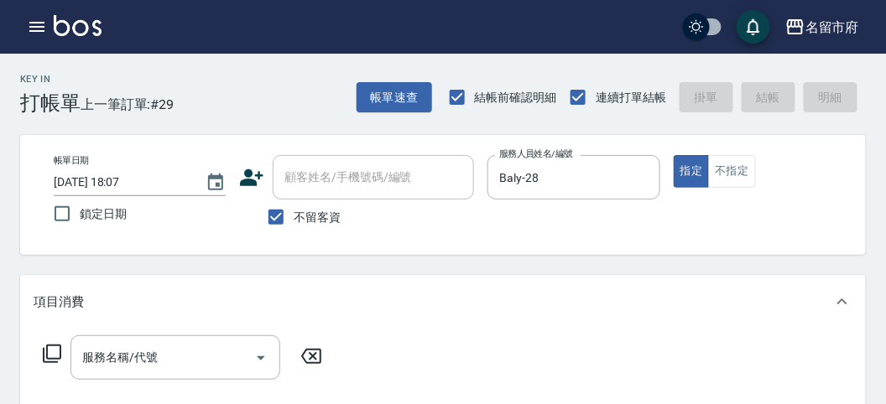
click at [51, 352] on icon at bounding box center [52, 354] width 20 height 20
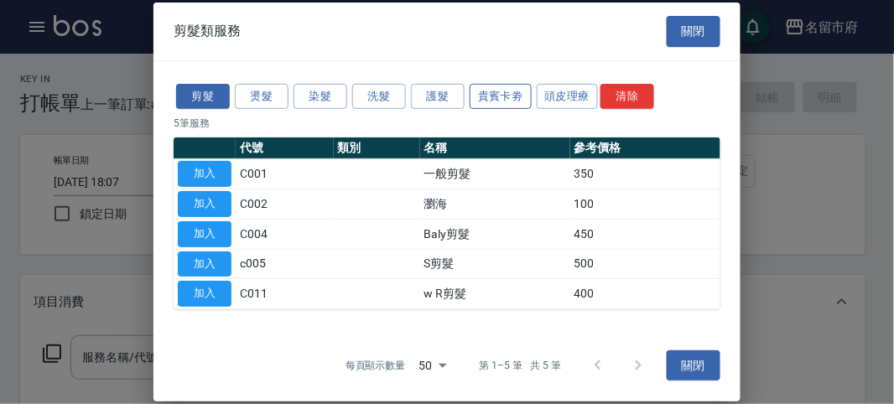
click at [499, 96] on button "貴賓卡劵" at bounding box center [501, 96] width 62 height 26
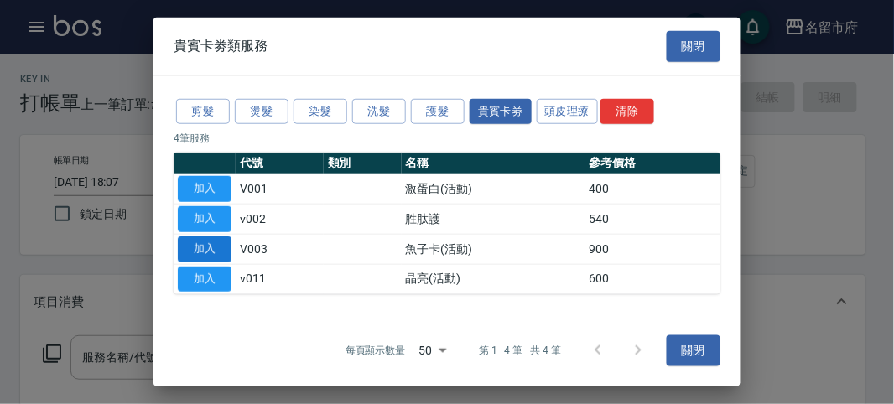
click at [186, 242] on button "加入" at bounding box center [205, 249] width 54 height 26
type input "魚子卡(活動)(V003)"
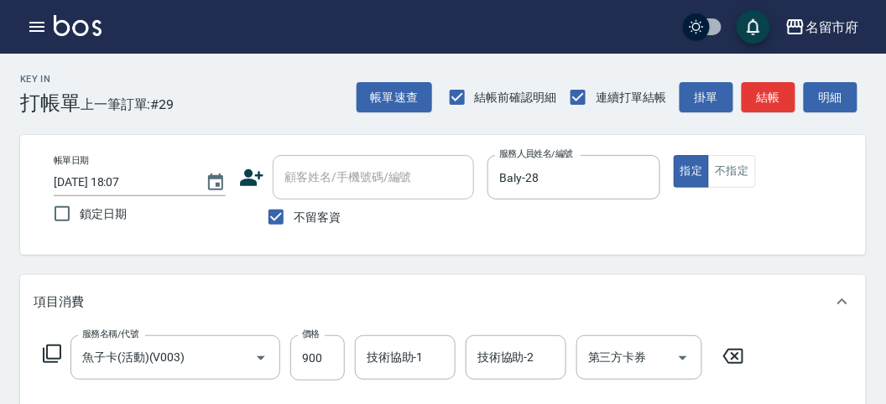
click at [51, 345] on icon at bounding box center [52, 354] width 20 height 20
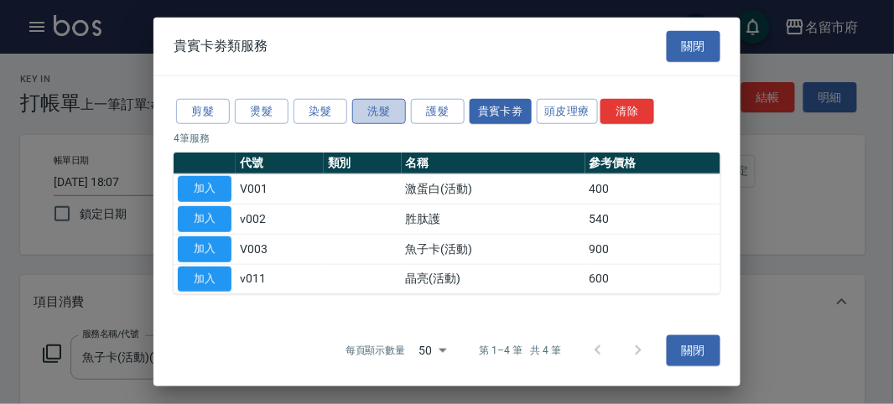
click at [376, 114] on button "洗髮" at bounding box center [379, 111] width 54 height 26
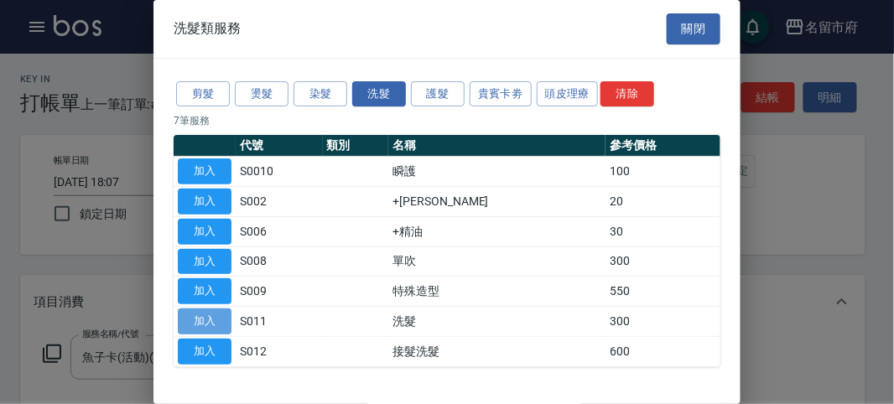
click at [207, 319] on button "加入" at bounding box center [205, 322] width 54 height 26
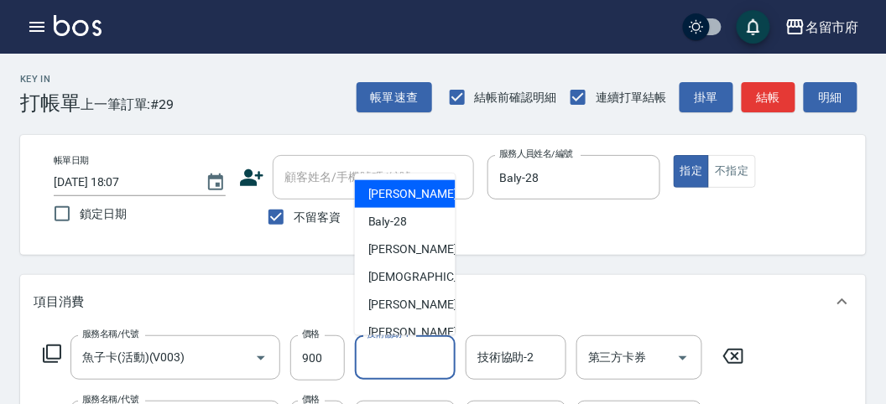
click at [391, 351] on input "技術協助-1" at bounding box center [405, 357] width 86 height 29
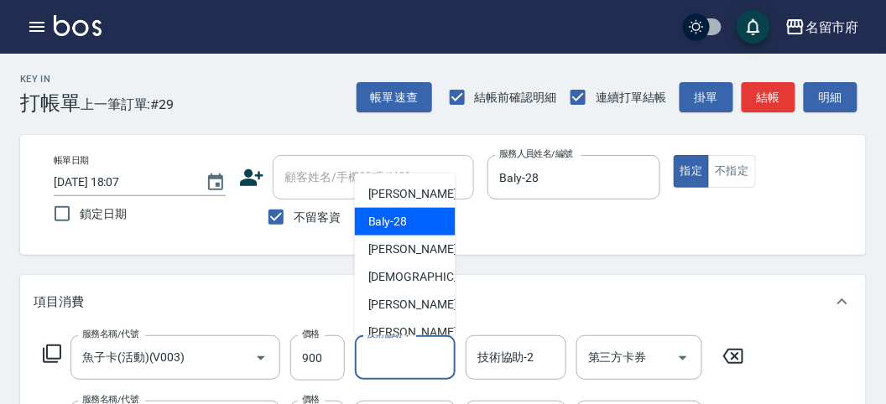
drag, startPoint x: 396, startPoint y: 216, endPoint x: 436, endPoint y: 294, distance: 88.5
click at [396, 216] on span "Baly -28" at bounding box center [387, 222] width 39 height 18
type input "Baly-28"
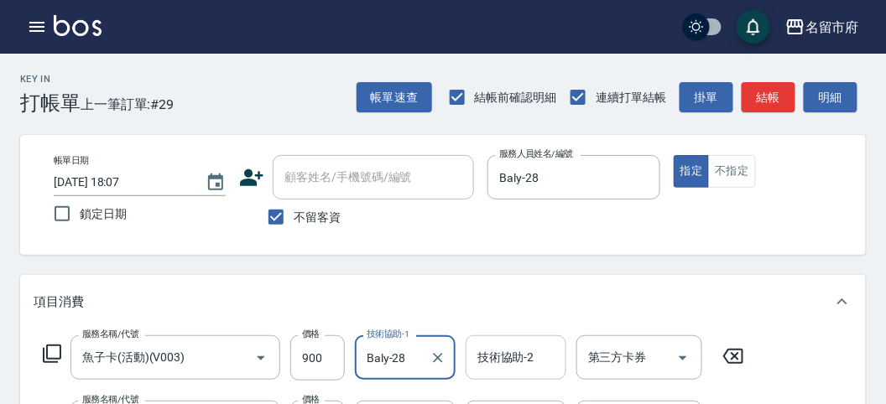
click at [511, 361] on input "技術協助-2" at bounding box center [516, 357] width 86 height 29
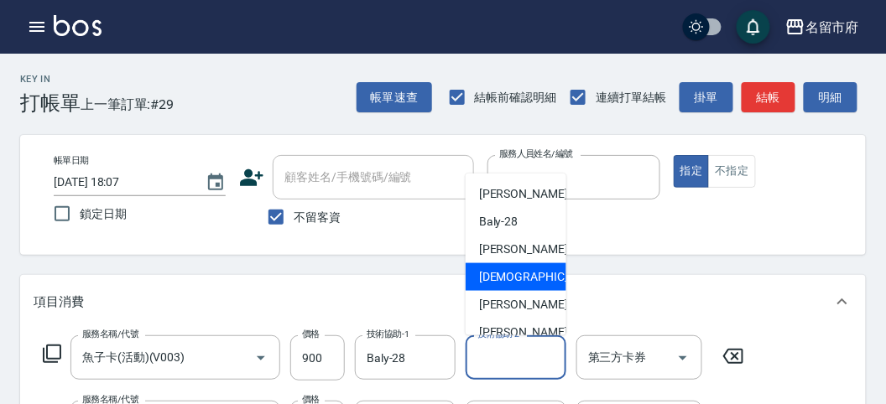
scroll to position [183, 0]
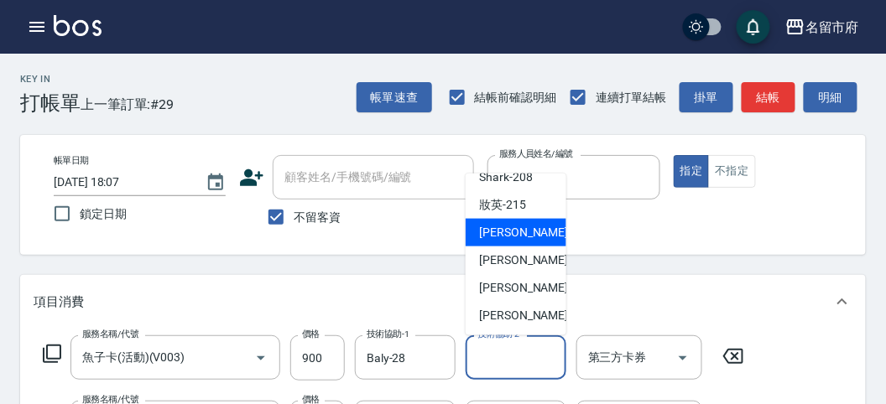
click at [527, 229] on div "小靜 -216" at bounding box center [515, 233] width 101 height 28
type input "小靜-216"
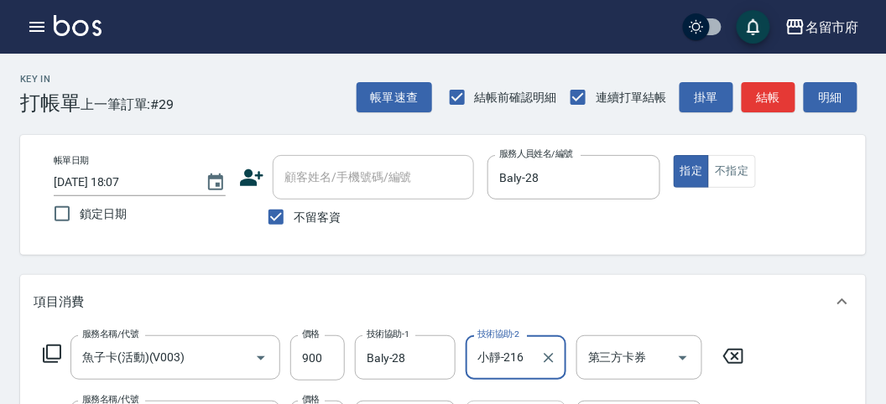
scroll to position [186, 0]
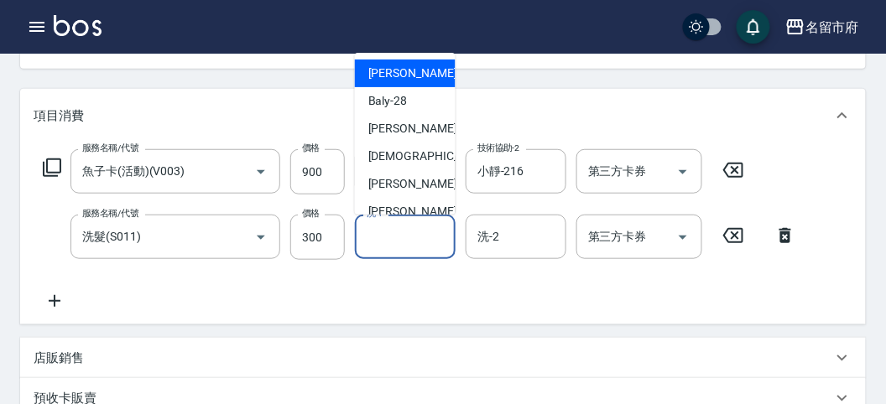
click at [382, 243] on input "洗-1" at bounding box center [405, 236] width 86 height 29
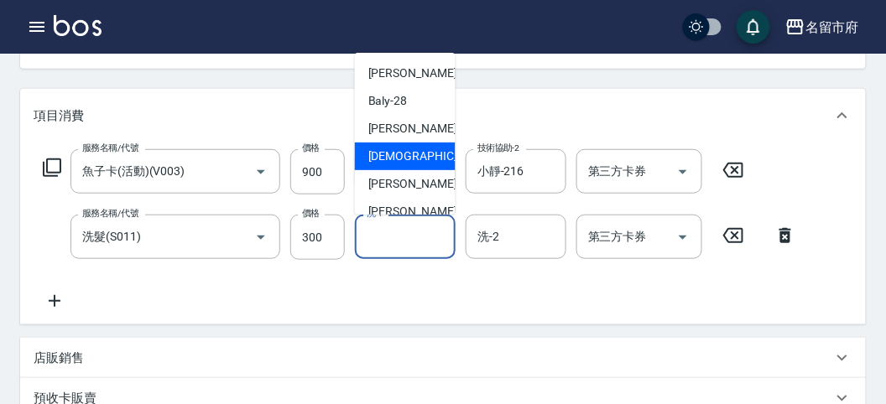
scroll to position [183, 0]
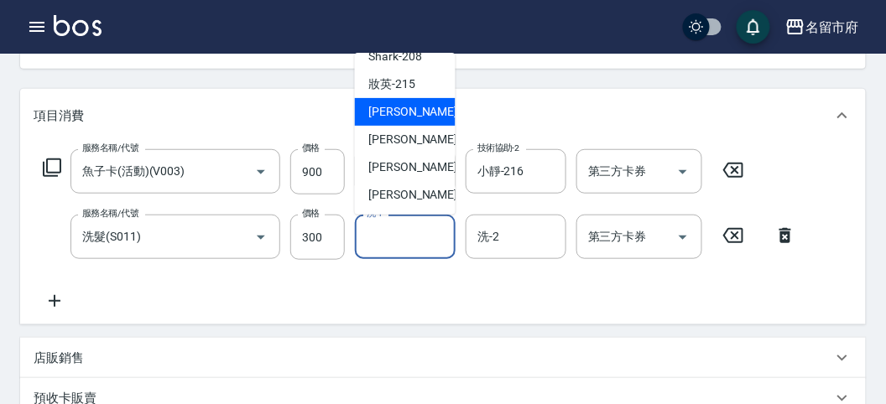
click at [409, 110] on span "小靜 -216" at bounding box center [424, 112] width 112 height 18
type input "小靜-216"
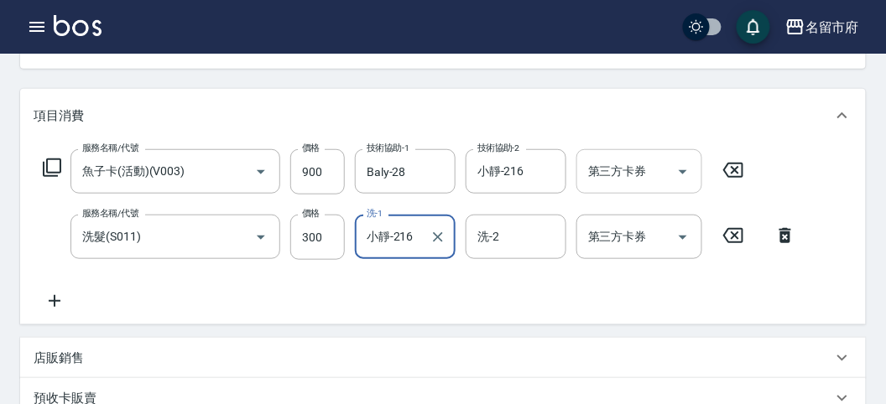
click at [622, 172] on input "第三方卡券" at bounding box center [627, 171] width 86 height 29
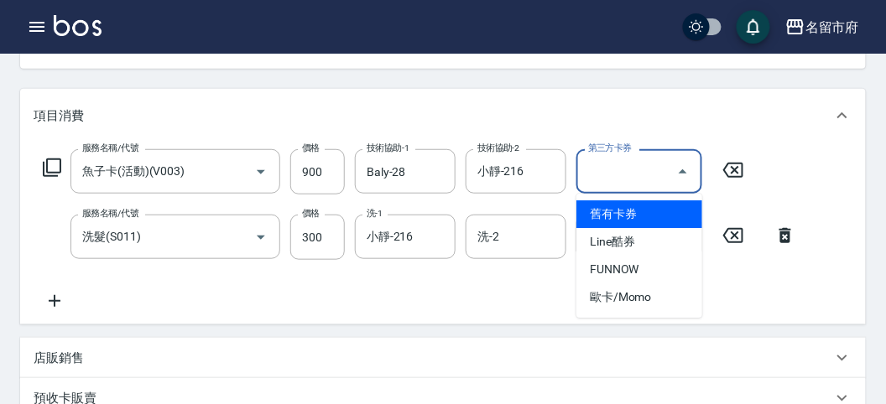
click at [621, 217] on span "舊有卡券" at bounding box center [639, 214] width 126 height 28
type input "舊有卡券"
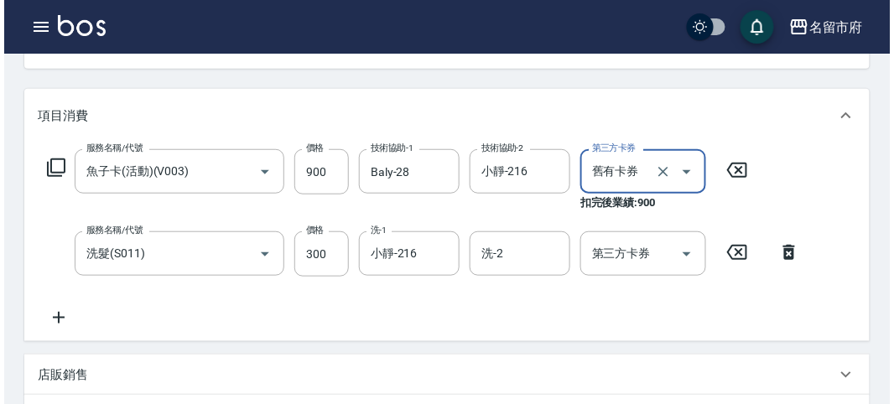
scroll to position [573, 0]
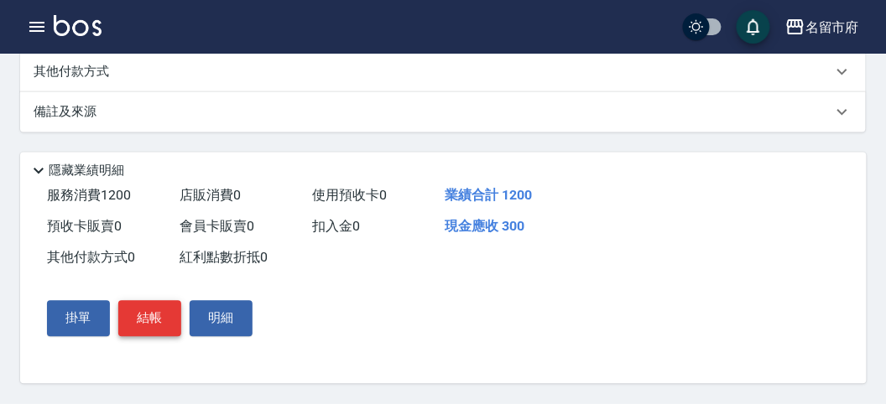
click at [159, 313] on button "結帳" at bounding box center [149, 318] width 63 height 35
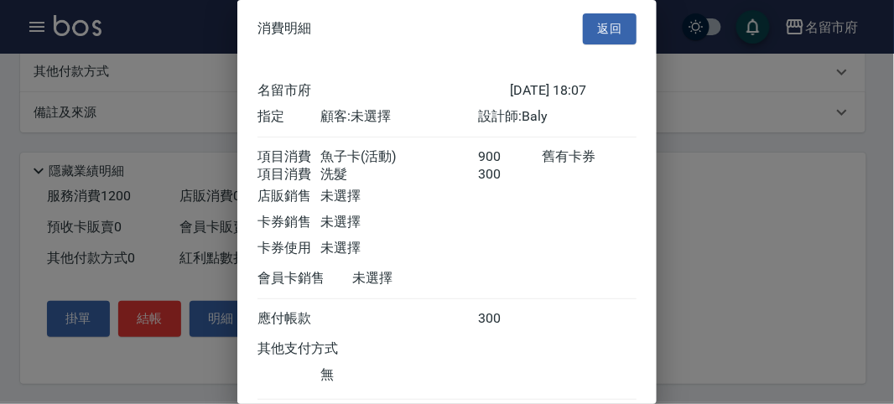
scroll to position [112, 0]
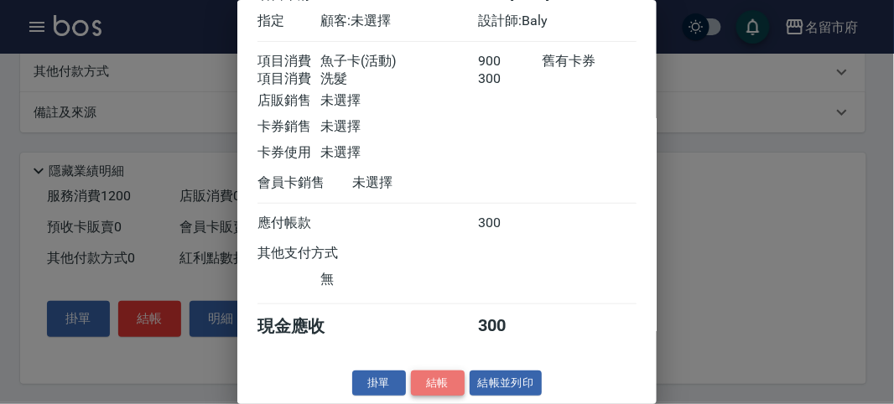
click at [429, 381] on button "結帳" at bounding box center [438, 384] width 54 height 26
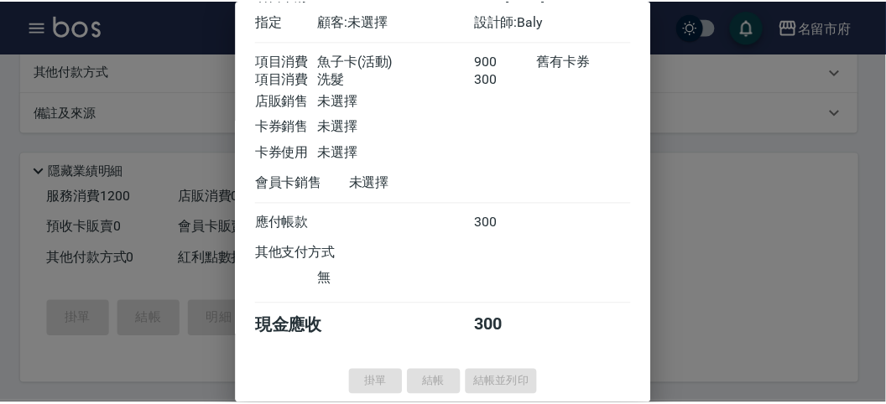
scroll to position [0, 0]
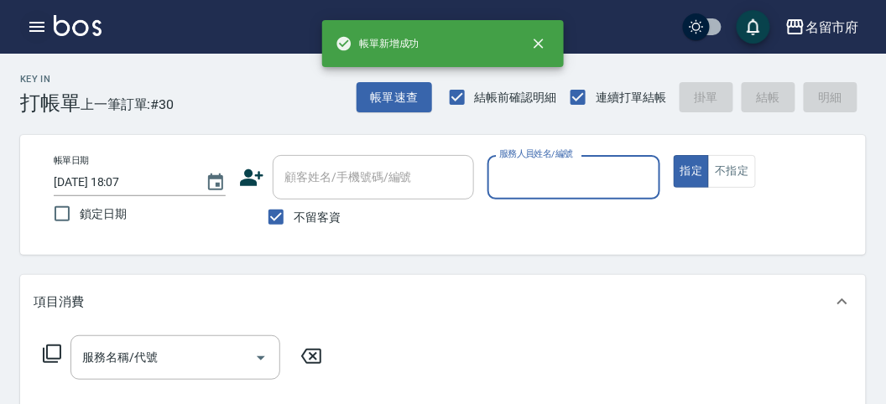
click at [36, 18] on icon "button" at bounding box center [37, 27] width 20 height 20
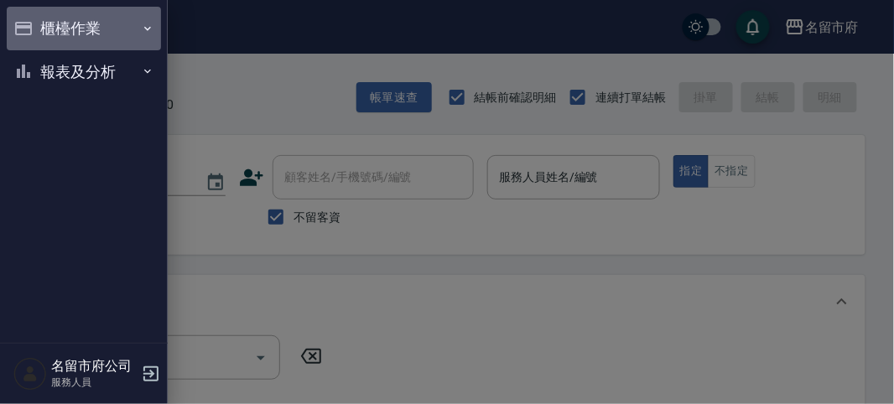
click at [56, 34] on button "櫃檯作業" at bounding box center [84, 29] width 154 height 44
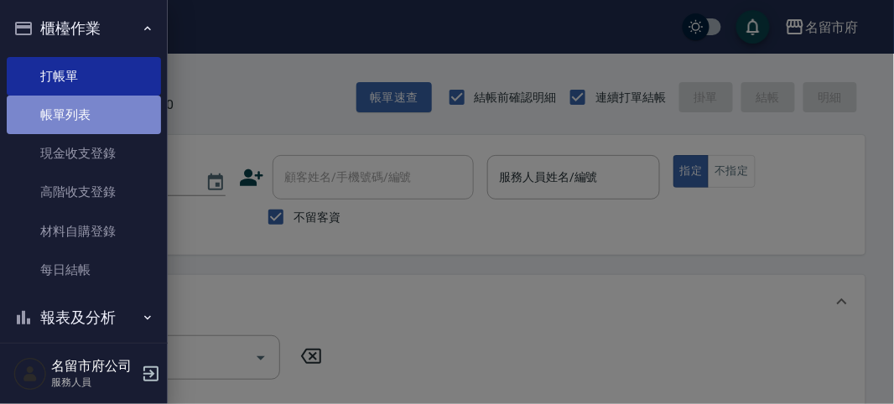
click at [96, 122] on link "帳單列表" at bounding box center [84, 115] width 154 height 39
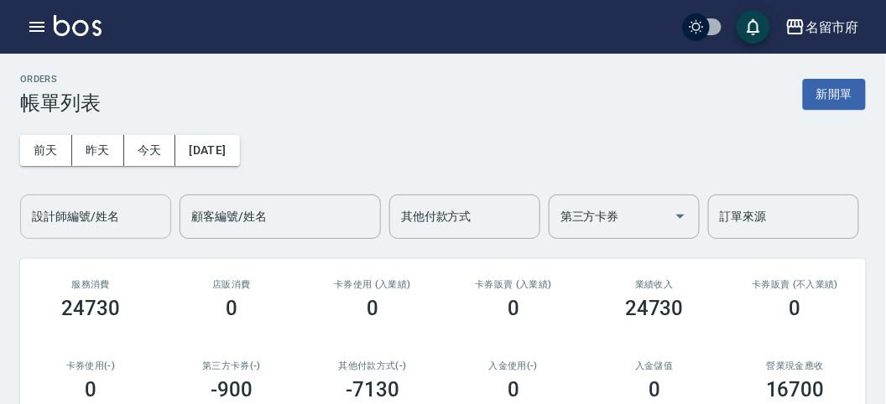
click at [91, 219] on input "設計師編號/姓名" at bounding box center [96, 216] width 136 height 29
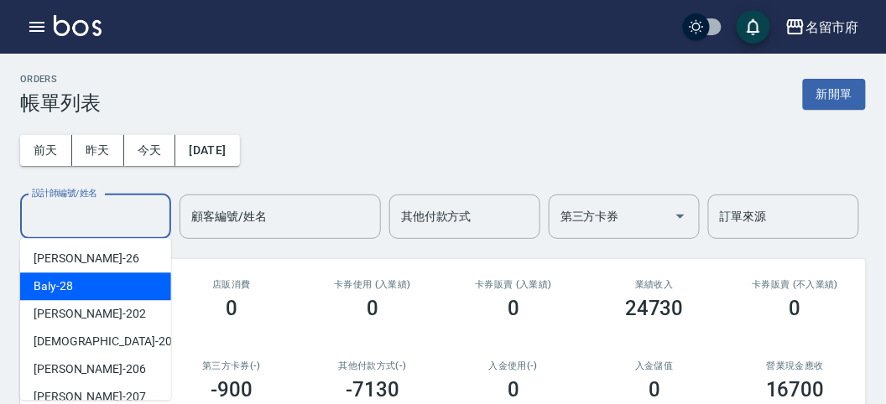
click at [96, 287] on div "Baly -28" at bounding box center [95, 287] width 151 height 28
type input "Baly-28"
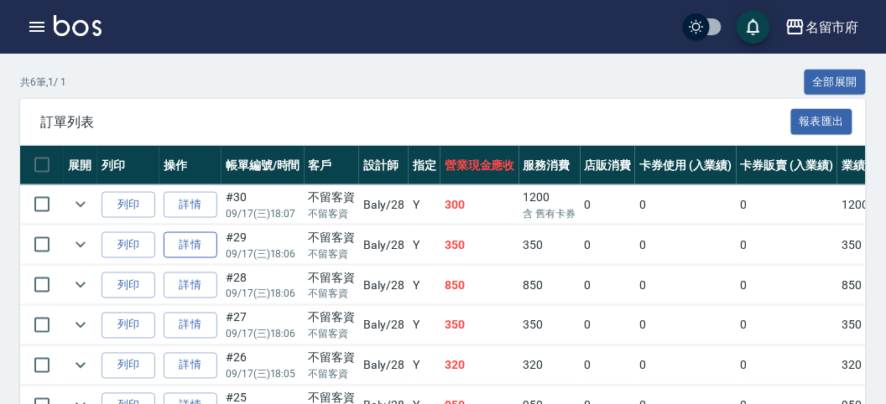
scroll to position [465, 0]
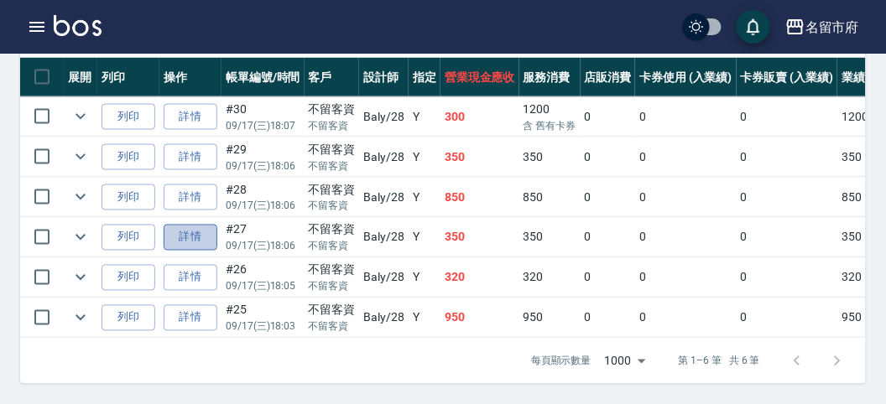
click at [198, 226] on link "詳情" at bounding box center [191, 238] width 54 height 26
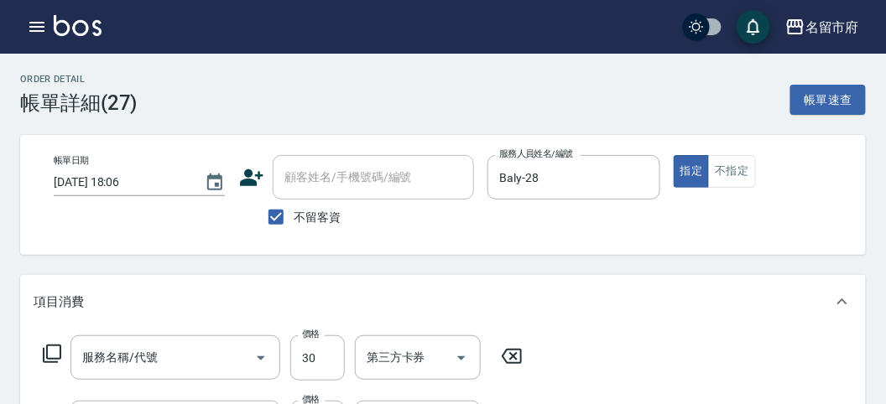
type input "[DATE] 18:06"
checkbox input "true"
type input "Baly-28"
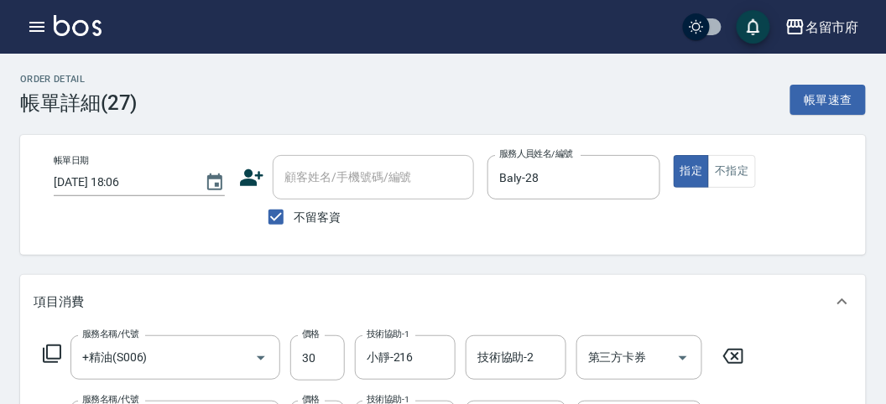
type input "+精油(S006)"
type input "+潤絲(S002)"
type input "洗髮(S011)"
click at [34, 30] on icon "button" at bounding box center [36, 27] width 15 height 10
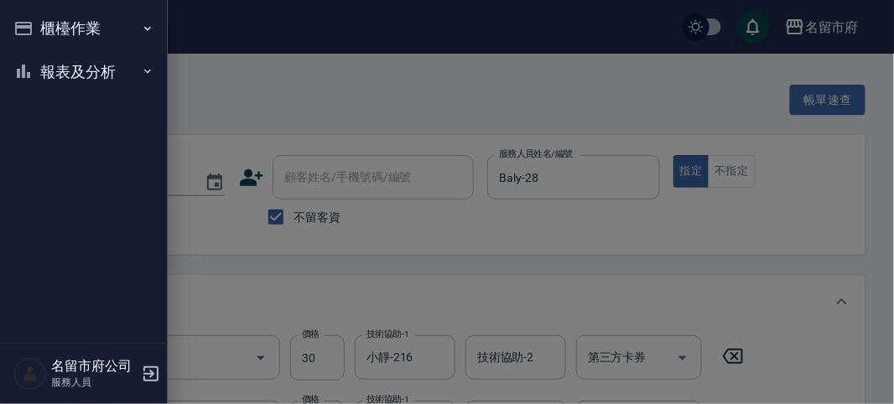
click at [34, 29] on button "櫃檯作業" at bounding box center [84, 29] width 154 height 44
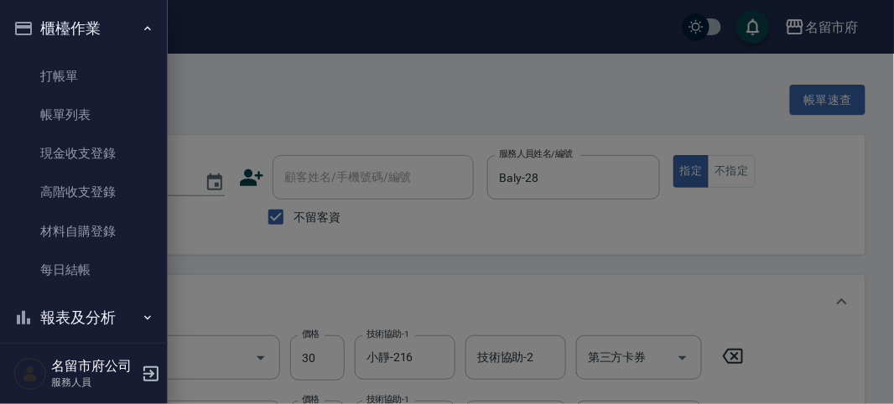
click at [81, 309] on button "報表及分析" at bounding box center [84, 318] width 154 height 44
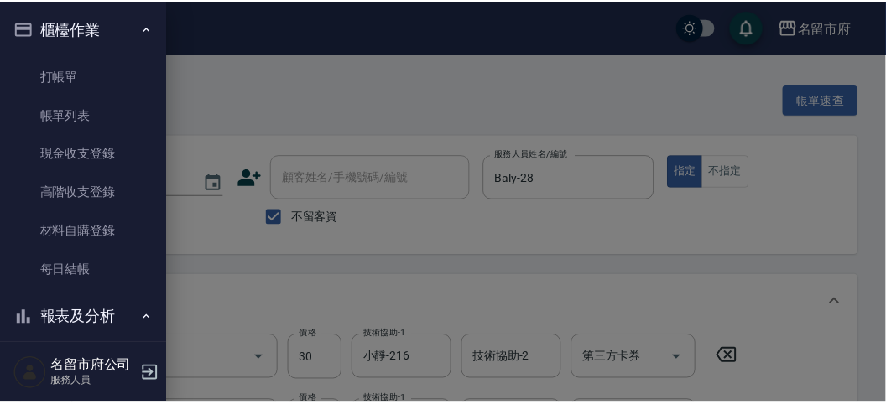
scroll to position [300, 0]
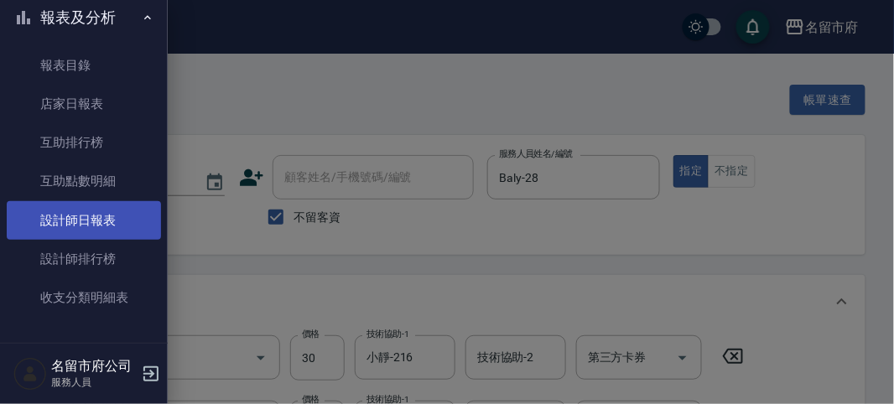
click at [101, 219] on link "設計師日報表" at bounding box center [84, 220] width 154 height 39
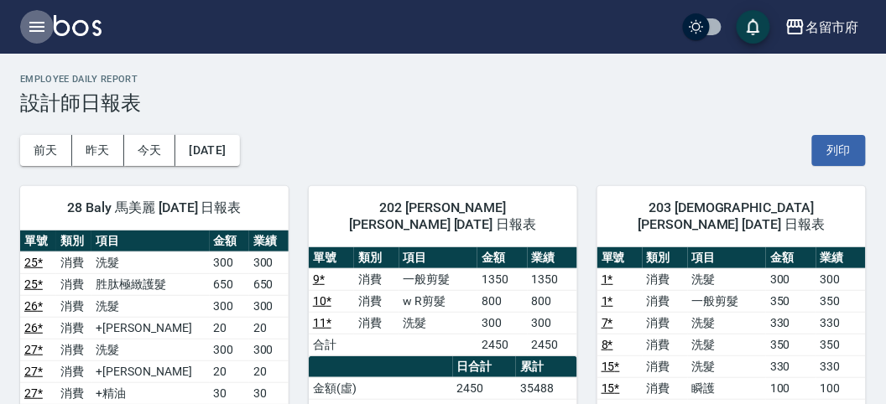
click at [36, 22] on icon "button" at bounding box center [36, 27] width 15 height 10
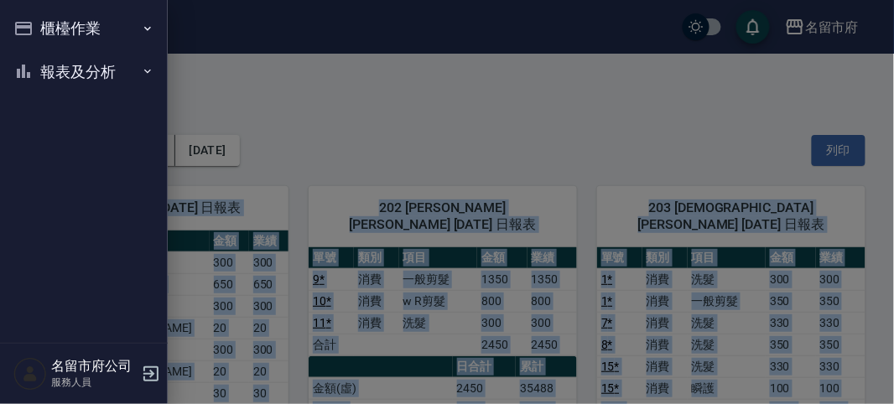
click at [36, 22] on div "櫃檯作業 打帳單 帳單列表 現金收支登錄 高階收支登錄 材料自購登錄 每日結帳 報表及分析 報表目錄 店家日報表 互助排行榜 互助點數明細 設計師日報表 設計…" at bounding box center [84, 202] width 168 height 404
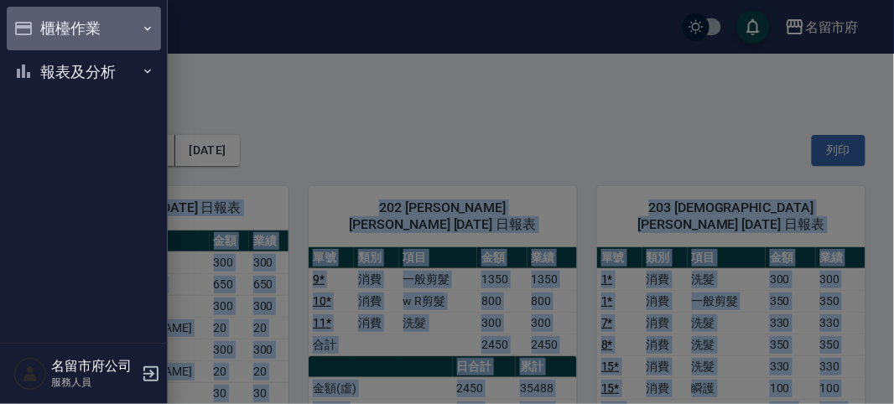
click at [36, 22] on button "櫃檯作業" at bounding box center [84, 29] width 154 height 44
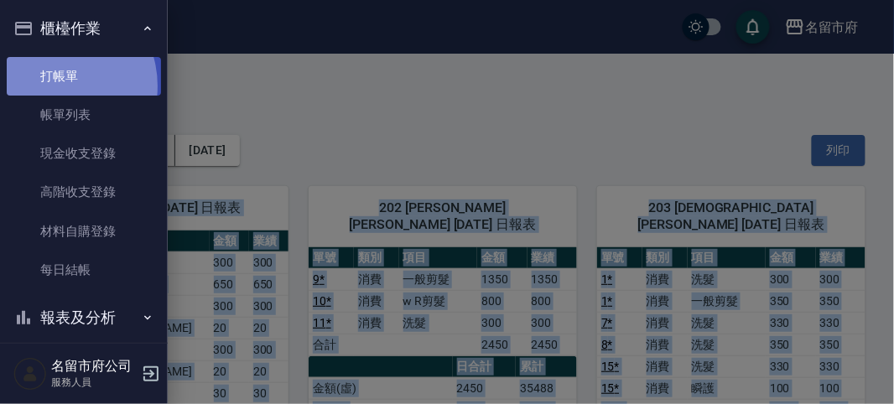
click at [55, 85] on link "打帳單" at bounding box center [84, 76] width 154 height 39
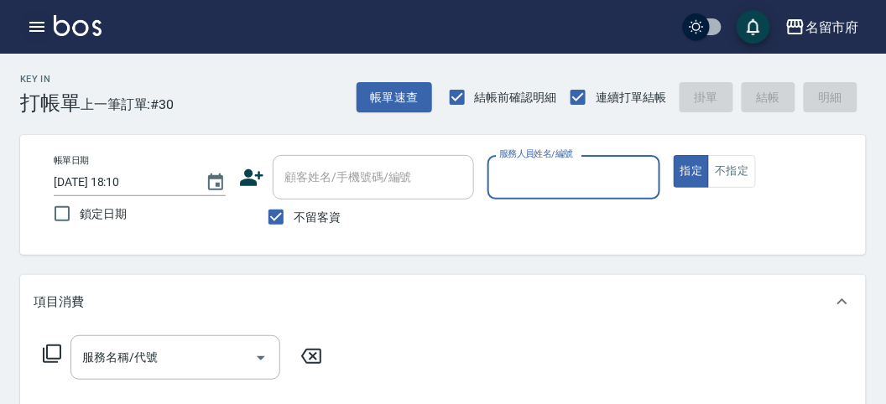
click at [51, 32] on button "button" at bounding box center [37, 27] width 34 height 34
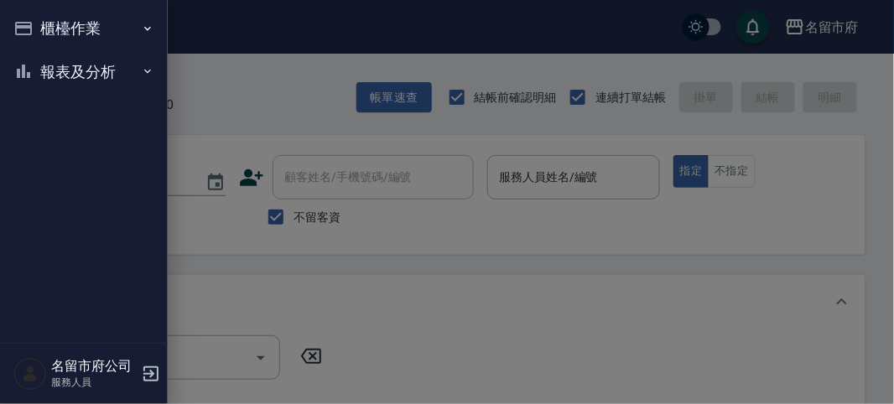
click at [111, 67] on button "報表及分析" at bounding box center [84, 72] width 154 height 44
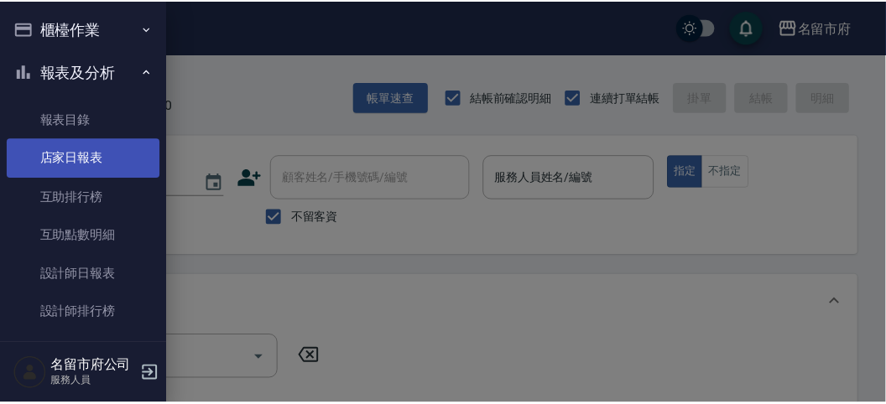
scroll to position [55, 0]
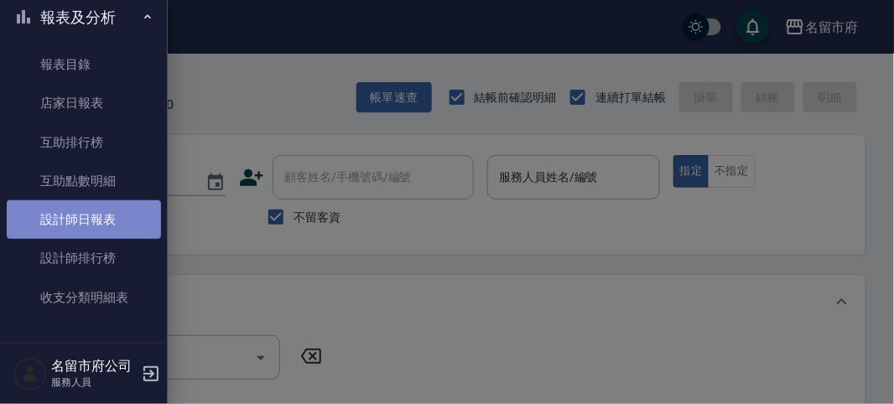
click at [140, 237] on link "設計師日報表" at bounding box center [84, 219] width 154 height 39
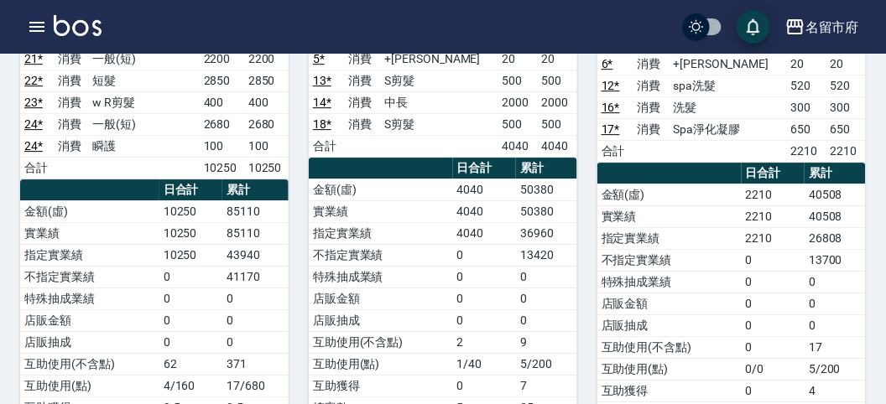
scroll to position [1187, 0]
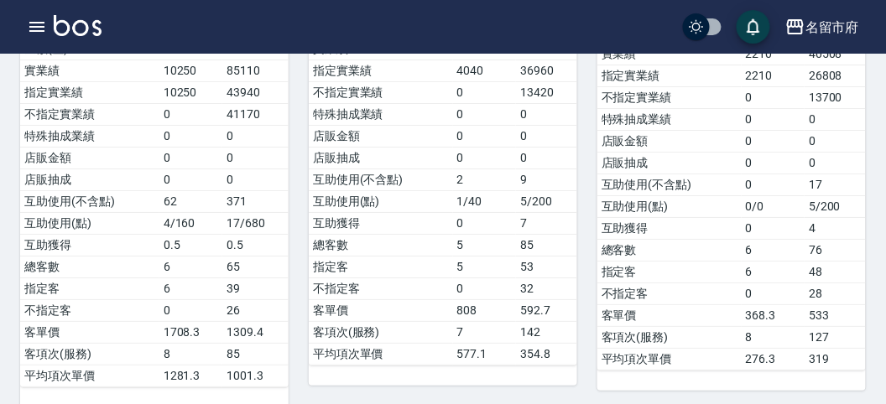
click at [81, 34] on img at bounding box center [78, 25] width 48 height 21
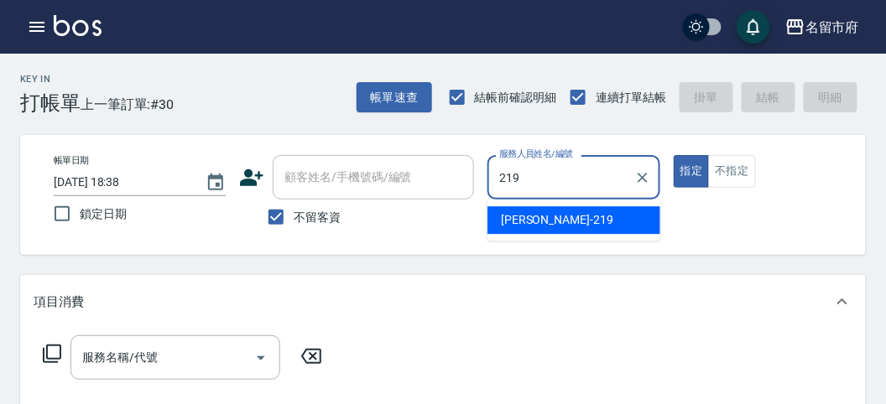
type input "[PERSON_NAME]-219"
type button "true"
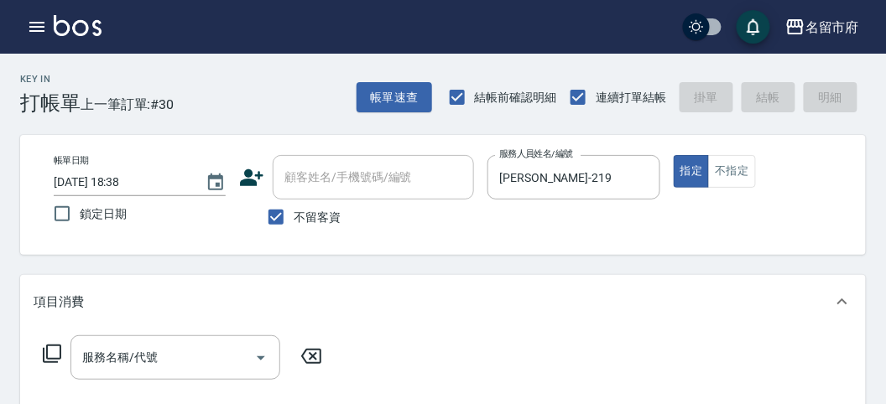
click at [53, 359] on icon at bounding box center [52, 354] width 18 height 18
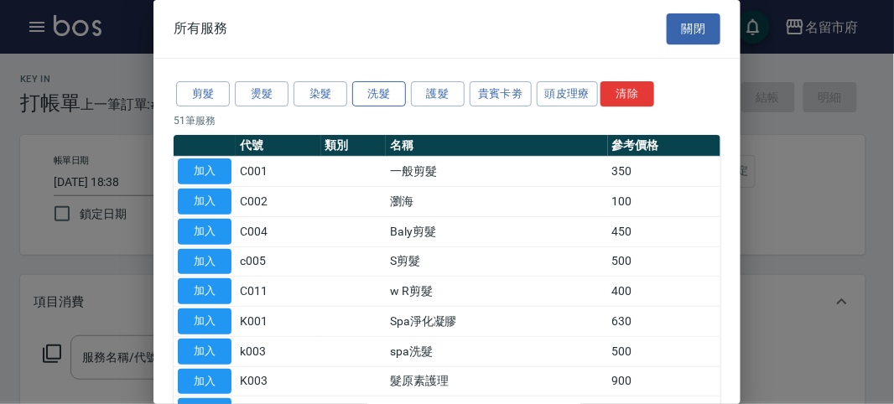
click at [386, 99] on button "洗髮" at bounding box center [379, 94] width 54 height 26
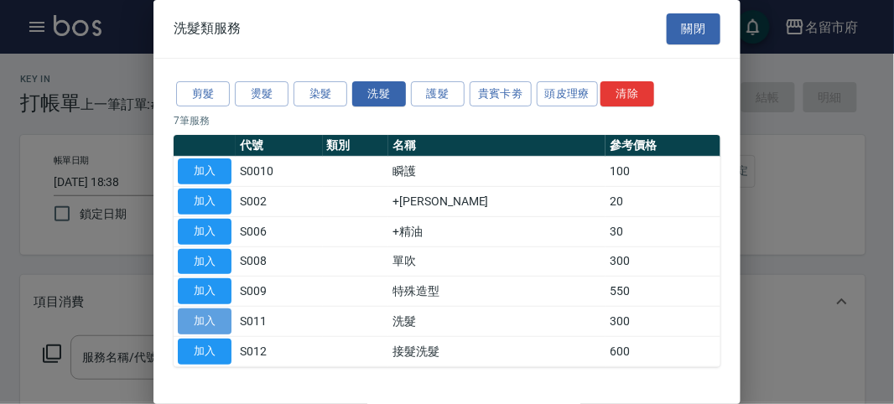
click at [209, 324] on button "加入" at bounding box center [205, 322] width 54 height 26
type input "洗髮(S011)"
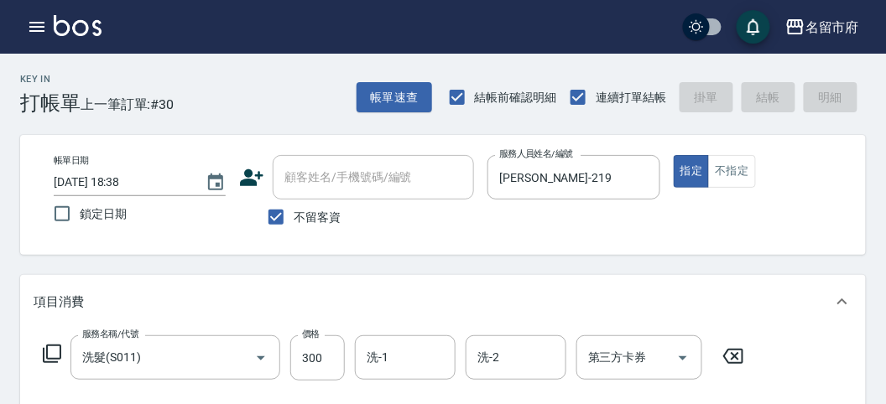
type input "[DATE] 18:39"
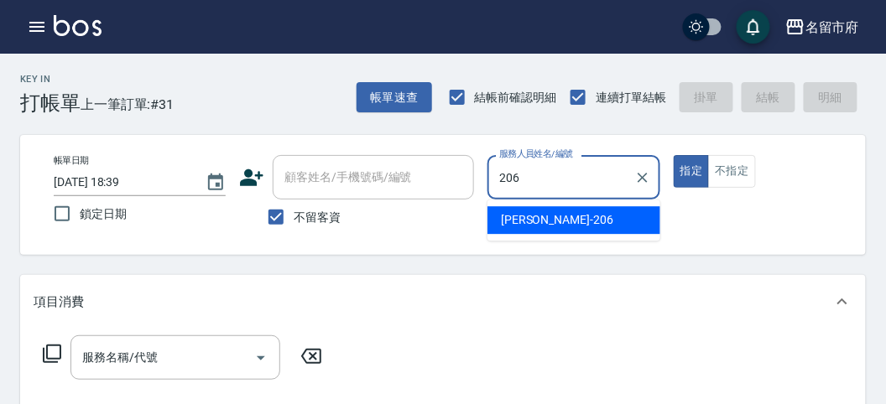
type input "[PERSON_NAME]-206"
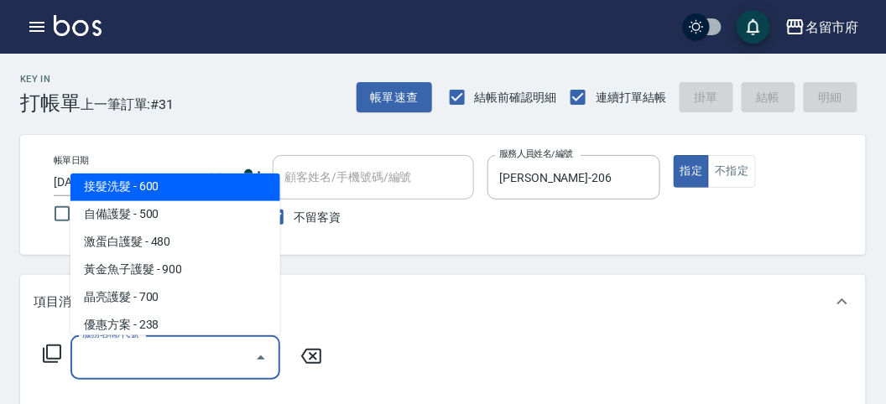
scroll to position [1057, 0]
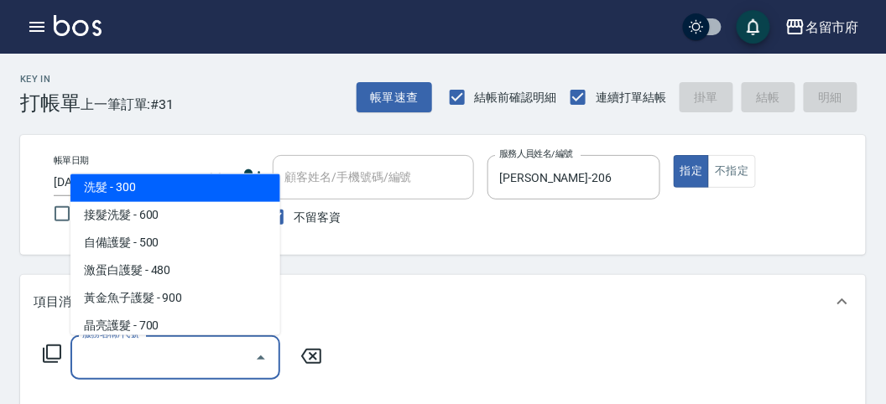
type input "洗髮(S011)"
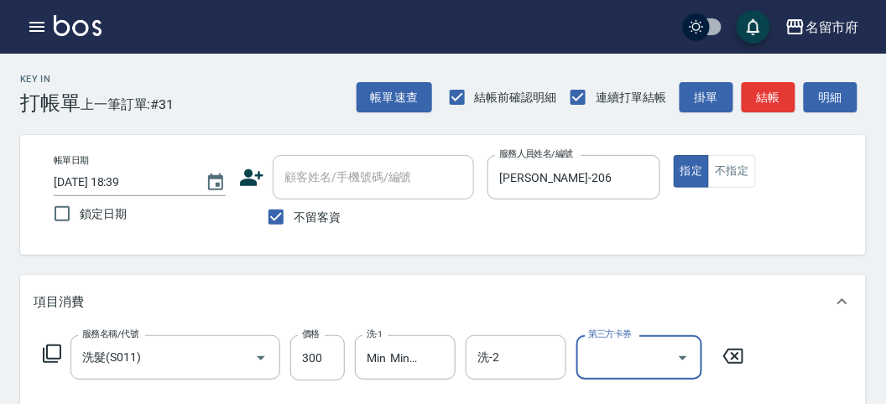
drag, startPoint x: 409, startPoint y: 356, endPoint x: 321, endPoint y: 383, distance: 92.0
click at [327, 381] on div "服務名稱/代號 洗髮(S011) 服務名稱/代號 價格 300 價格 洗-1 Min Min-218 洗-1 洗-2 洗-2 第三方卡券 第三方卡券" at bounding box center [394, 383] width 720 height 96
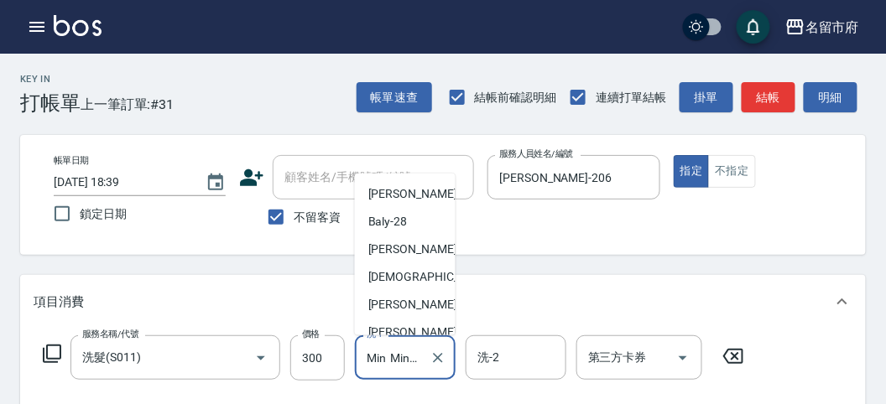
scroll to position [122, 0]
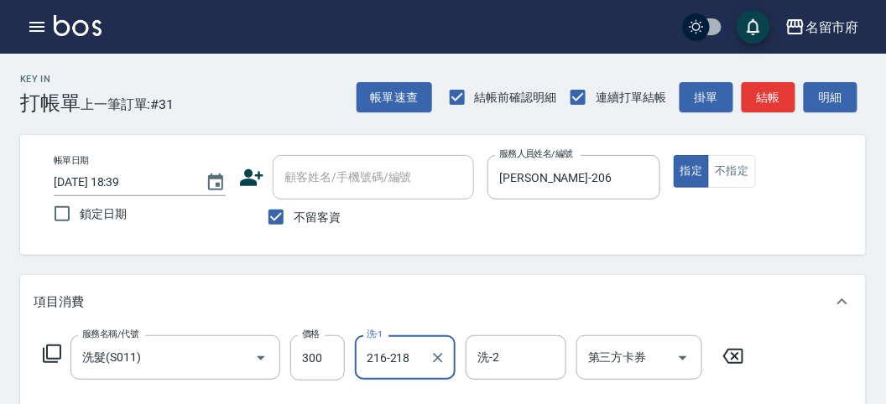
type input "Min Min-218"
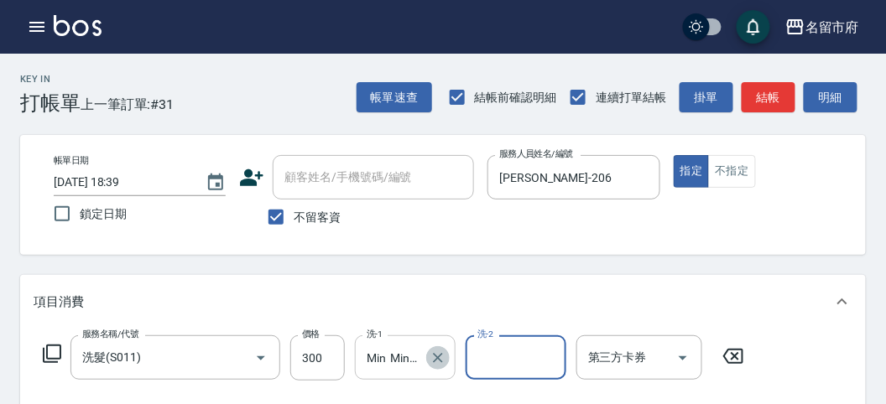
click at [438, 359] on icon "Clear" at bounding box center [438, 358] width 10 height 10
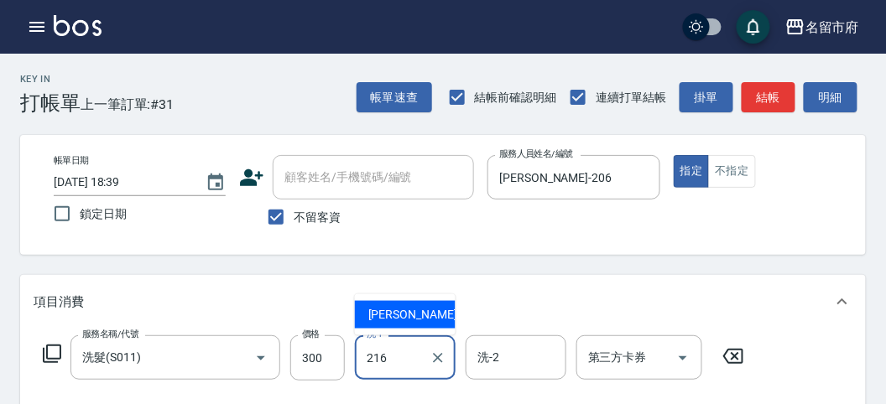
type input "小靜-216"
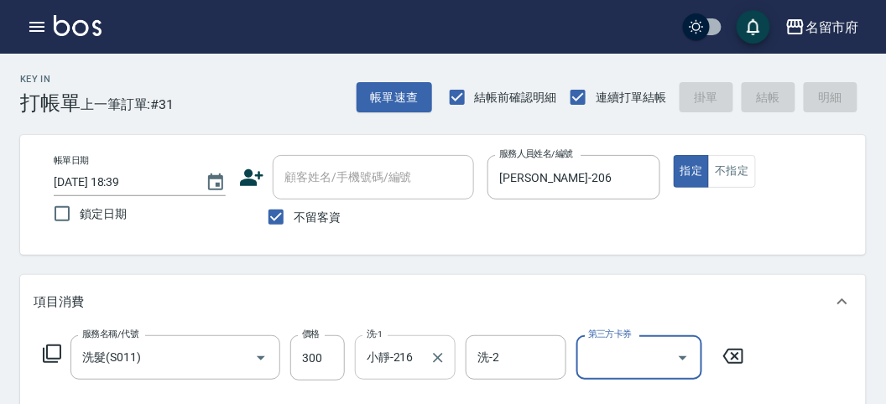
type input "[DATE] 18:48"
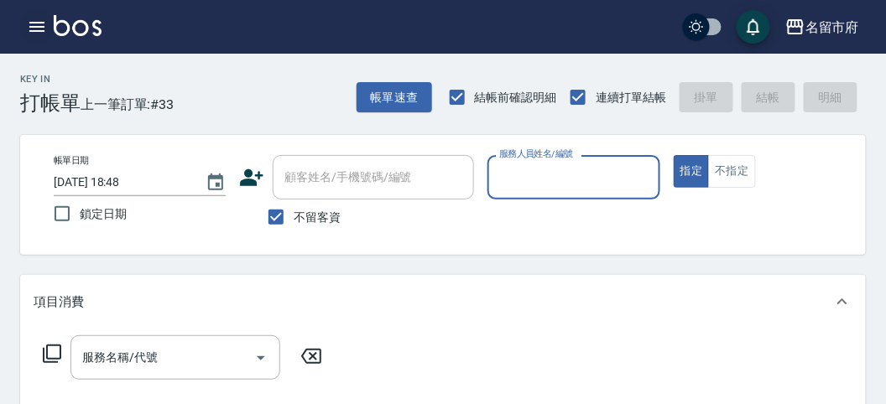
click at [38, 22] on icon "button" at bounding box center [37, 27] width 20 height 20
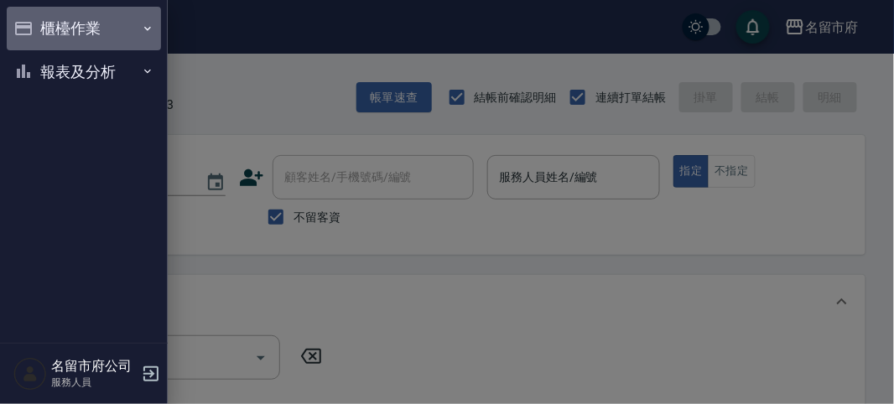
click at [36, 21] on button "櫃檯作業" at bounding box center [84, 29] width 154 height 44
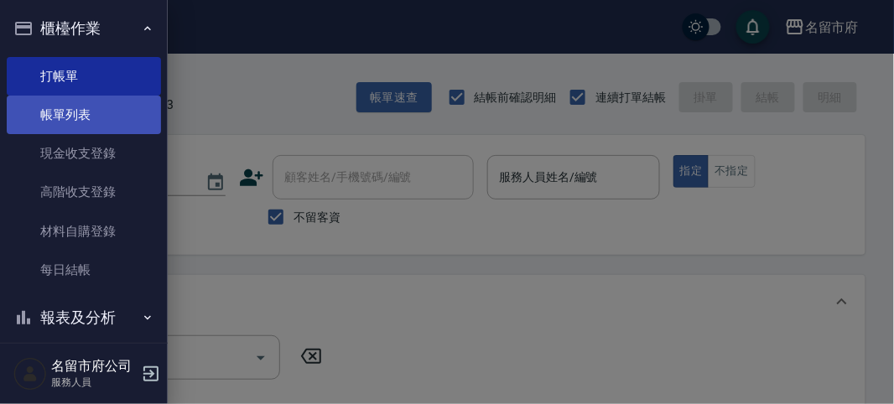
click at [58, 101] on link "帳單列表" at bounding box center [84, 115] width 154 height 39
click at [78, 118] on link "帳單列表" at bounding box center [84, 115] width 154 height 39
click at [22, 112] on link "帳單列表" at bounding box center [84, 115] width 154 height 39
click at [72, 107] on link "帳單列表" at bounding box center [84, 115] width 154 height 39
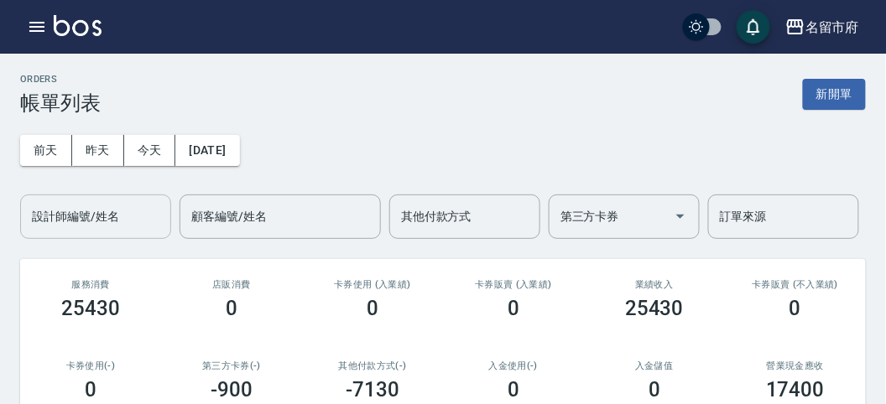
click at [88, 220] on div "設計師編號/姓名 設計師編號/姓名" at bounding box center [95, 217] width 151 height 44
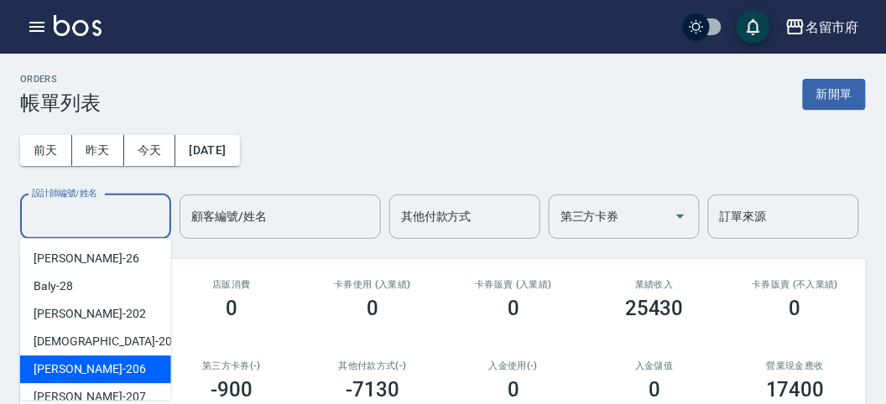
click at [141, 367] on div "[PERSON_NAME] -206" at bounding box center [95, 370] width 151 height 28
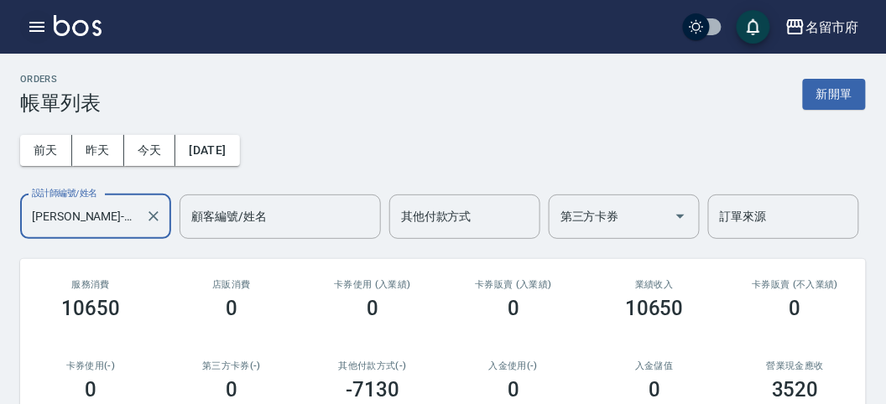
click at [28, 30] on icon "button" at bounding box center [37, 27] width 20 height 20
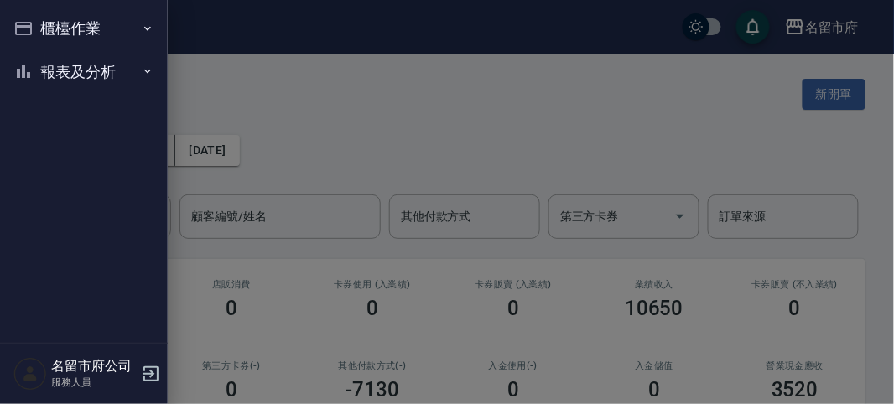
click at [28, 31] on button "櫃檯作業" at bounding box center [84, 29] width 154 height 44
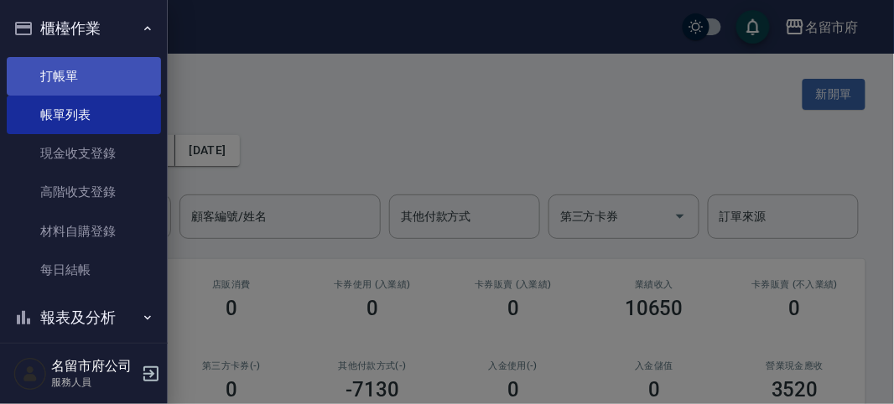
click at [66, 71] on link "打帳單" at bounding box center [84, 76] width 154 height 39
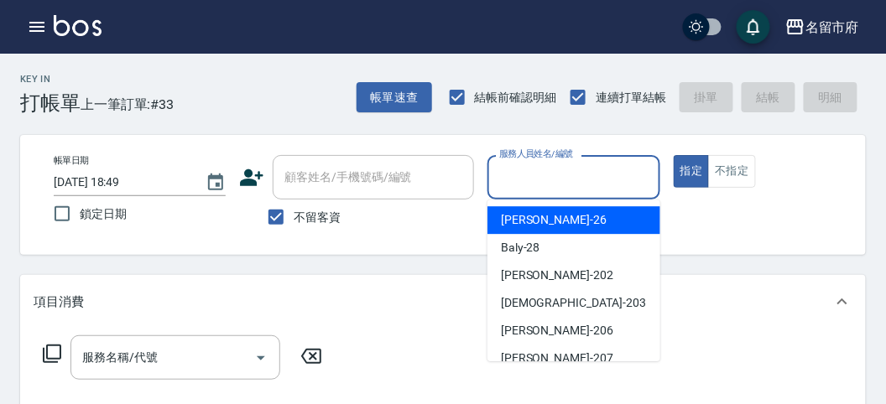
click at [553, 181] on input "服務人員姓名/編號" at bounding box center [573, 177] width 157 height 29
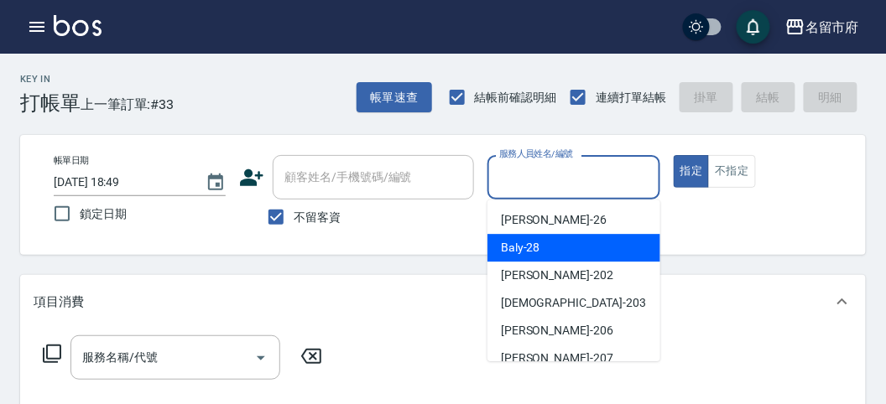
click at [525, 253] on span "Baly -28" at bounding box center [520, 248] width 39 height 18
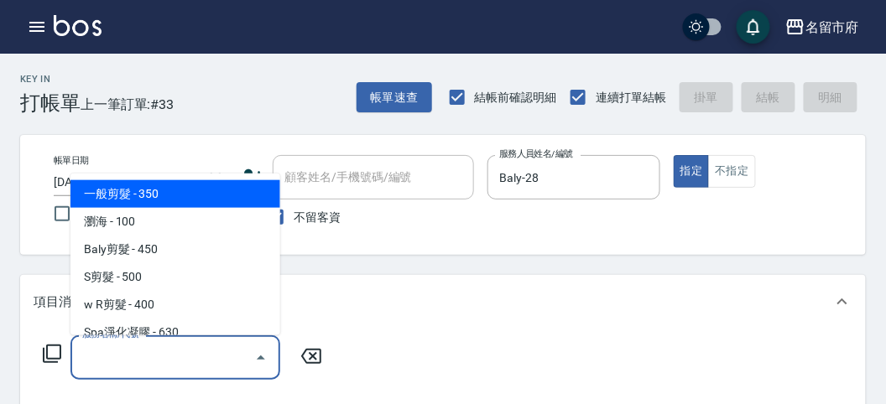
click at [146, 363] on input "服務名稱/代號" at bounding box center [162, 357] width 169 height 29
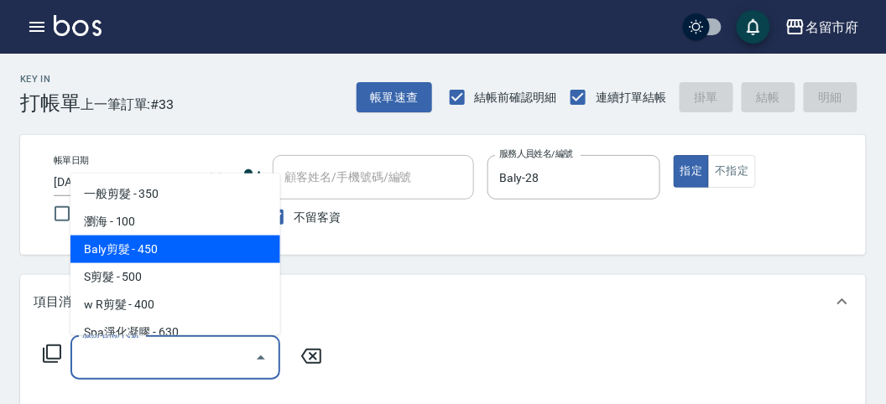
click at [151, 262] on span "Baly剪髮 - 450" at bounding box center [175, 250] width 210 height 28
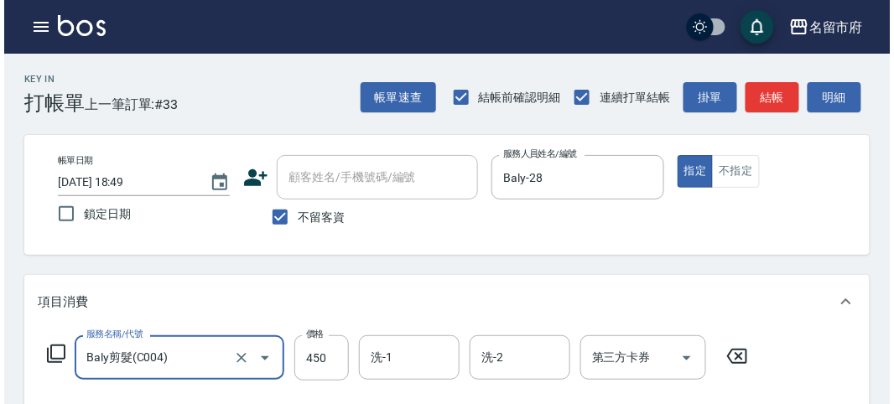
scroll to position [491, 0]
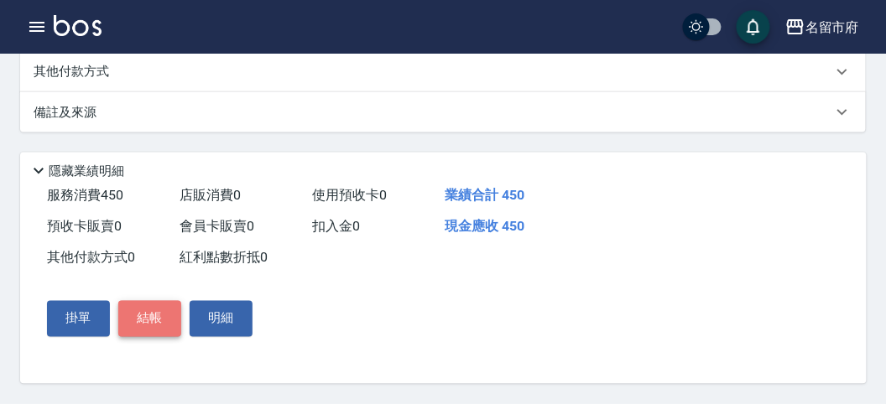
click at [127, 324] on button "結帳" at bounding box center [149, 318] width 63 height 35
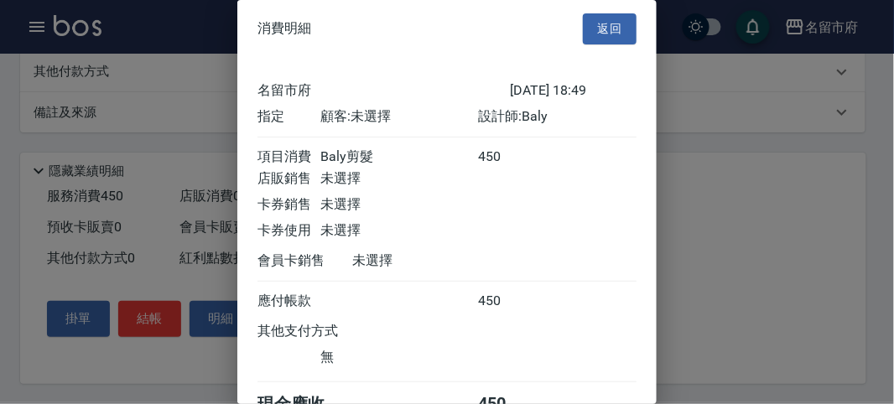
scroll to position [93, 0]
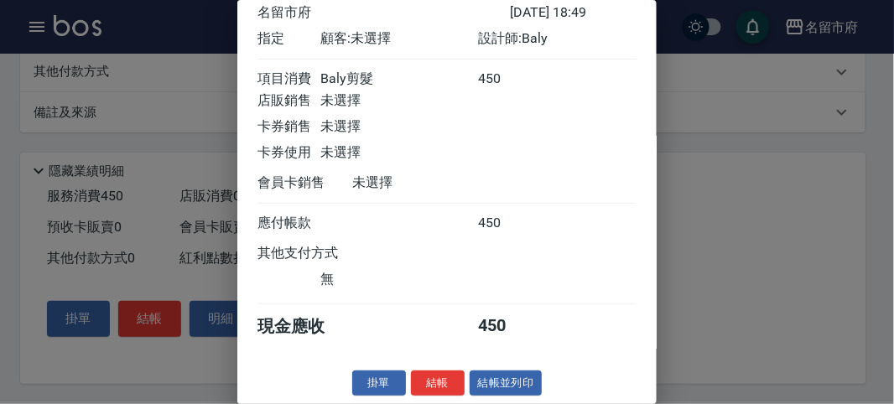
click at [429, 369] on div "消費明細 返回 名留市府 [DATE] 18:49 指定 顧客: 未選擇 設計師: Baly 項目消費 Baly剪髮 450 店販銷售 未選擇 卡券銷售 未選…" at bounding box center [446, 202] width 419 height 404
click at [413, 373] on button "結帳" at bounding box center [438, 384] width 54 height 26
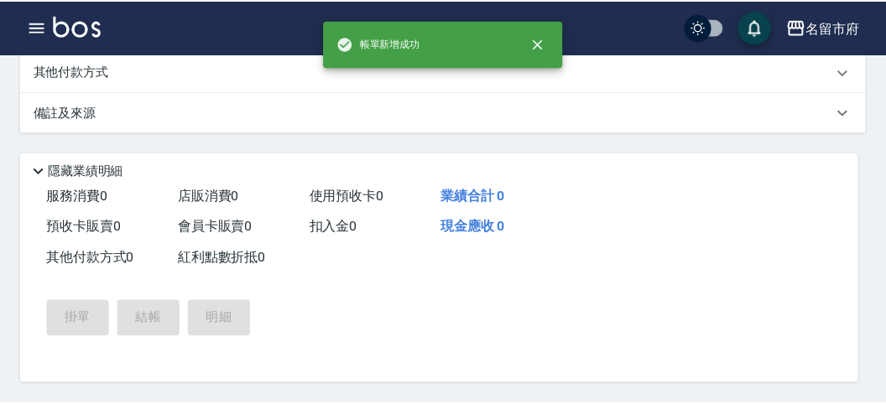
scroll to position [0, 0]
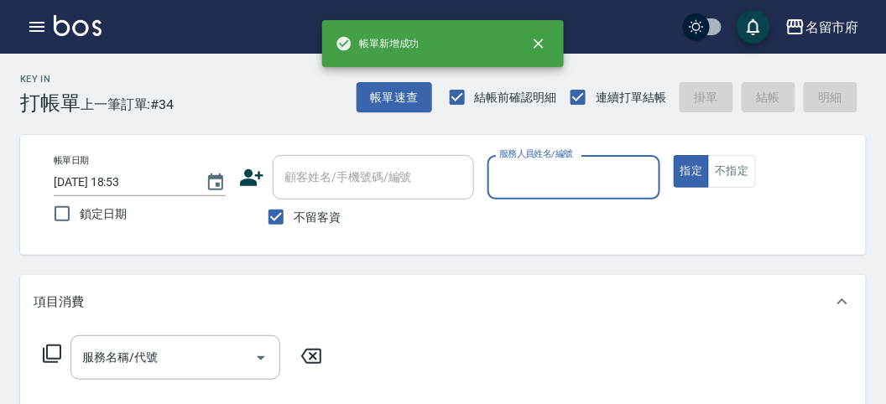
drag, startPoint x: 522, startPoint y: 164, endPoint x: 521, endPoint y: 174, distance: 10.9
click at [521, 170] on input "服務人員姓名/編號" at bounding box center [573, 177] width 157 height 29
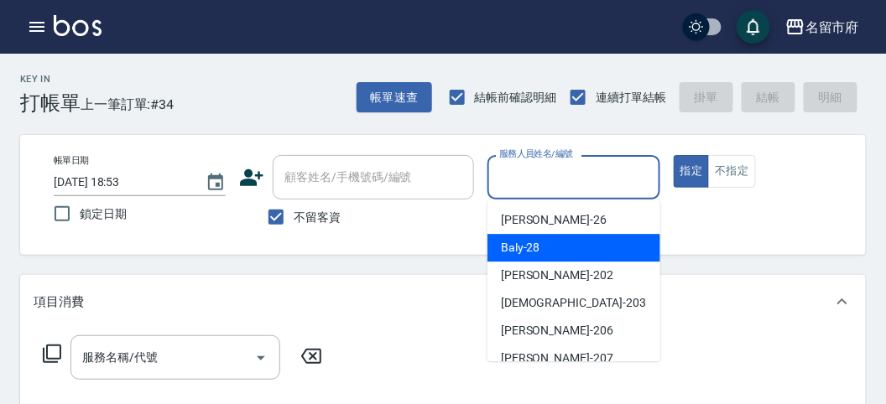
click at [517, 244] on span "Baly -28" at bounding box center [520, 248] width 39 height 18
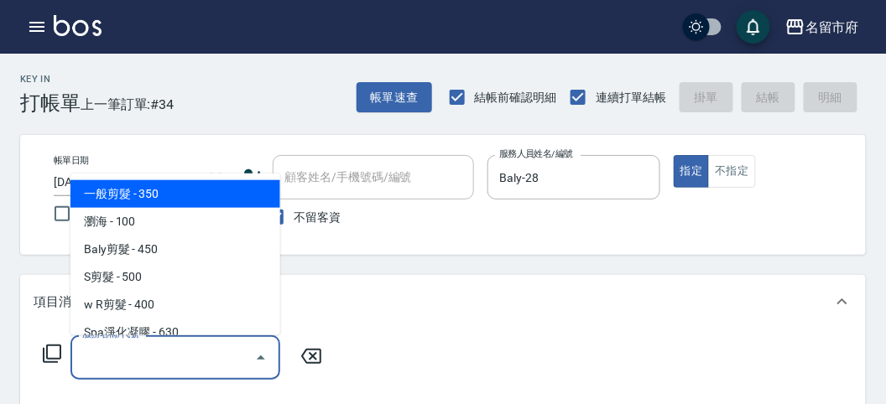
click at [103, 362] on input "服務名稱/代號" at bounding box center [162, 357] width 169 height 29
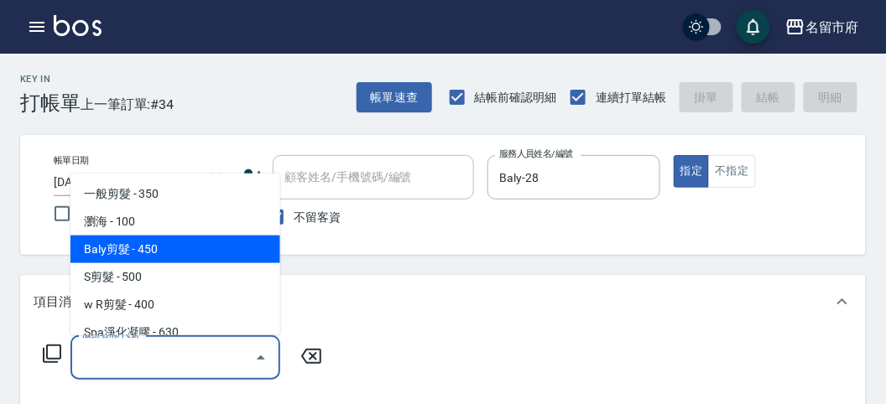
click at [161, 256] on span "Baly剪髮 - 450" at bounding box center [175, 250] width 210 height 28
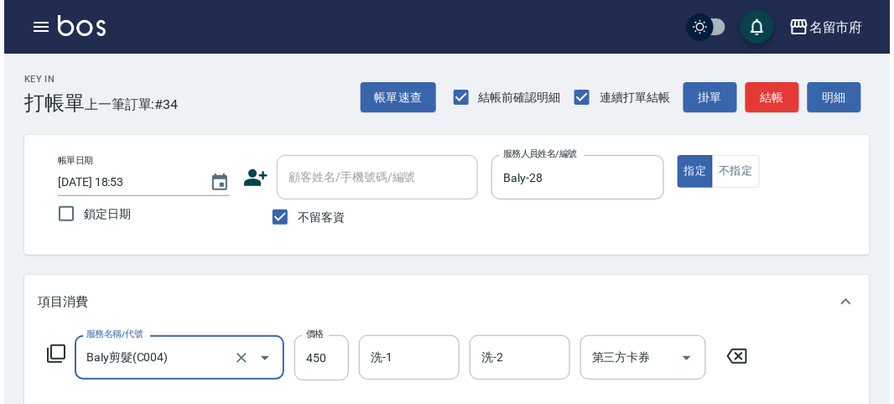
scroll to position [491, 0]
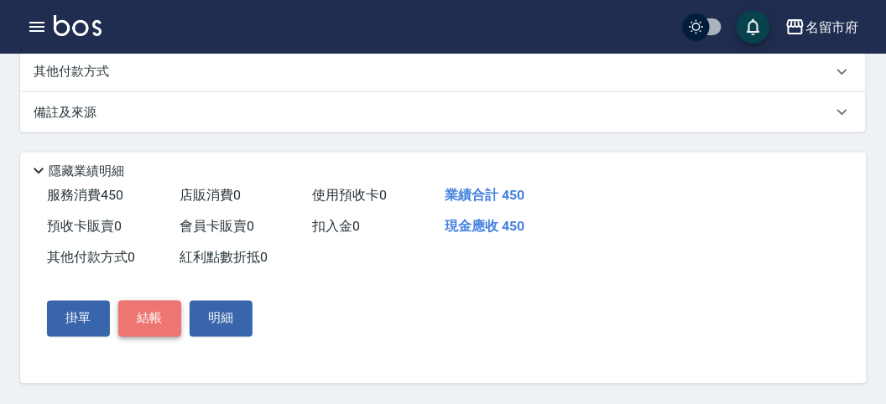
click at [148, 325] on button "結帳" at bounding box center [149, 318] width 63 height 35
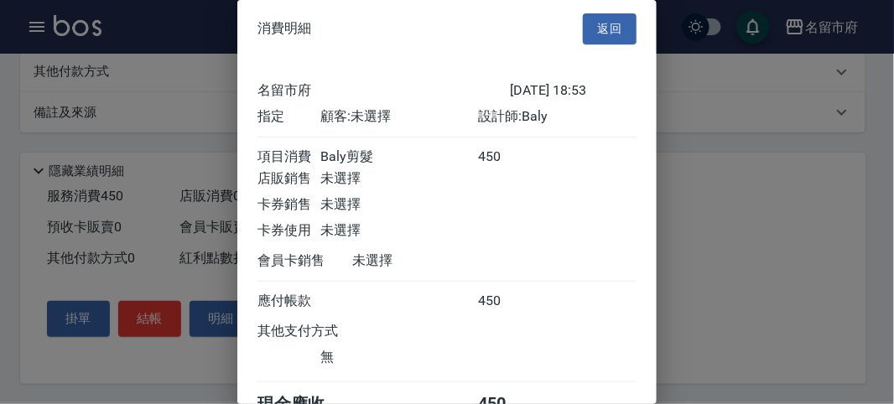
scroll to position [93, 0]
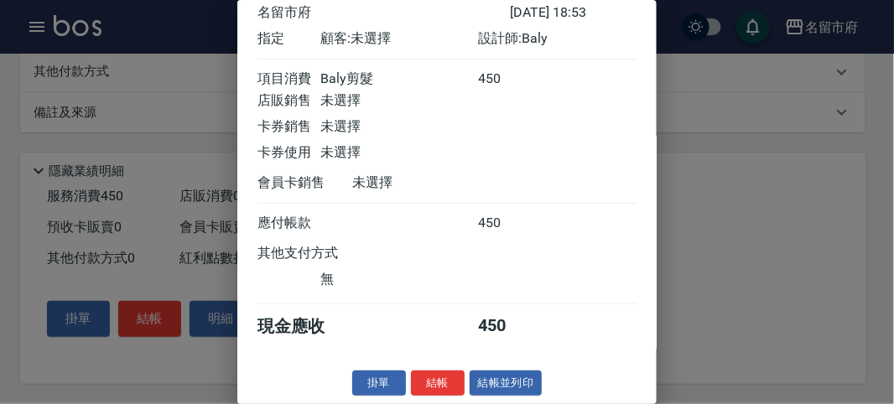
drag, startPoint x: 439, startPoint y: 375, endPoint x: 367, endPoint y: 376, distance: 71.3
click at [436, 374] on button "結帳" at bounding box center [438, 384] width 54 height 26
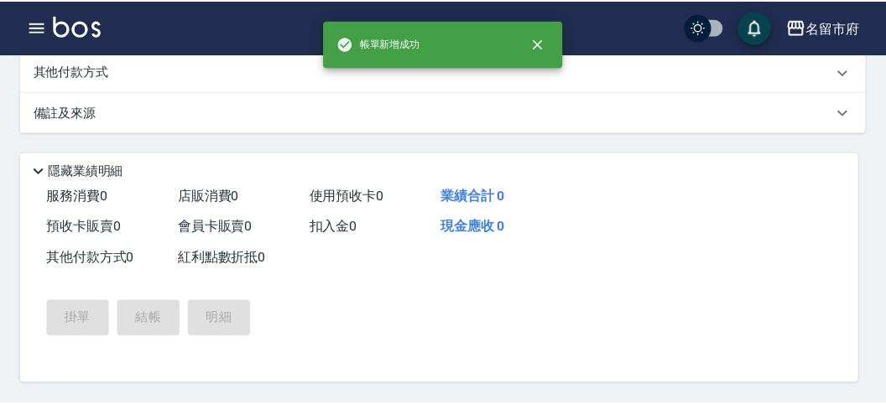
scroll to position [0, 0]
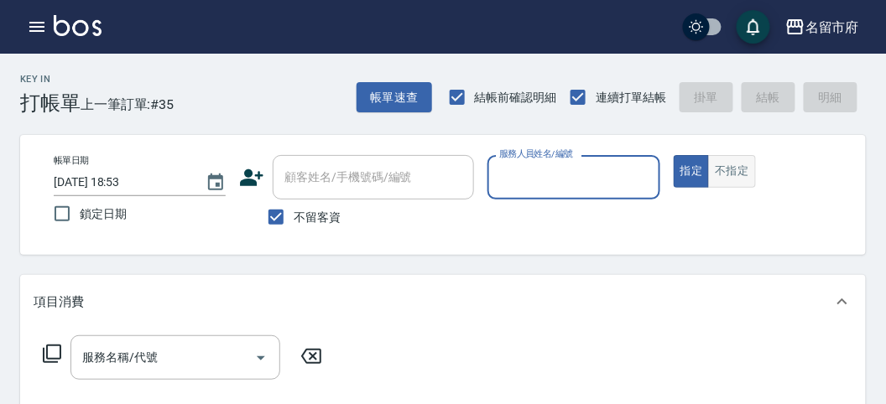
drag, startPoint x: 732, startPoint y: 169, endPoint x: 713, endPoint y: 177, distance: 21.0
click at [730, 171] on button "不指定" at bounding box center [731, 171] width 47 height 33
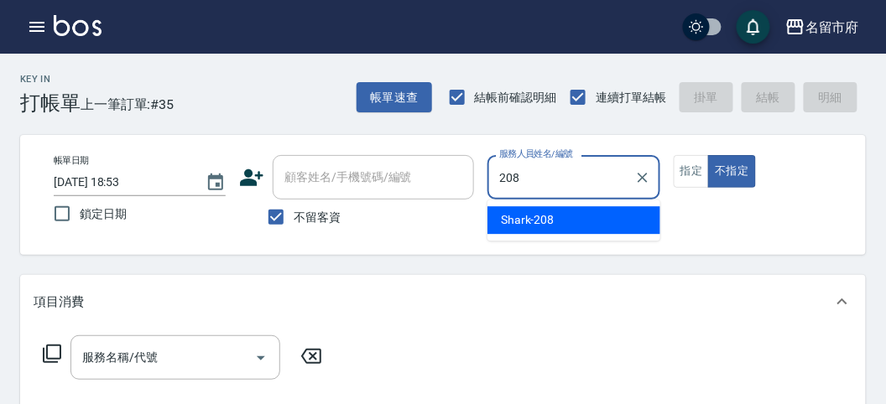
drag, startPoint x: 553, startPoint y: 221, endPoint x: 455, endPoint y: 216, distance: 97.4
click at [551, 220] on div "Shark -208" at bounding box center [573, 220] width 173 height 28
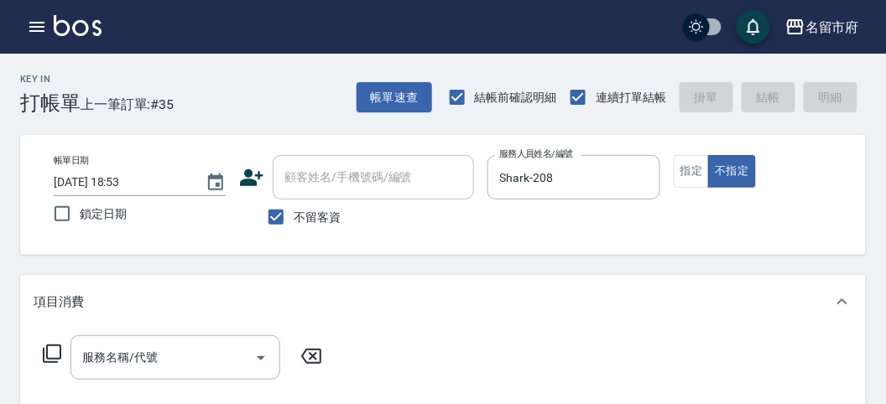
click at [49, 353] on icon at bounding box center [52, 354] width 20 height 20
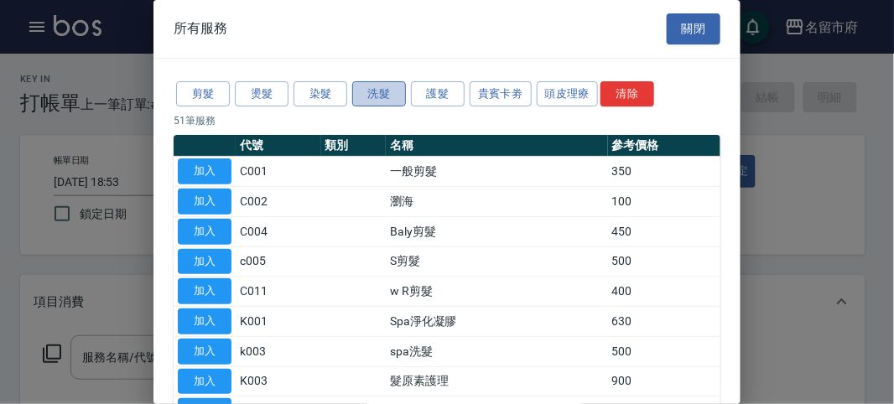
click at [377, 92] on button "洗髮" at bounding box center [379, 94] width 54 height 26
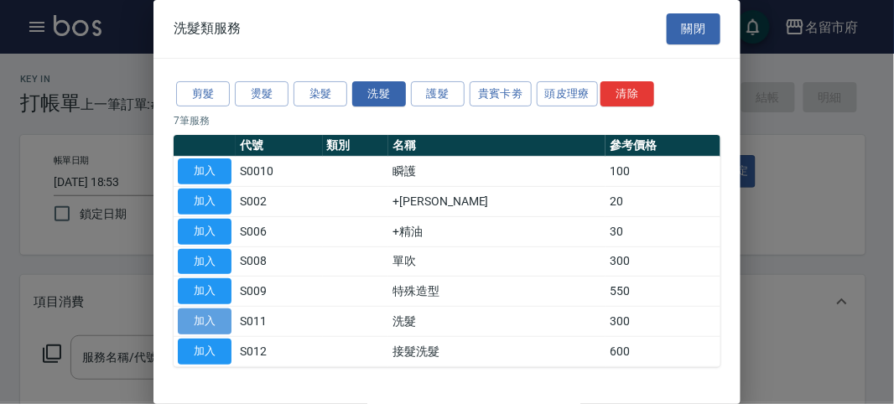
click at [192, 319] on button "加入" at bounding box center [205, 322] width 54 height 26
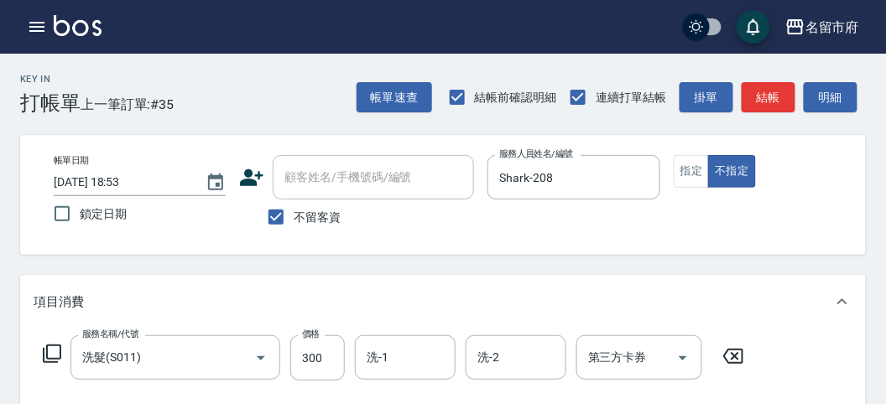
click at [53, 352] on icon at bounding box center [52, 354] width 20 height 20
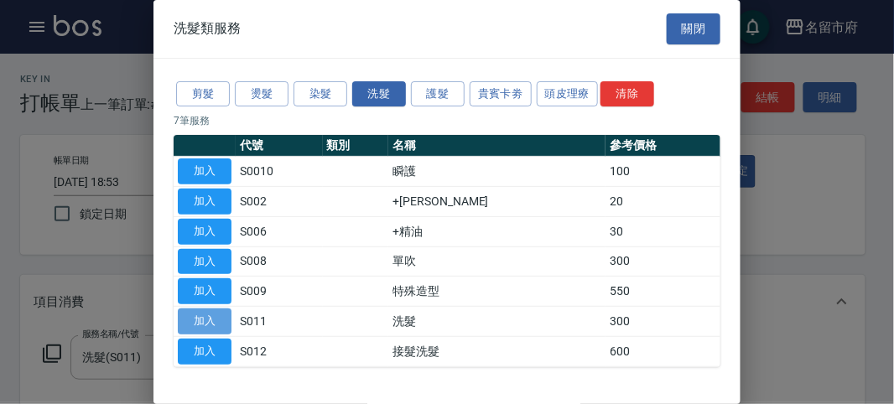
click at [206, 322] on button "加入" at bounding box center [205, 322] width 54 height 26
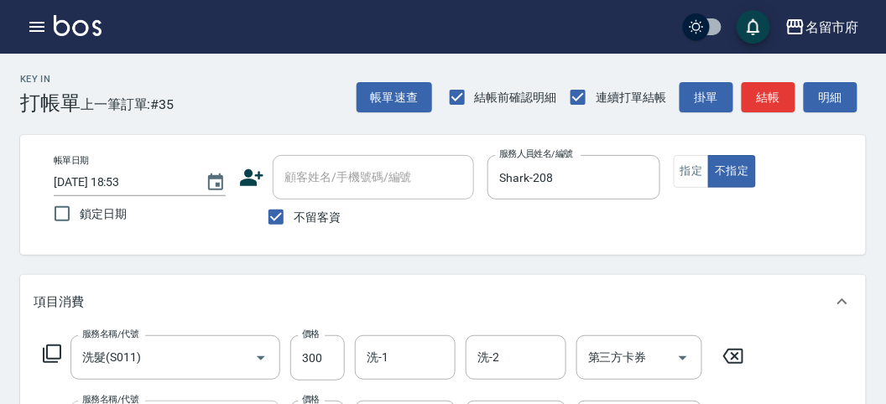
scroll to position [186, 0]
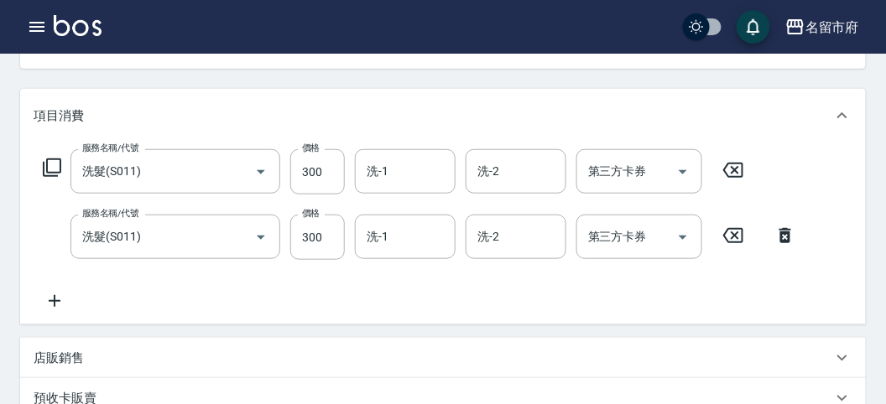
click at [782, 234] on icon at bounding box center [785, 236] width 42 height 20
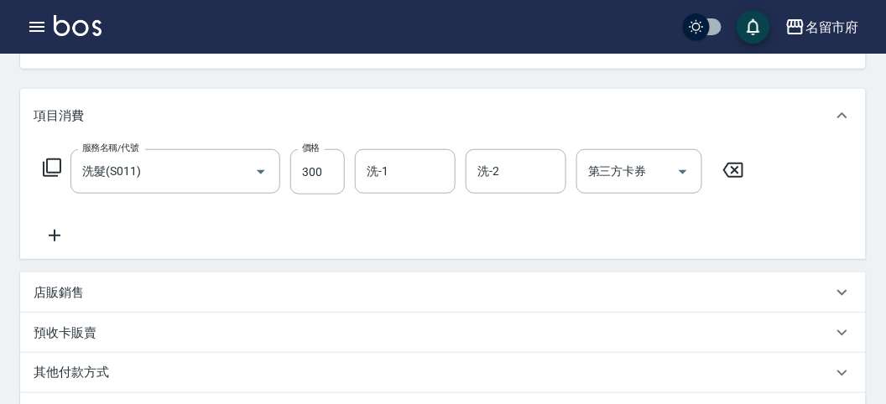
click at [55, 166] on icon at bounding box center [52, 168] width 20 height 20
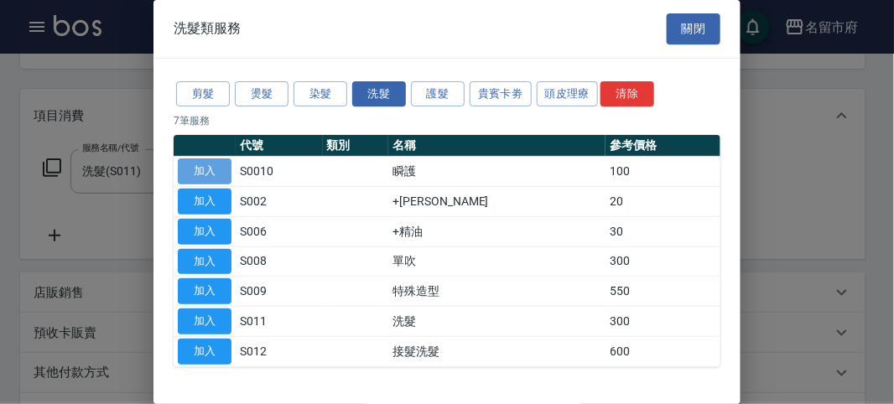
click at [213, 169] on button "加入" at bounding box center [205, 171] width 54 height 26
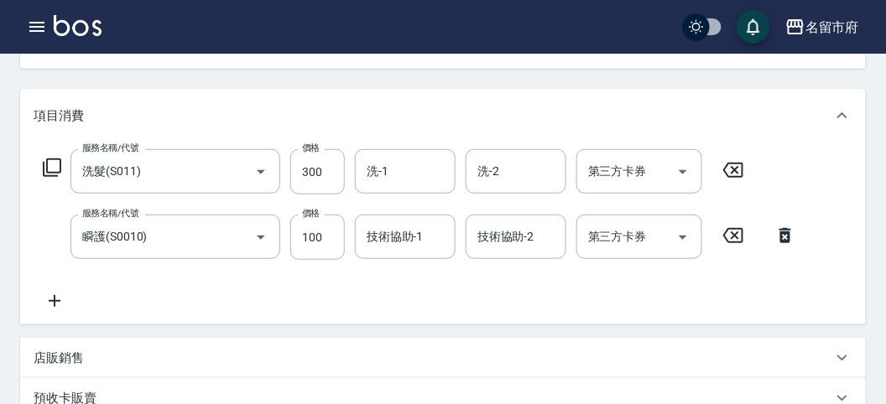
click at [50, 164] on icon at bounding box center [52, 168] width 20 height 20
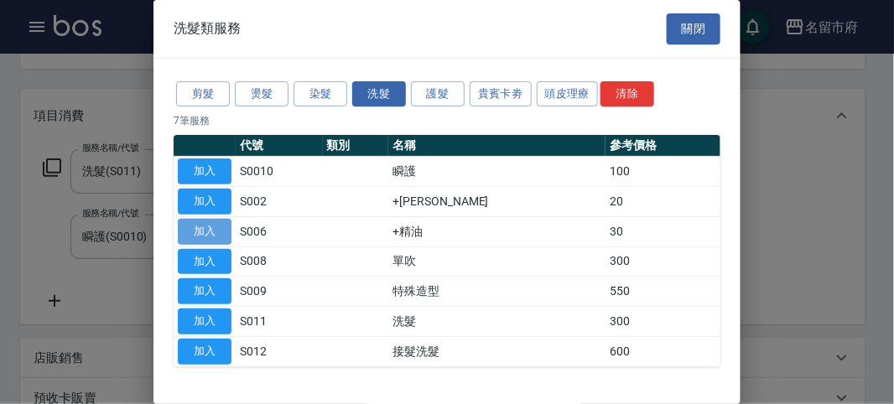
click at [216, 221] on button "加入" at bounding box center [205, 232] width 54 height 26
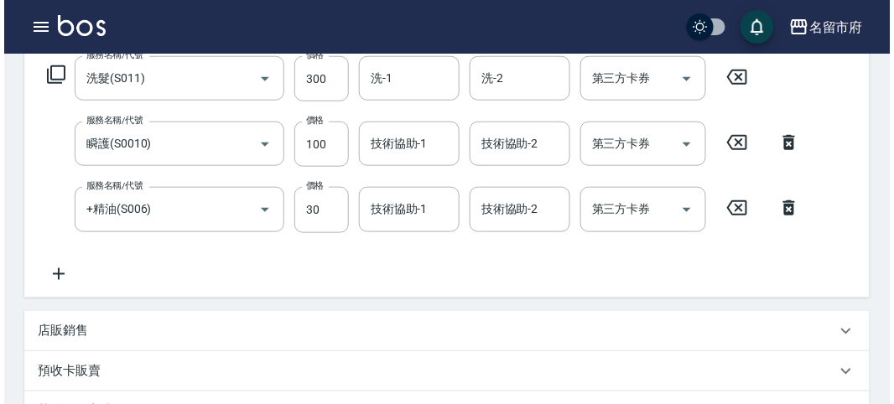
scroll to position [621, 0]
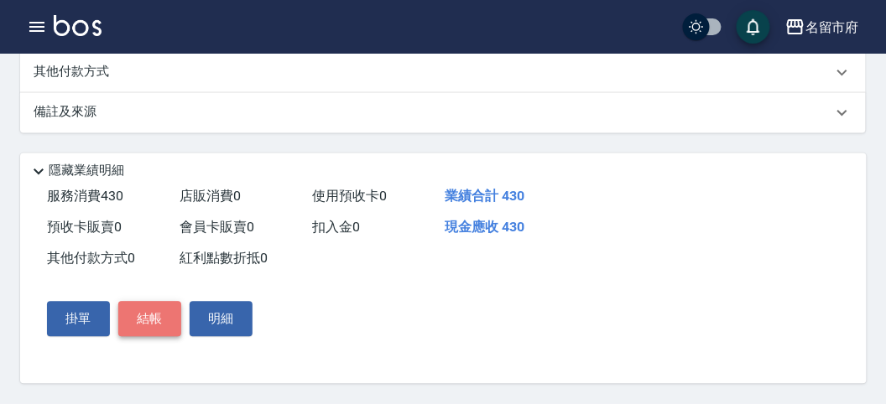
click at [144, 312] on button "結帳" at bounding box center [149, 319] width 63 height 35
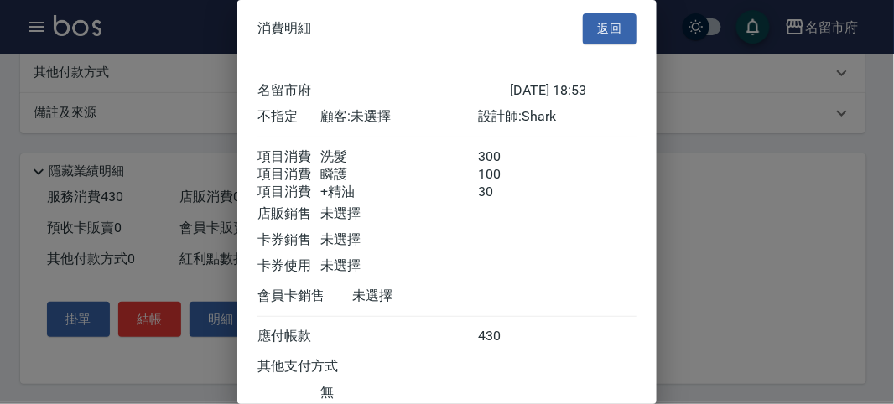
scroll to position [131, 0]
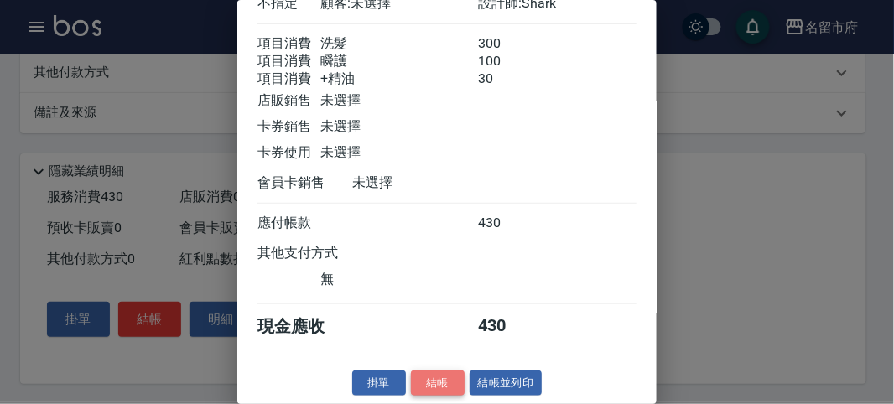
click at [434, 375] on button "結帳" at bounding box center [438, 384] width 54 height 26
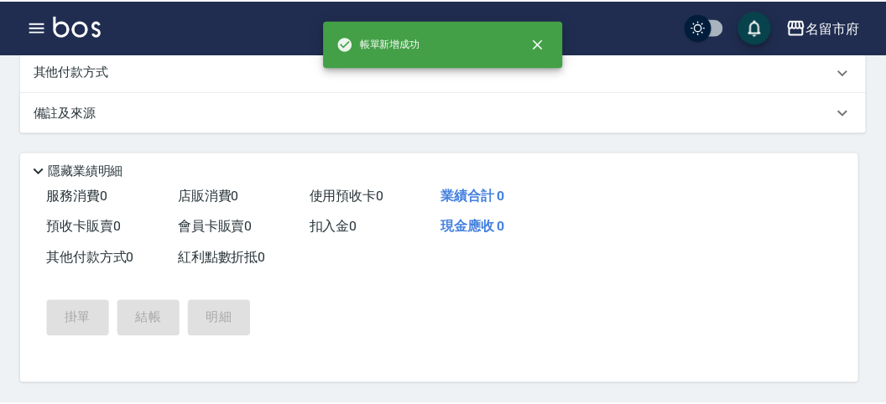
scroll to position [0, 0]
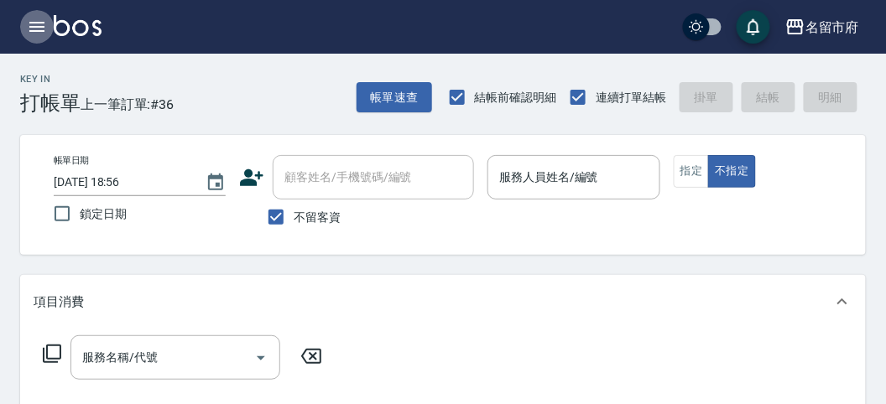
click at [30, 25] on icon "button" at bounding box center [37, 27] width 20 height 20
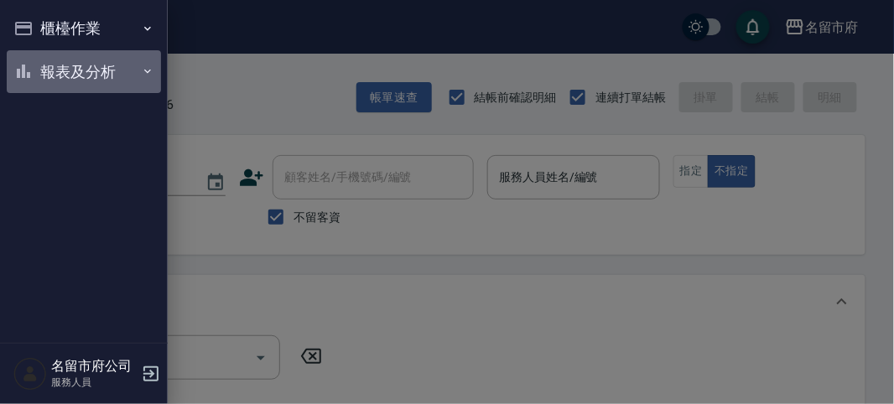
click at [65, 73] on button "報表及分析" at bounding box center [84, 72] width 154 height 44
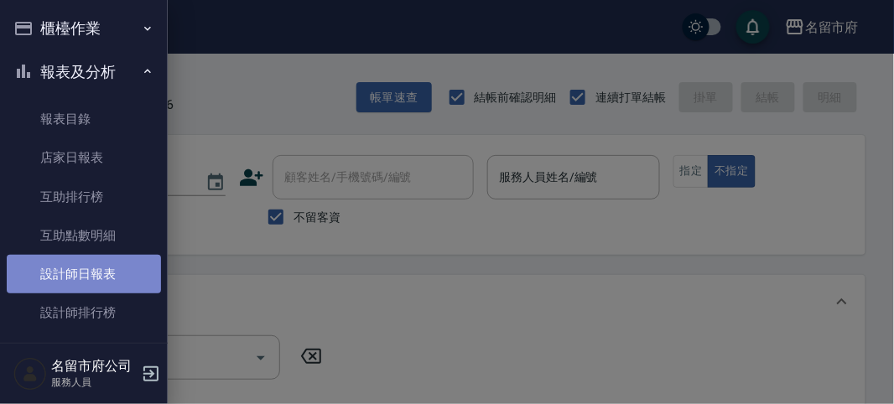
click at [111, 278] on link "設計師日報表" at bounding box center [84, 274] width 154 height 39
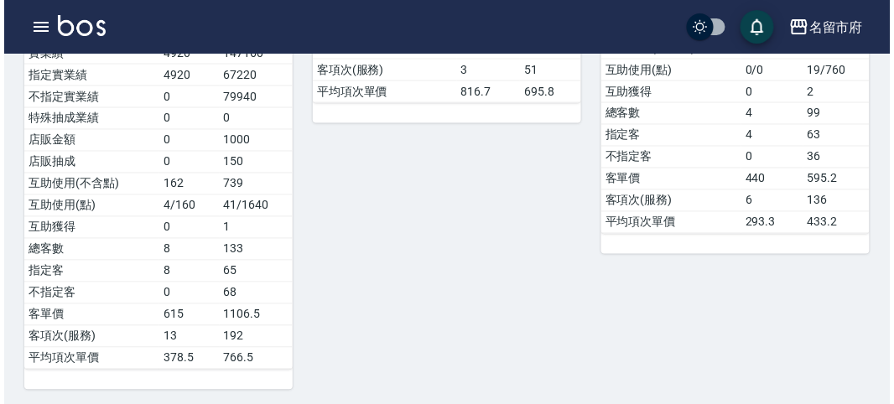
scroll to position [186, 0]
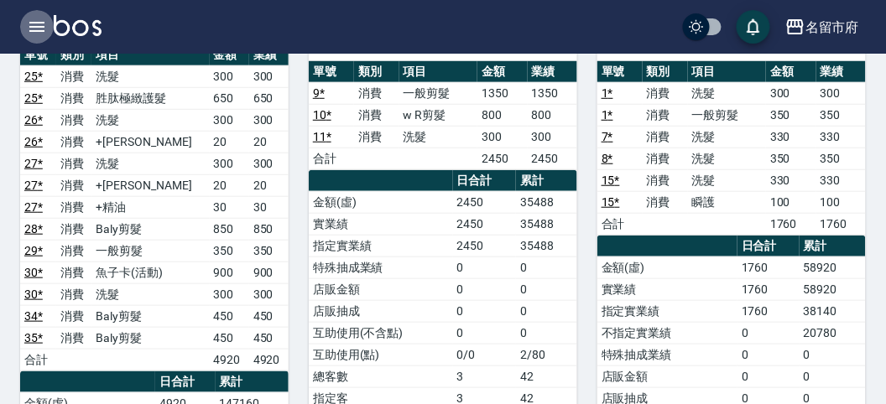
click at [29, 22] on icon "button" at bounding box center [37, 27] width 20 height 20
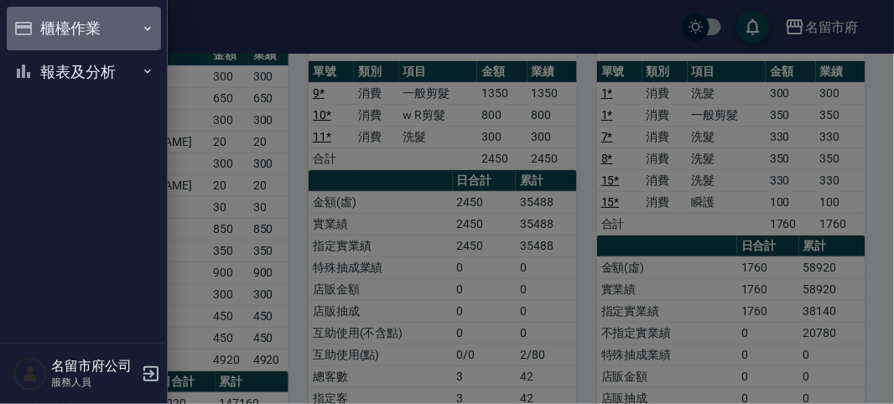
click at [85, 23] on button "櫃檯作業" at bounding box center [84, 29] width 154 height 44
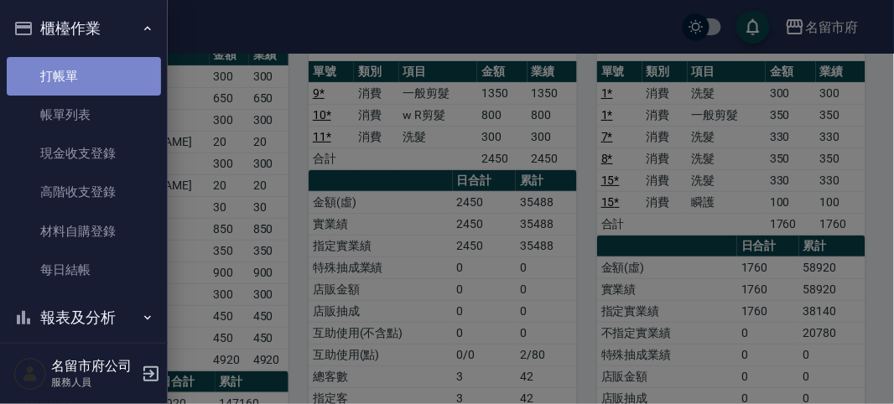
click at [86, 68] on link "打帳單" at bounding box center [84, 76] width 154 height 39
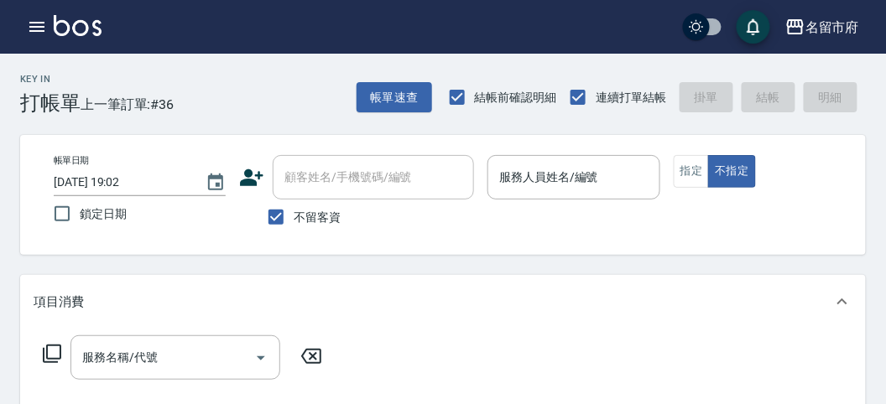
click at [849, 158] on div "帳單日期 [DATE] 19:02 鎖定日期 顧客姓名/手機號碼/編號 顧客姓名/手機號碼/編號 不留客資 服務人員姓名/編號 服務人員姓名/編號 指定 不指定" at bounding box center [442, 195] width 845 height 120
